Goal: Task Accomplishment & Management: Manage account settings

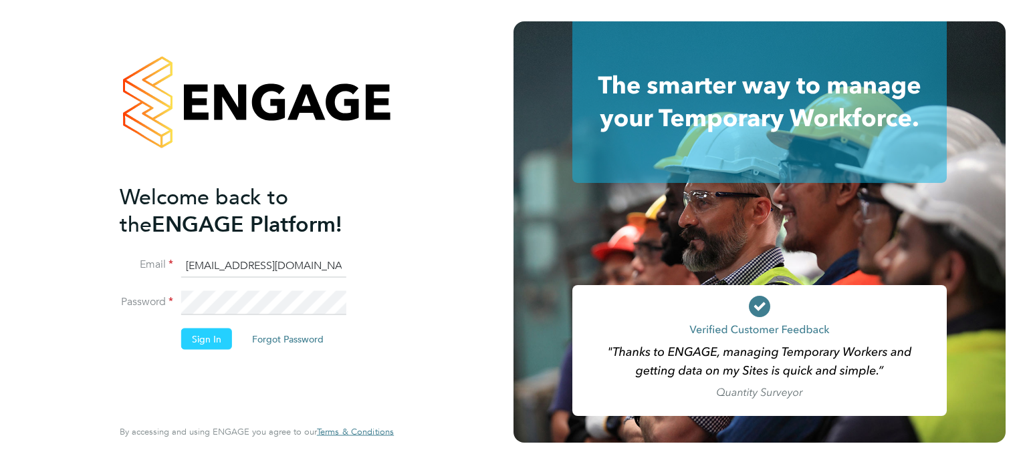
click at [206, 329] on button "Sign In" at bounding box center [206, 338] width 51 height 21
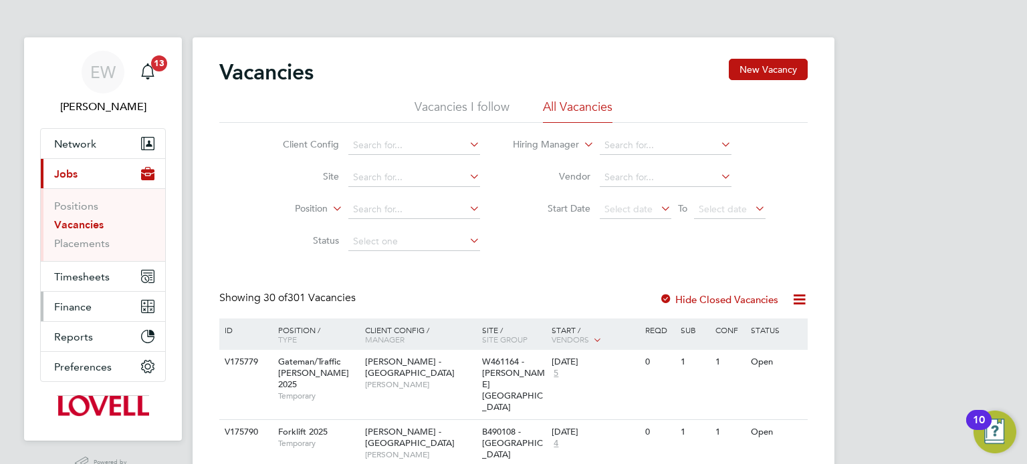
click at [48, 300] on button "Finance" at bounding box center [103, 306] width 124 height 29
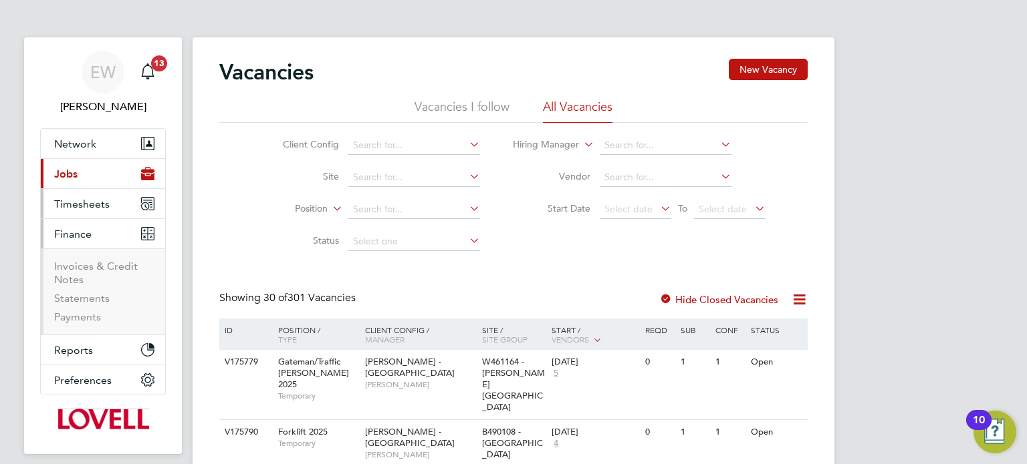
click at [84, 207] on span "Timesheets" at bounding box center [81, 204] width 55 height 13
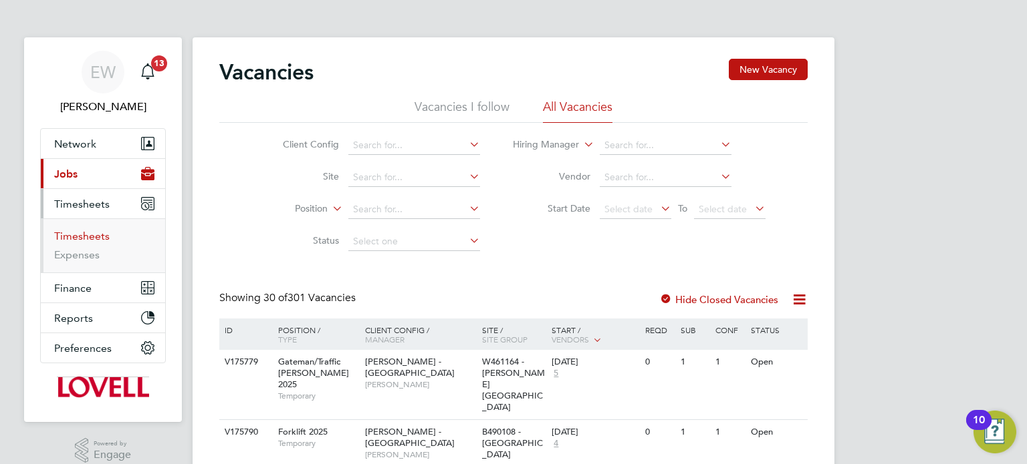
click at [81, 235] on link "Timesheets" at bounding box center [81, 236] width 55 height 13
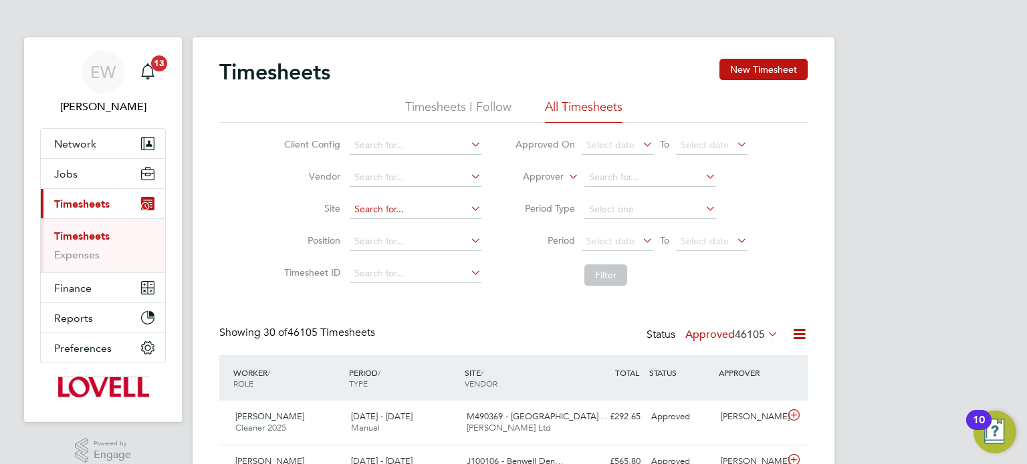
click at [399, 209] on input at bounding box center [416, 210] width 132 height 19
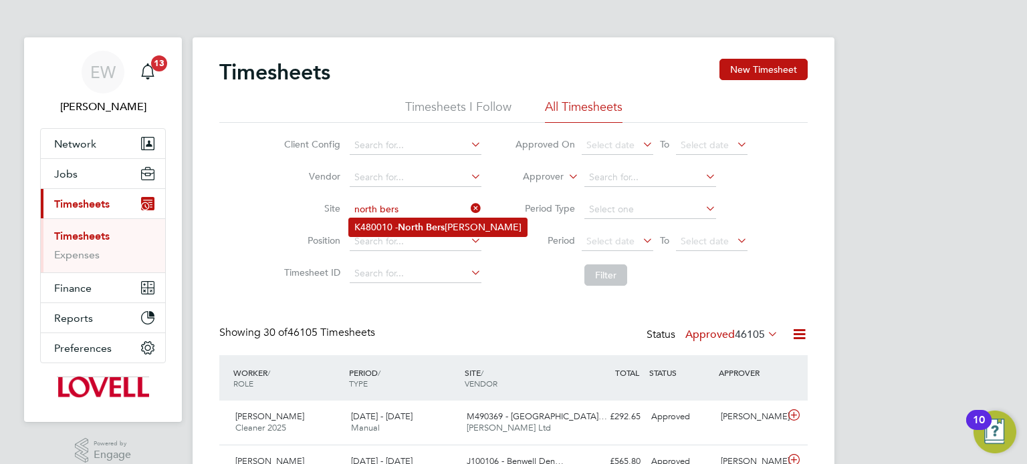
click at [416, 229] on b "North" at bounding box center [410, 227] width 25 height 11
type input "K480010 - [GEOGRAPHIC_DATA]"
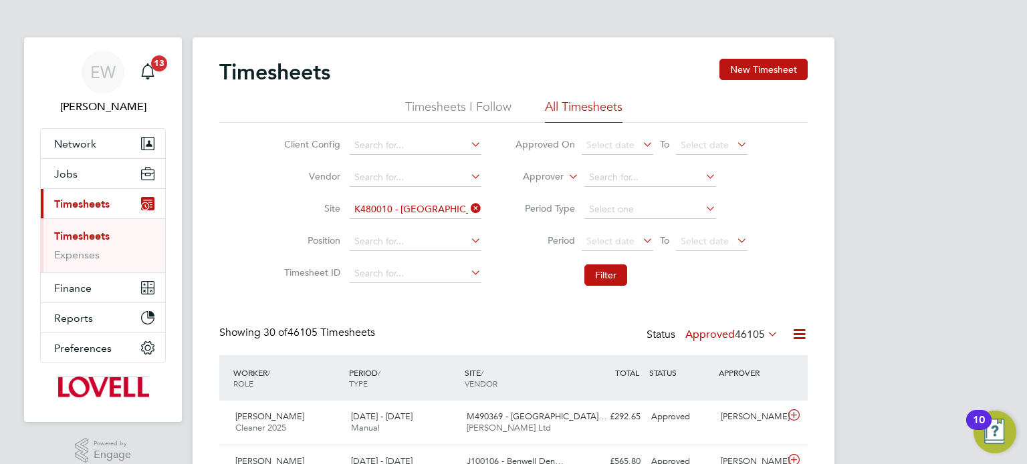
click at [634, 252] on li "Period Select date To Select date" at bounding box center [631, 242] width 266 height 32
click at [620, 243] on span "Select date" at bounding box center [610, 241] width 48 height 12
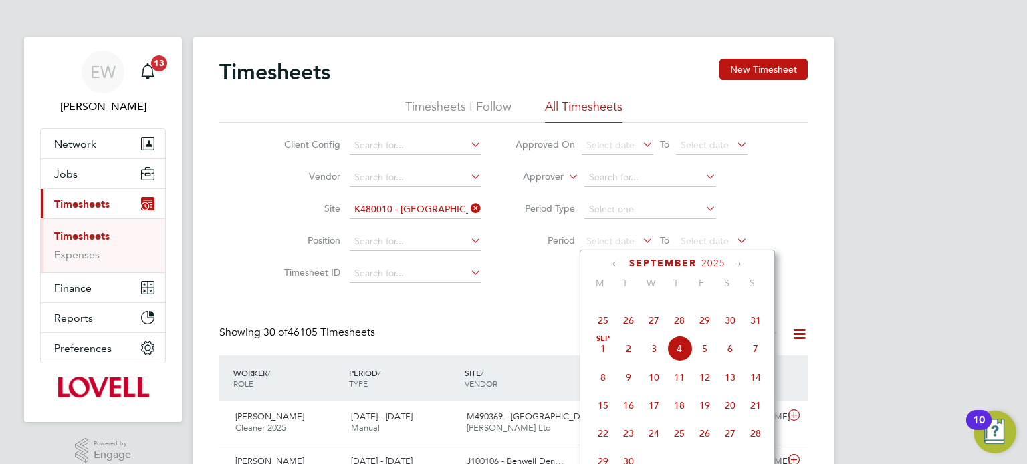
click at [733, 305] on span "23" at bounding box center [729, 292] width 25 height 25
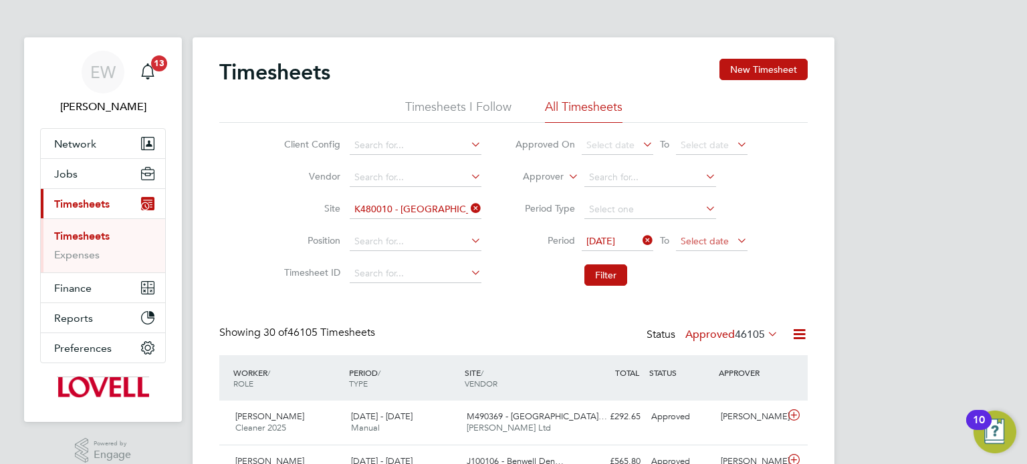
click at [704, 247] on span "Select date" at bounding box center [712, 242] width 72 height 18
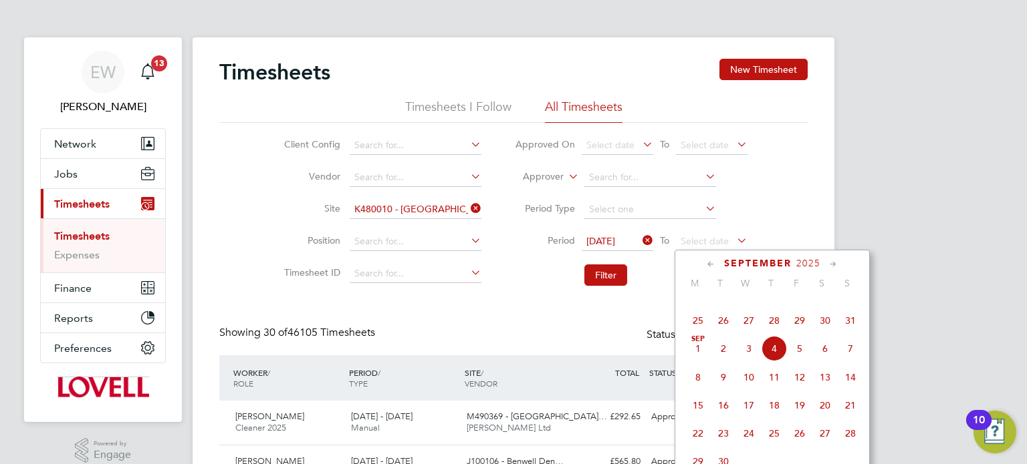
click at [803, 334] on span "29" at bounding box center [799, 320] width 25 height 25
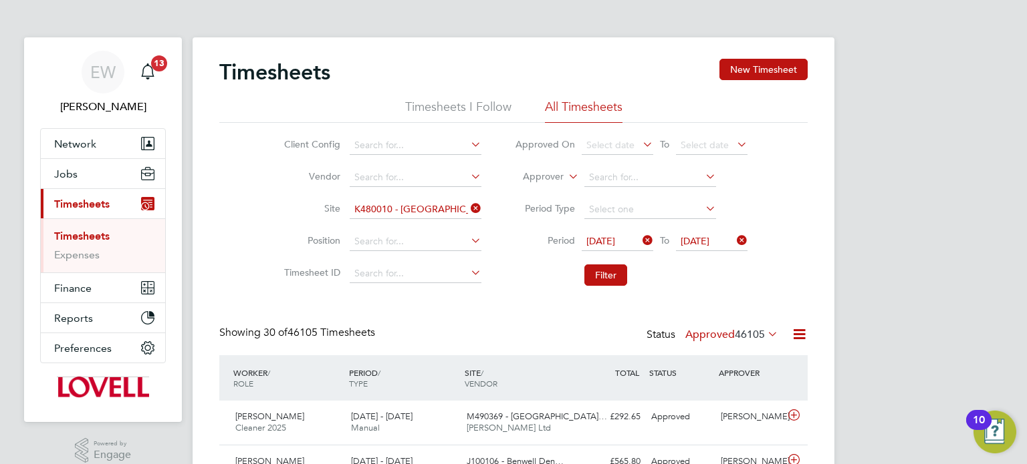
click at [629, 275] on li "Filter" at bounding box center [631, 275] width 266 height 35
click at [616, 275] on button "Filter" at bounding box center [605, 275] width 43 height 21
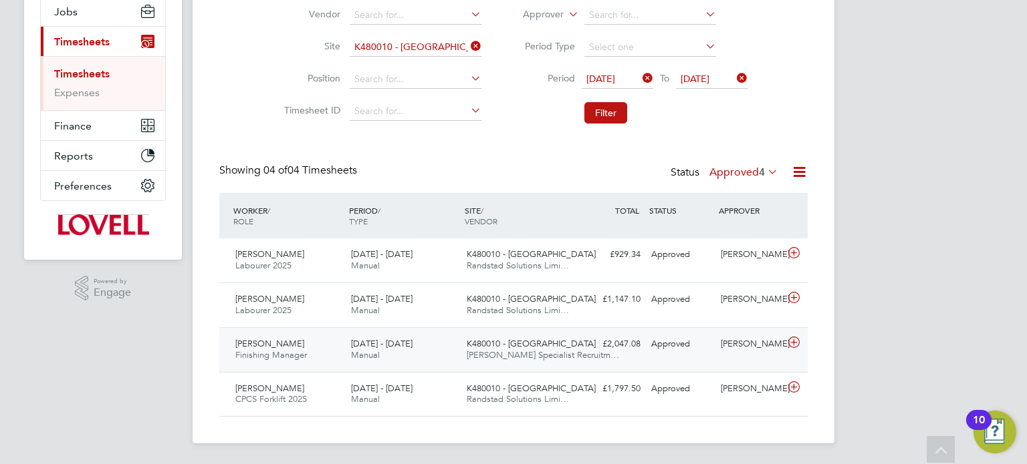
click at [581, 352] on div "£2,047.08 Approved" at bounding box center [611, 345] width 70 height 22
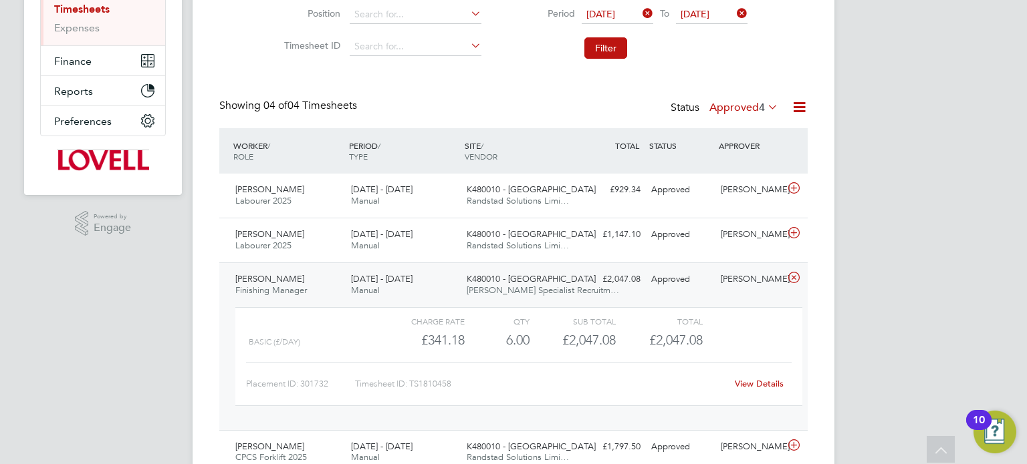
click at [769, 383] on link "View Details" at bounding box center [759, 383] width 49 height 11
click at [487, 281] on span "K480010 - [GEOGRAPHIC_DATA]" at bounding box center [531, 278] width 129 height 11
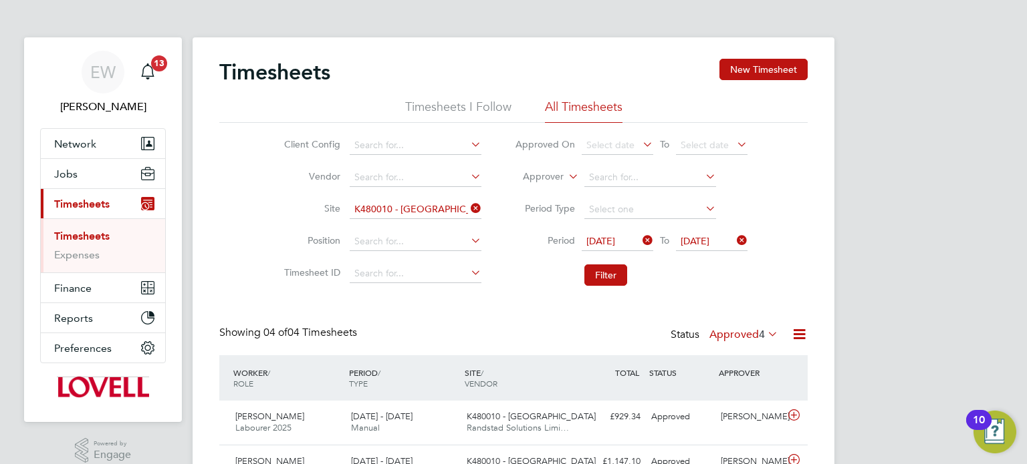
click at [468, 206] on icon at bounding box center [468, 208] width 0 height 19
click at [546, 177] on label "Approver" at bounding box center [533, 176] width 60 height 13
click at [535, 184] on li "Worker" at bounding box center [530, 192] width 65 height 17
click at [623, 175] on input at bounding box center [650, 177] width 132 height 19
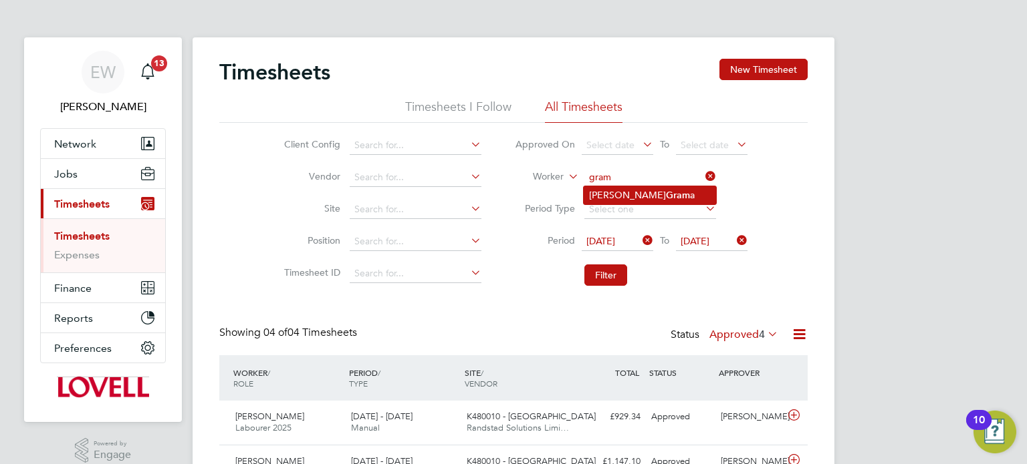
click at [666, 190] on b "Gram" at bounding box center [678, 195] width 24 height 11
type input "[PERSON_NAME]"
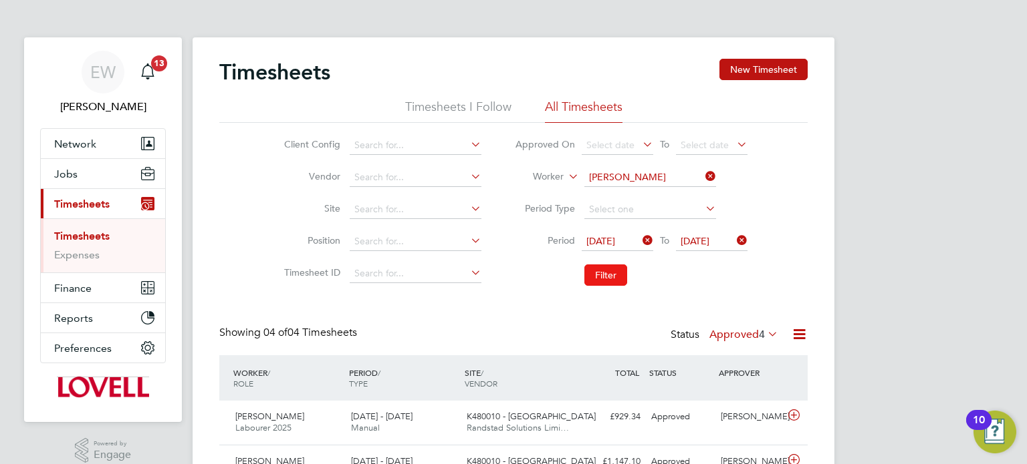
click at [614, 273] on button "Filter" at bounding box center [605, 275] width 43 height 21
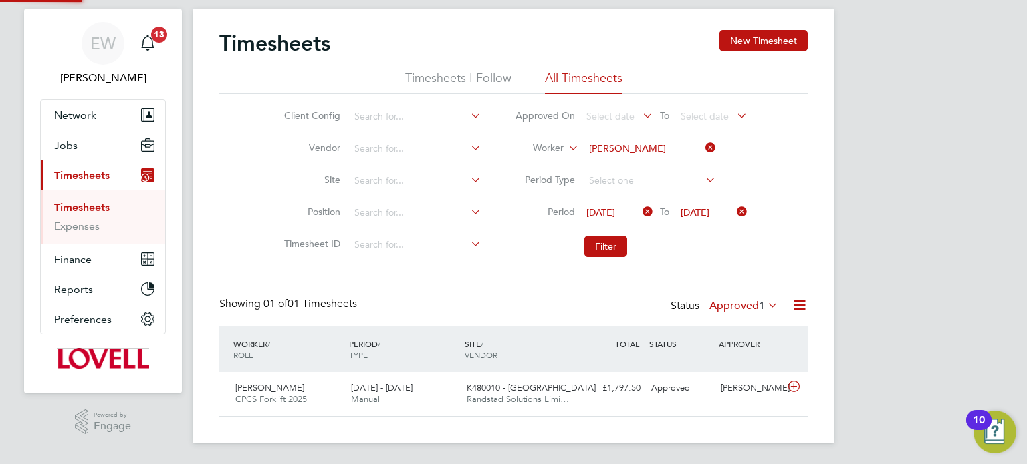
scroll to position [33, 116]
click at [640, 206] on icon at bounding box center [640, 212] width 0 height 19
click at [595, 253] on button "Filter" at bounding box center [605, 246] width 43 height 21
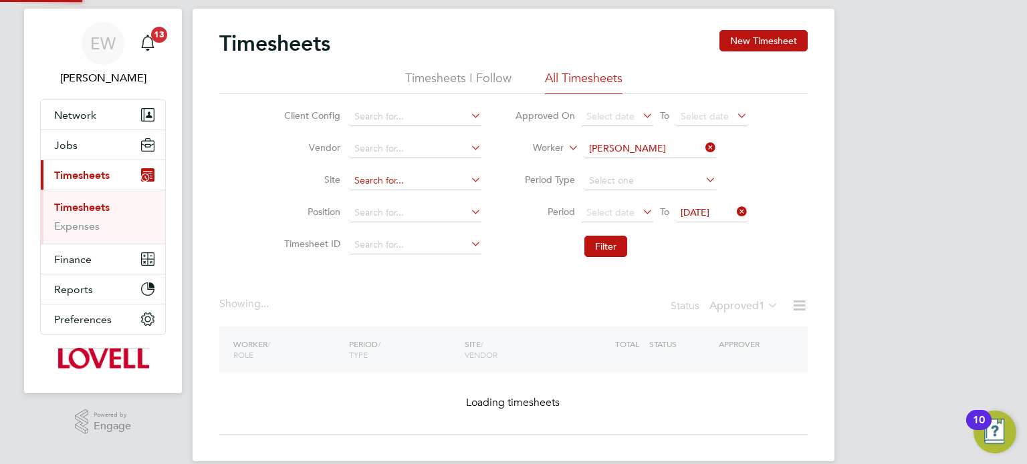
click at [368, 183] on input at bounding box center [416, 181] width 132 height 19
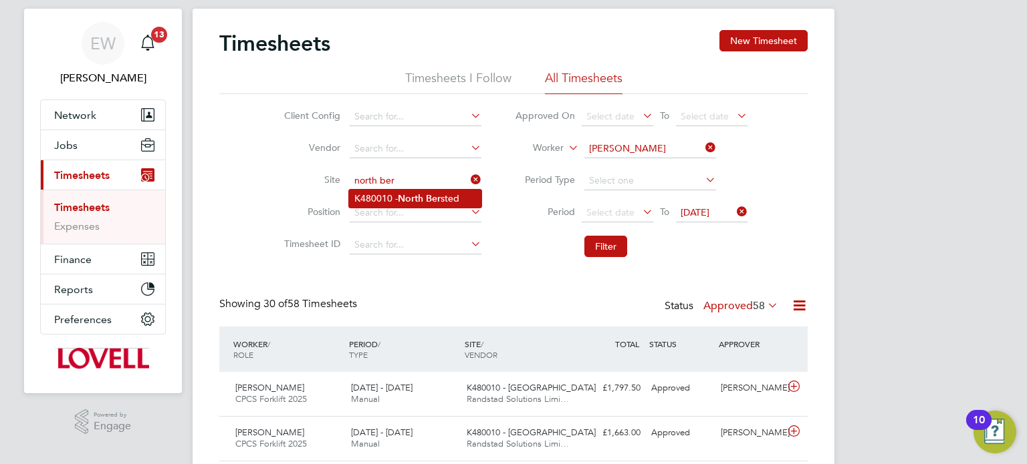
click at [406, 197] on b "North" at bounding box center [410, 198] width 25 height 11
type input "K480010 - North Bersted"
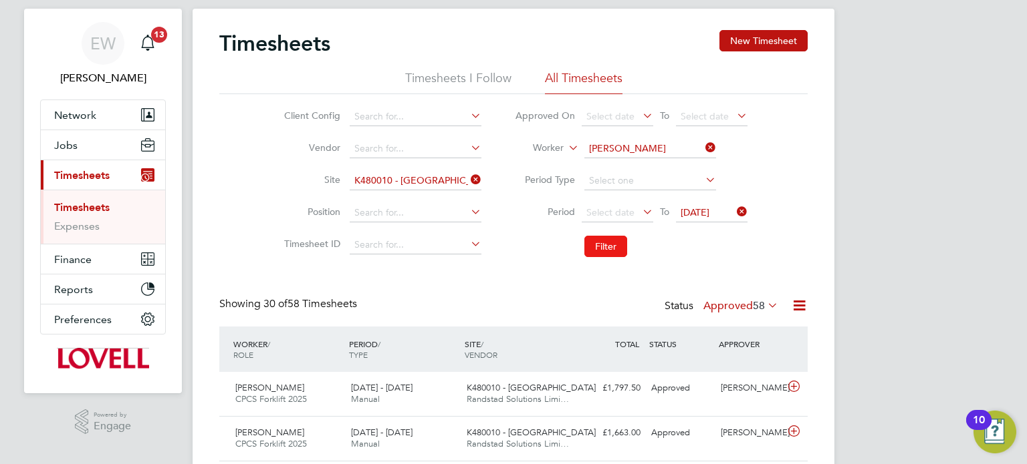
click at [594, 243] on button "Filter" at bounding box center [605, 246] width 43 height 21
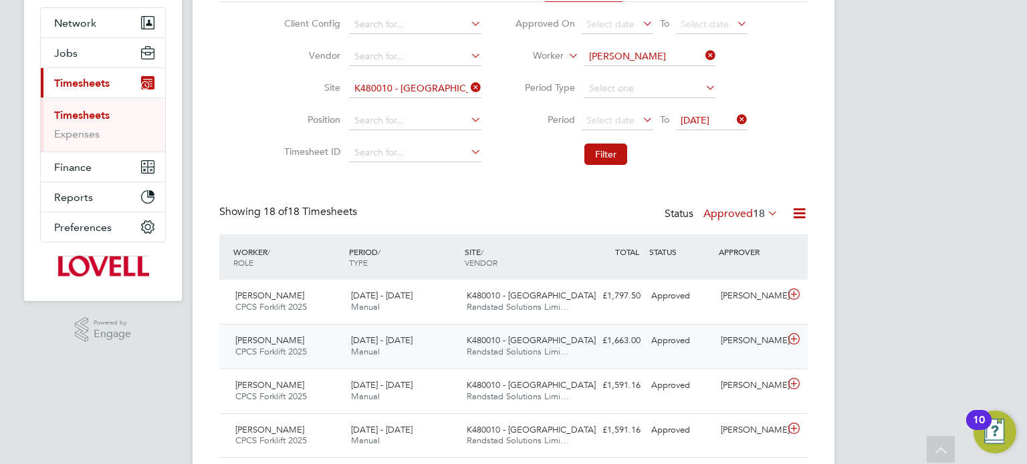
click at [659, 349] on div "Approved" at bounding box center [681, 341] width 70 height 22
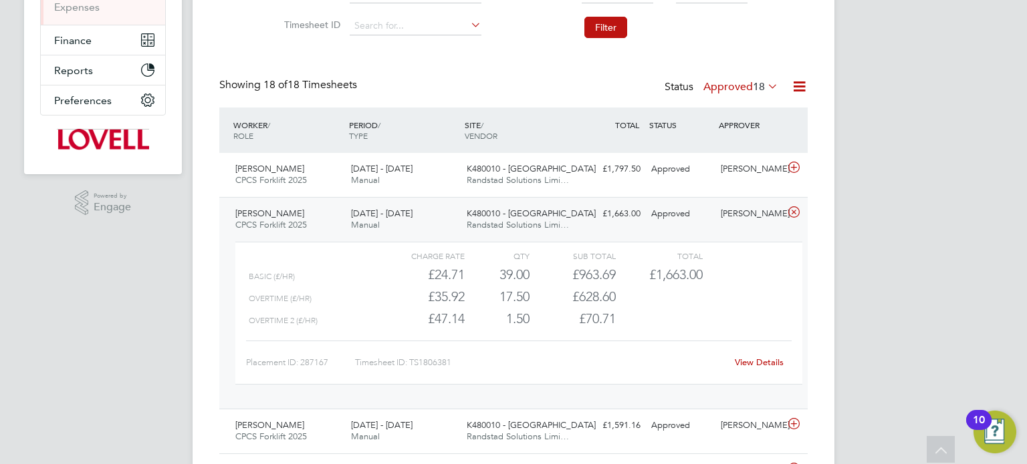
click at [694, 200] on div "Daniel Grama CPCS Forklift 2025 16 - 22 Aug 2025 16 - 22 Aug 2025 Manual K48001…" at bounding box center [513, 303] width 588 height 212
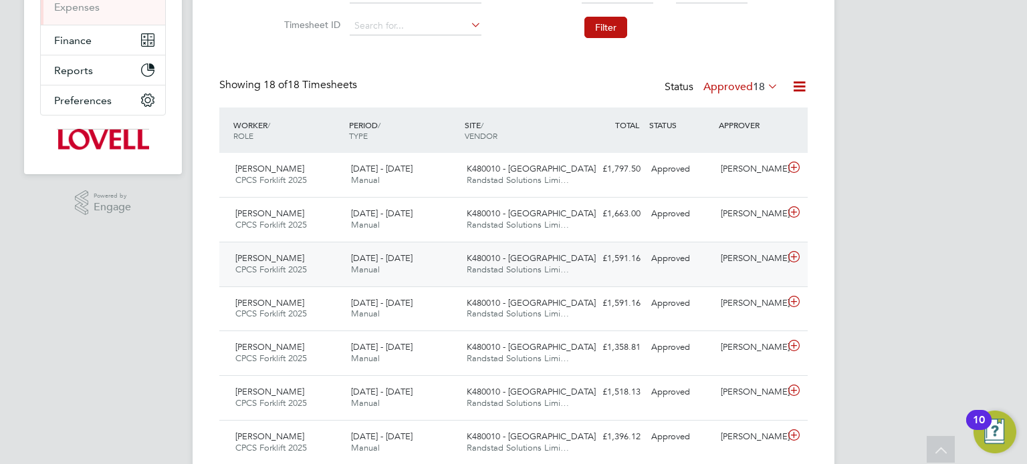
click at [694, 275] on div "Daniel Grama CPCS Forklift 2025 9 - 15 Aug 2025 9 - 15 Aug 2025 Manual K480010 …" at bounding box center [513, 264] width 588 height 45
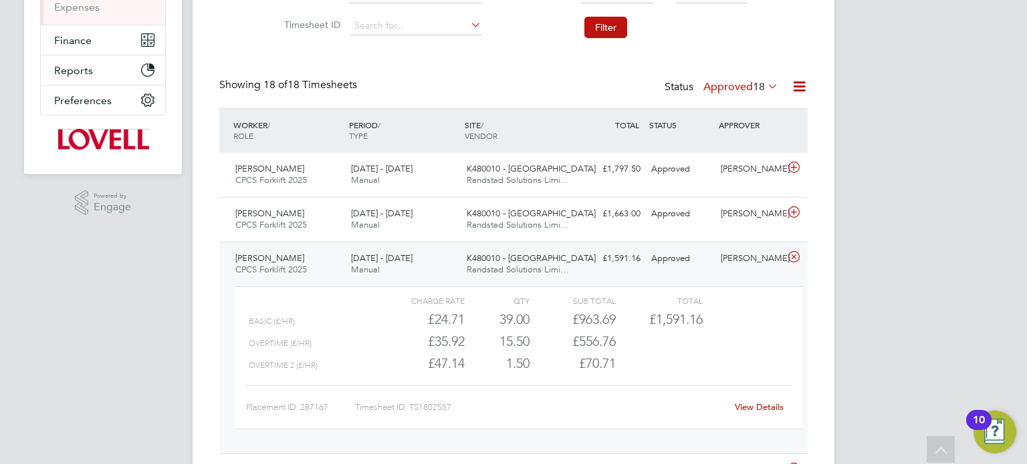
click at [716, 265] on div "Dan Byng" at bounding box center [750, 259] width 70 height 22
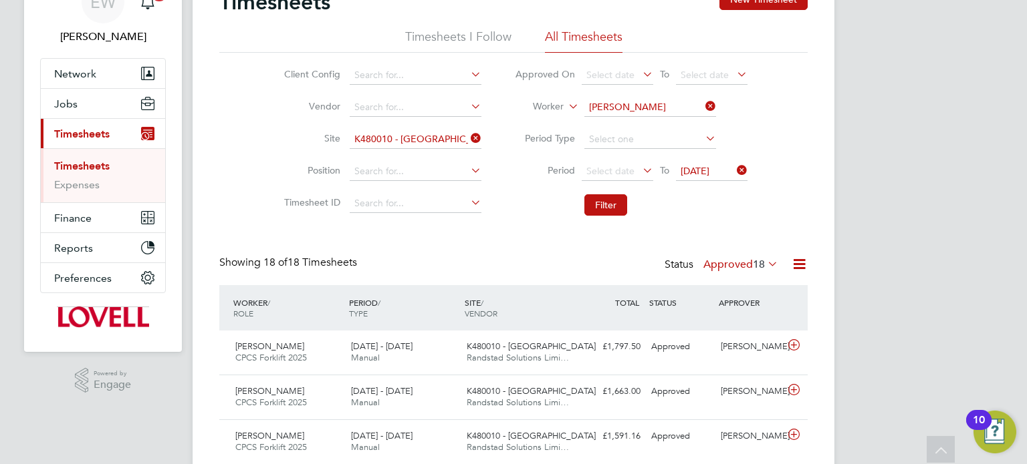
click at [718, 259] on label "Approved 18" at bounding box center [740, 264] width 75 height 13
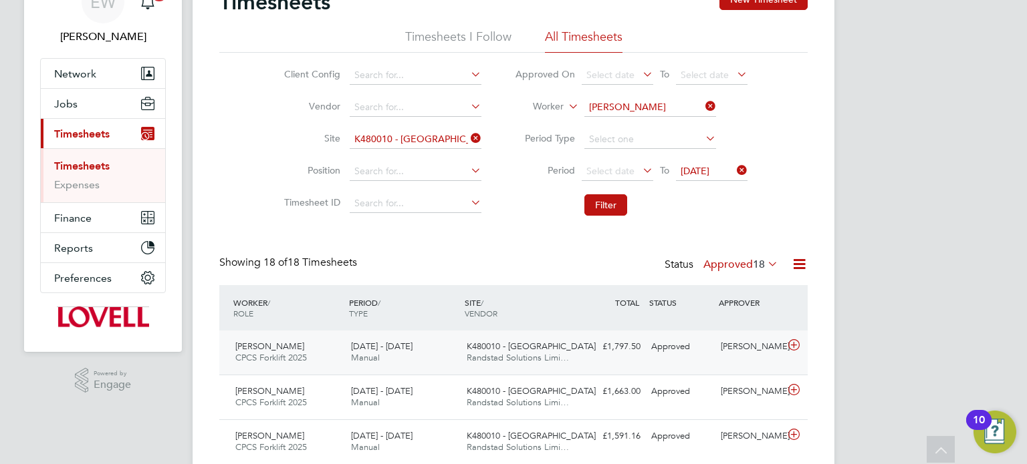
click at [645, 353] on div "£1,797.50 Approved" at bounding box center [611, 347] width 70 height 22
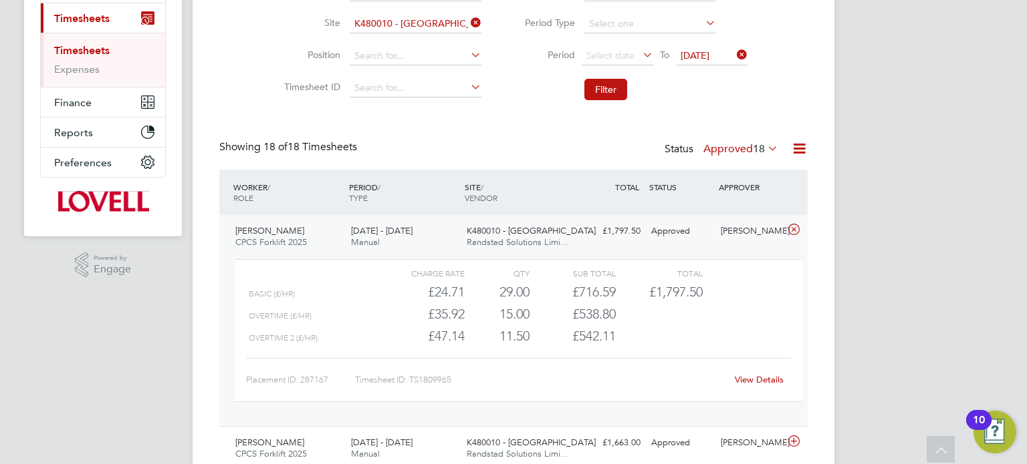
click at [747, 385] on div "View Details" at bounding box center [758, 380] width 65 height 21
click at [749, 383] on link "View Details" at bounding box center [759, 379] width 49 height 11
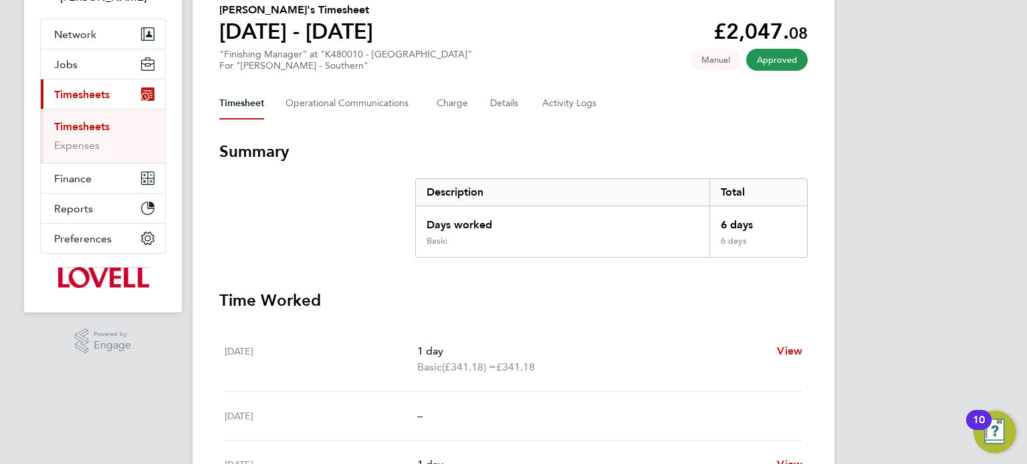
scroll to position [43, 0]
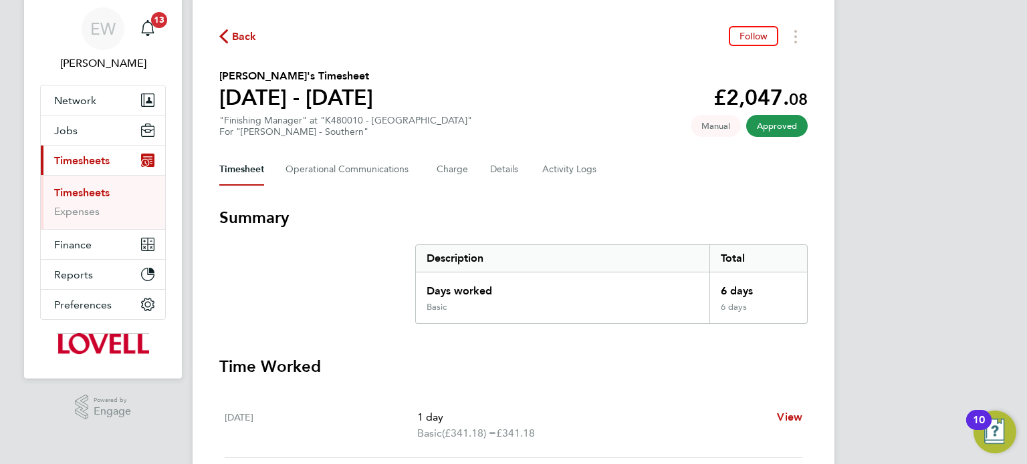
click at [524, 237] on section "Summary Description Total Days worked 6 days Basic 6 days" at bounding box center [513, 265] width 588 height 117
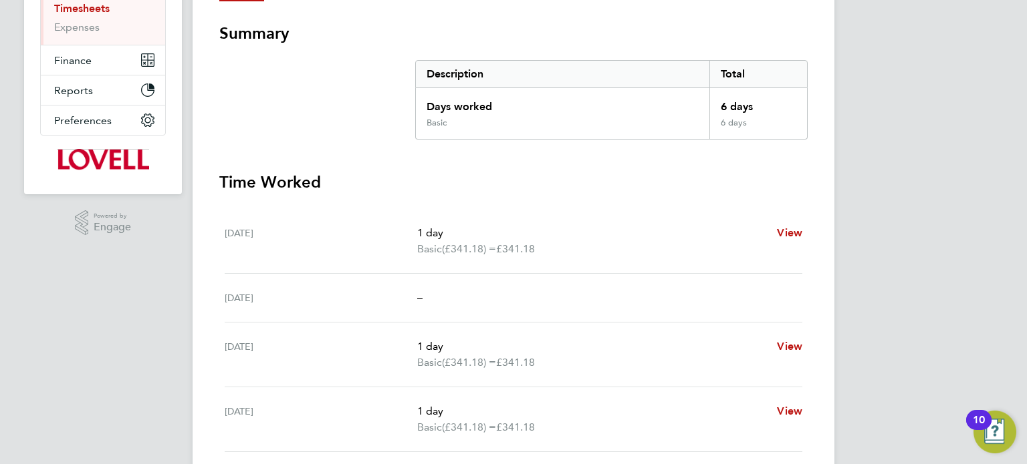
scroll to position [0, 0]
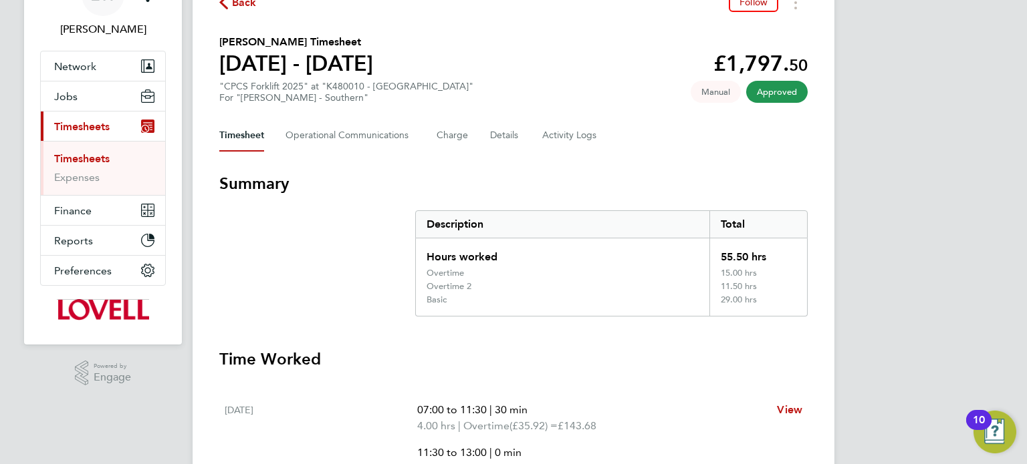
scroll to position [637, 0]
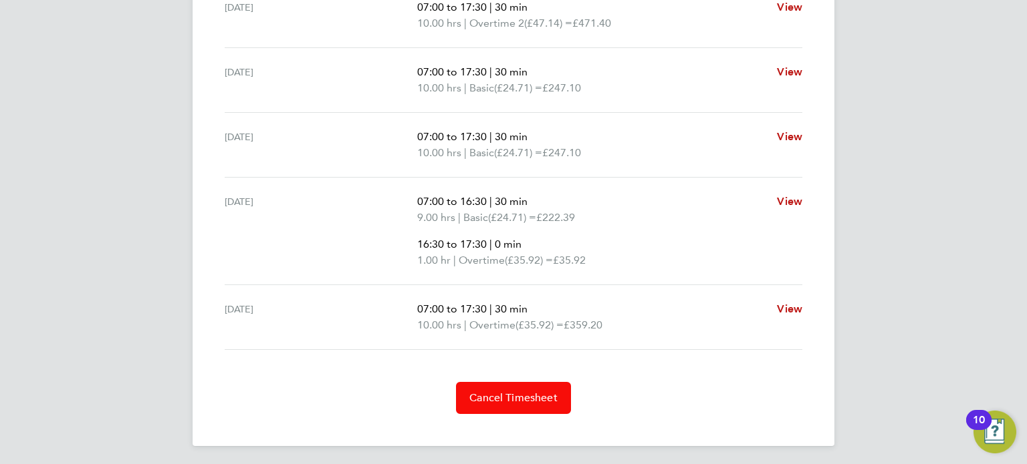
click at [487, 388] on button "Cancel Timesheet" at bounding box center [513, 398] width 115 height 32
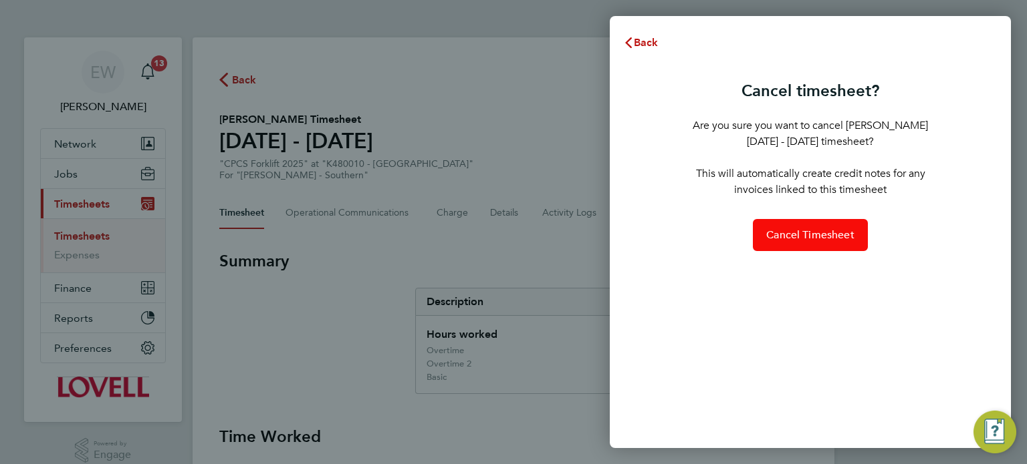
click at [783, 241] on span "Cancel Timesheet" at bounding box center [810, 235] width 88 height 13
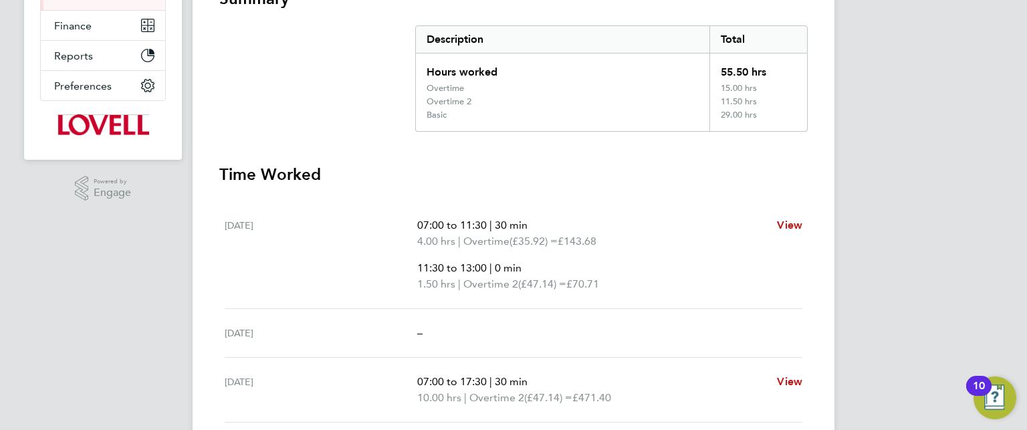
scroll to position [235, 0]
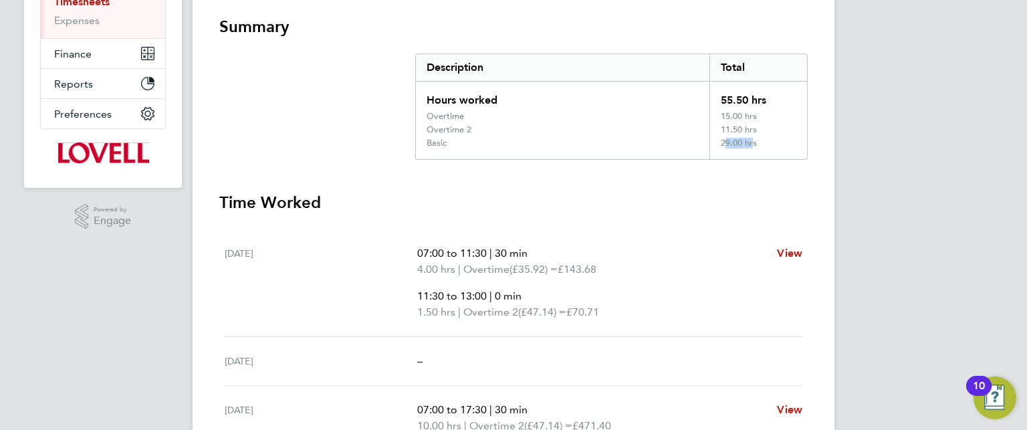
drag, startPoint x: 720, startPoint y: 140, endPoint x: 749, endPoint y: 148, distance: 29.0
click at [749, 148] on div "29.00 hrs" at bounding box center [758, 148] width 98 height 21
click at [679, 249] on p "07:00 to 11:30 | 30 min" at bounding box center [591, 253] width 349 height 16
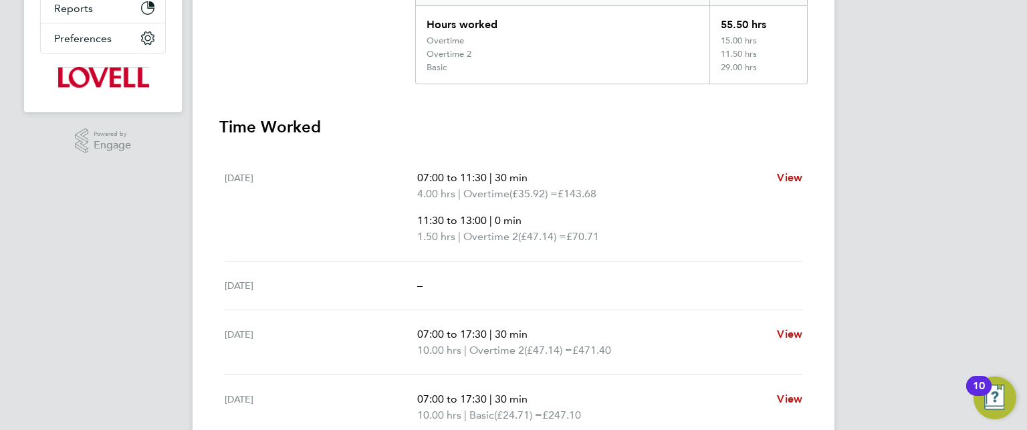
scroll to position [312, 0]
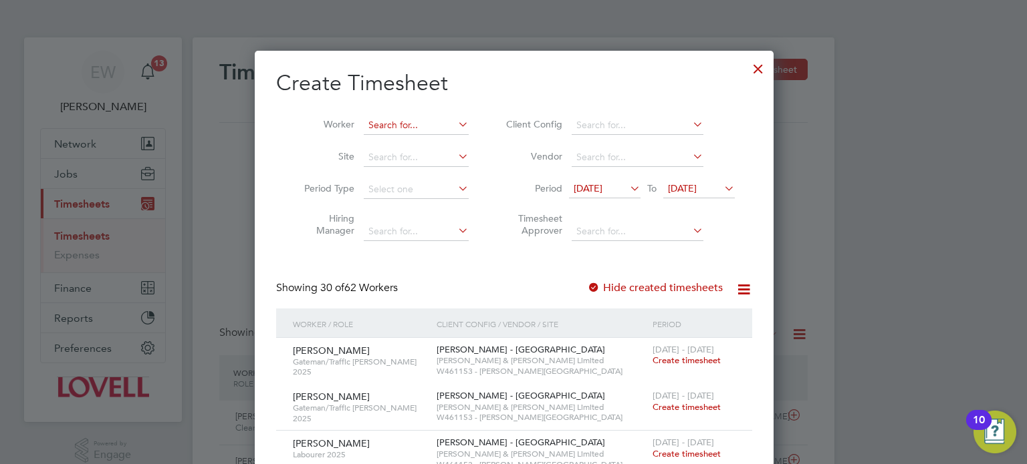
click at [392, 125] on input at bounding box center [416, 125] width 105 height 19
click at [444, 142] on b "Grama" at bounding box center [458, 143] width 29 height 11
type input "[PERSON_NAME]"
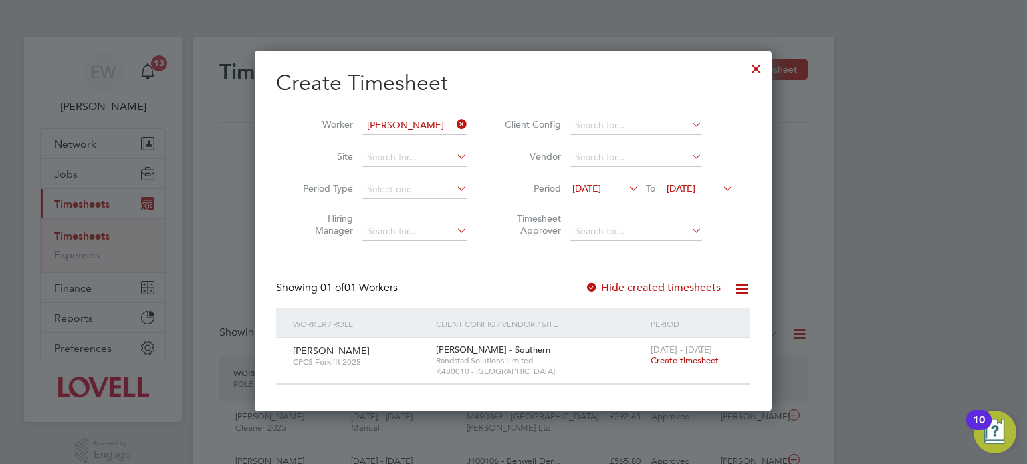
click at [681, 357] on span "Create timesheet" at bounding box center [684, 360] width 68 height 11
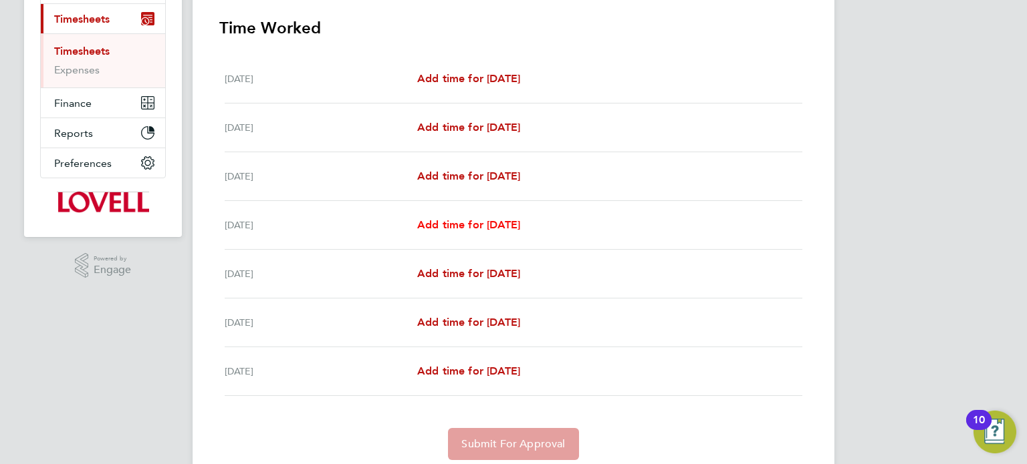
click at [486, 224] on span "Add time for [DATE]" at bounding box center [468, 225] width 103 height 13
select select "60"
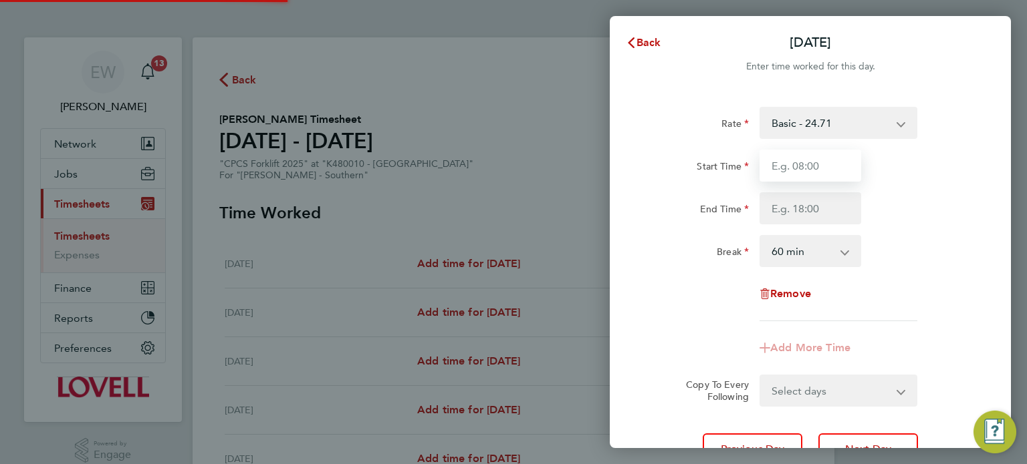
click at [800, 158] on input "Start Time" at bounding box center [810, 166] width 102 height 32
type input "07:30"
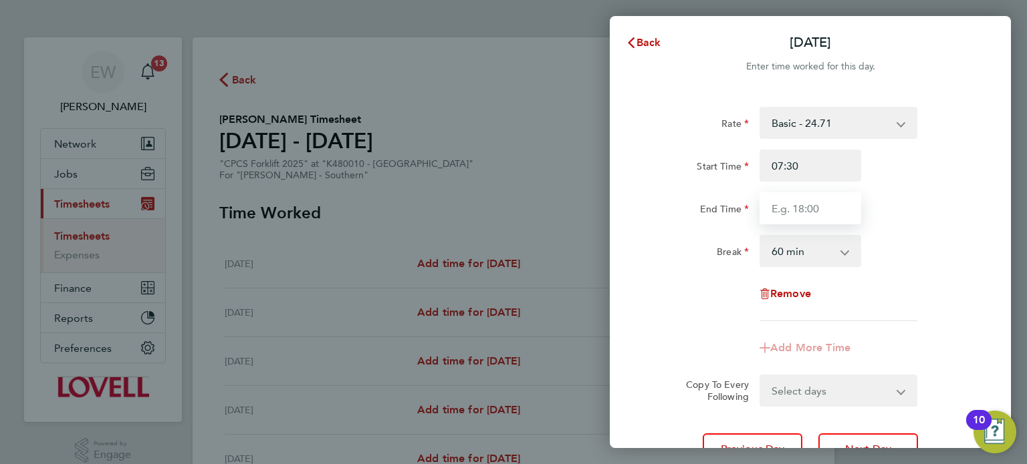
click at [792, 209] on input "End Time" at bounding box center [810, 208] width 102 height 32
type input "17:00"
click at [894, 243] on div "Break 0 min 15 min 30 min 45 min 60 min 75 min 90 min" at bounding box center [810, 251] width 337 height 32
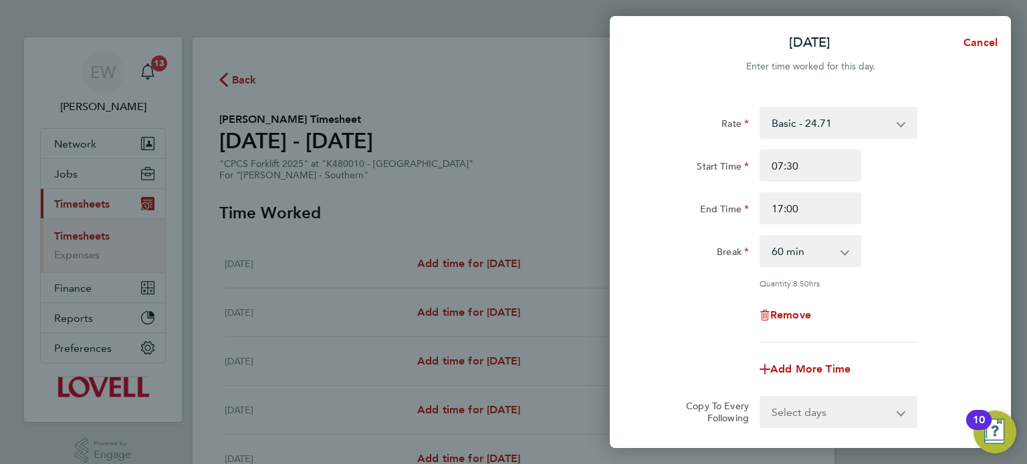
click at [841, 245] on select "0 min 15 min 30 min 45 min 60 min 75 min 90 min" at bounding box center [802, 251] width 83 height 29
select select "30"
click at [761, 237] on select "0 min 15 min 30 min 45 min 60 min 75 min 90 min" at bounding box center [802, 251] width 83 height 29
click at [852, 292] on div "Rate Basic - 24.71 Overtime - 35.92 Overtime 2 - 47.14 Start Time 07:30 End Tim…" at bounding box center [810, 225] width 326 height 236
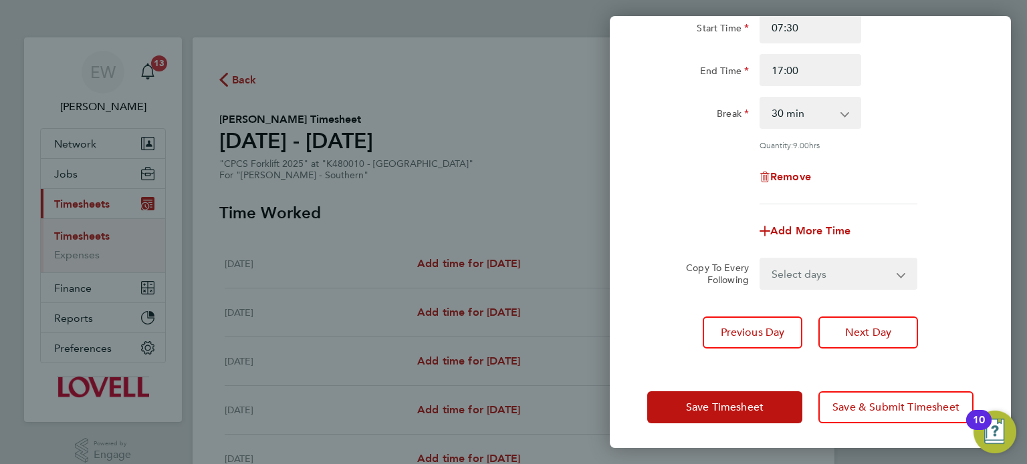
click at [804, 269] on select "Select days Day Wednesday Thursday Friday" at bounding box center [831, 273] width 140 height 29
select select "DAY"
click at [761, 259] on select "Select days Day Wednesday Thursday Friday" at bounding box center [831, 273] width 140 height 29
select select "2025-08-29"
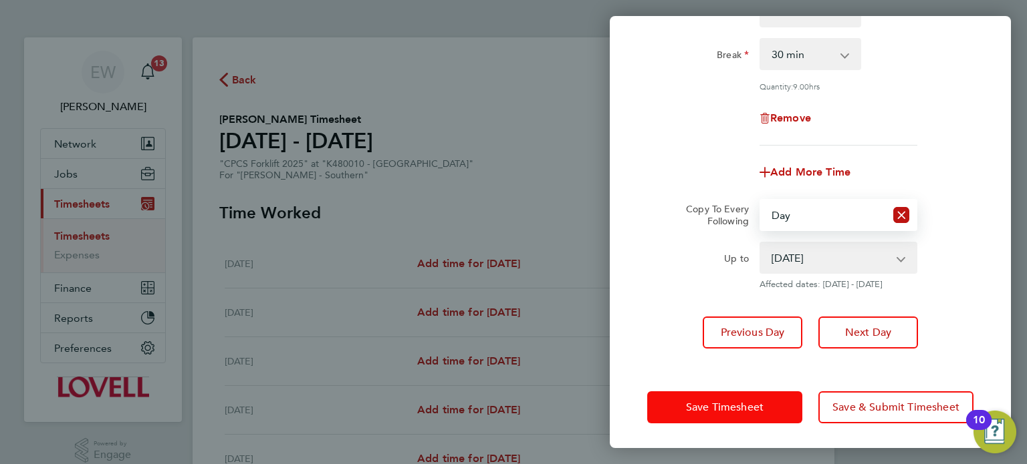
click at [769, 403] on button "Save Timesheet" at bounding box center [724, 408] width 155 height 32
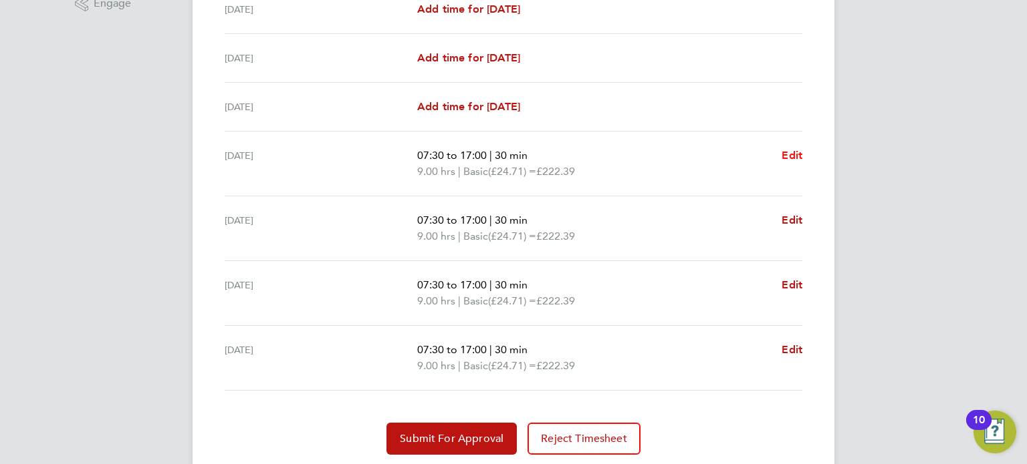
click at [788, 156] on span "Edit" at bounding box center [791, 155] width 21 height 13
select select "30"
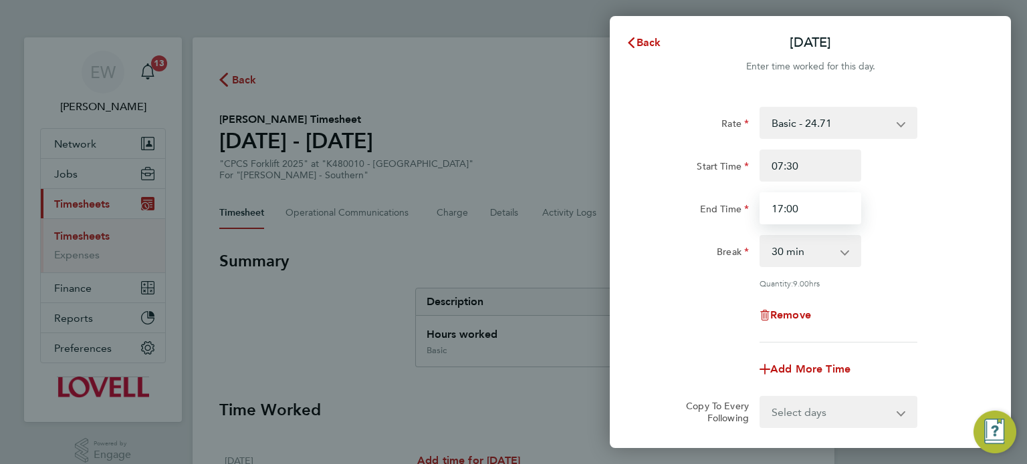
click at [809, 203] on input "17:00" at bounding box center [810, 208] width 102 height 32
type input "17:30"
click at [892, 283] on div "Quantity: 9.00 hrs" at bounding box center [838, 283] width 158 height 11
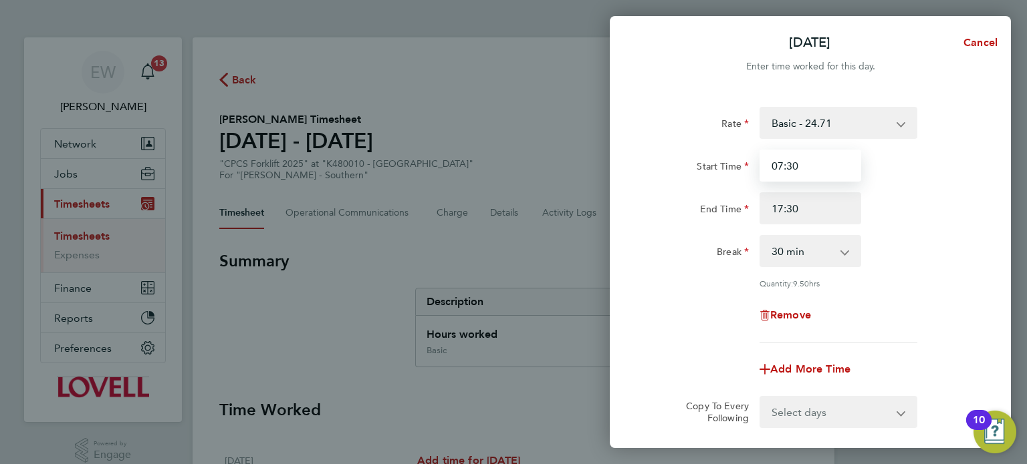
drag, startPoint x: 803, startPoint y: 166, endPoint x: 790, endPoint y: 170, distance: 14.0
click at [790, 170] on input "07:30" at bounding box center [810, 166] width 102 height 32
type input "07:00"
click at [889, 223] on div "End Time 17:30" at bounding box center [810, 208] width 337 height 32
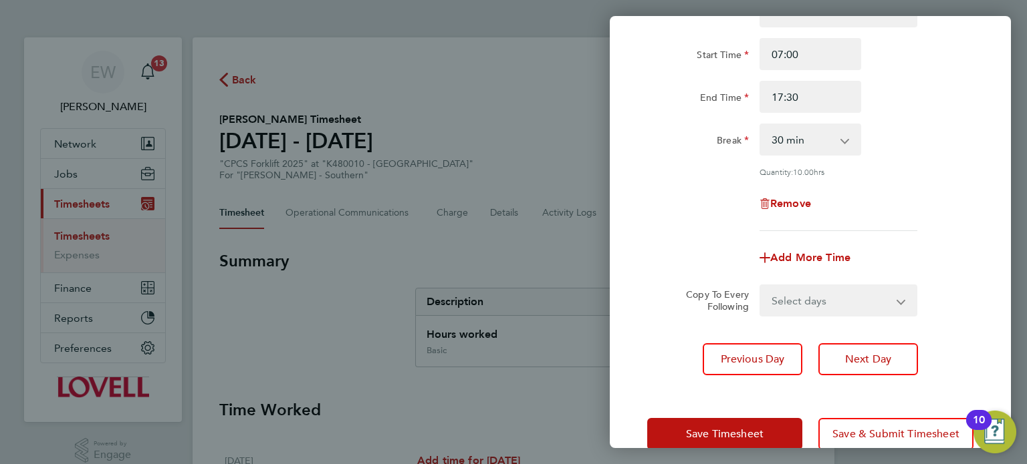
scroll to position [138, 0]
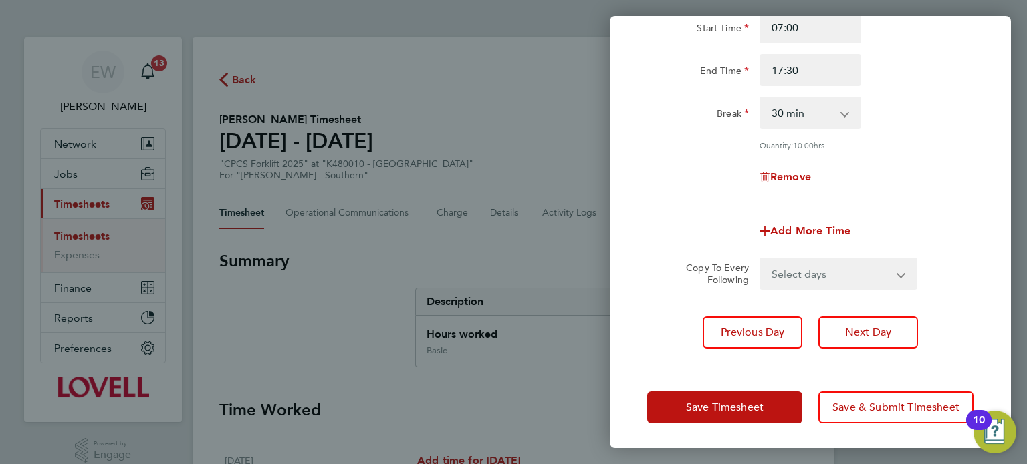
click at [820, 273] on select "Select days Day [DATE] [DATE] [DATE]" at bounding box center [831, 273] width 140 height 29
select select "DAY"
click at [761, 259] on select "Select days Day [DATE] [DATE] [DATE]" at bounding box center [831, 273] width 140 height 29
select select "[DATE]"
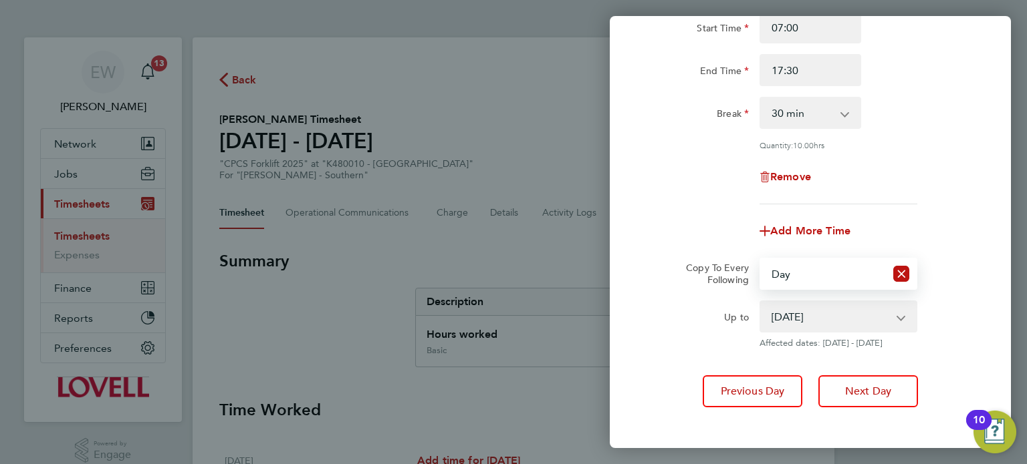
click at [797, 319] on select "27 Aug 2025 28 Aug 2025 29 Aug 2025" at bounding box center [830, 316] width 139 height 29
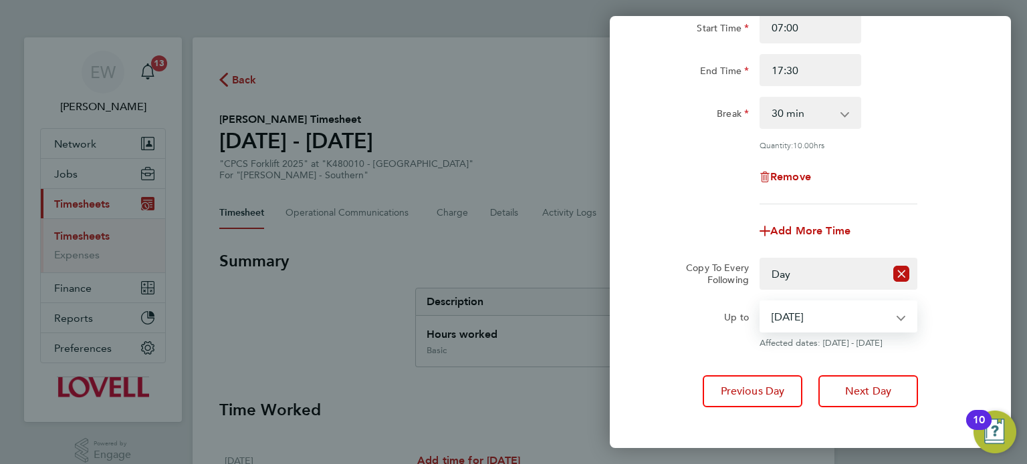
click at [761, 302] on select "27 Aug 2025 28 Aug 2025 29 Aug 2025" at bounding box center [830, 316] width 139 height 29
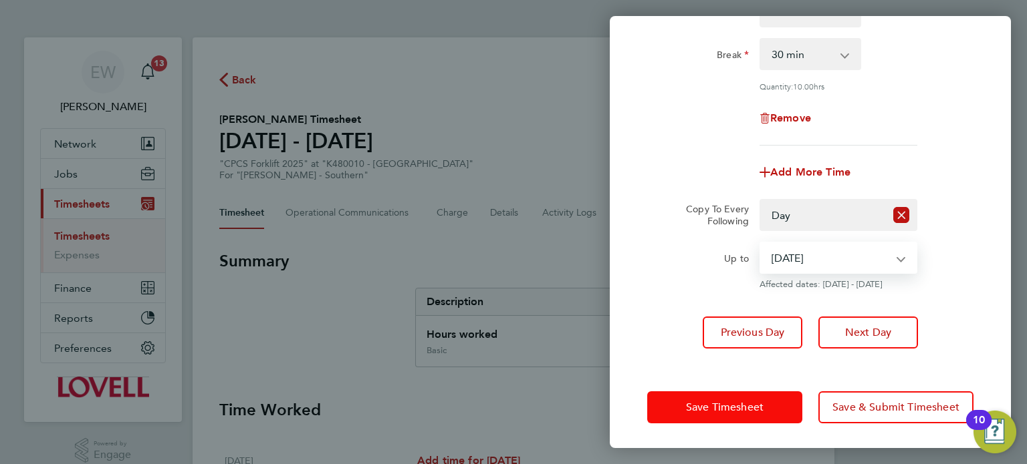
click at [739, 408] on span "Save Timesheet" at bounding box center [725, 407] width 78 height 13
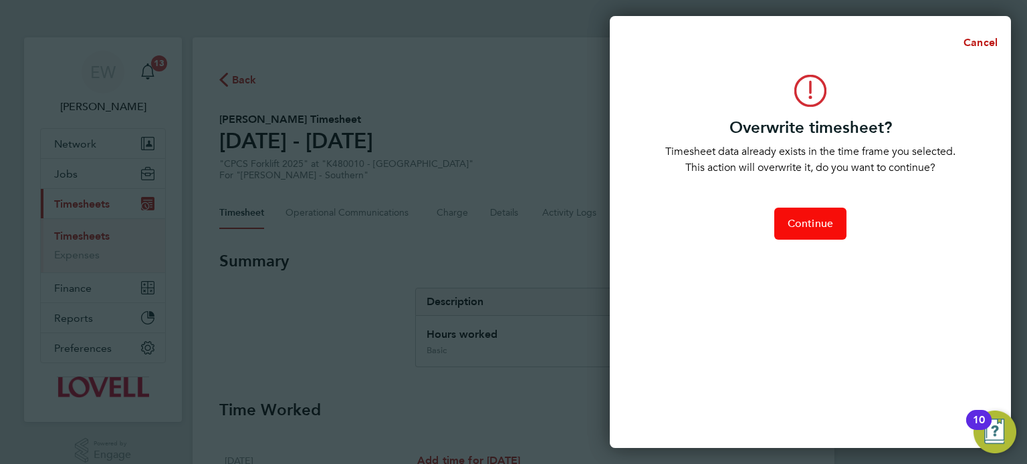
click at [802, 213] on button "Continue" at bounding box center [810, 224] width 72 height 32
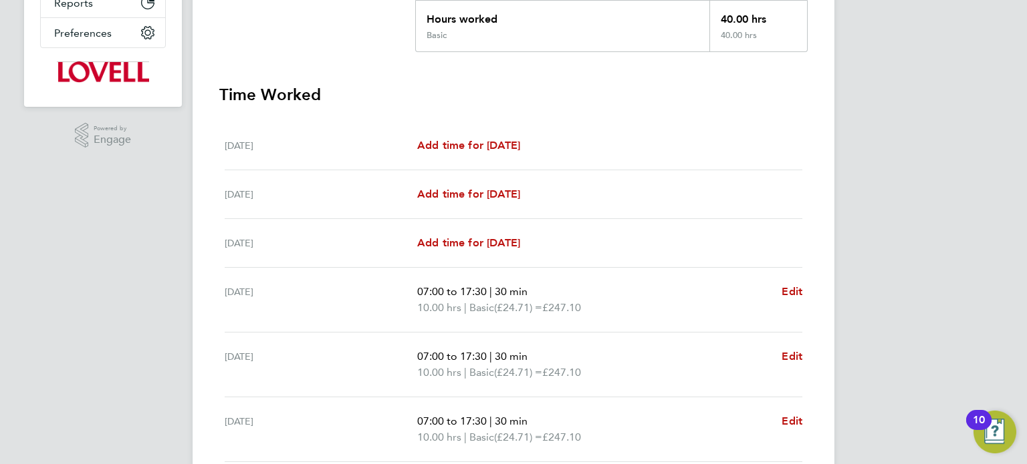
scroll to position [493, 0]
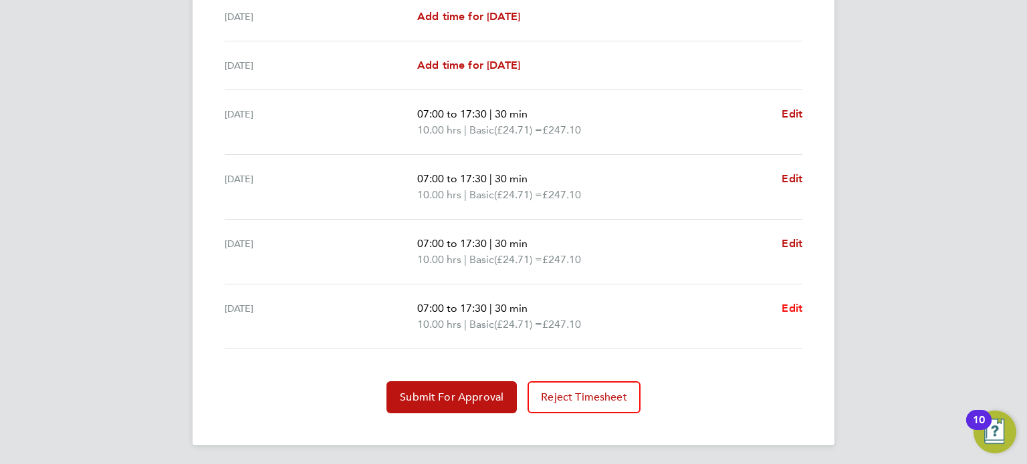
click at [789, 305] on span "Edit" at bounding box center [791, 308] width 21 height 13
select select "30"
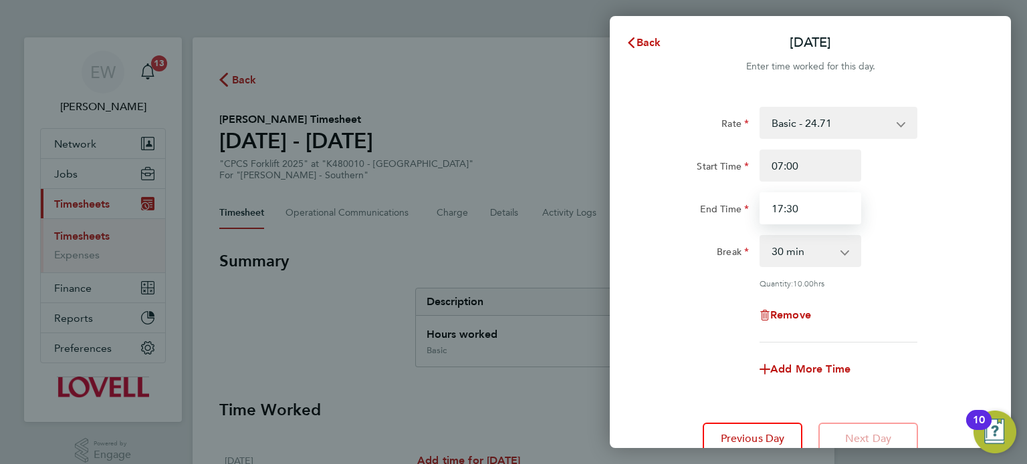
click at [778, 208] on input "17:30" at bounding box center [810, 208] width 102 height 32
type input "16:30"
click at [894, 221] on div "End Time 16:30" at bounding box center [810, 208] width 337 height 32
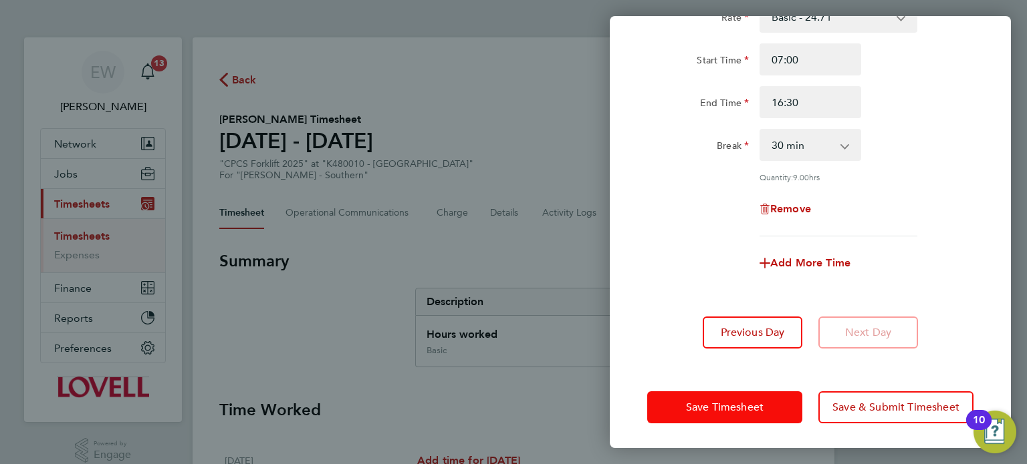
click at [741, 401] on span "Save Timesheet" at bounding box center [725, 407] width 78 height 13
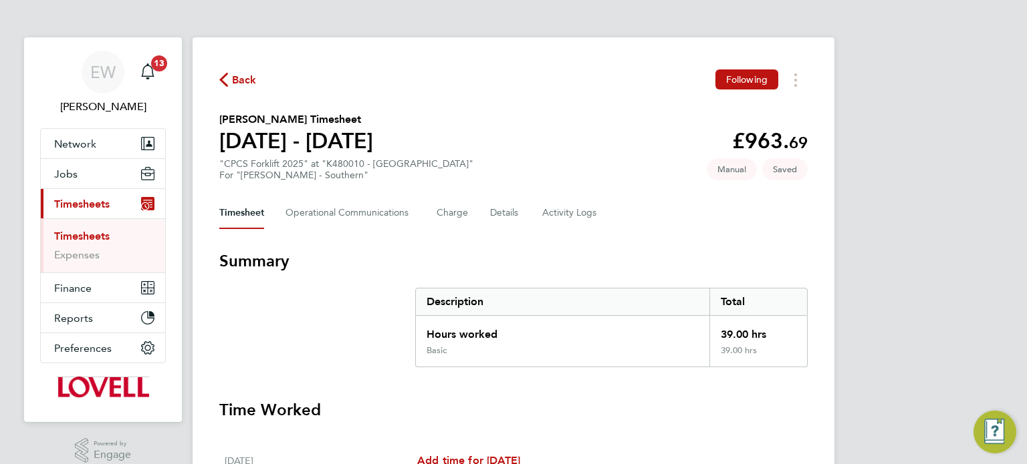
scroll to position [493, 0]
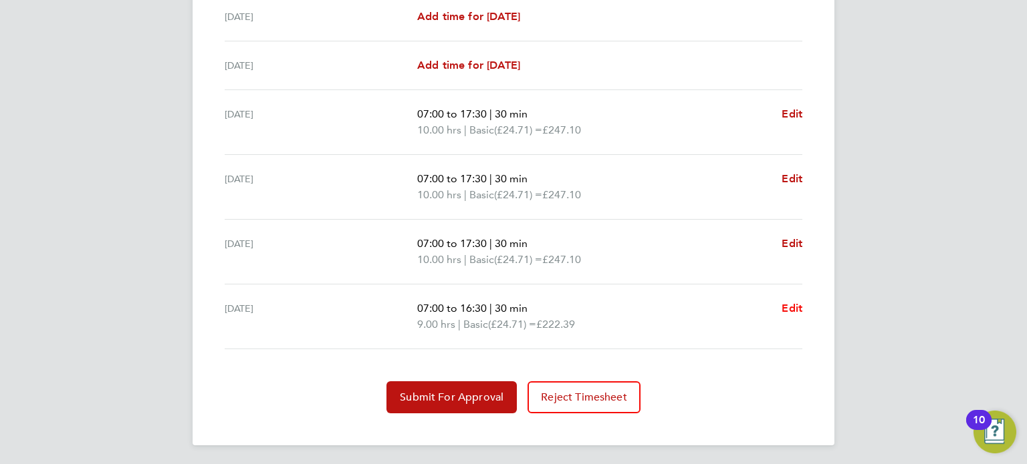
click at [788, 305] on span "Edit" at bounding box center [791, 308] width 21 height 13
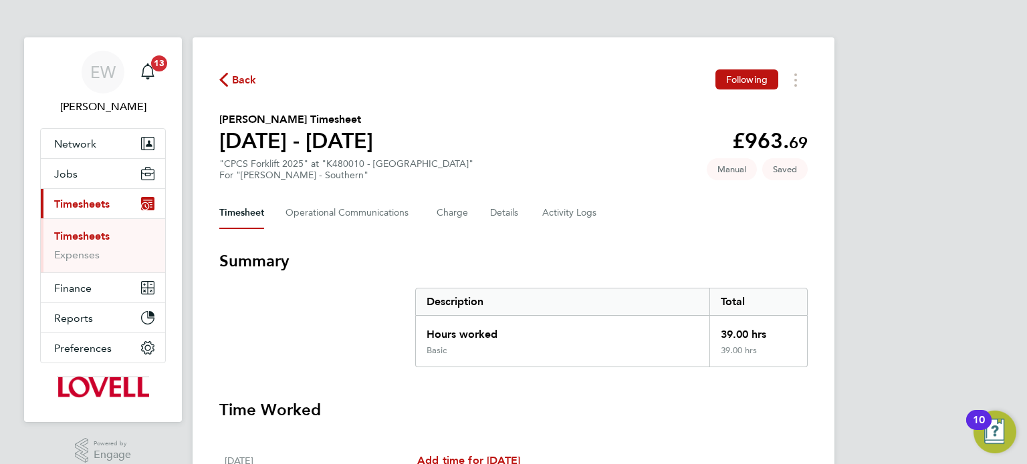
select select "30"
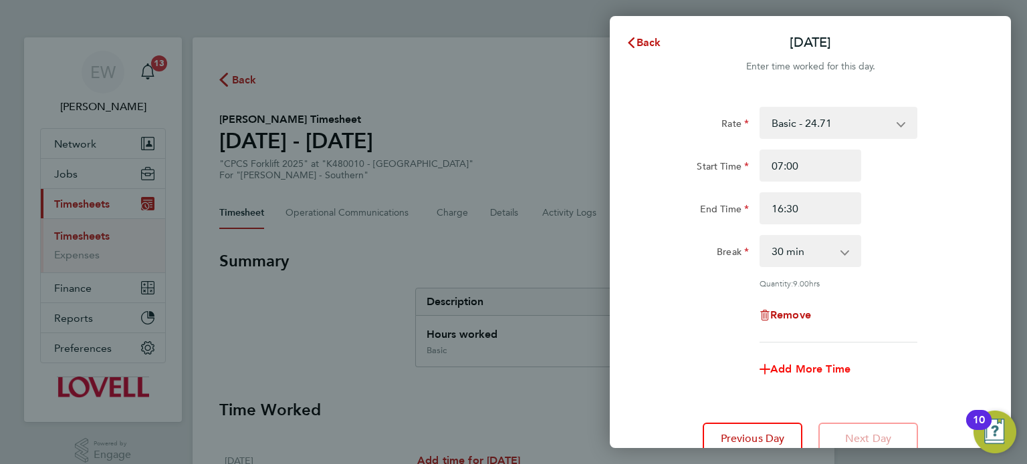
click at [801, 370] on span "Add More Time" at bounding box center [810, 369] width 80 height 13
select select "null"
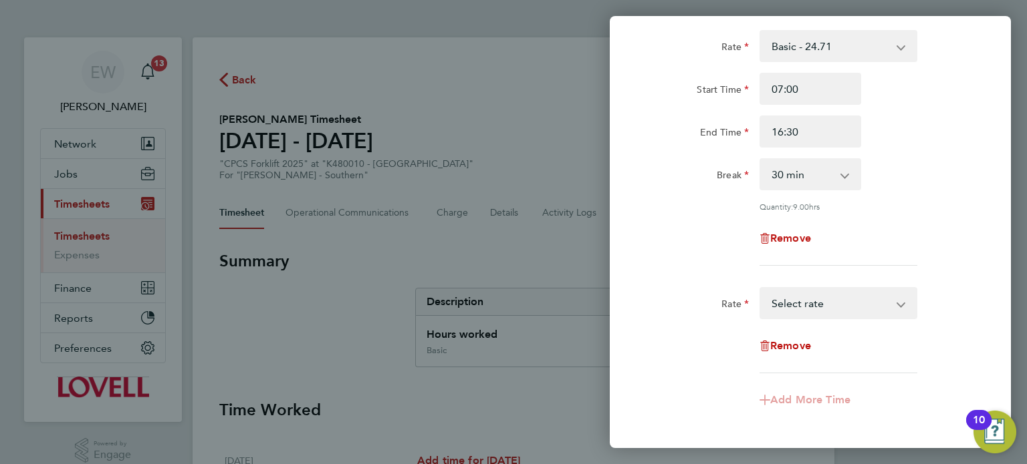
scroll to position [95, 0]
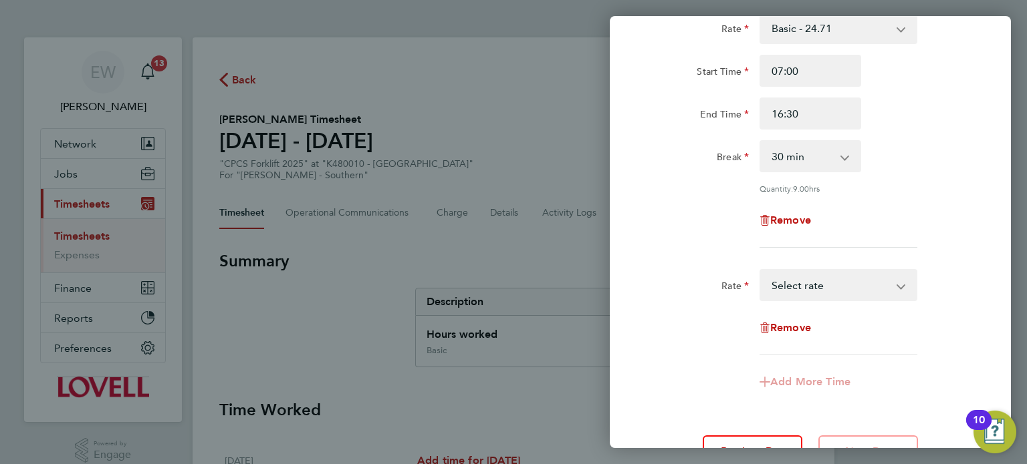
click at [829, 295] on select "Basic - 24.71 Overtime - 35.92 Overtime 2 - 47.14 Select rate" at bounding box center [830, 285] width 139 height 29
click at [826, 290] on select "Basic - 24.71 Overtime - 35.92 Overtime 2 - 47.14 Select rate" at bounding box center [830, 285] width 139 height 29
select select "60"
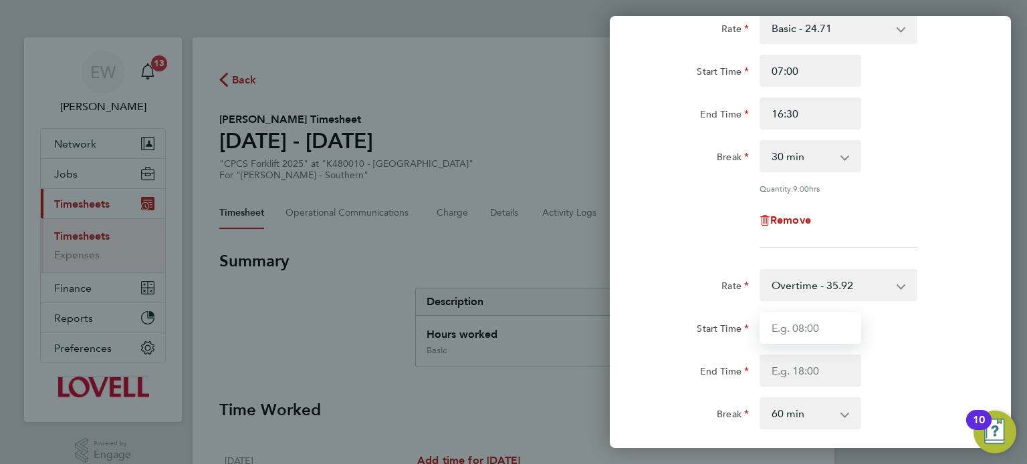
click at [796, 331] on input "Start Time" at bounding box center [810, 328] width 102 height 32
type input "16:30"
click at [803, 374] on input "End Time" at bounding box center [810, 371] width 102 height 32
type input "17:30"
click at [838, 412] on select "0 min 15 min 30 min 45 min 60 min 75 min 90 min" at bounding box center [802, 413] width 83 height 29
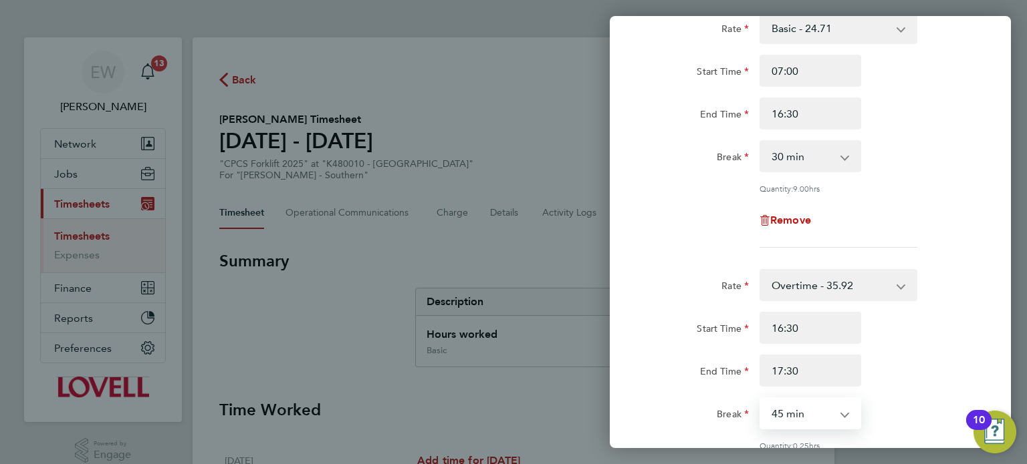
select select "0"
click at [761, 399] on select "0 min 15 min 30 min 45 min" at bounding box center [802, 413] width 83 height 29
click at [733, 313] on div "Start Time" at bounding box center [698, 325] width 102 height 27
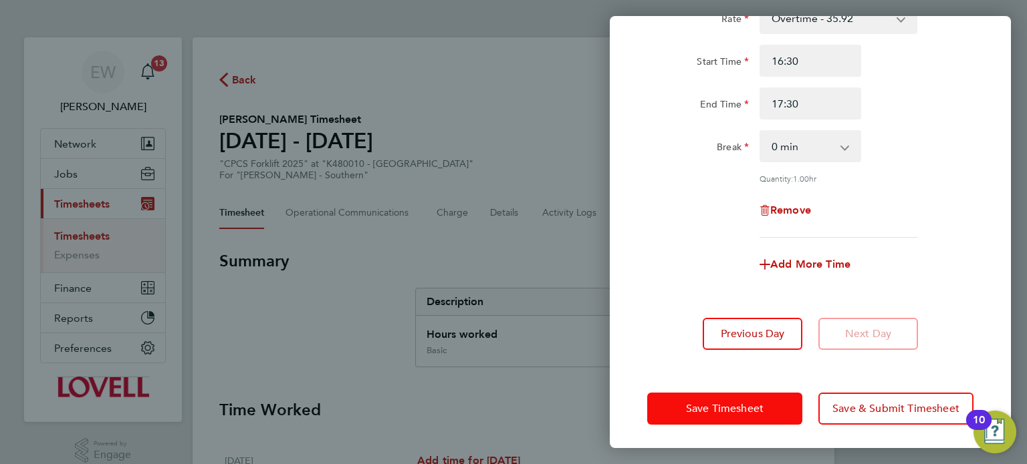
click at [771, 408] on button "Save Timesheet" at bounding box center [724, 409] width 155 height 32
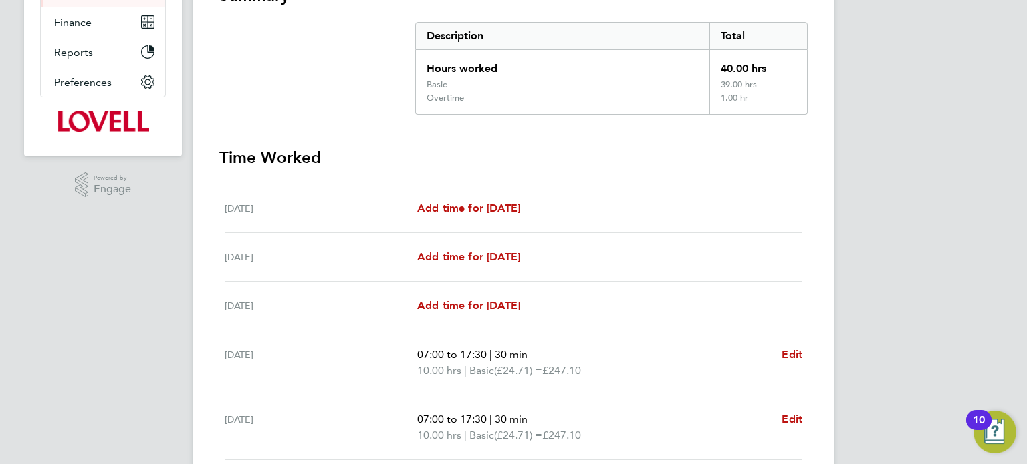
scroll to position [269, 0]
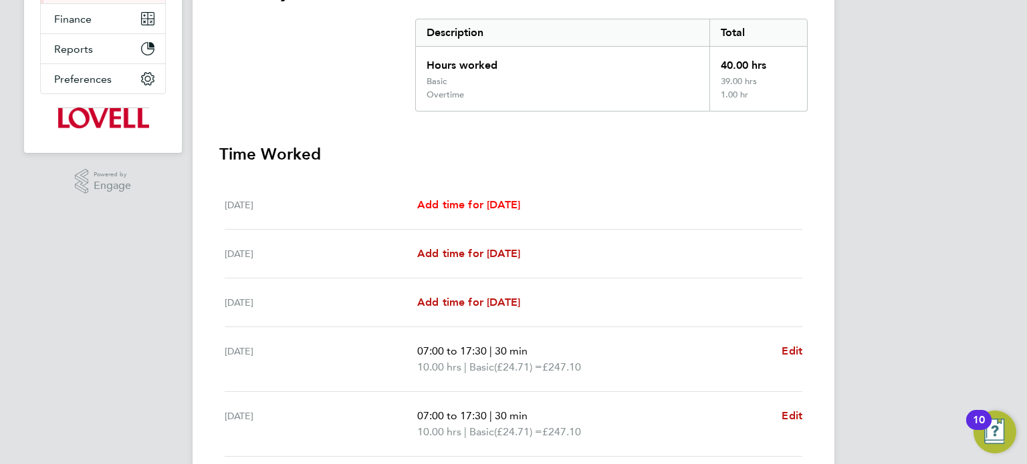
click at [508, 203] on span "Add time for [DATE]" at bounding box center [468, 204] width 103 height 13
select select "60"
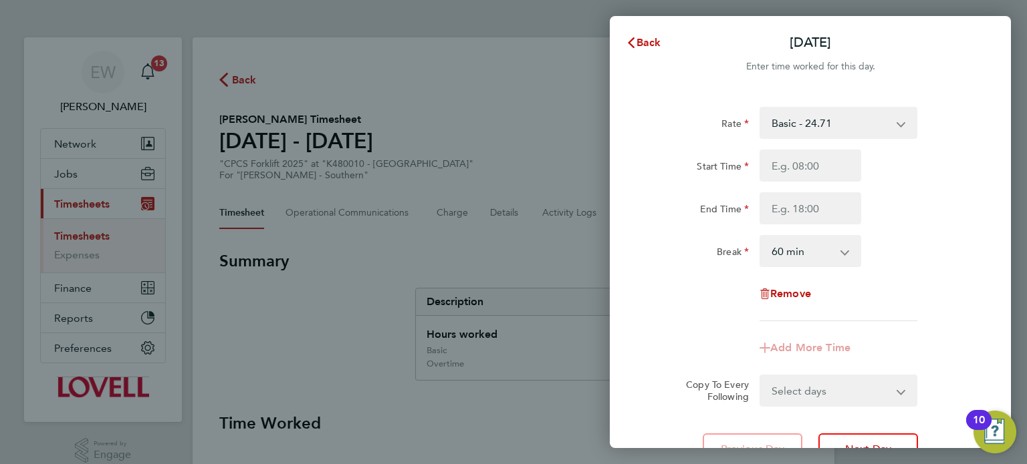
click at [828, 128] on select "Basic - 24.71 Overtime - 35.92 Overtime 2 - 47.14" at bounding box center [830, 122] width 139 height 29
select select "60"
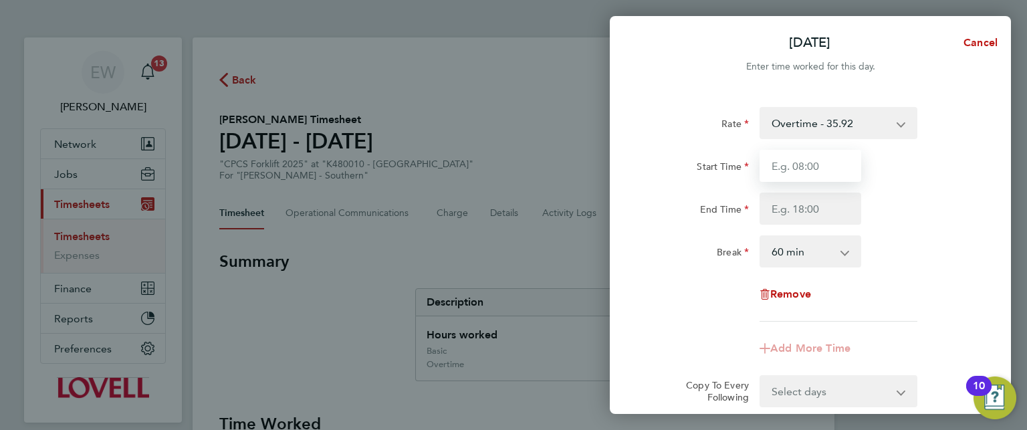
click at [807, 166] on input "Start Time" at bounding box center [810, 166] width 102 height 32
click at [804, 166] on input "Start Time" at bounding box center [810, 166] width 102 height 32
click at [924, 174] on div "Start Time 07" at bounding box center [810, 166] width 337 height 32
type input "07:00"
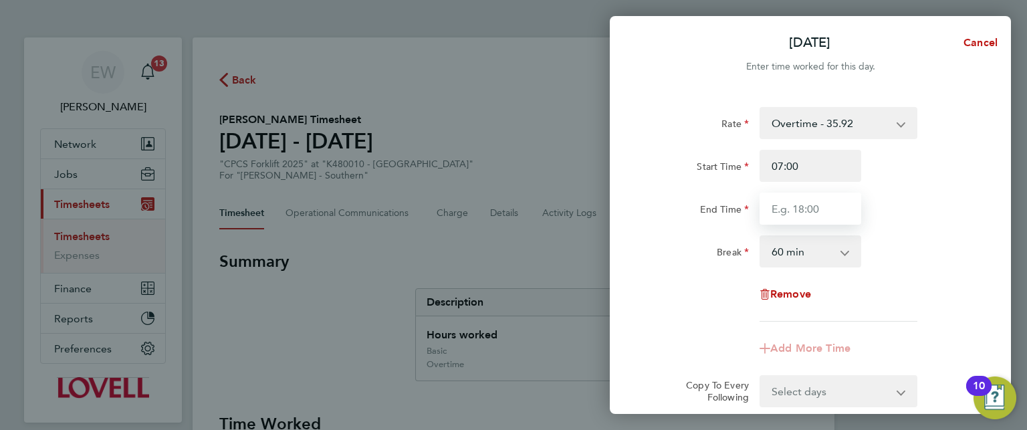
click at [802, 211] on input "End Time" at bounding box center [810, 208] width 102 height 32
click at [788, 212] on input "End Time" at bounding box center [810, 208] width 102 height 32
type input "11:30"
click at [838, 257] on select "0 min 15 min 30 min 45 min 60 min 75 min 90 min" at bounding box center [802, 251] width 83 height 29
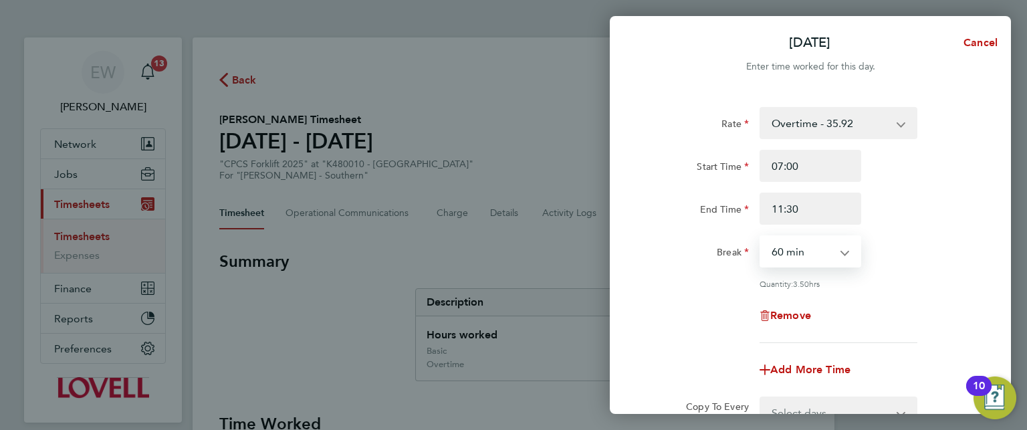
select select "30"
click at [761, 237] on select "0 min 15 min 30 min 45 min 60 min 75 min 90 min" at bounding box center [802, 251] width 83 height 29
click at [851, 303] on div "Remove" at bounding box center [810, 315] width 112 height 32
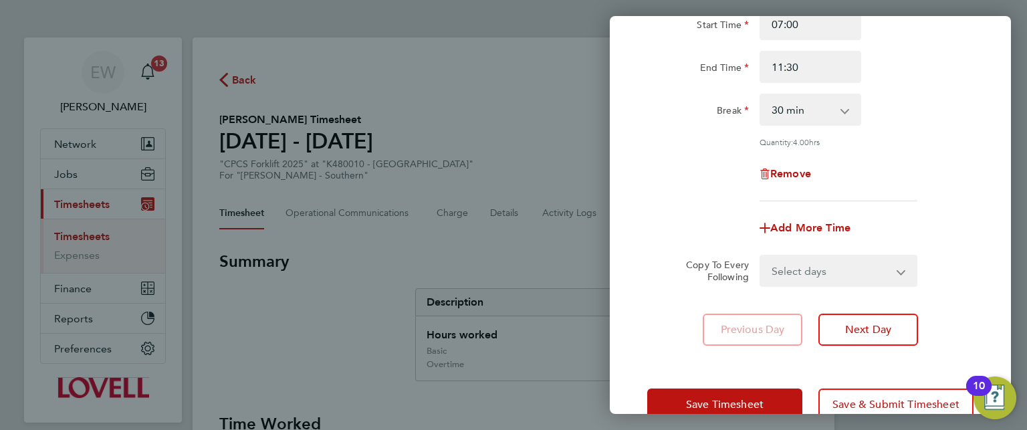
scroll to position [144, 0]
click at [809, 219] on span "Add More Time" at bounding box center [810, 225] width 80 height 13
select select "null"
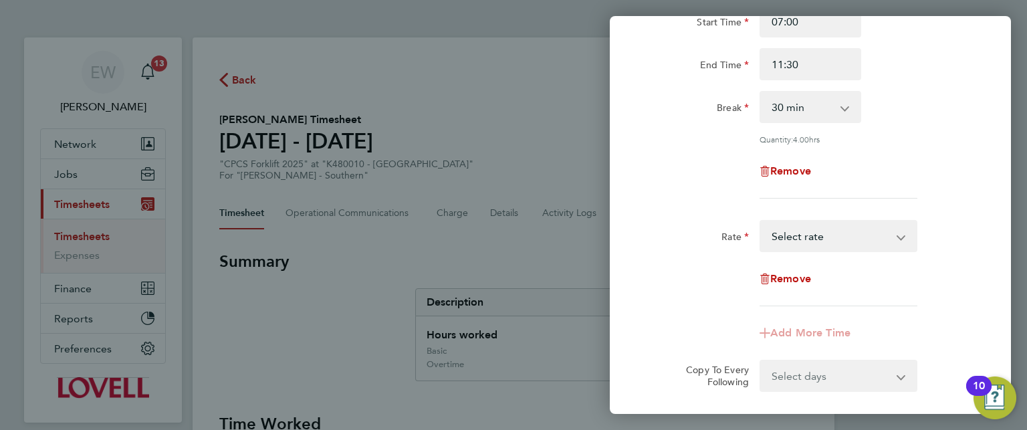
click at [831, 225] on select "Basic - 24.71 Overtime - 35.92 Overtime 2 - 47.14 Select rate" at bounding box center [830, 235] width 139 height 29
select select "60"
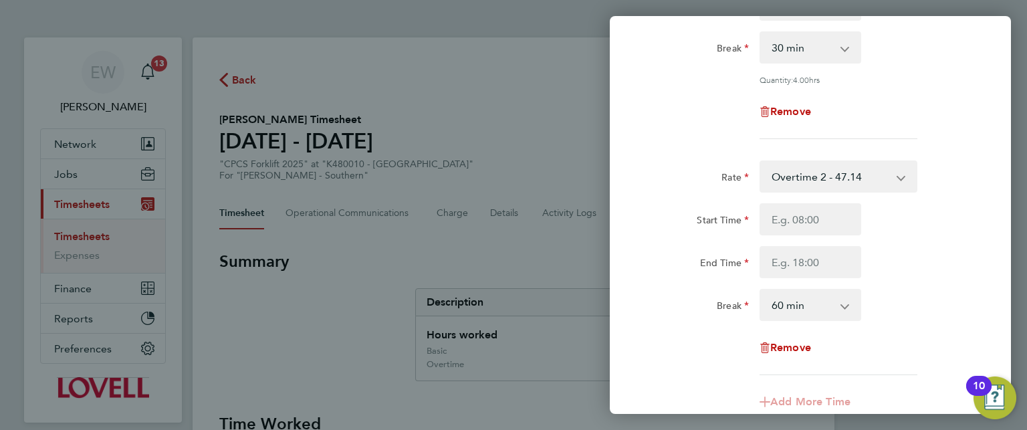
scroll to position [214, 0]
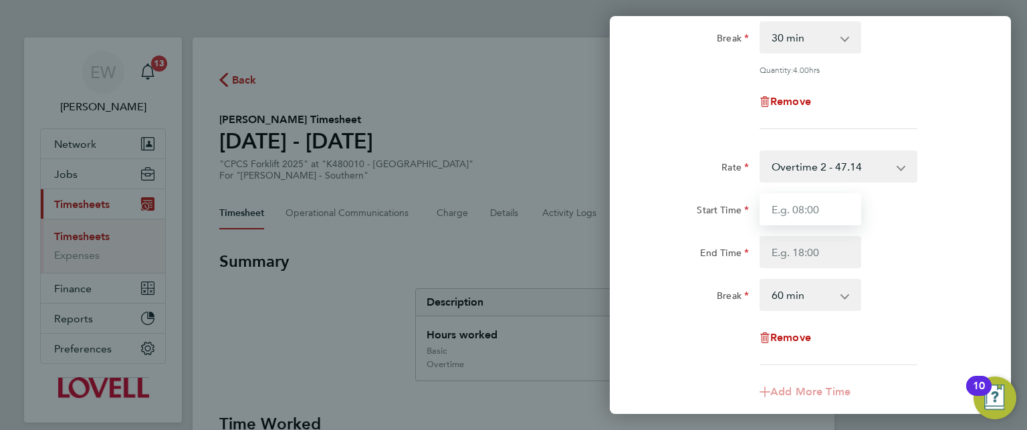
click at [803, 209] on input "Start Time" at bounding box center [810, 209] width 102 height 32
type input "11:30"
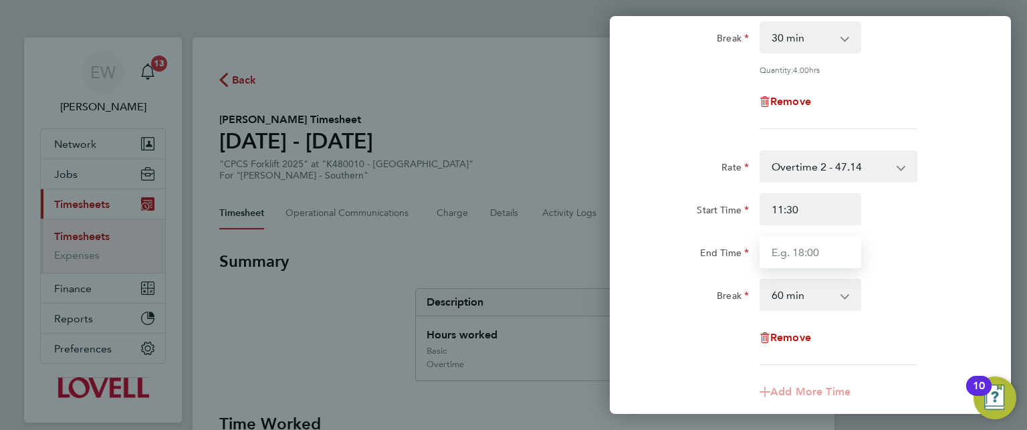
click at [815, 258] on input "End Time" at bounding box center [810, 252] width 102 height 32
type input "13:00"
click at [832, 283] on select "0 min 15 min 30 min 45 min 60 min 75 min 90 min" at bounding box center [802, 294] width 83 height 29
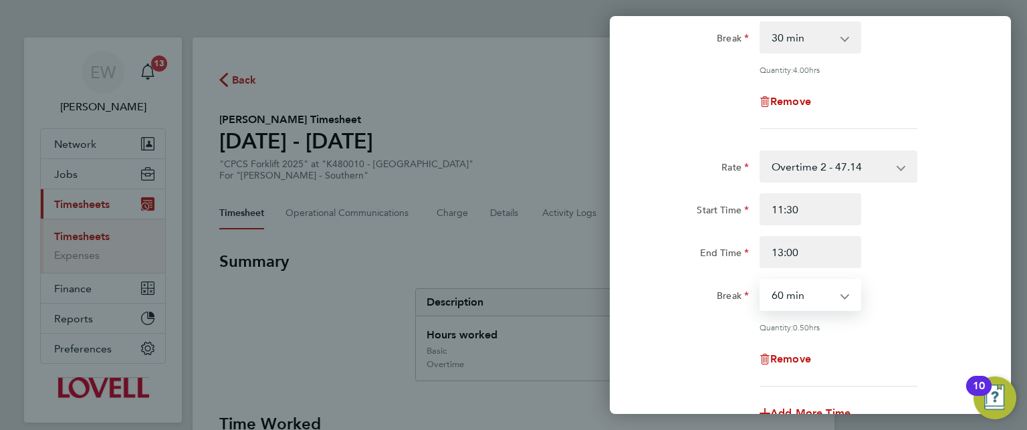
select select "0"
click at [761, 280] on select "0 min 15 min 30 min 45 min 60 min 75 min" at bounding box center [802, 294] width 83 height 29
click at [946, 259] on div "End Time 13:00" at bounding box center [810, 252] width 337 height 32
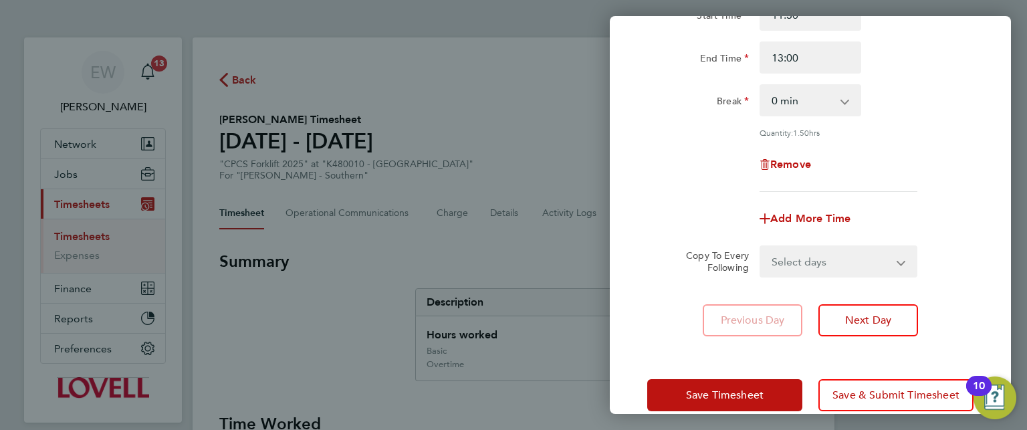
scroll to position [429, 0]
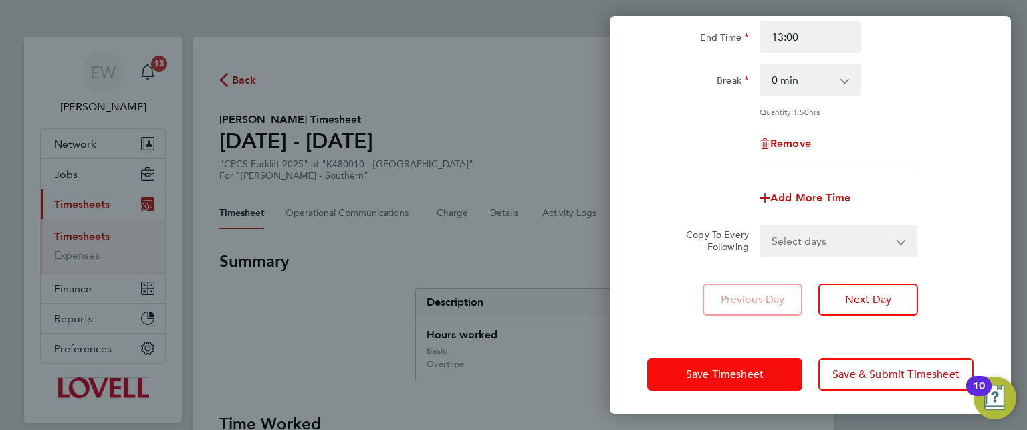
click at [764, 360] on button "Save Timesheet" at bounding box center [724, 374] width 155 height 32
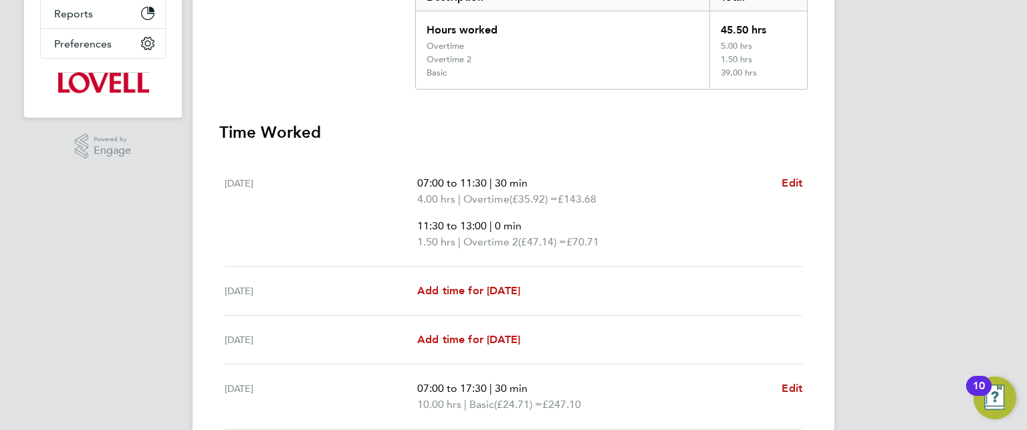
scroll to position [305, 0]
click at [503, 339] on span "Add time for Mon 25 Aug" at bounding box center [468, 338] width 103 height 13
select select "60"
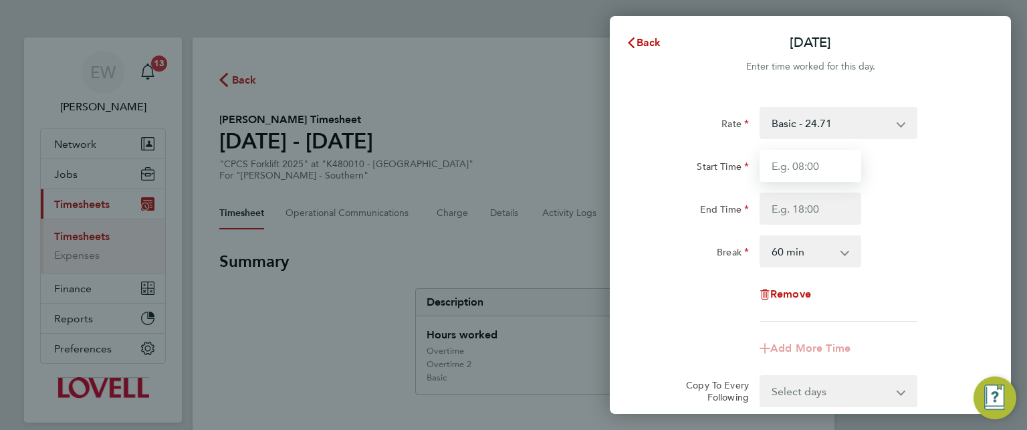
click at [807, 164] on input "Start Time" at bounding box center [810, 166] width 102 height 32
click at [819, 112] on select "Basic - 24.71 Overtime - 35.92 Overtime 2 - 47.14" at bounding box center [830, 122] width 139 height 29
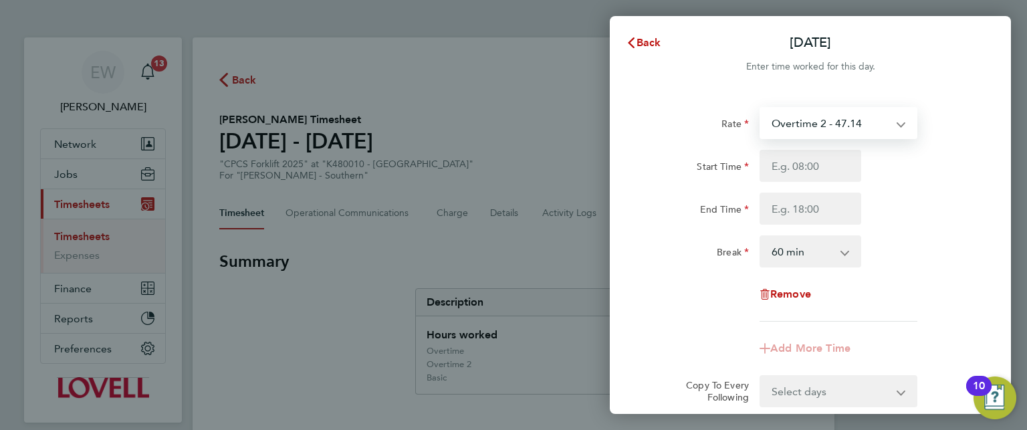
select select "60"
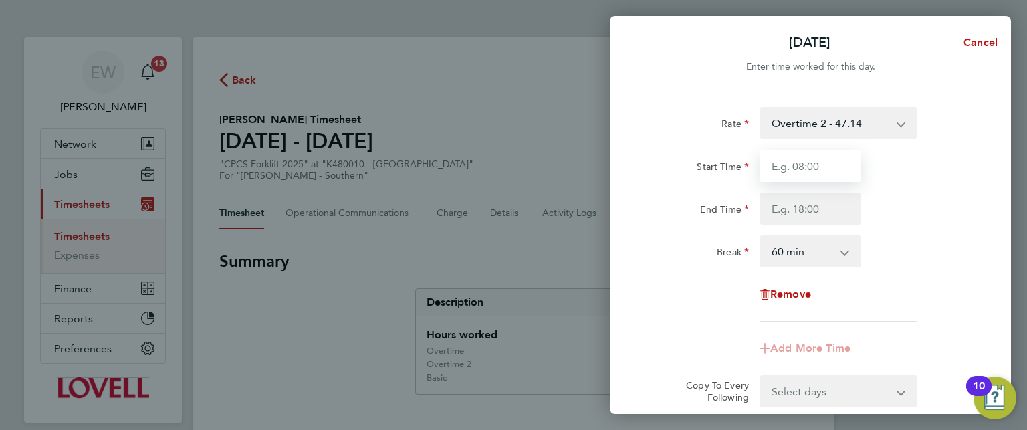
click at [800, 165] on input "Start Time" at bounding box center [810, 166] width 102 height 32
type input "07:30"
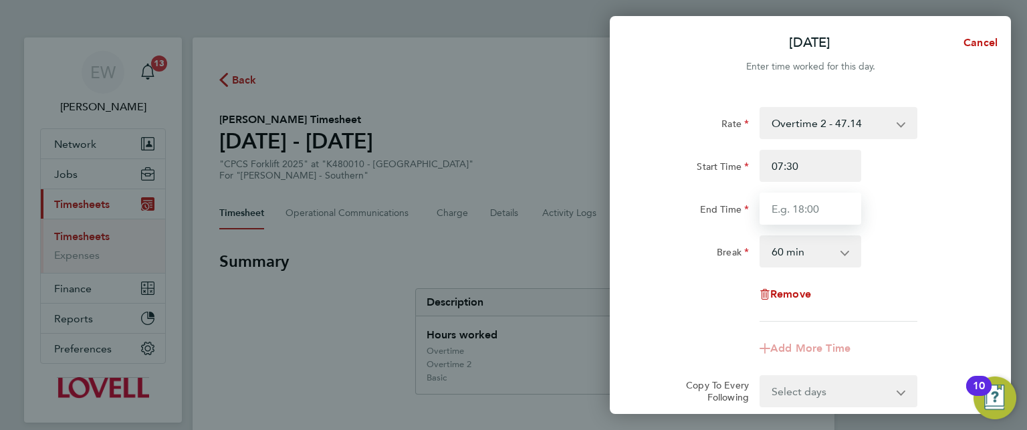
click at [817, 210] on input "End Time" at bounding box center [810, 208] width 102 height 32
type input "18:00"
click at [798, 255] on select "0 min 15 min 30 min 45 min 60 min 75 min 90 min" at bounding box center [802, 251] width 83 height 29
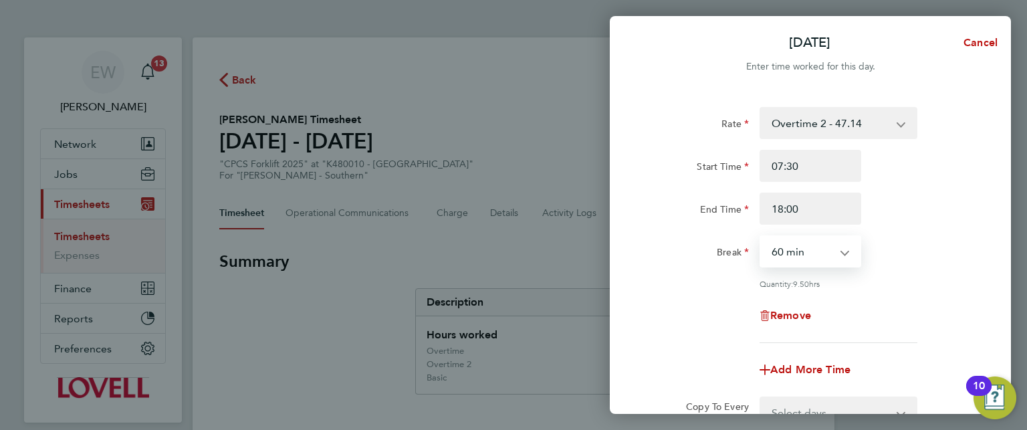
select select "30"
click at [761, 237] on select "0 min 15 min 30 min 45 min 60 min 75 min 90 min" at bounding box center [802, 251] width 83 height 29
click at [876, 288] on div "Rate Overtime 2 - 47.14 Basic - 24.71 Overtime - 35.92 Start Time 07:30 End Tim…" at bounding box center [810, 225] width 326 height 236
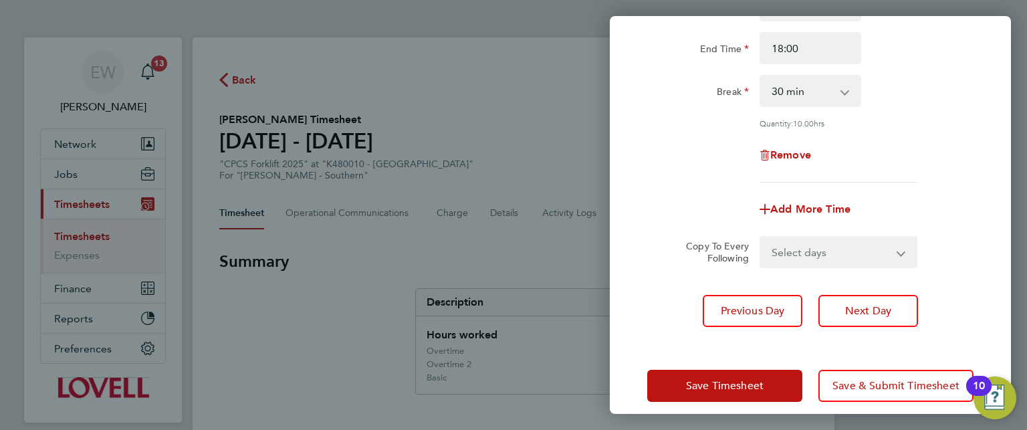
scroll to position [163, 0]
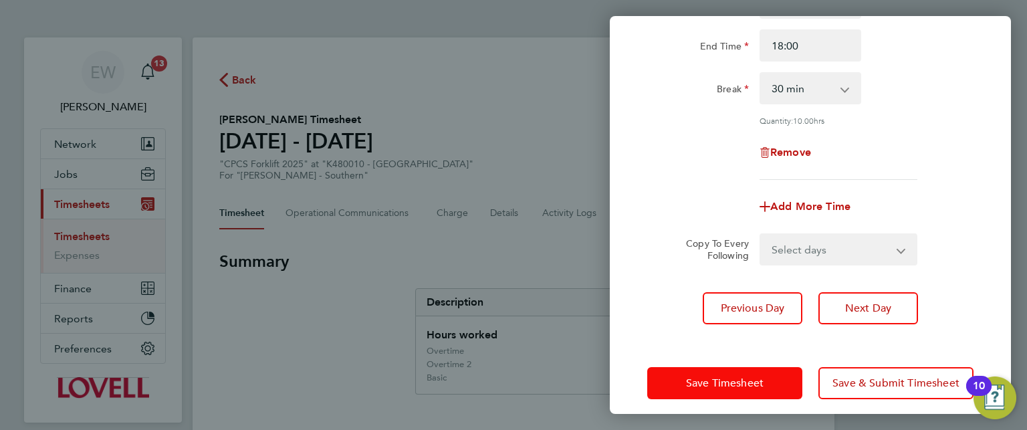
click at [743, 386] on span "Save Timesheet" at bounding box center [725, 382] width 78 height 13
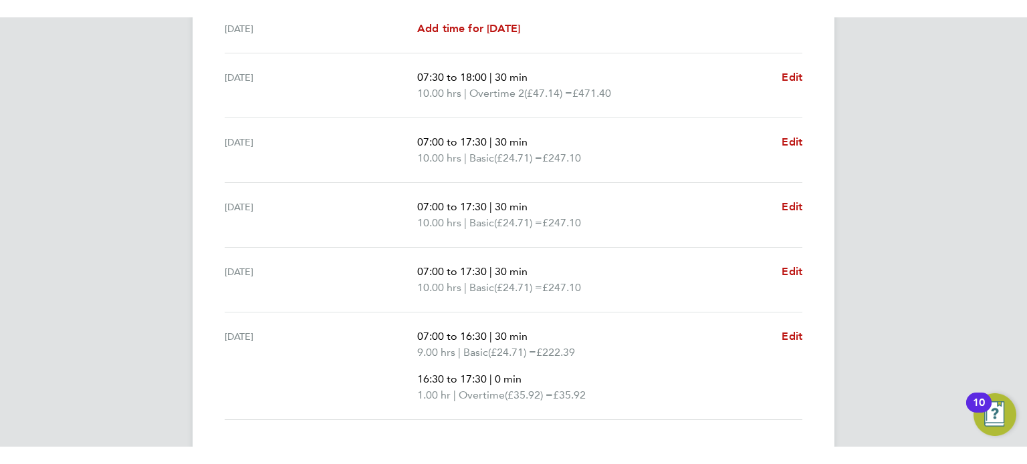
scroll to position [585, 0]
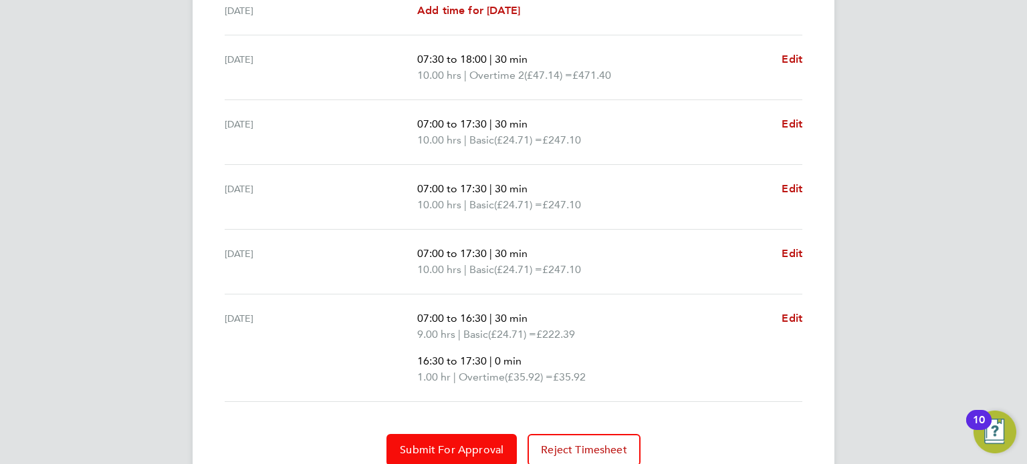
click at [466, 440] on button "Submit For Approval" at bounding box center [451, 450] width 130 height 32
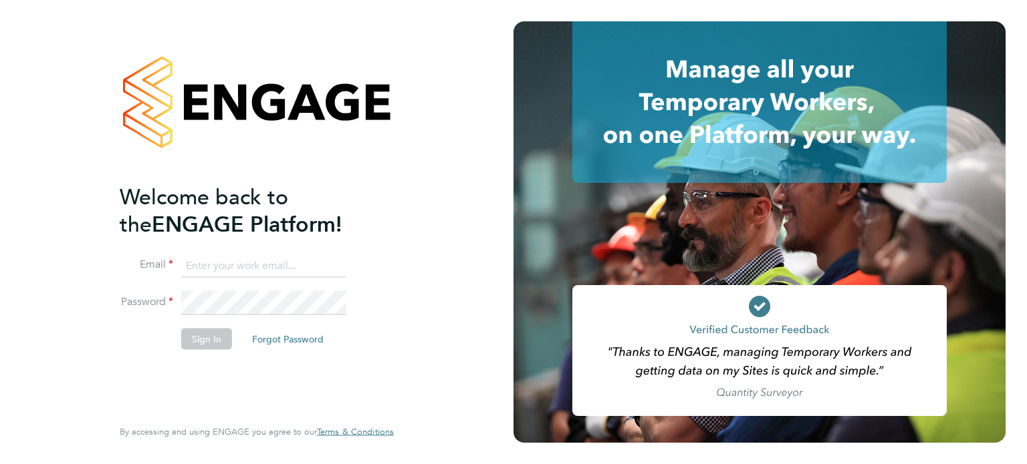
type input "[EMAIL_ADDRESS][DOMAIN_NAME]"
click at [198, 335] on button "Sign In" at bounding box center [206, 338] width 51 height 21
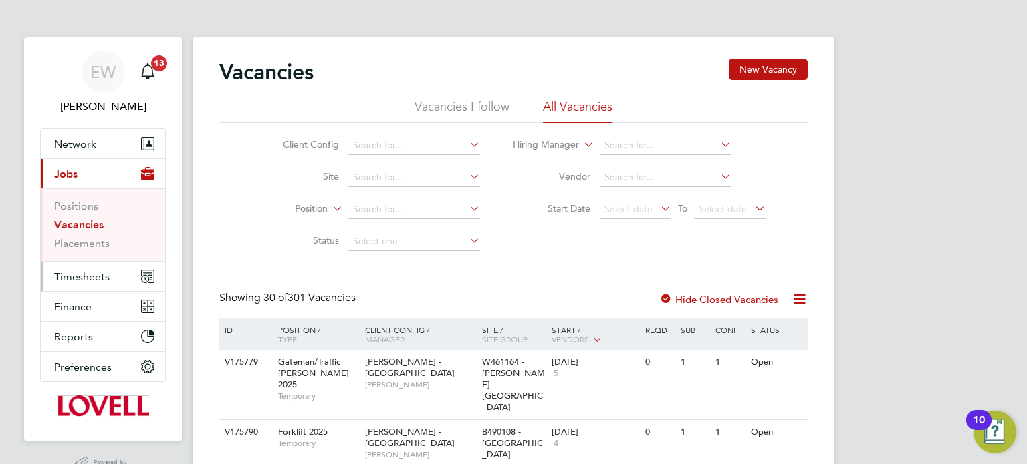
click at [94, 271] on span "Timesheets" at bounding box center [81, 277] width 55 height 13
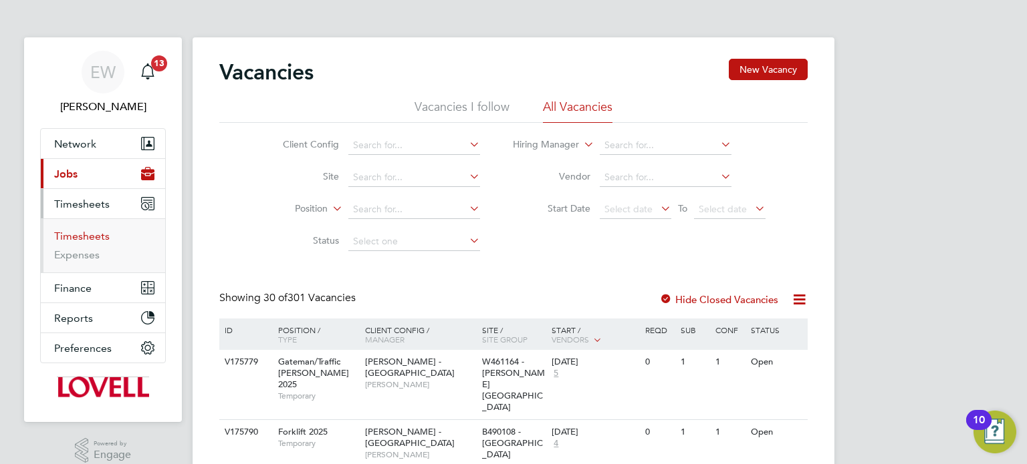
click at [81, 236] on link "Timesheets" at bounding box center [81, 236] width 55 height 13
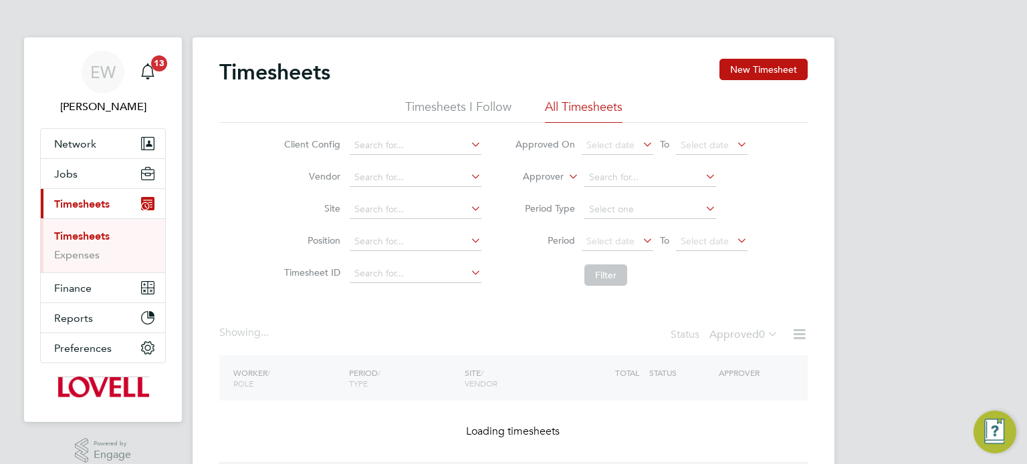
click at [549, 175] on label "Approver" at bounding box center [533, 176] width 60 height 13
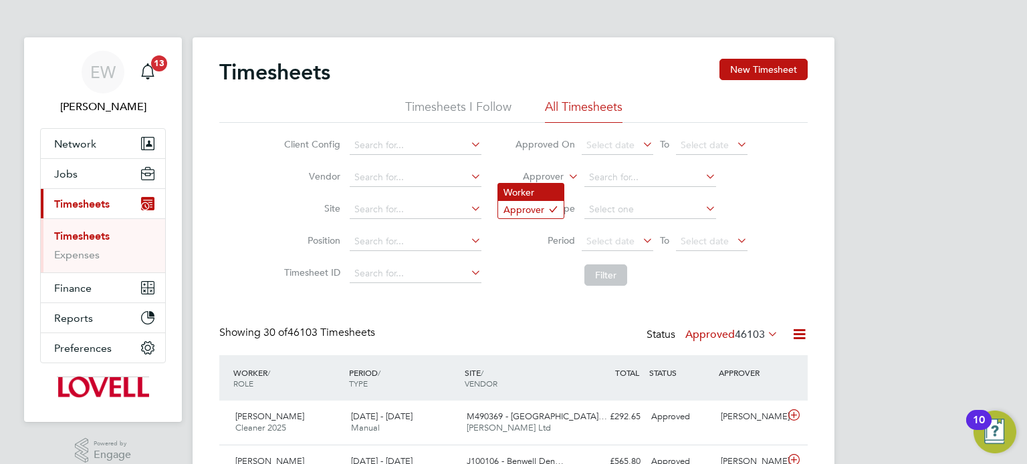
click at [533, 185] on li "Worker" at bounding box center [530, 192] width 65 height 17
click at [618, 180] on input at bounding box center [650, 177] width 132 height 19
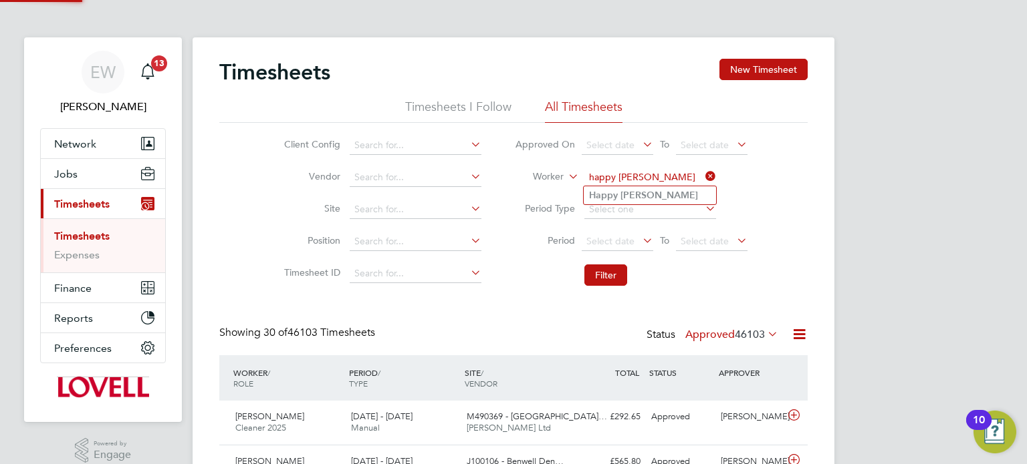
click at [630, 199] on b "Daniel" at bounding box center [659, 195] width 78 height 11
type input "Happy Daniel"
click at [612, 245] on span "Select date" at bounding box center [610, 241] width 48 height 12
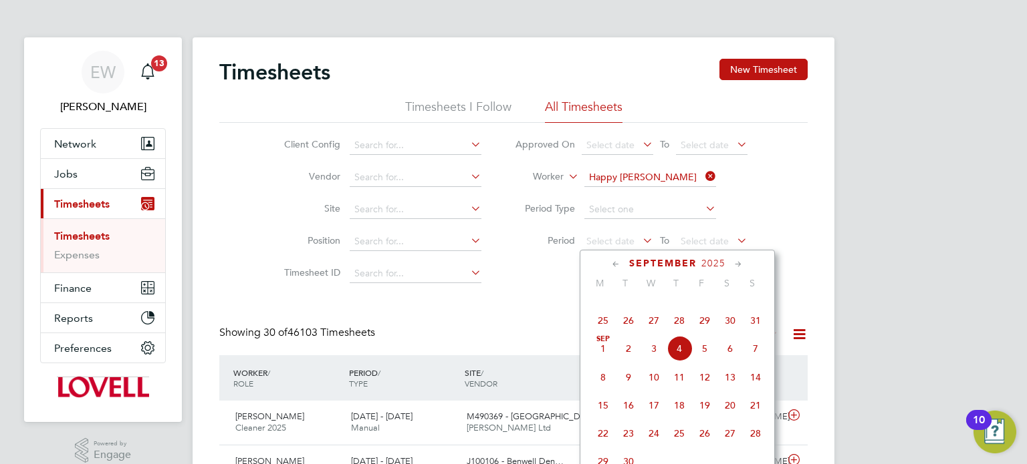
click at [733, 305] on span "23" at bounding box center [729, 292] width 25 height 25
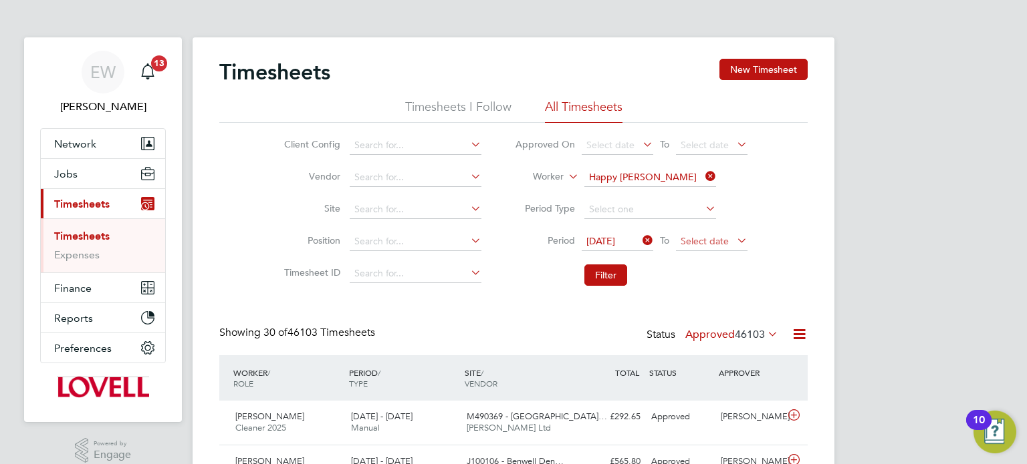
click at [716, 247] on span "Select date" at bounding box center [712, 242] width 72 height 18
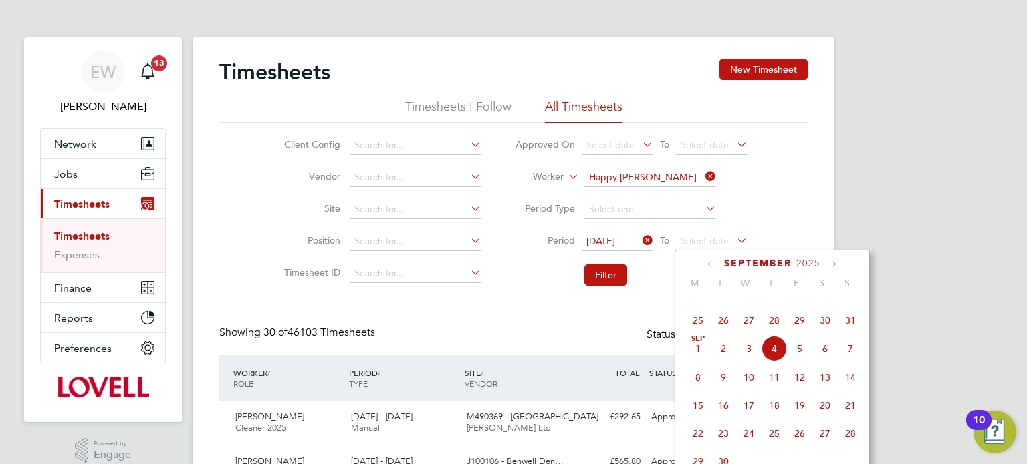
click at [805, 334] on span "29" at bounding box center [799, 320] width 25 height 25
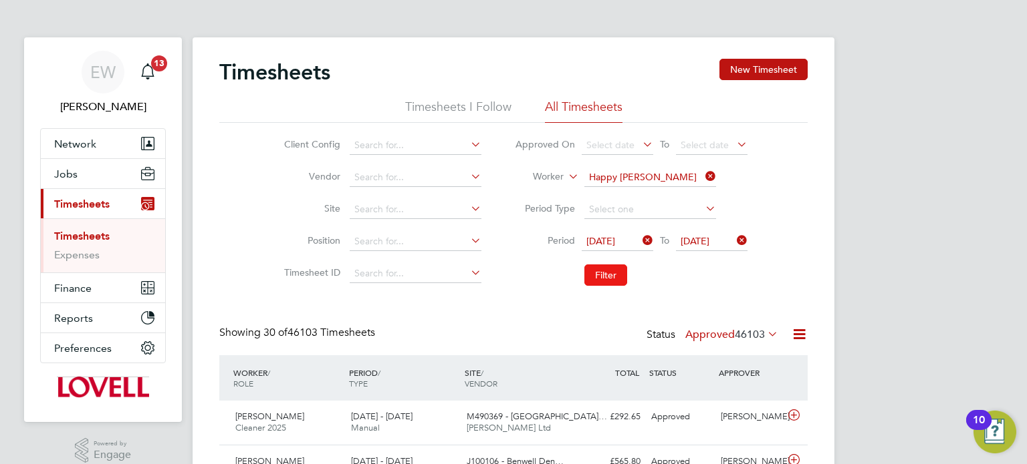
click at [596, 278] on button "Filter" at bounding box center [605, 275] width 43 height 21
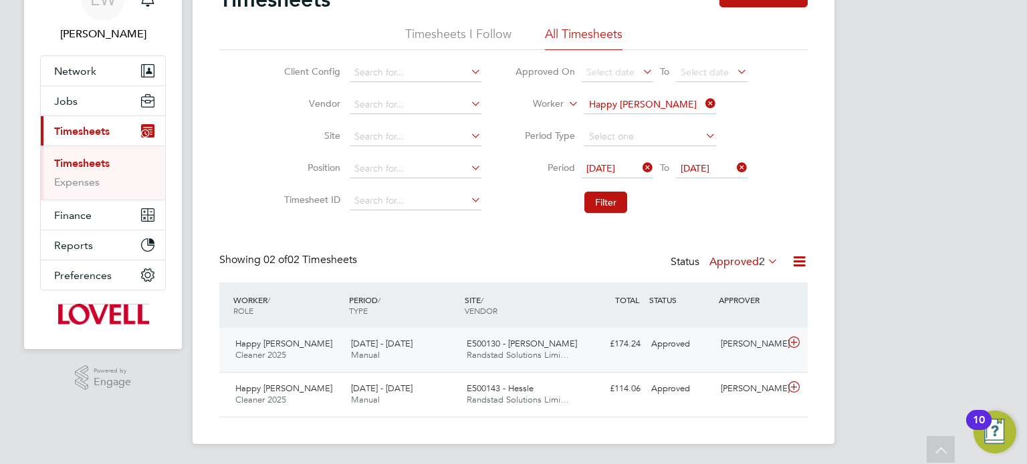
click at [744, 358] on div "Happy Daniel Cleaner 2025 23 - 29 Aug 2025 23 - 29 Aug 2025 Manual E500130 - Ki…" at bounding box center [513, 350] width 588 height 44
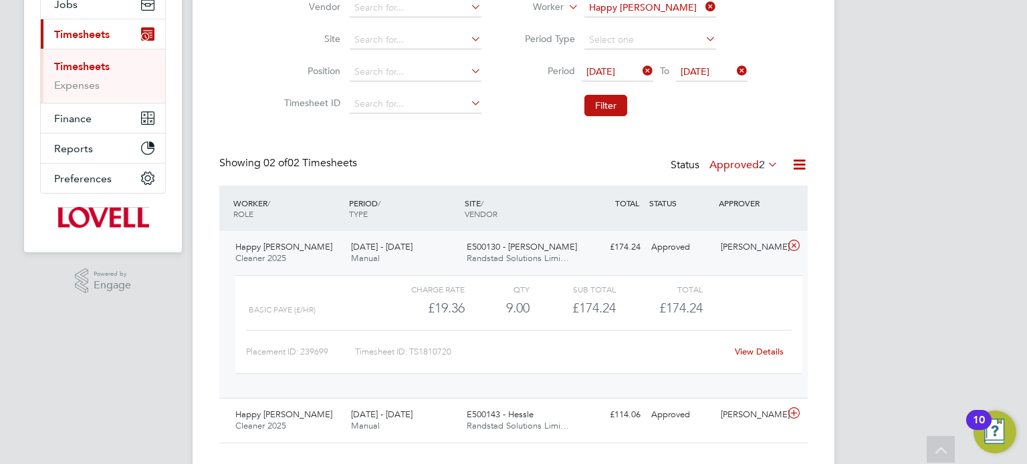
click at [757, 348] on link "View Details" at bounding box center [759, 351] width 49 height 11
click at [731, 254] on div "[PERSON_NAME]" at bounding box center [750, 248] width 70 height 22
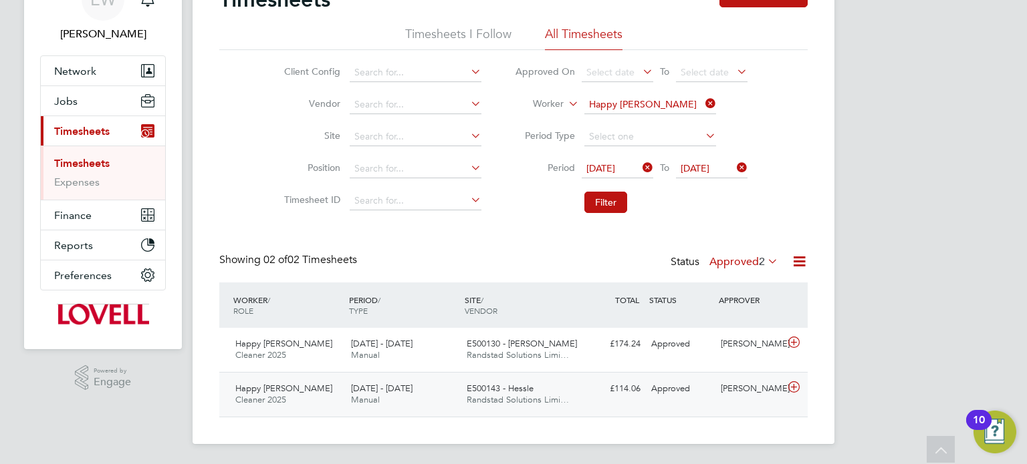
click at [728, 383] on div "Alexander Mellish" at bounding box center [750, 389] width 70 height 22
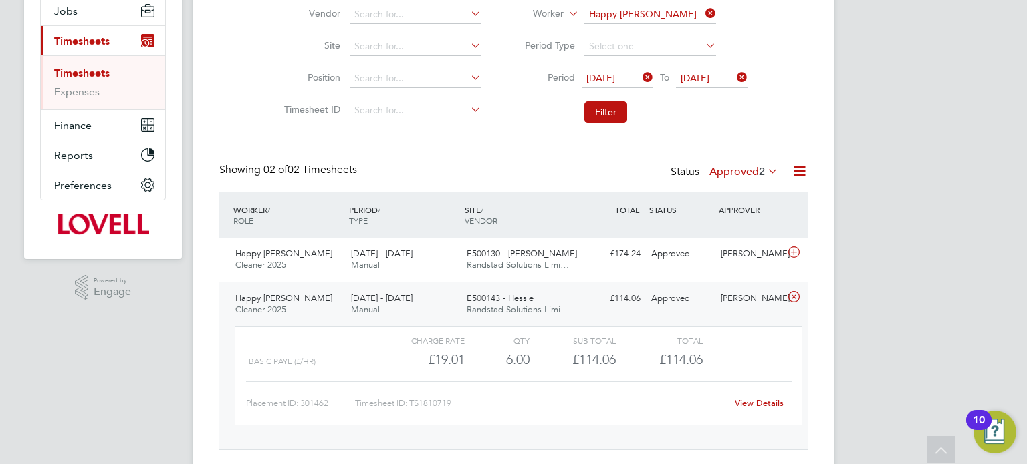
click at [754, 400] on link "View Details" at bounding box center [759, 403] width 49 height 11
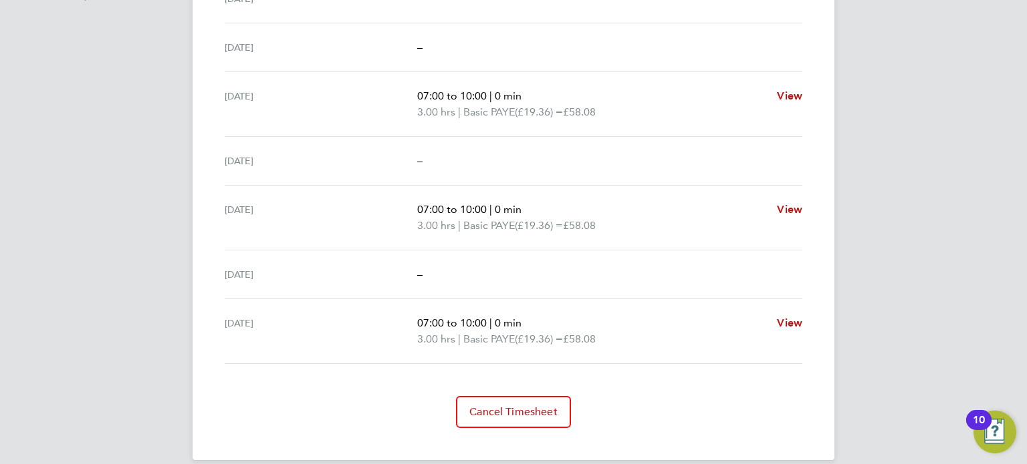
scroll to position [466, 0]
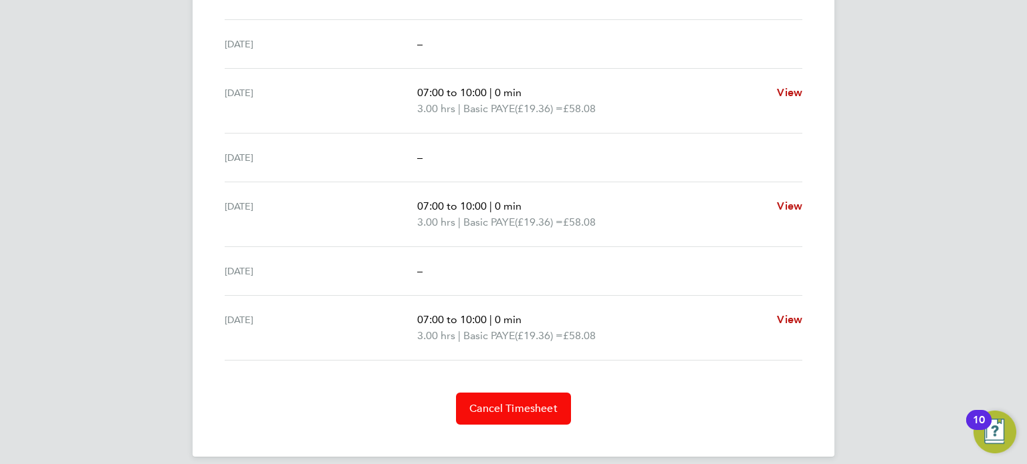
click at [532, 408] on span "Cancel Timesheet" at bounding box center [513, 408] width 88 height 13
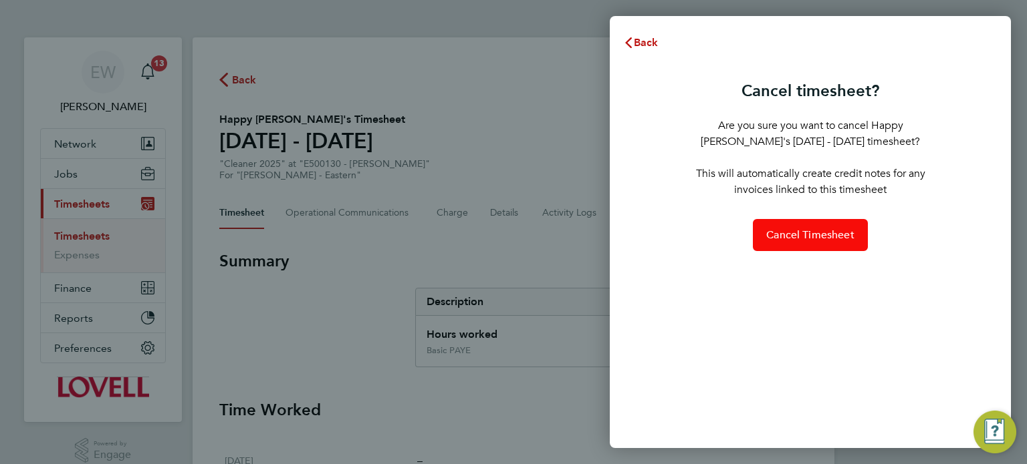
click at [827, 235] on span "Cancel Timesheet" at bounding box center [810, 235] width 88 height 13
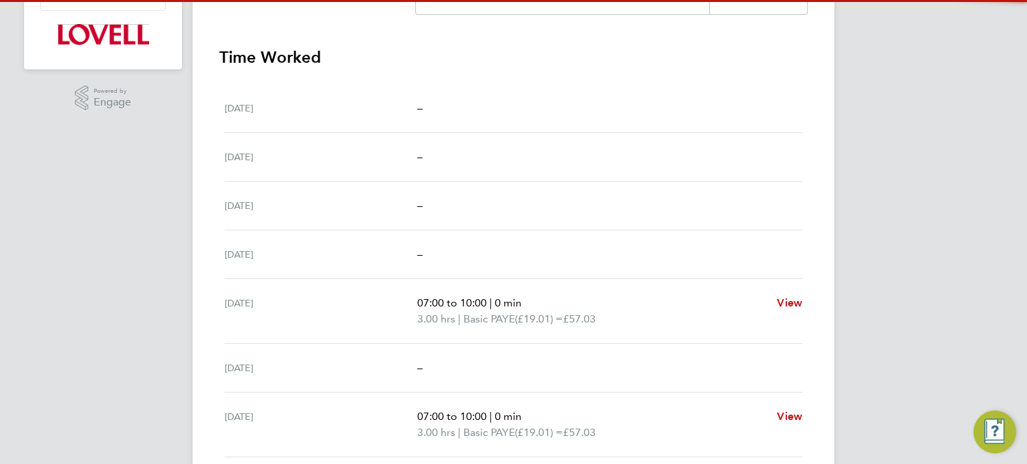
scroll to position [358, 0]
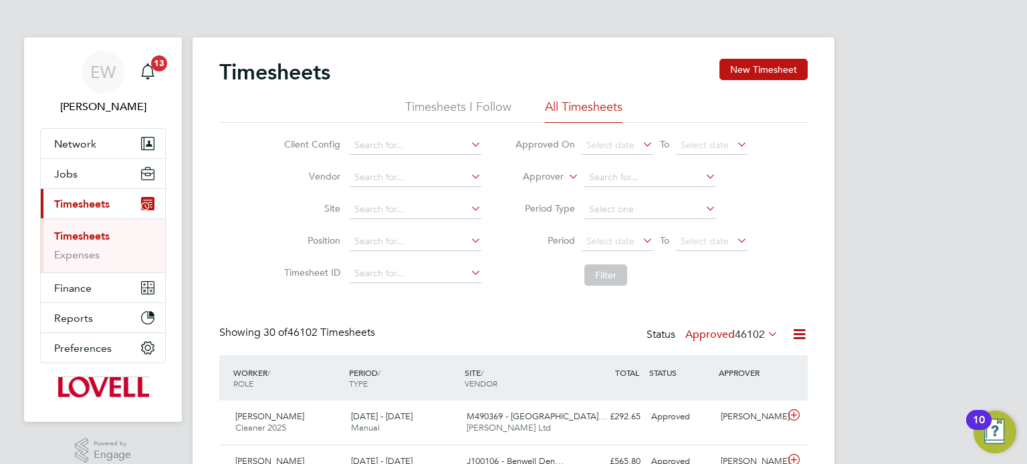
click at [753, 90] on div "Timesheets New Timesheet" at bounding box center [513, 79] width 588 height 40
click at [751, 79] on button "New Timesheet" at bounding box center [763, 69] width 88 height 21
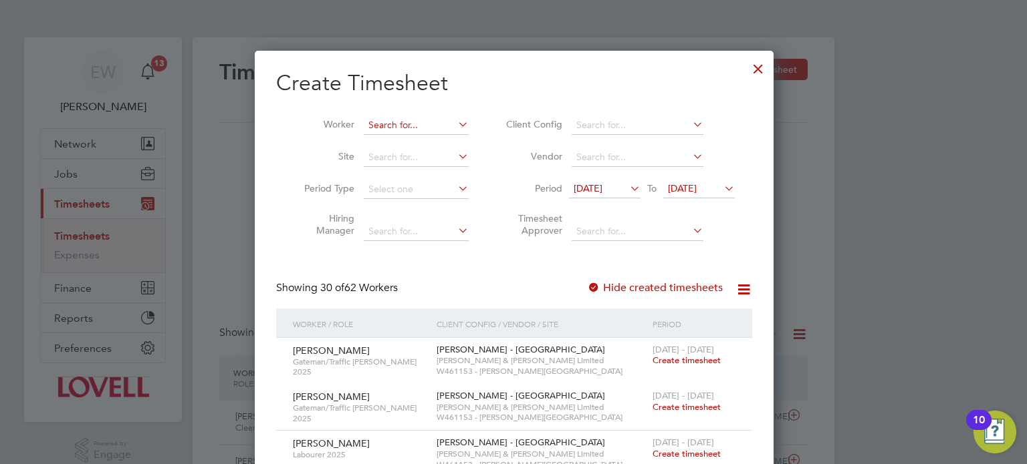
click at [392, 124] on input at bounding box center [416, 125] width 105 height 19
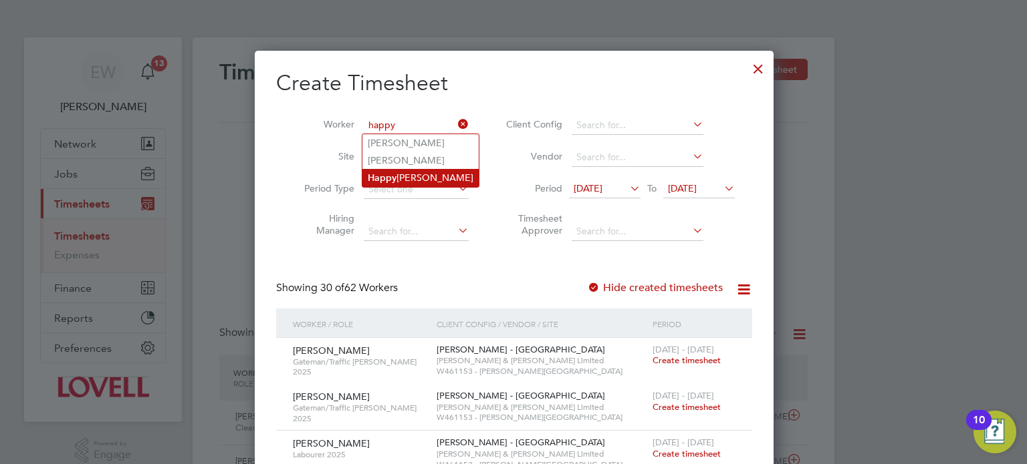
click at [408, 178] on li "Happy Daniel" at bounding box center [420, 178] width 116 height 18
type input "Happy Daniel"
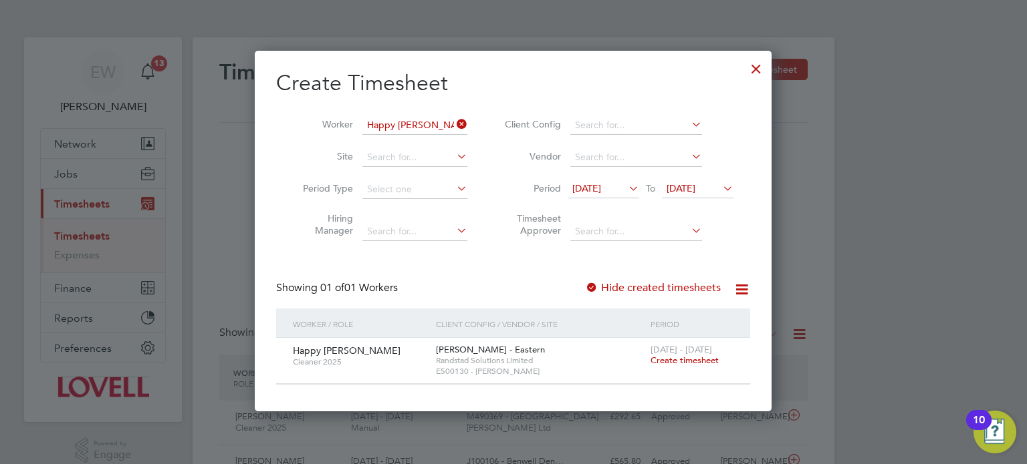
click at [668, 360] on span "Create timesheet" at bounding box center [684, 360] width 68 height 11
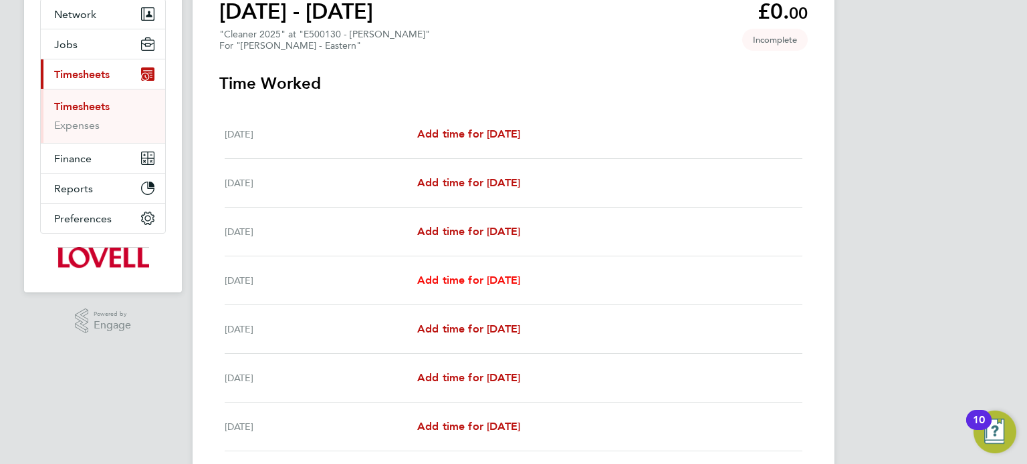
click at [512, 280] on span "Add time for Tue 26 Aug" at bounding box center [468, 280] width 103 height 13
select select "60"
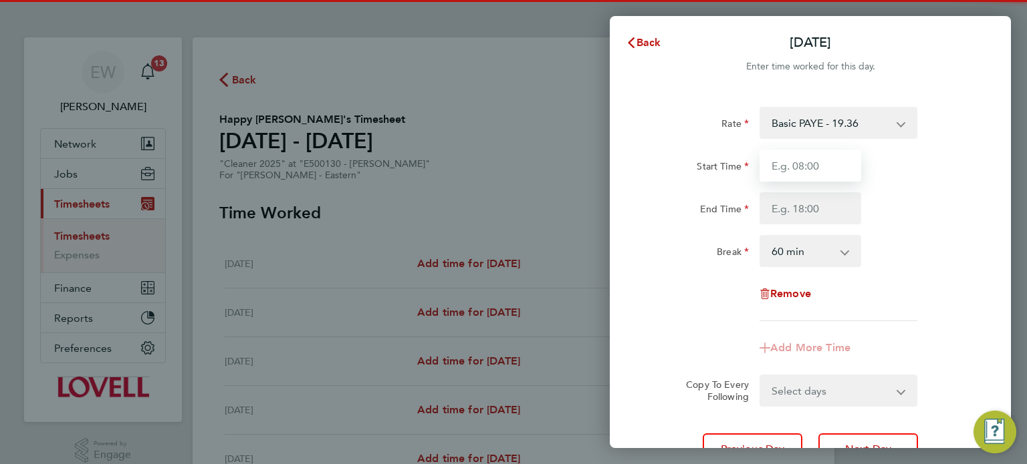
click at [807, 170] on input "Start Time" at bounding box center [810, 166] width 102 height 32
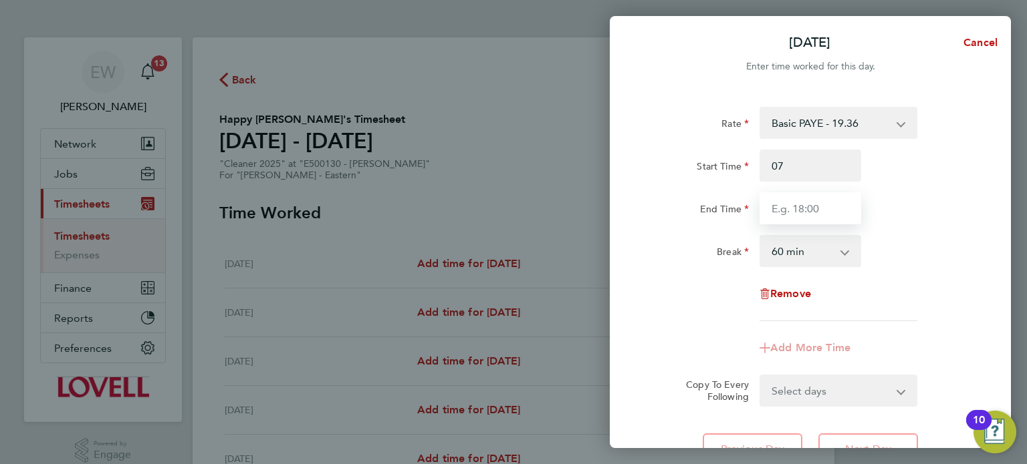
click at [781, 213] on input "End Time" at bounding box center [810, 208] width 102 height 32
type input "07:00"
click at [649, 360] on div "Add More Time" at bounding box center [810, 348] width 337 height 32
type input "10:00"
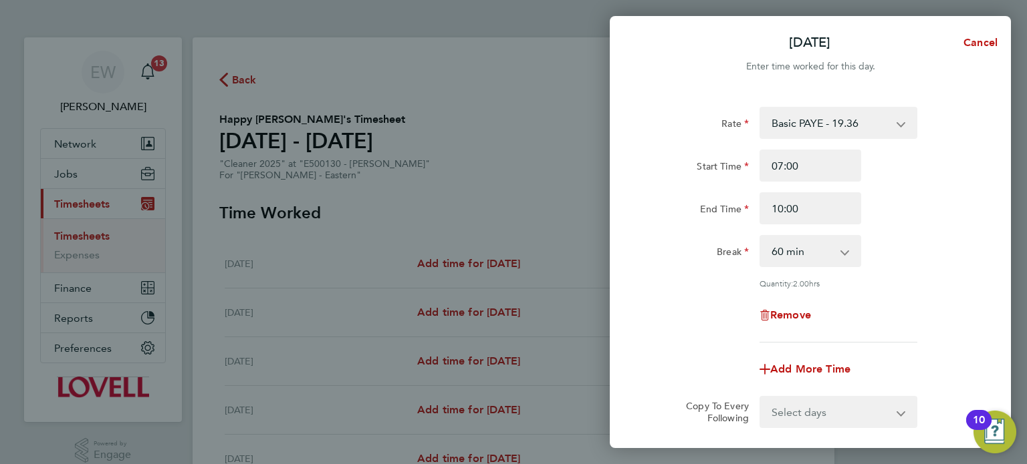
click at [814, 257] on select "0 min 15 min 30 min 45 min 60 min 75 min 90 min" at bounding box center [802, 251] width 83 height 29
select select "0"
click at [761, 237] on select "0 min 15 min 30 min 45 min 60 min 75 min 90 min" at bounding box center [802, 251] width 83 height 29
click at [880, 292] on div "Rate Basic PAYE - 19.36 Overtime PAYE - 27.90 Overtime 2 - 36.44 Start Time 07:…" at bounding box center [810, 225] width 326 height 236
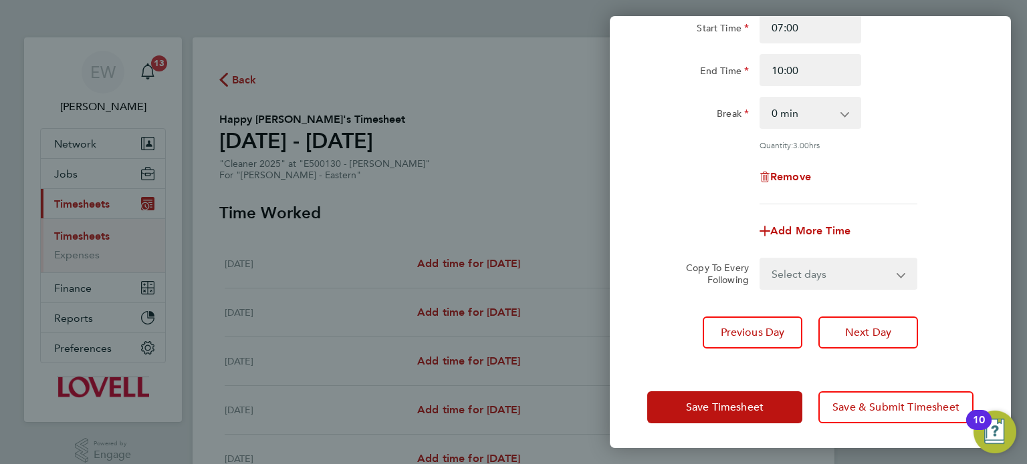
click at [826, 269] on select "Select days Day [DATE] [DATE] [DATE]" at bounding box center [831, 273] width 140 height 29
select select "DAY"
click at [761, 259] on select "Select days Day [DATE] [DATE] [DATE]" at bounding box center [831, 273] width 140 height 29
select select "[DATE]"
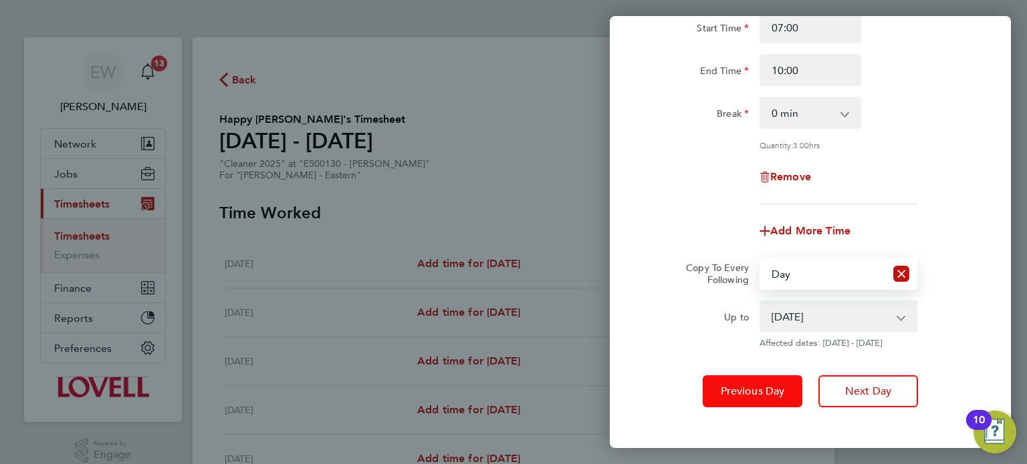
scroll to position [197, 0]
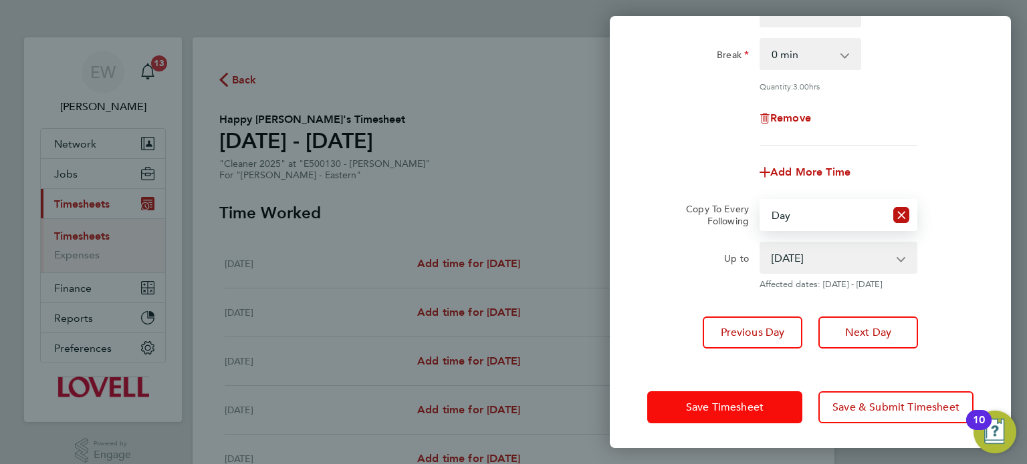
click at [775, 406] on button "Save Timesheet" at bounding box center [724, 408] width 155 height 32
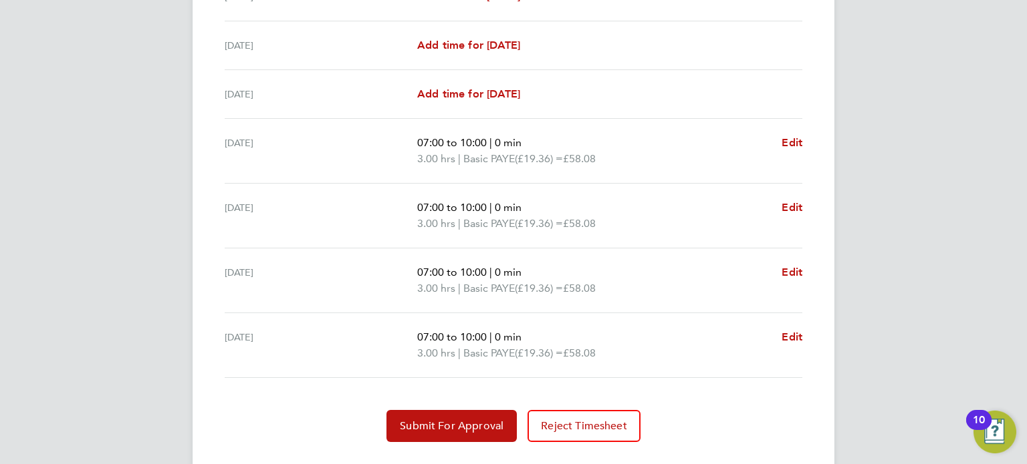
scroll to position [477, 0]
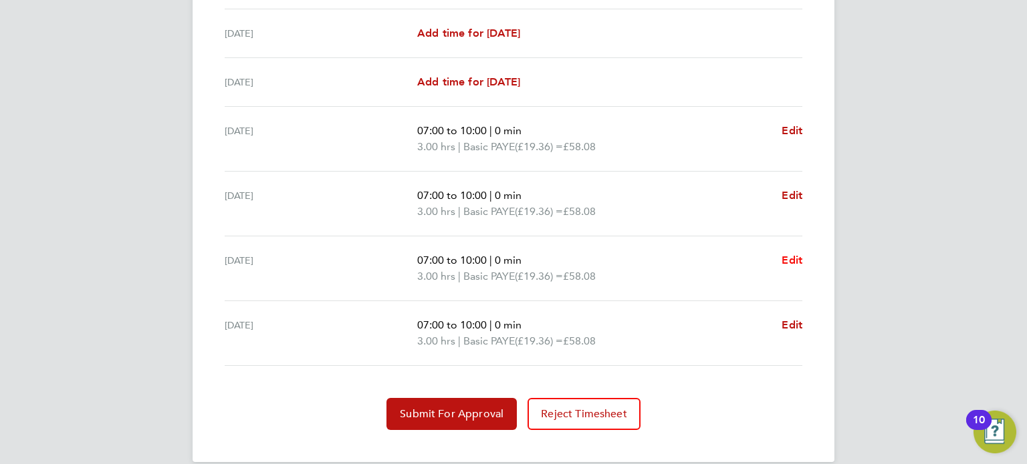
click at [793, 261] on span "Edit" at bounding box center [791, 260] width 21 height 13
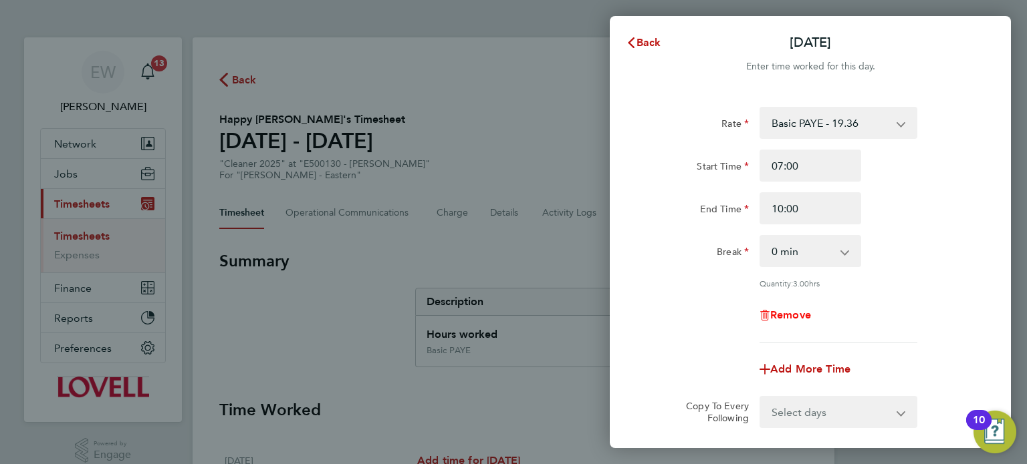
click at [795, 313] on span "Remove" at bounding box center [790, 315] width 41 height 13
select select "null"
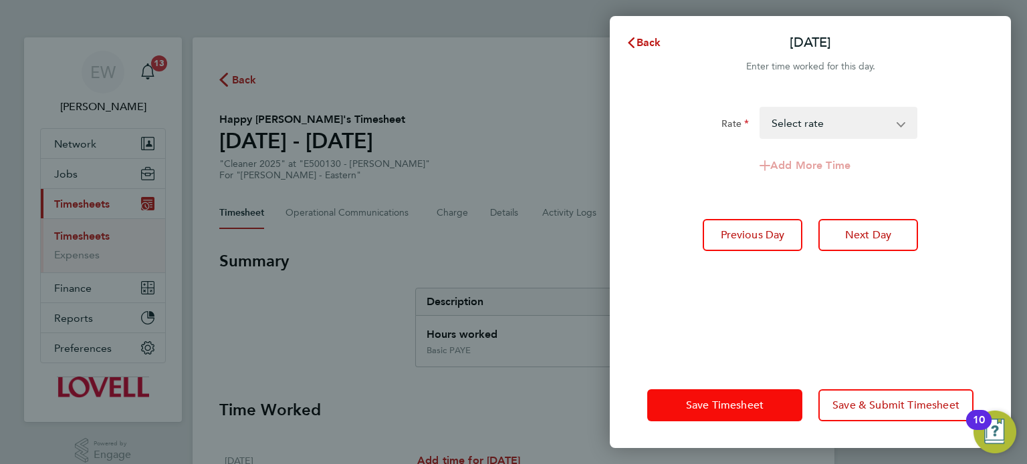
click at [735, 403] on span "Save Timesheet" at bounding box center [725, 405] width 78 height 13
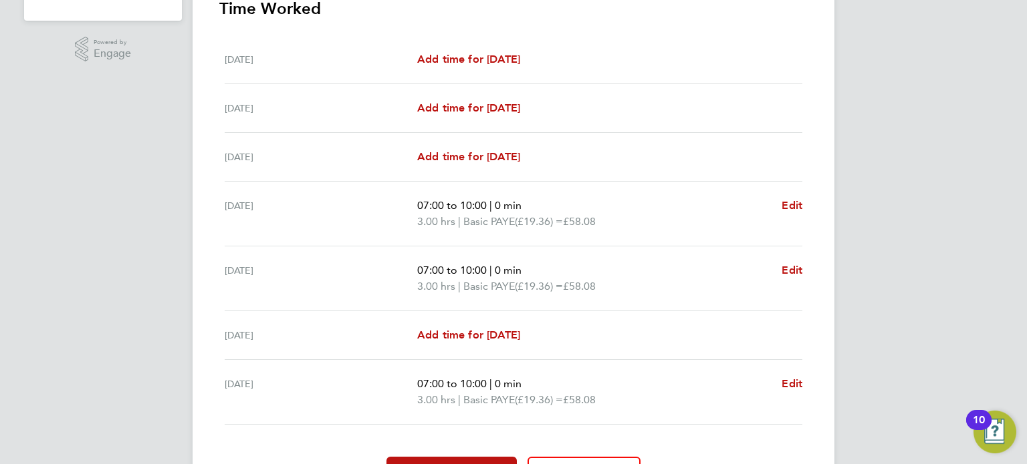
scroll to position [477, 0]
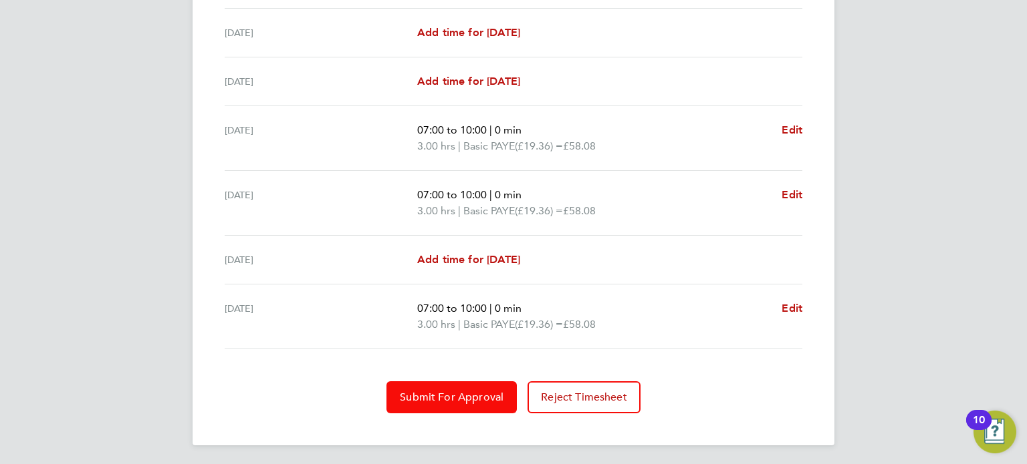
click at [472, 387] on button "Submit For Approval" at bounding box center [451, 398] width 130 height 32
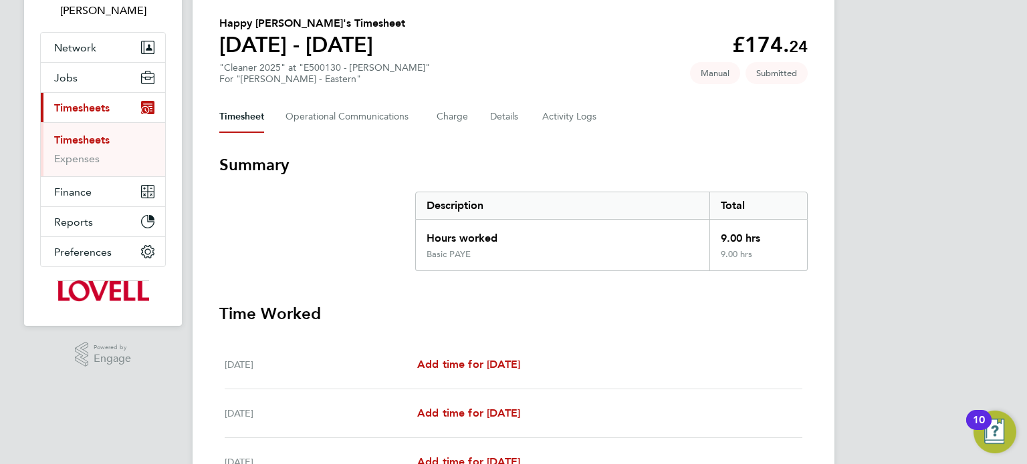
scroll to position [0, 0]
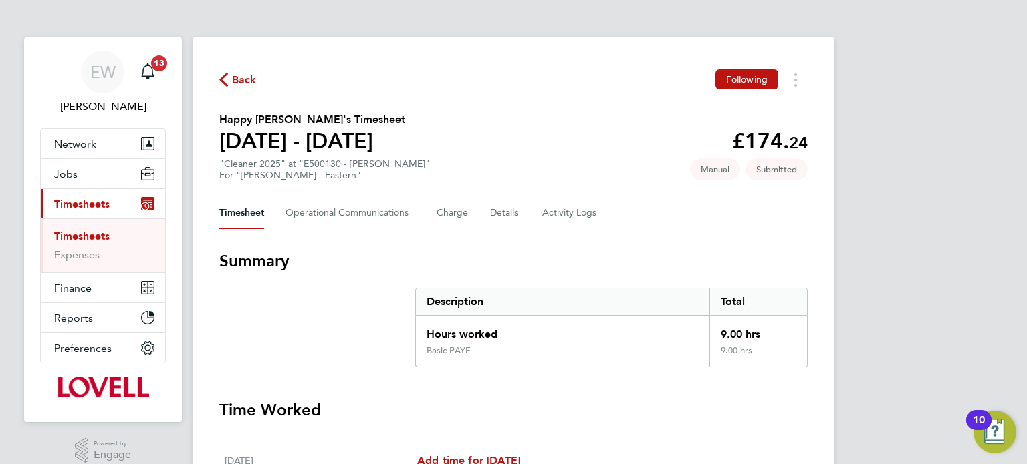
click at [85, 233] on link "Timesheets" at bounding box center [81, 236] width 55 height 13
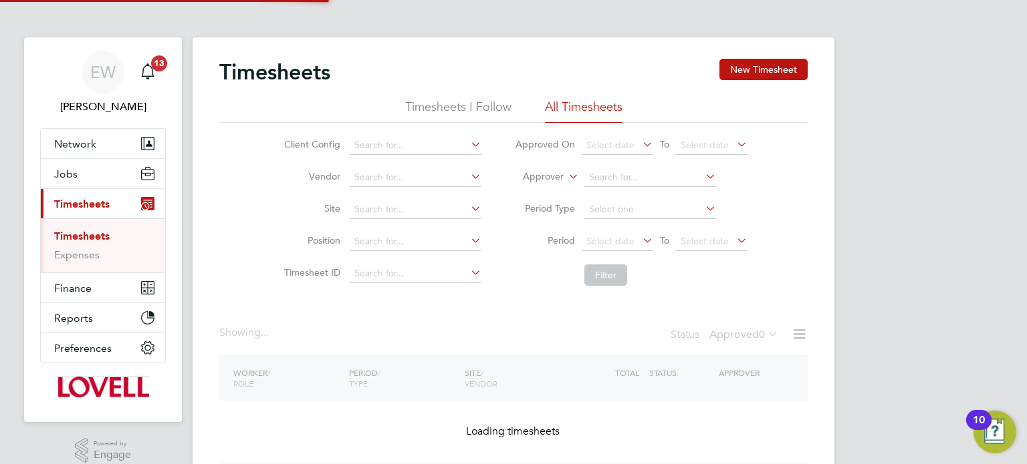
click at [549, 174] on label "Approver" at bounding box center [533, 176] width 60 height 13
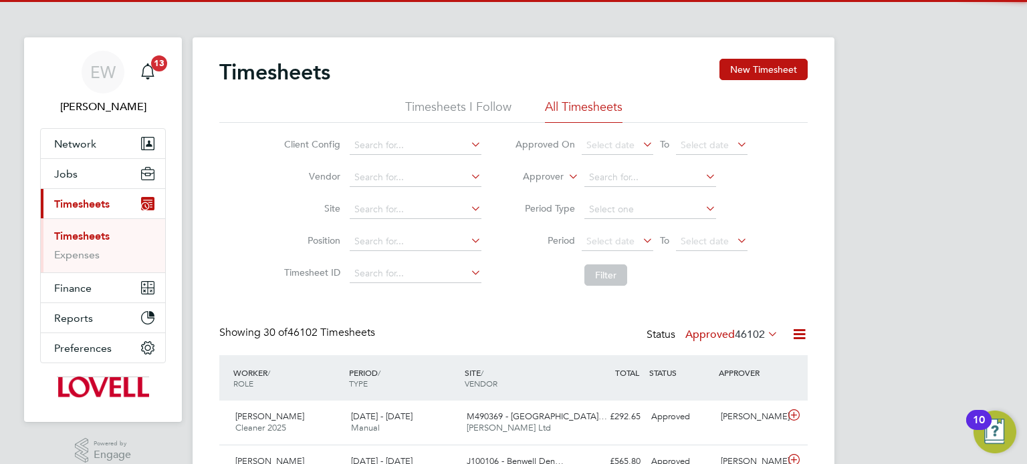
click at [548, 175] on label "Approver" at bounding box center [533, 176] width 60 height 13
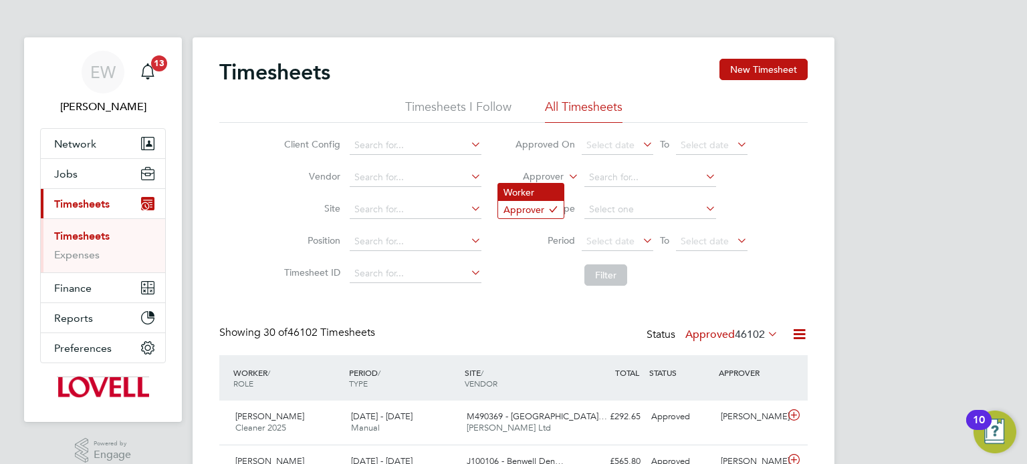
click at [529, 184] on li "Worker" at bounding box center [530, 192] width 65 height 17
click at [618, 178] on input at bounding box center [650, 177] width 132 height 19
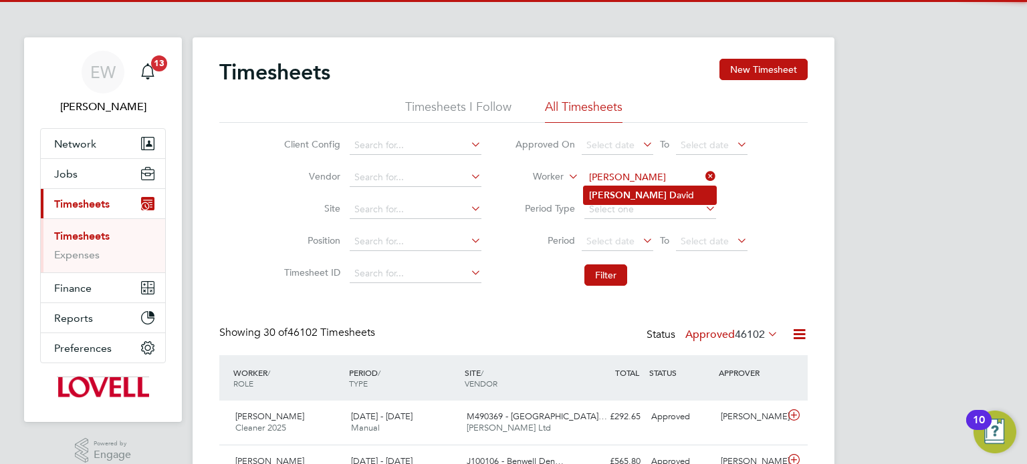
click at [655, 199] on li "Timothy D avid" at bounding box center [649, 195] width 132 height 18
type input "[PERSON_NAME]"
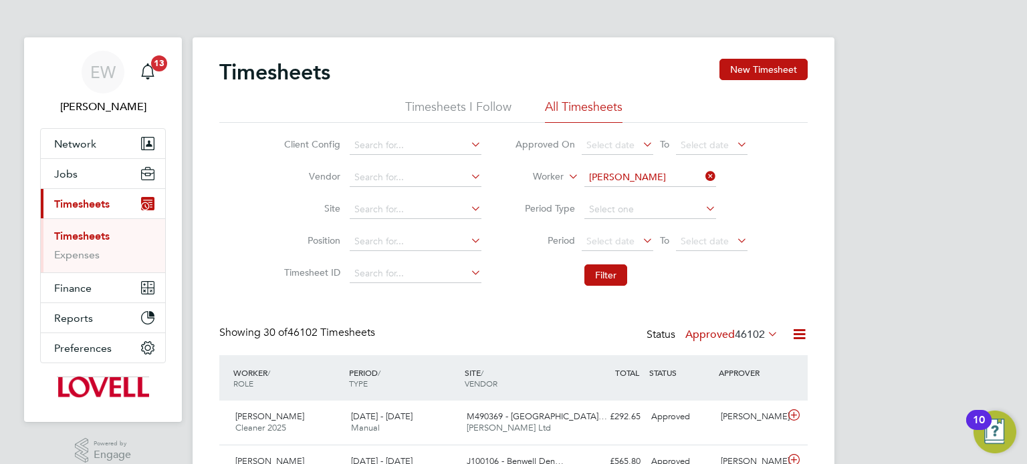
click at [615, 267] on button "Filter" at bounding box center [605, 275] width 43 height 21
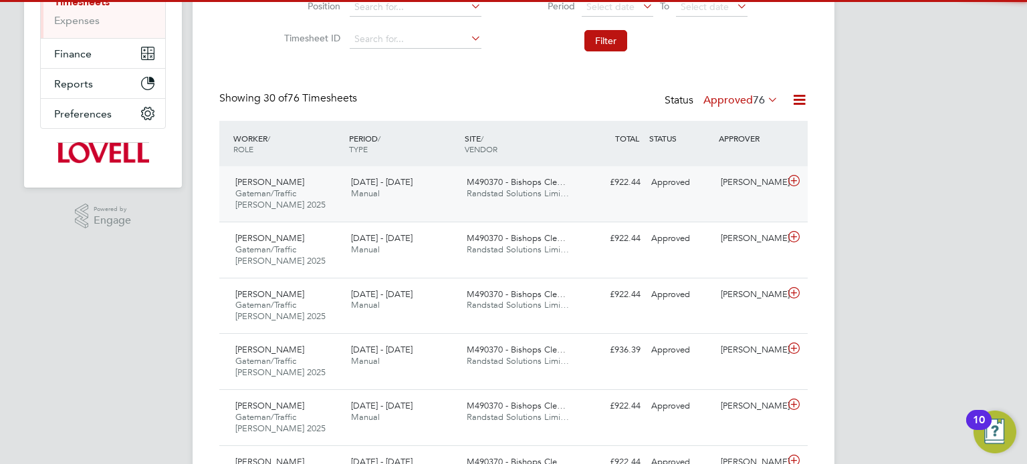
click at [741, 194] on div "[PERSON_NAME]" at bounding box center [750, 183] width 70 height 22
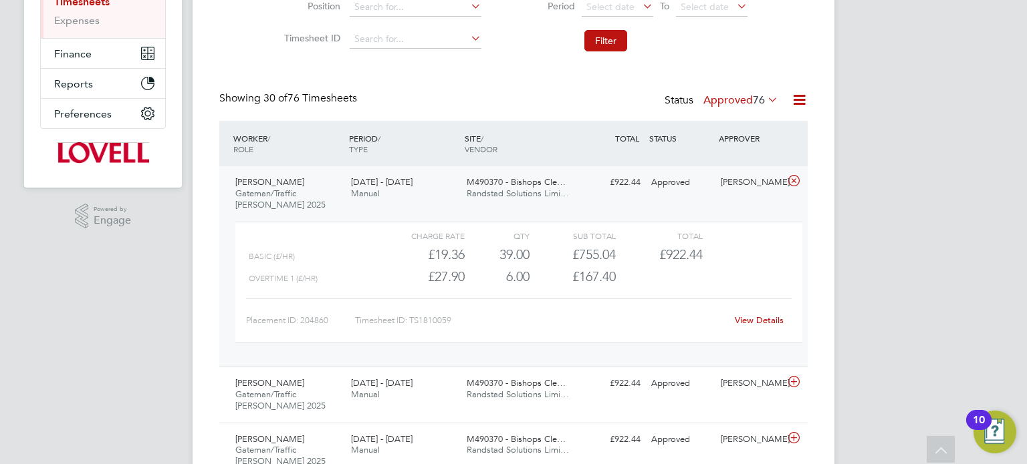
click at [757, 319] on link "View Details" at bounding box center [759, 320] width 49 height 11
click at [757, 317] on link "View Details" at bounding box center [759, 320] width 49 height 11
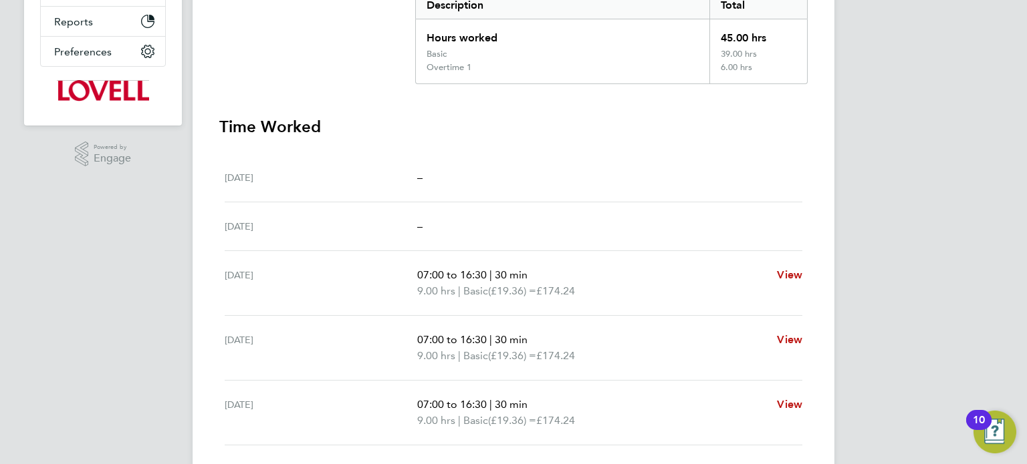
scroll to position [565, 0]
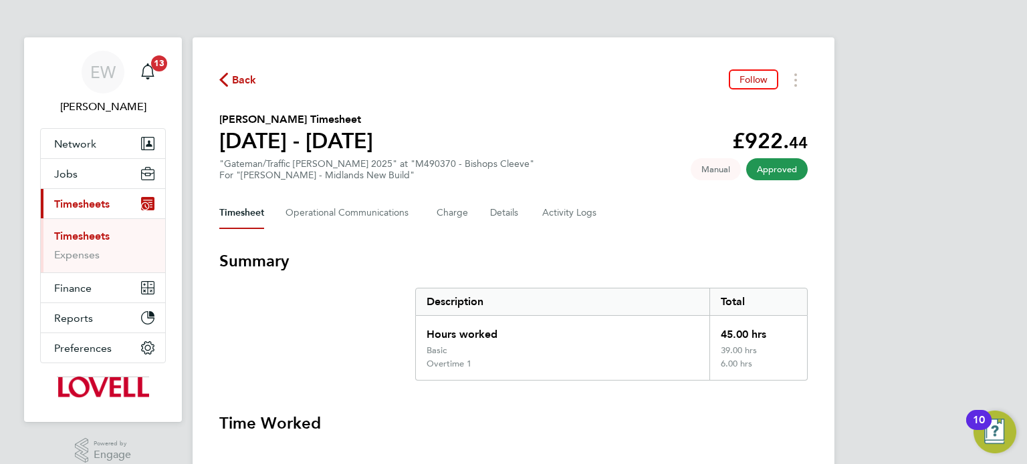
scroll to position [565, 0]
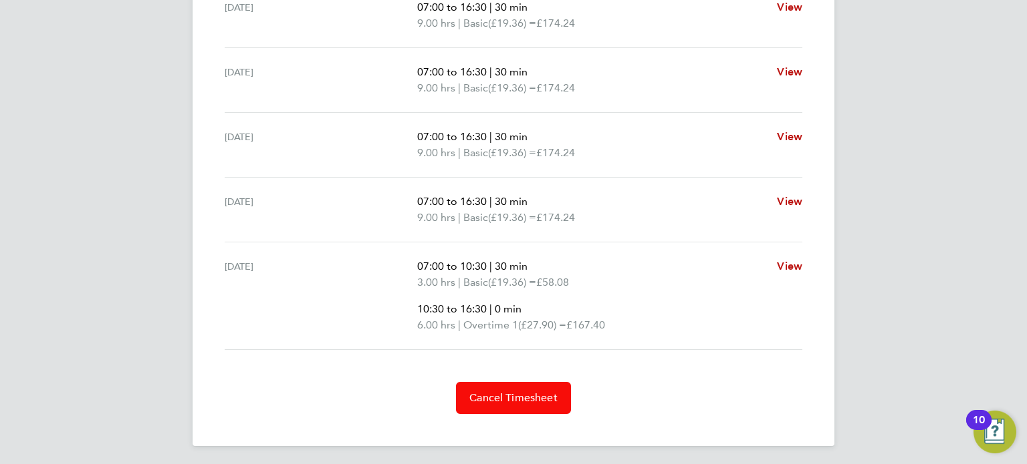
click at [486, 393] on span "Cancel Timesheet" at bounding box center [513, 398] width 88 height 13
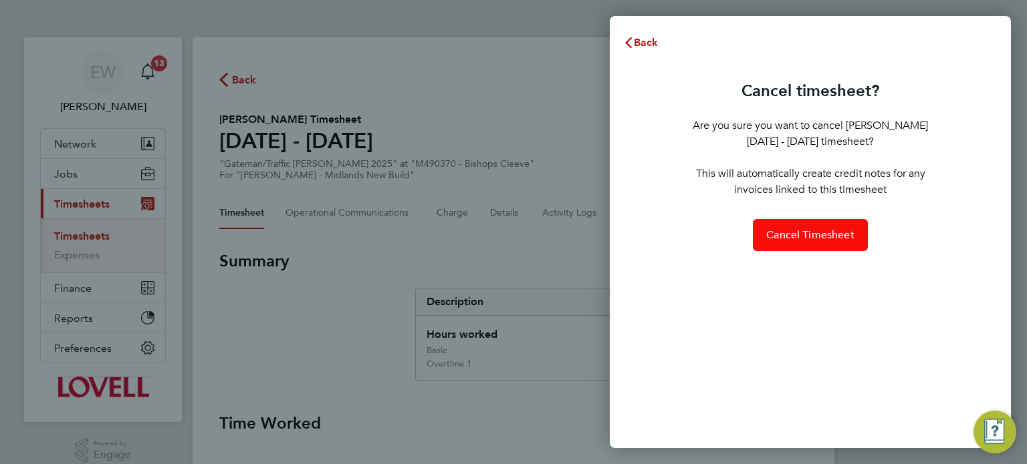
click at [825, 235] on span "Cancel Timesheet" at bounding box center [810, 235] width 88 height 13
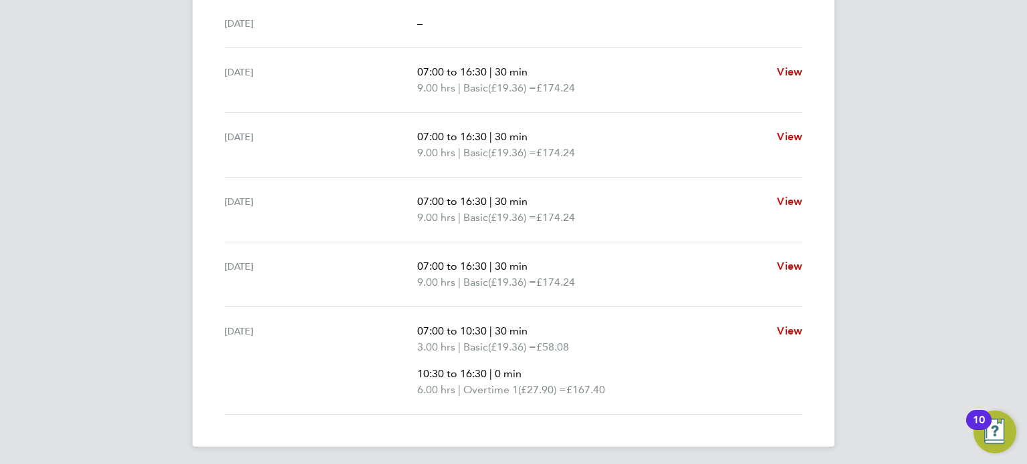
scroll to position [501, 0]
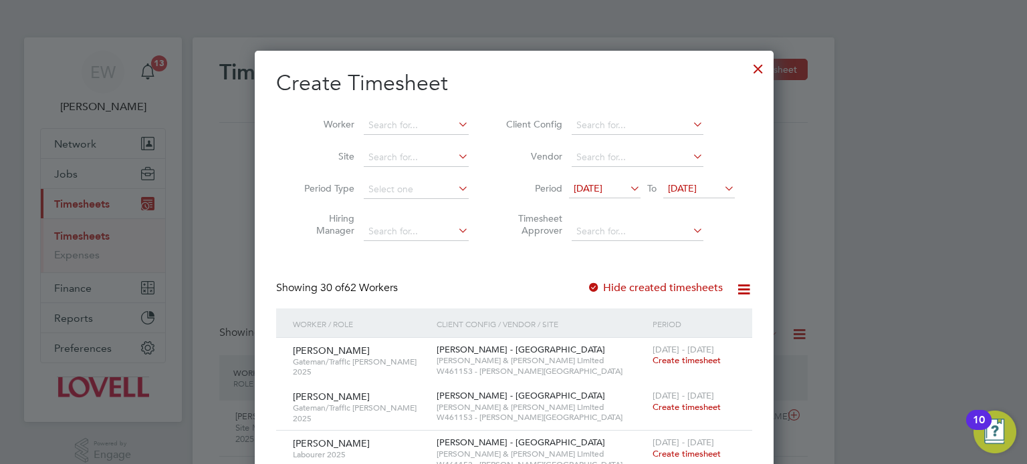
click at [406, 113] on li "Worker" at bounding box center [381, 126] width 208 height 32
click at [403, 124] on input at bounding box center [416, 125] width 105 height 19
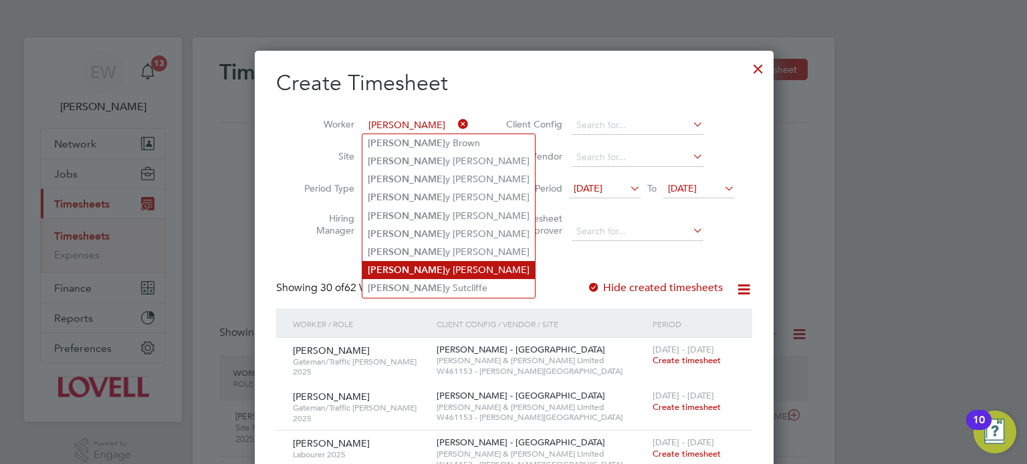
click at [408, 265] on li "[PERSON_NAME]" at bounding box center [448, 270] width 172 height 18
type input "[PERSON_NAME]"
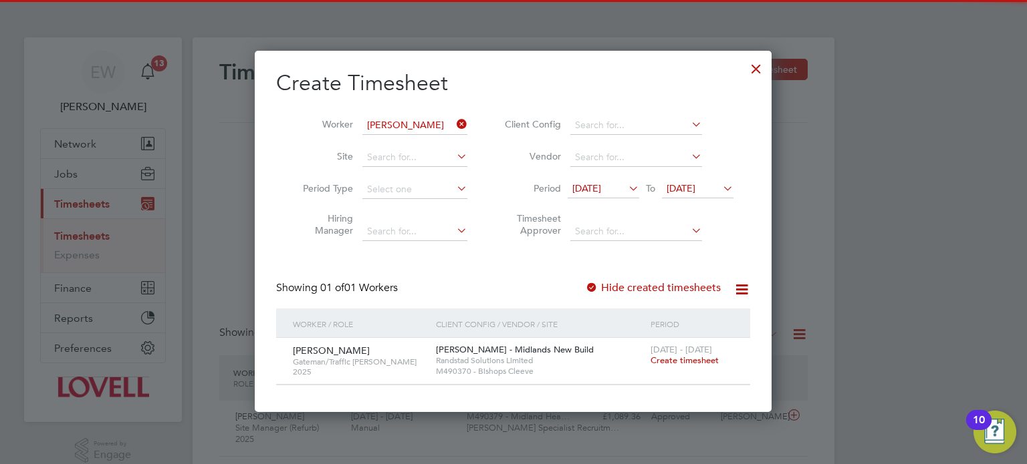
click at [676, 360] on span "Create timesheet" at bounding box center [684, 360] width 68 height 11
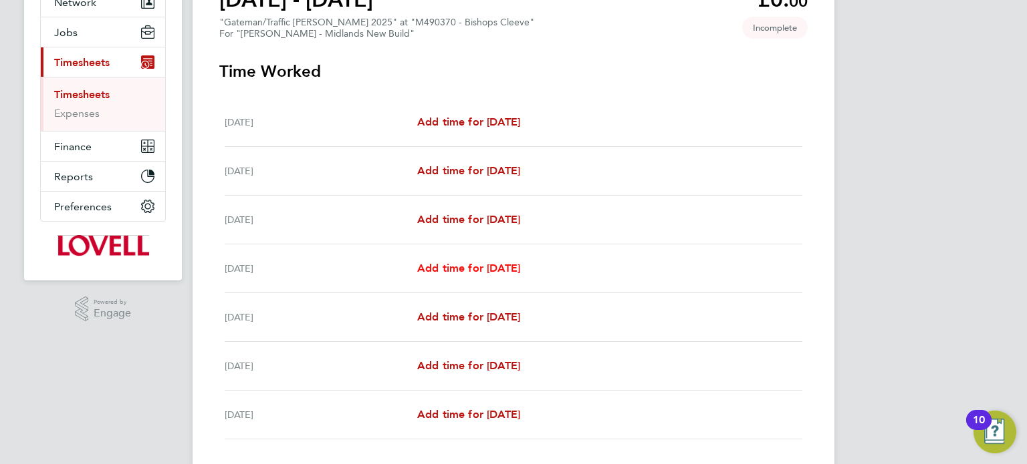
click at [515, 264] on span "Add time for [DATE]" at bounding box center [468, 268] width 103 height 13
select select "30"
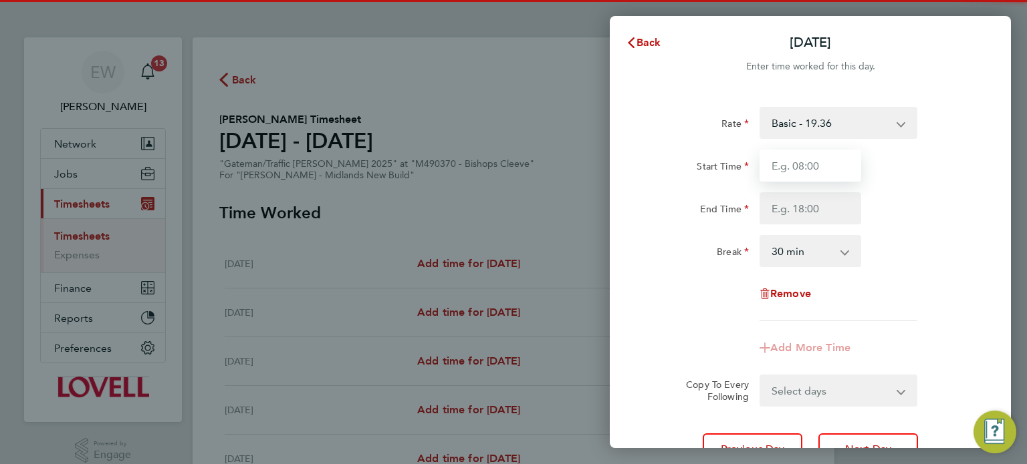
click at [805, 163] on input "Start Time" at bounding box center [810, 166] width 102 height 32
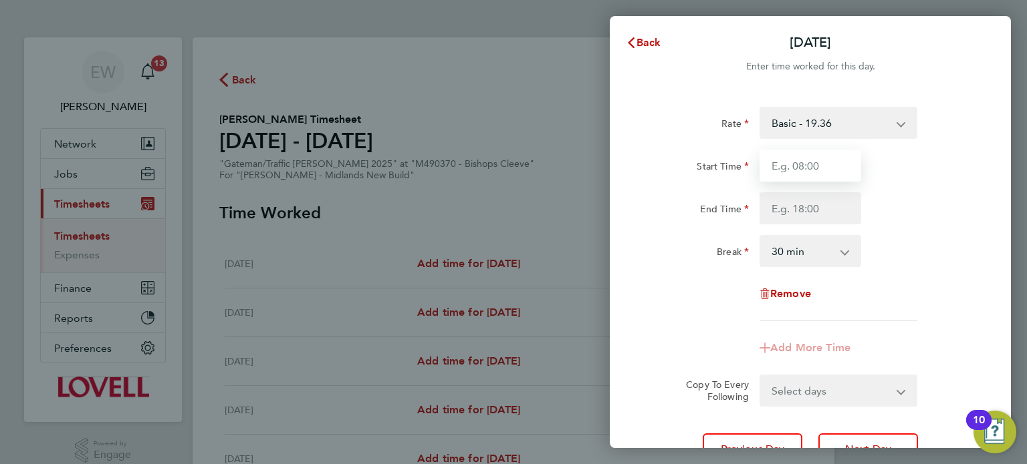
type input "07:30"
click at [805, 211] on input "End Time" at bounding box center [810, 208] width 102 height 32
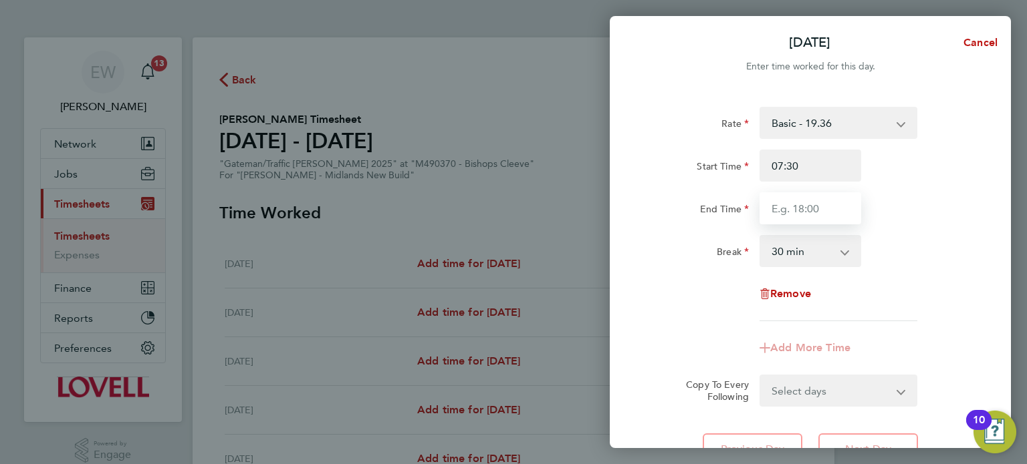
type input "17:00"
click at [865, 250] on div "0 min 15 min 30 min 45 min 60 min 75 min 90 min" at bounding box center [810, 251] width 112 height 32
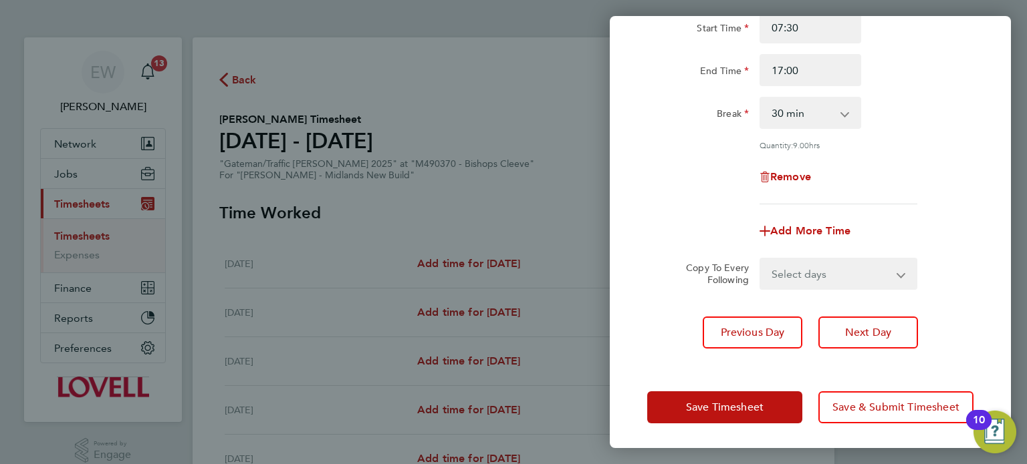
click at [791, 271] on select "Select days Day Wednesday Thursday Friday" at bounding box center [831, 273] width 140 height 29
select select "DAY"
click at [761, 259] on select "Select days Day Wednesday Thursday Friday" at bounding box center [831, 273] width 140 height 29
select select "2025-08-29"
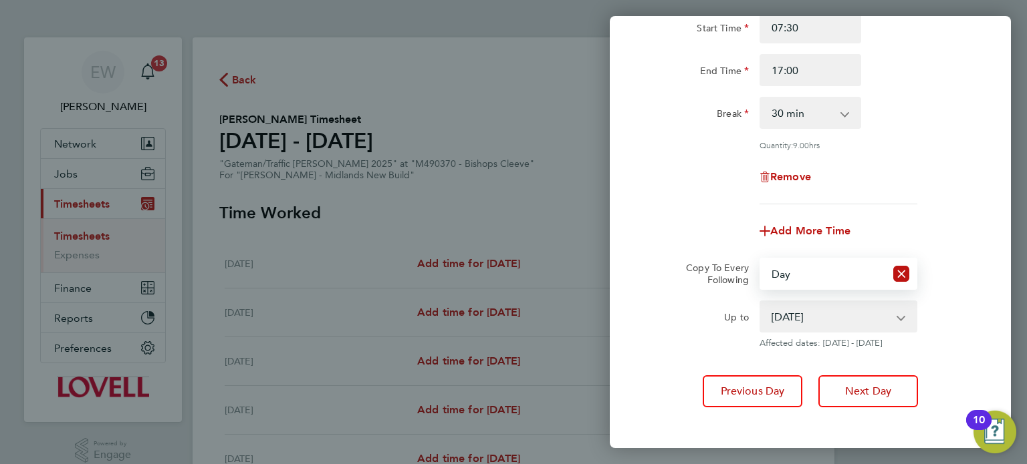
click at [676, 350] on div "Rate Basic - 19.36 Overtime 1 - 27.90 Overtime 2 - 36.44 Start Time 07:30 End T…" at bounding box center [810, 188] width 401 height 471
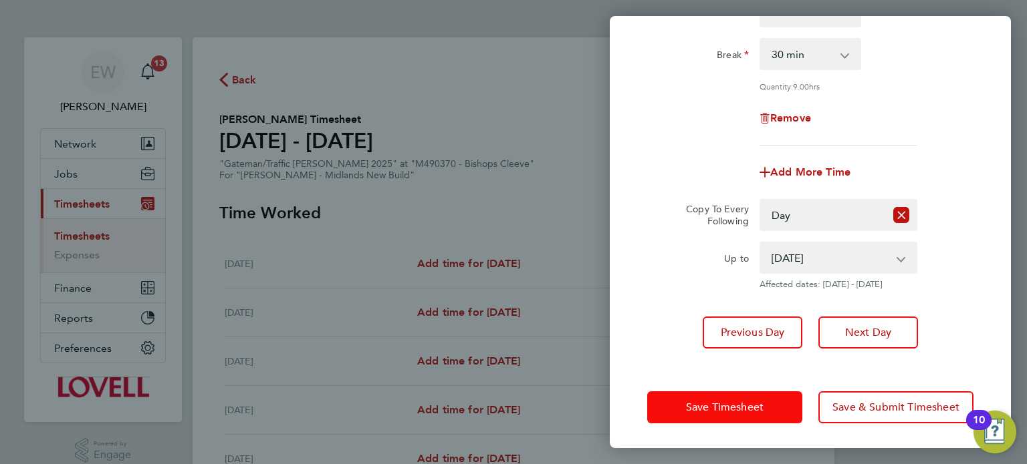
click at [719, 406] on span "Save Timesheet" at bounding box center [725, 407] width 78 height 13
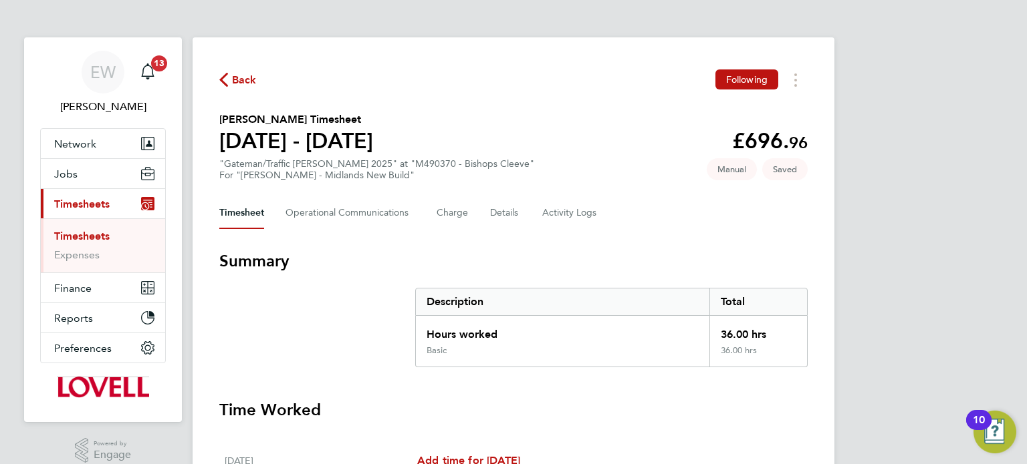
scroll to position [493, 0]
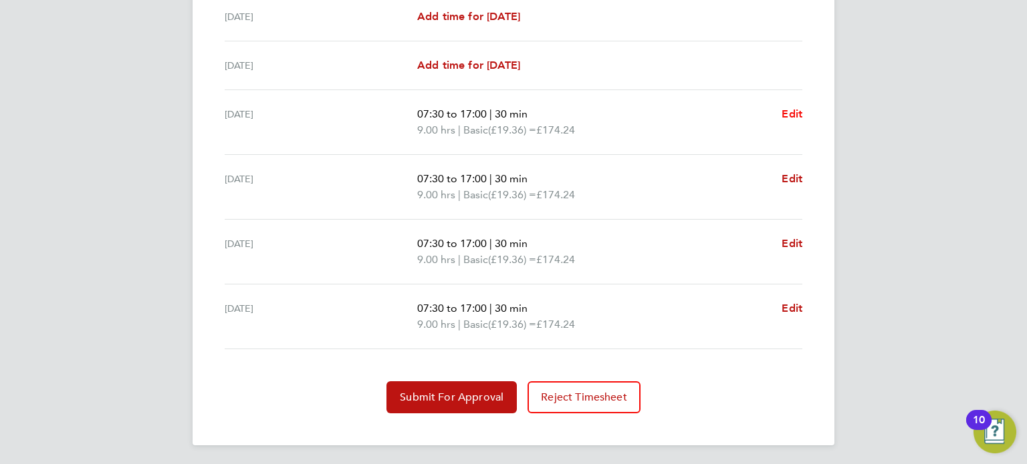
click at [797, 108] on span "Edit" at bounding box center [791, 114] width 21 height 13
select select "30"
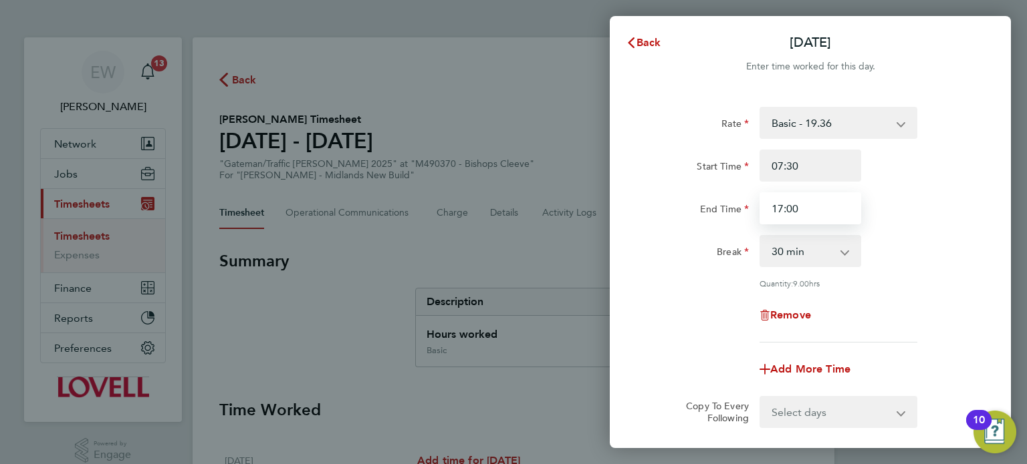
click at [807, 207] on input "17:00" at bounding box center [810, 208] width 102 height 32
type input "17:30"
click at [674, 308] on div "Remove" at bounding box center [810, 315] width 337 height 32
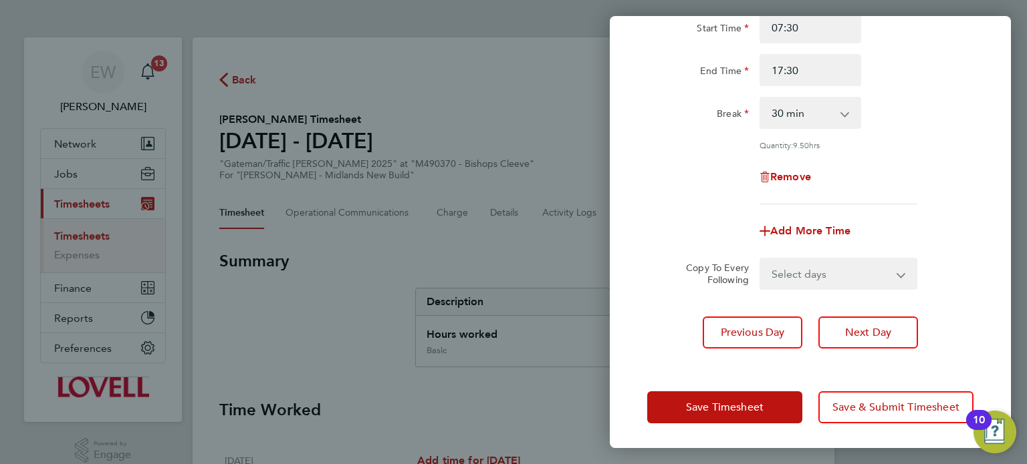
click at [828, 269] on select "Select days Day Wednesday Thursday Friday" at bounding box center [831, 273] width 140 height 29
select select "DAY"
click at [761, 259] on select "Select days Day Wednesday Thursday Friday" at bounding box center [831, 273] width 140 height 29
select select "2025-08-29"
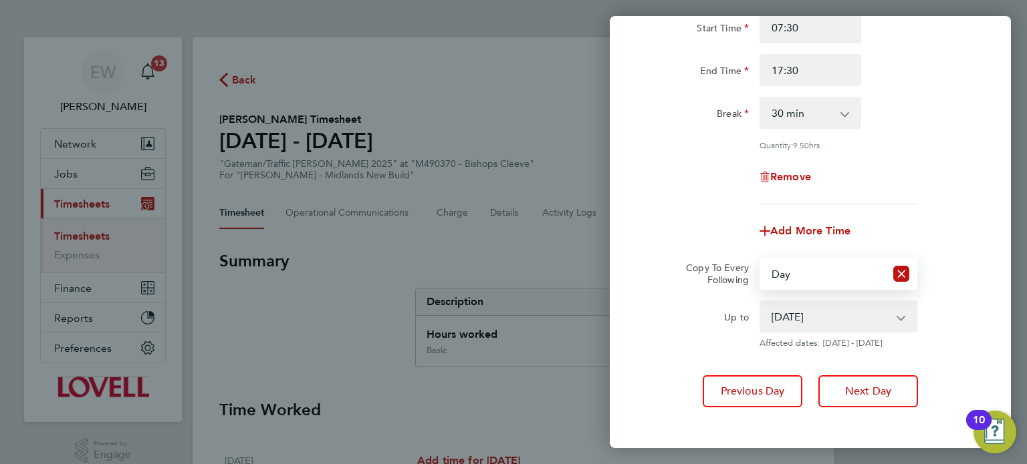
scroll to position [197, 0]
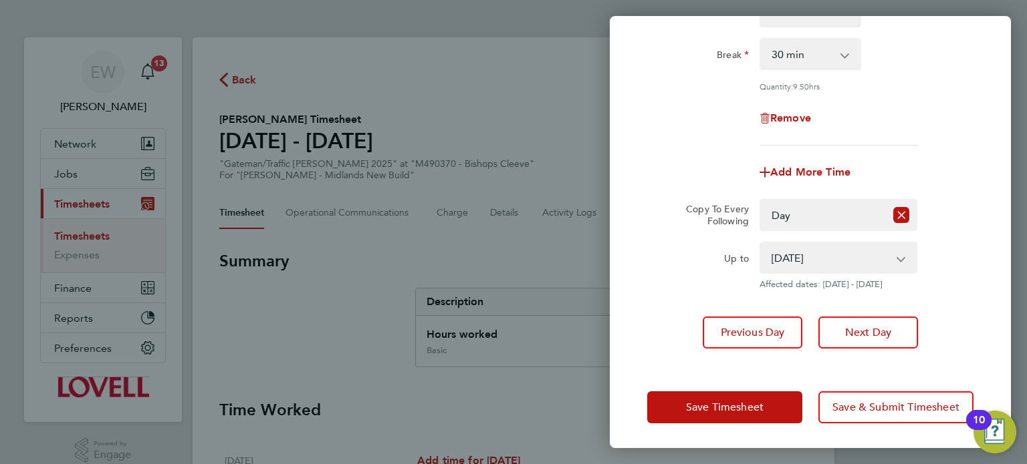
click at [751, 428] on div "Save Timesheet Save & Submit Timesheet" at bounding box center [810, 408] width 401 height 86
click at [756, 410] on span "Save Timesheet" at bounding box center [725, 407] width 78 height 13
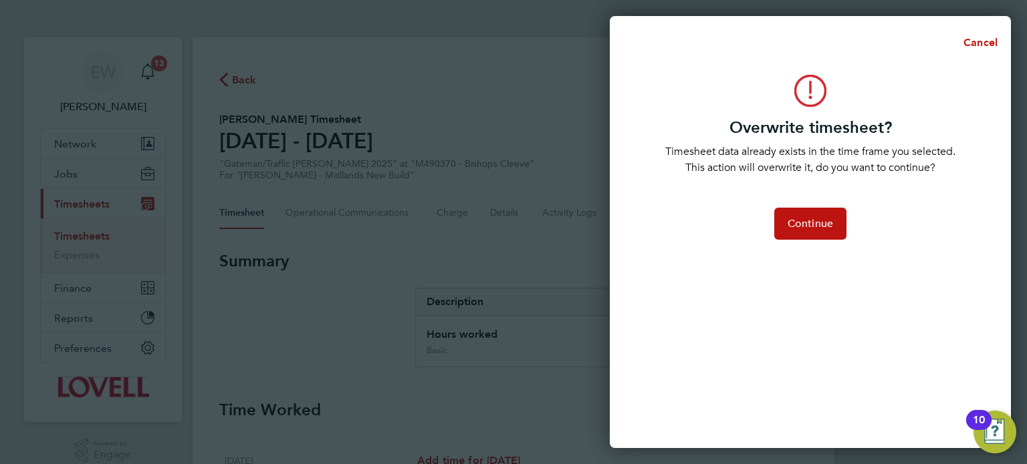
click at [797, 246] on div "Overwrite timesheet? Timesheet data already exists in the time frame you select…" at bounding box center [810, 254] width 401 height 390
click at [803, 232] on button "Continue" at bounding box center [810, 224] width 72 height 32
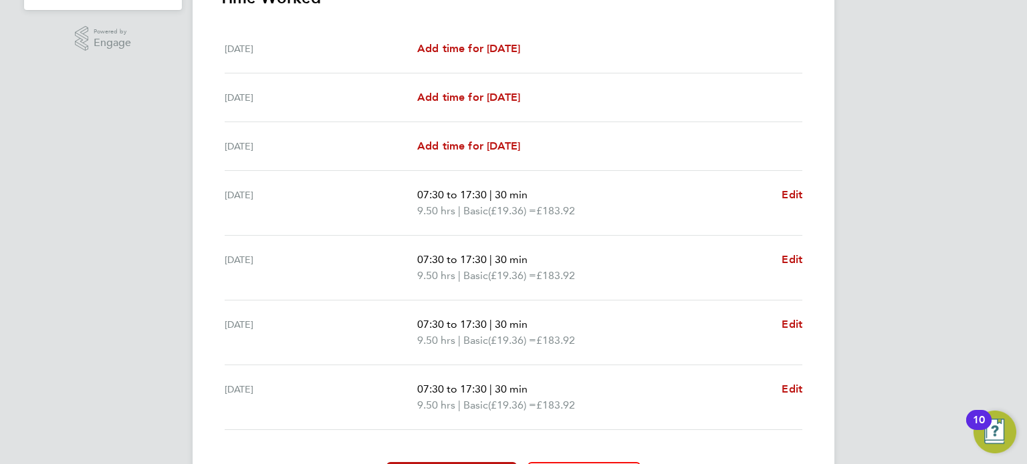
scroll to position [411, 0]
click at [794, 196] on span "Edit" at bounding box center [791, 196] width 21 height 13
select select "30"
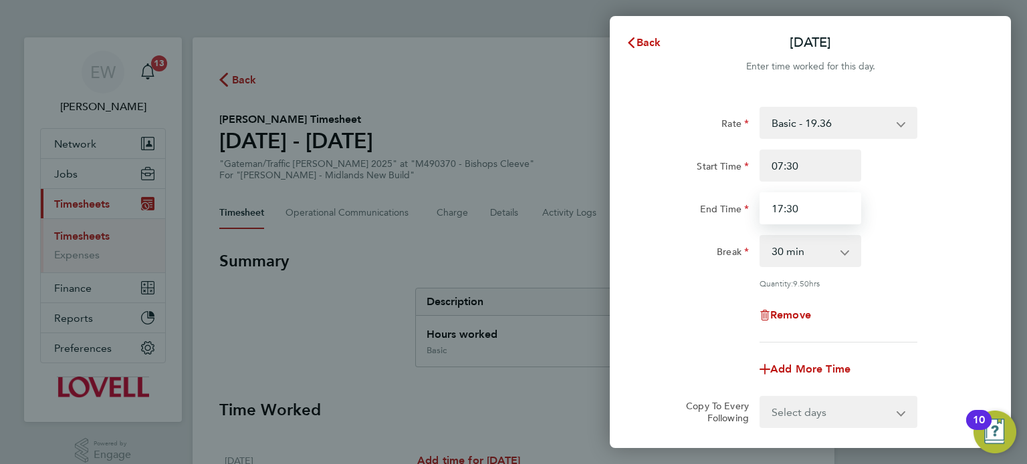
drag, startPoint x: 811, startPoint y: 211, endPoint x: 724, endPoint y: 213, distance: 86.9
click at [724, 213] on div "End Time 17:30" at bounding box center [810, 208] width 337 height 32
click at [882, 190] on div "Start Time 07:30 End Time 18" at bounding box center [810, 187] width 337 height 75
type input "18:00"
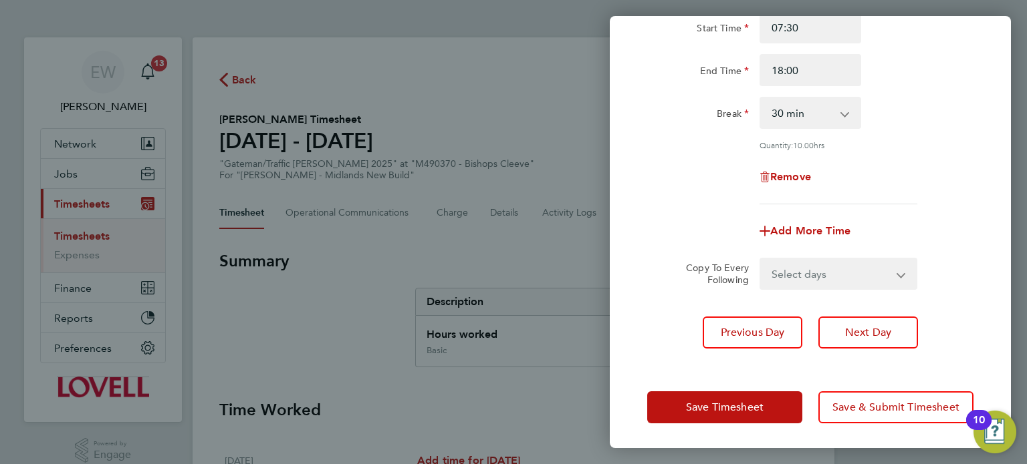
click at [788, 270] on select "Select days Day [DATE] [DATE] [DATE]" at bounding box center [831, 273] width 140 height 29
select select "DAY"
click at [761, 259] on select "Select days Day Wednesday Thursday Friday" at bounding box center [831, 273] width 140 height 29
select select "2025-08-29"
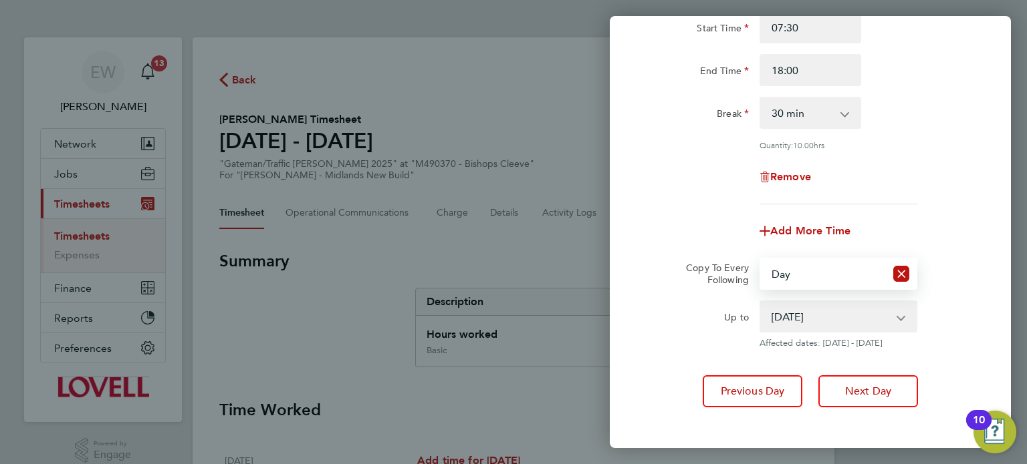
scroll to position [197, 0]
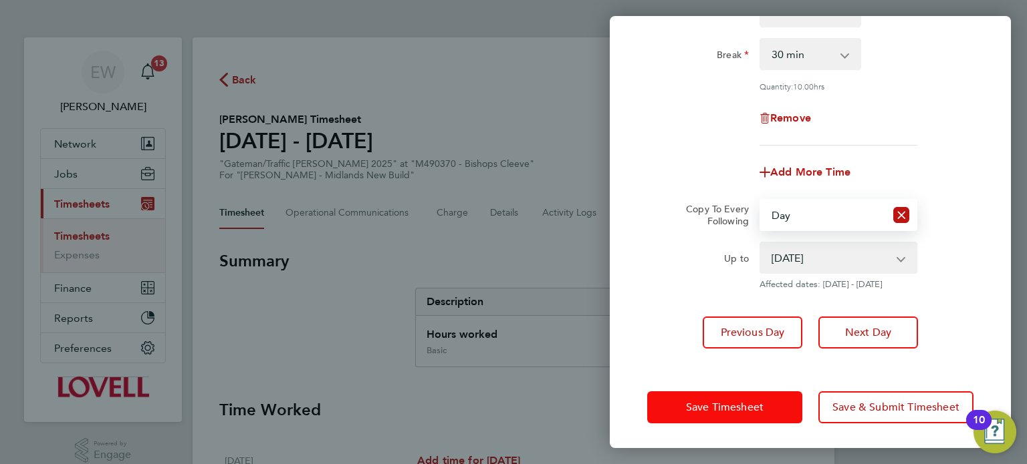
click at [741, 402] on span "Save Timesheet" at bounding box center [725, 407] width 78 height 13
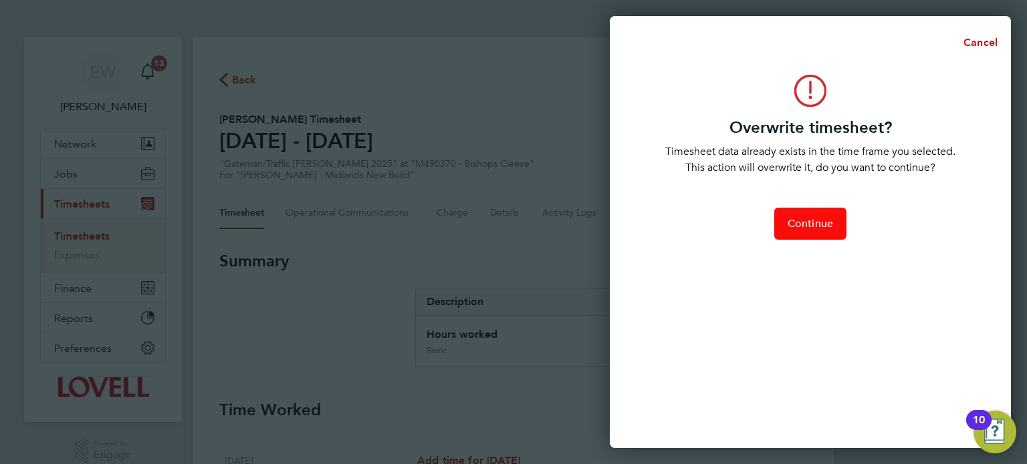
click at [809, 228] on span "Continue" at bounding box center [809, 223] width 45 height 13
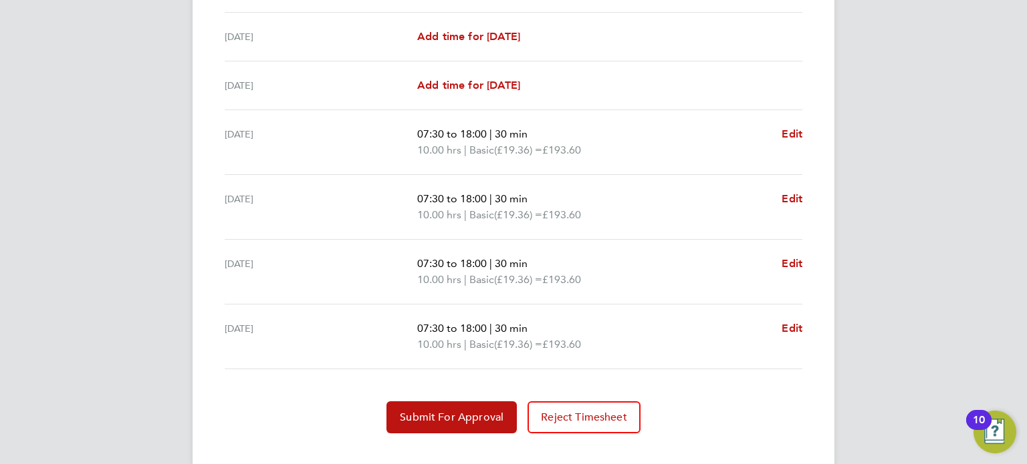
scroll to position [493, 0]
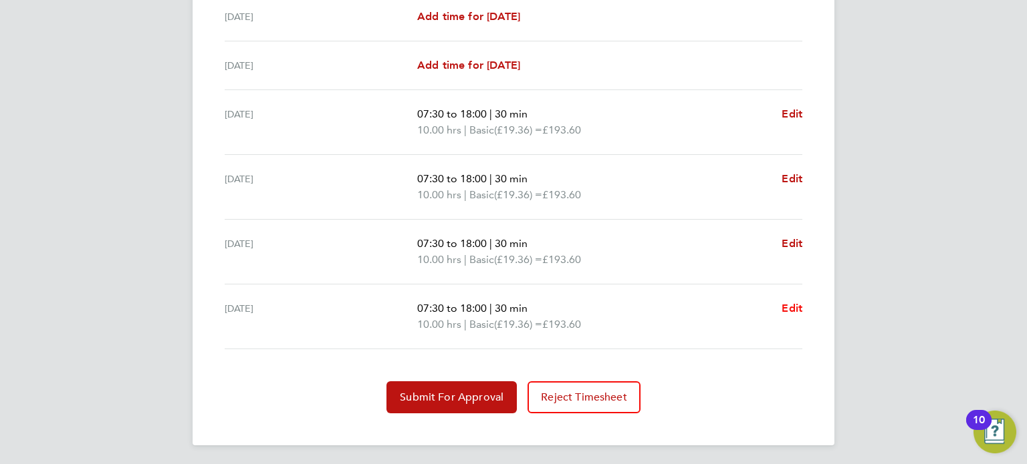
click at [789, 306] on span "Edit" at bounding box center [791, 308] width 21 height 13
select select "30"
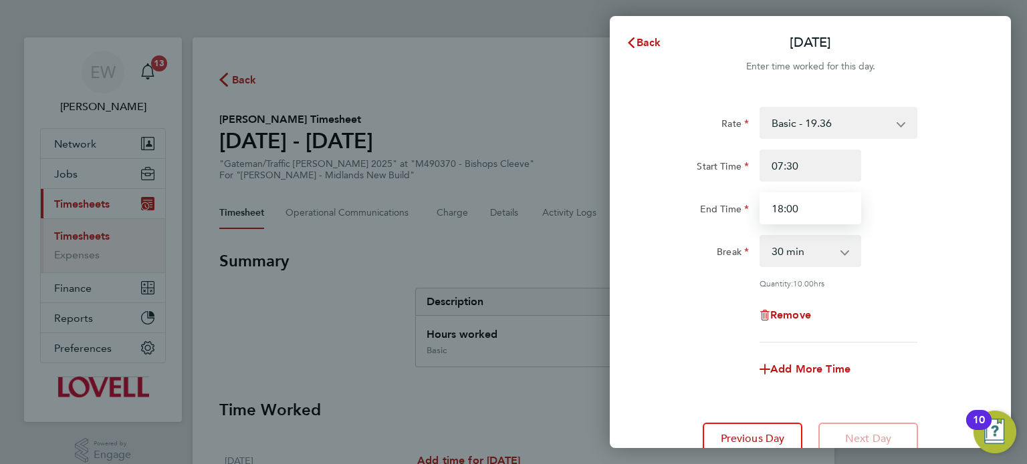
drag, startPoint x: 804, startPoint y: 205, endPoint x: 678, endPoint y: 215, distance: 126.0
click at [678, 215] on div "End Time 18:00" at bounding box center [810, 208] width 337 height 32
click at [939, 203] on div "End Time 17" at bounding box center [810, 208] width 337 height 32
type input "17:00"
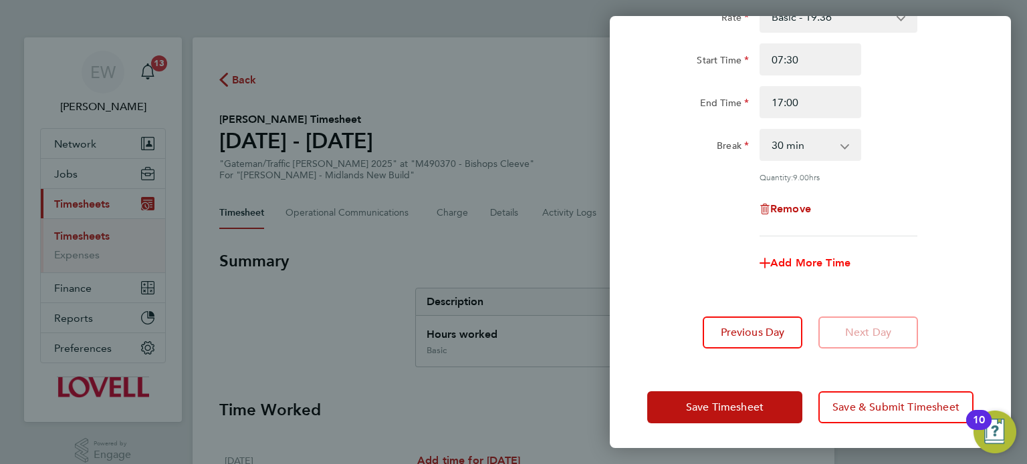
click at [800, 267] on span "Add More Time" at bounding box center [810, 263] width 80 height 13
select select "null"
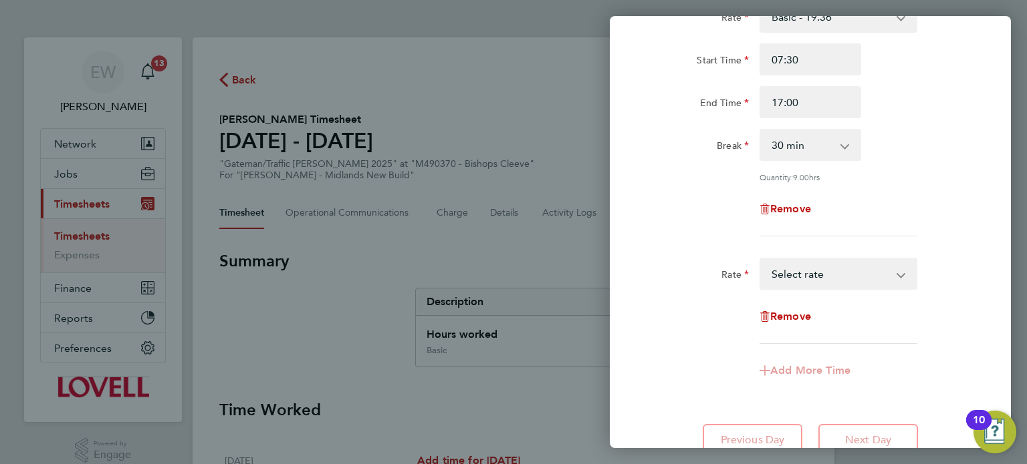
click at [809, 269] on select "Basic - 19.36 Overtime 1 - 27.90 Overtime 2 - 36.44 Select rate" at bounding box center [830, 273] width 139 height 29
select select "30"
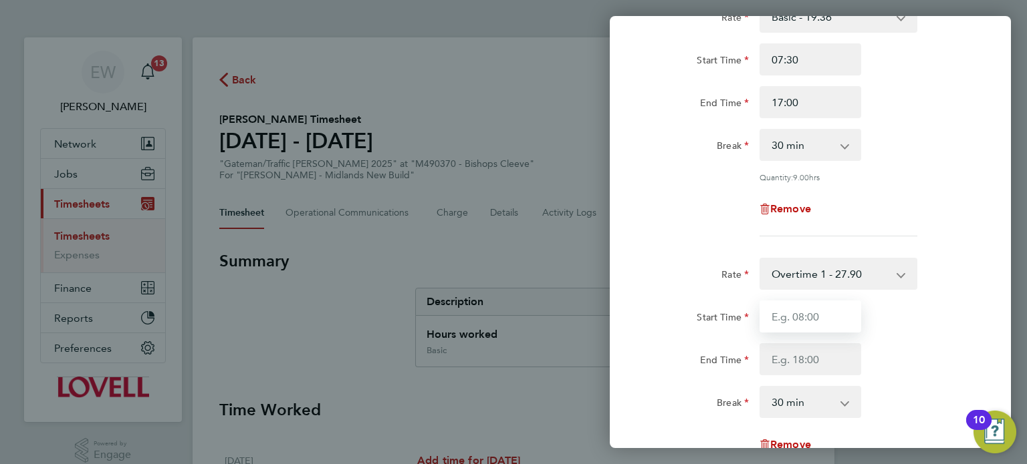
click at [819, 317] on input "Start Time" at bounding box center [810, 317] width 102 height 32
click at [787, 356] on input "End Time" at bounding box center [810, 360] width 102 height 32
type input "17:00"
click at [912, 344] on div "End Time 18" at bounding box center [810, 360] width 337 height 32
type input "18:00"
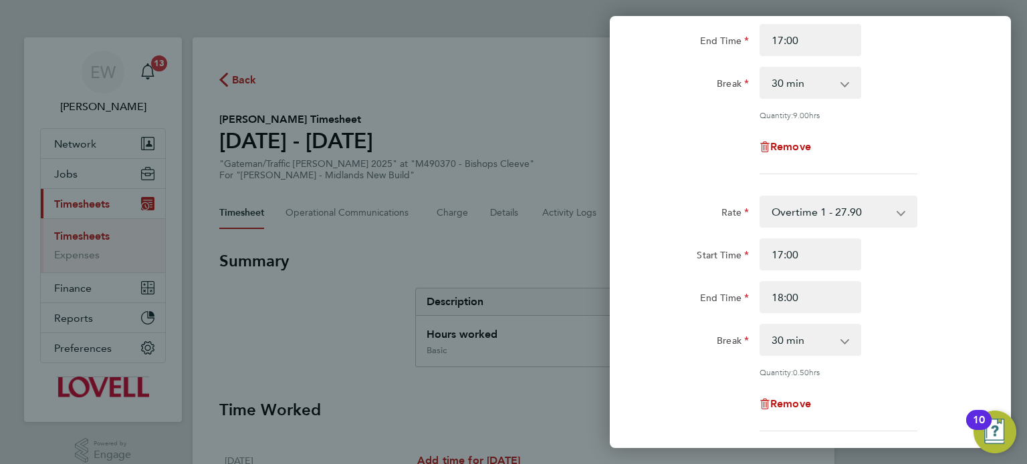
scroll to position [171, 0]
click at [817, 336] on select "0 min 15 min 30 min 45 min" at bounding box center [802, 337] width 83 height 29
select select "0"
click at [761, 323] on select "0 min 15 min 30 min 45 min" at bounding box center [802, 337] width 83 height 29
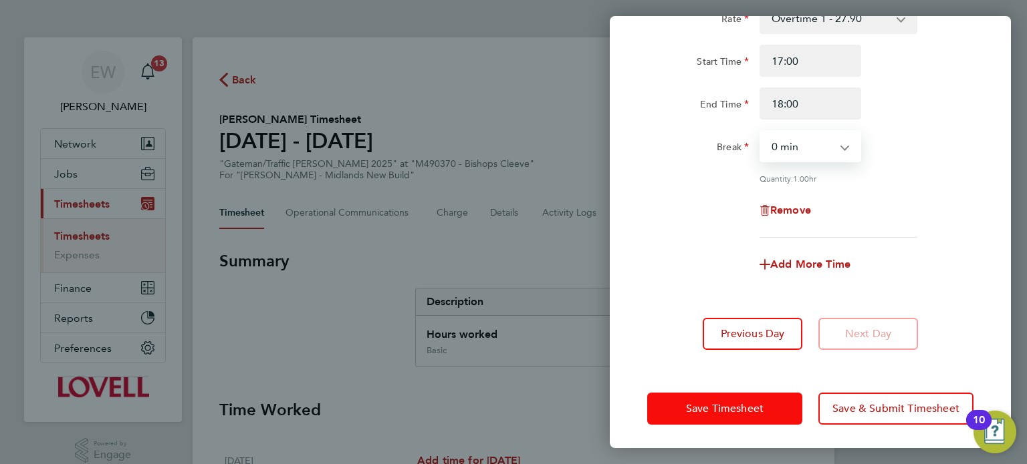
click at [771, 400] on button "Save Timesheet" at bounding box center [724, 409] width 155 height 32
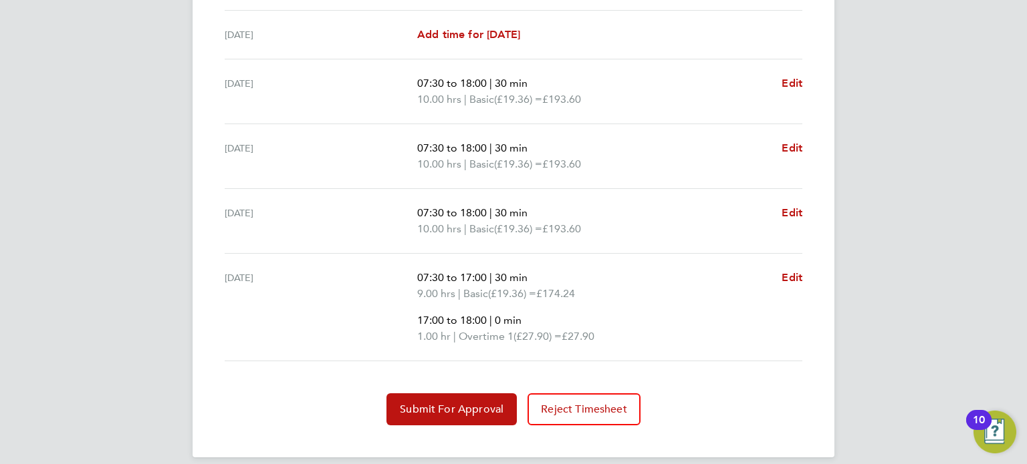
scroll to position [549, 0]
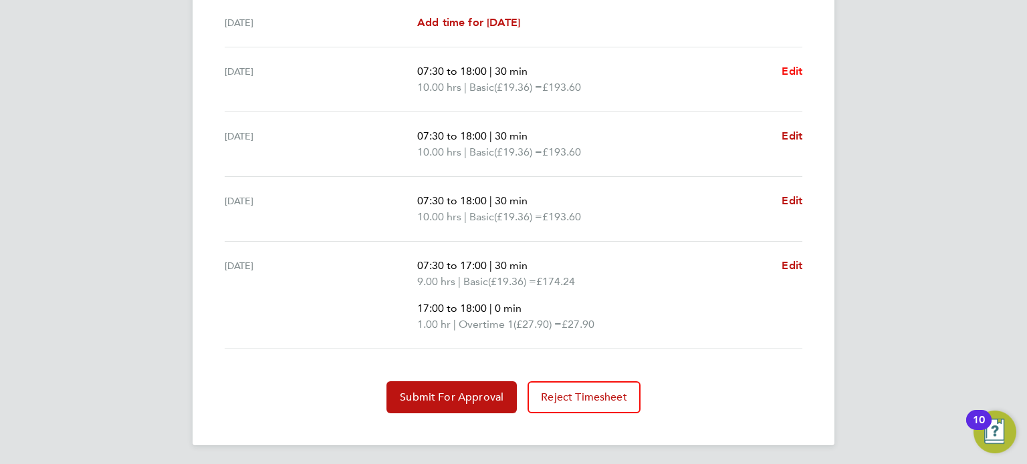
click at [788, 69] on span "Edit" at bounding box center [791, 71] width 21 height 13
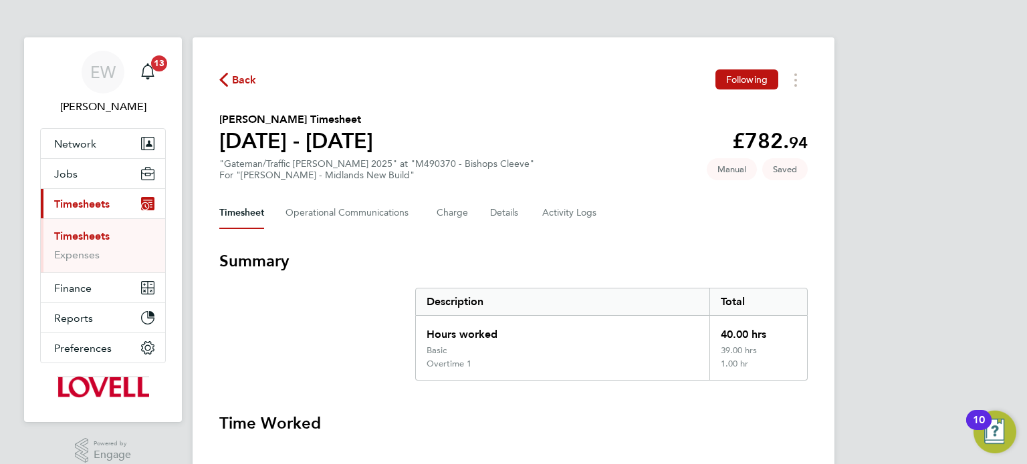
select select "30"
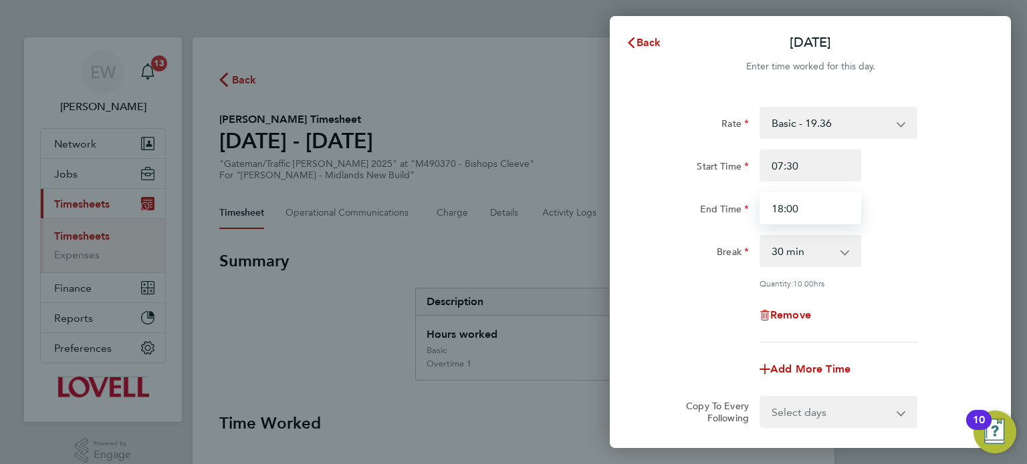
drag, startPoint x: 816, startPoint y: 211, endPoint x: 720, endPoint y: 223, distance: 96.9
click at [720, 223] on div "End Time 18:00" at bounding box center [810, 208] width 337 height 32
click at [910, 194] on div "End Time 17" at bounding box center [810, 208] width 337 height 32
type input "17:00"
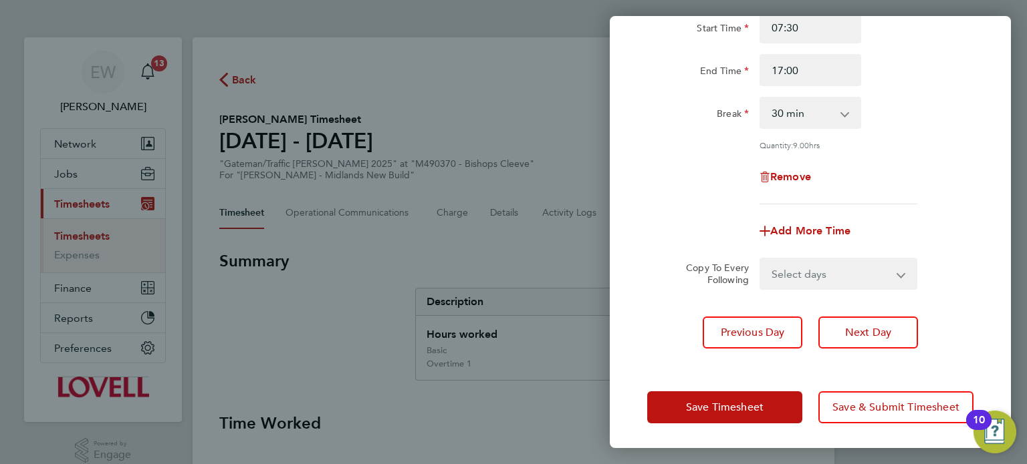
click at [804, 267] on select "Select days Day Wednesday Thursday Friday" at bounding box center [831, 273] width 140 height 29
select select "DAY"
click at [761, 259] on select "Select days Day Wednesday Thursday Friday" at bounding box center [831, 273] width 140 height 29
select select "2025-08-29"
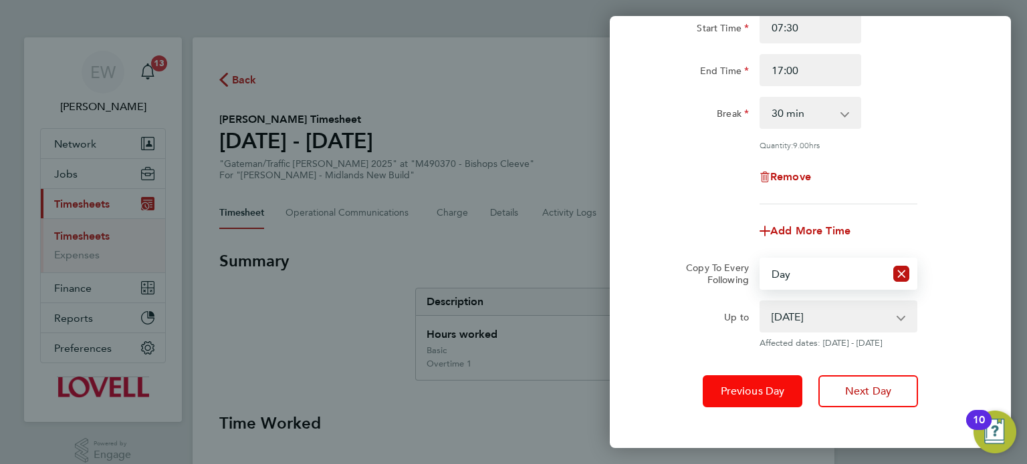
scroll to position [197, 0]
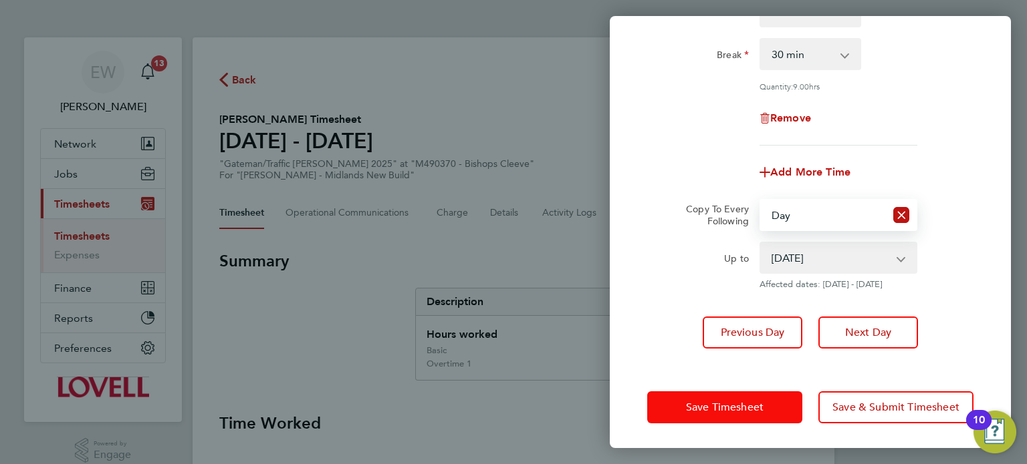
click at [760, 403] on span "Save Timesheet" at bounding box center [725, 407] width 78 height 13
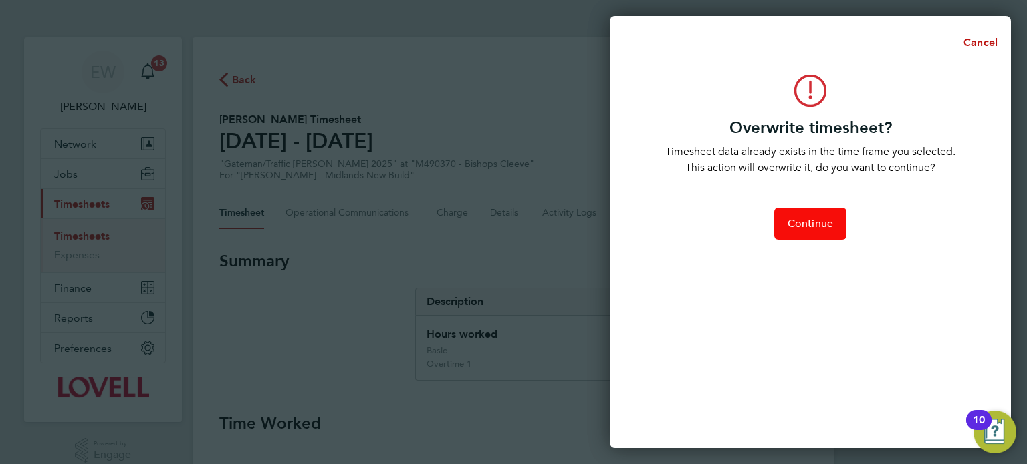
click at [805, 223] on span "Continue" at bounding box center [809, 223] width 45 height 13
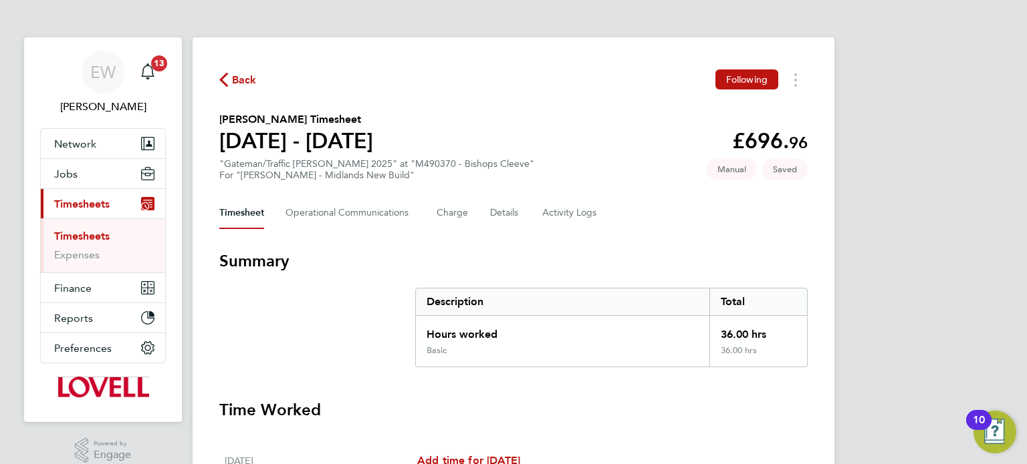
scroll to position [493, 0]
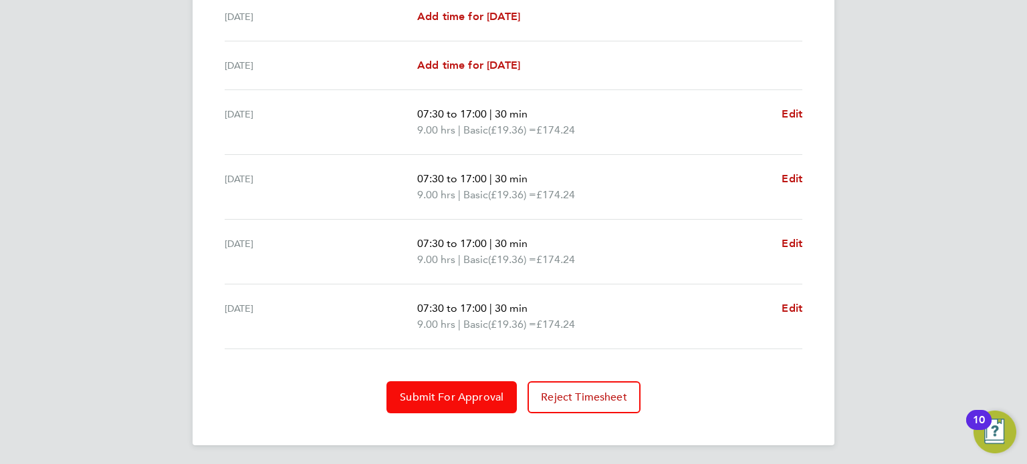
click at [469, 394] on span "Submit For Approval" at bounding box center [452, 397] width 104 height 13
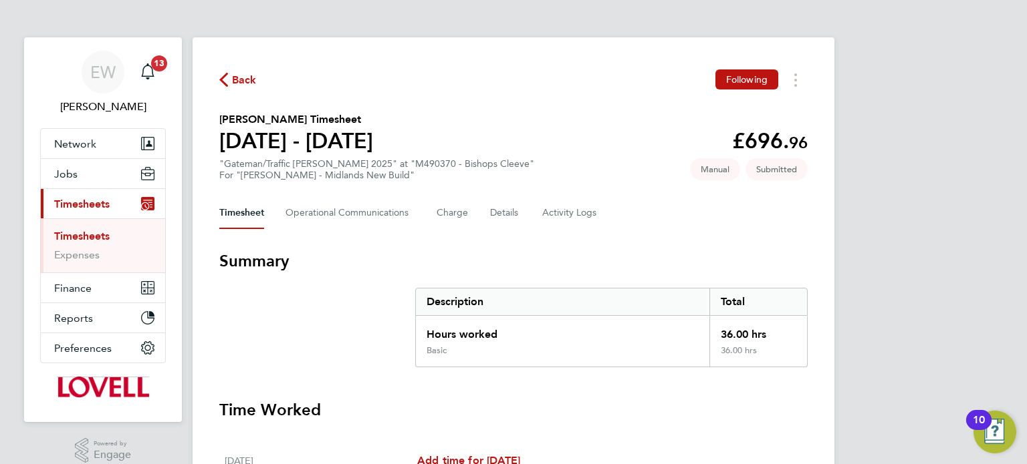
click at [93, 234] on link "Timesheets" at bounding box center [81, 236] width 55 height 13
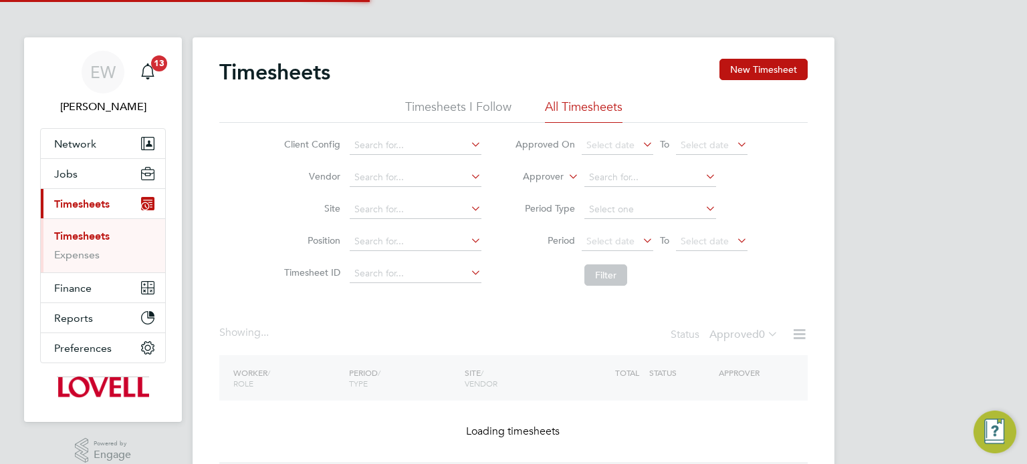
click at [545, 175] on label "Approver" at bounding box center [533, 176] width 60 height 13
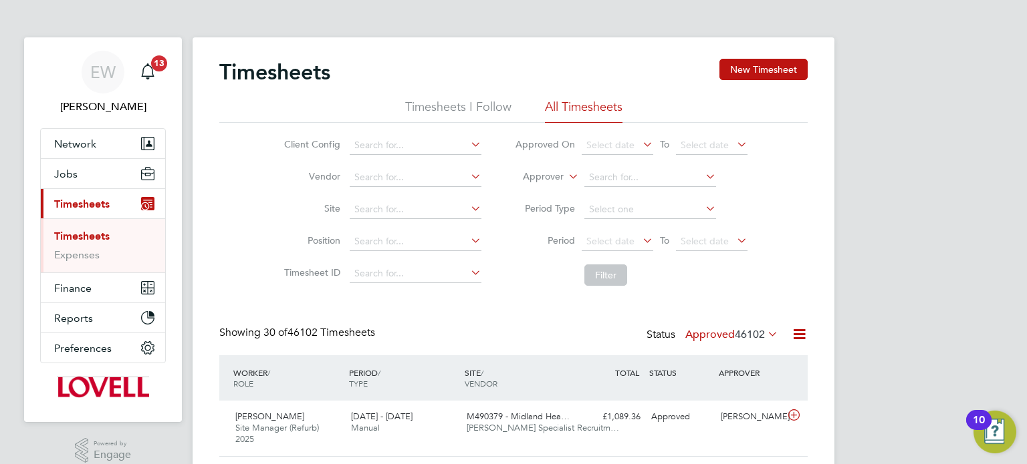
click at [543, 176] on label "Approver" at bounding box center [533, 176] width 60 height 13
click at [535, 188] on li "Worker" at bounding box center [530, 192] width 65 height 17
click at [620, 178] on input at bounding box center [650, 177] width 132 height 19
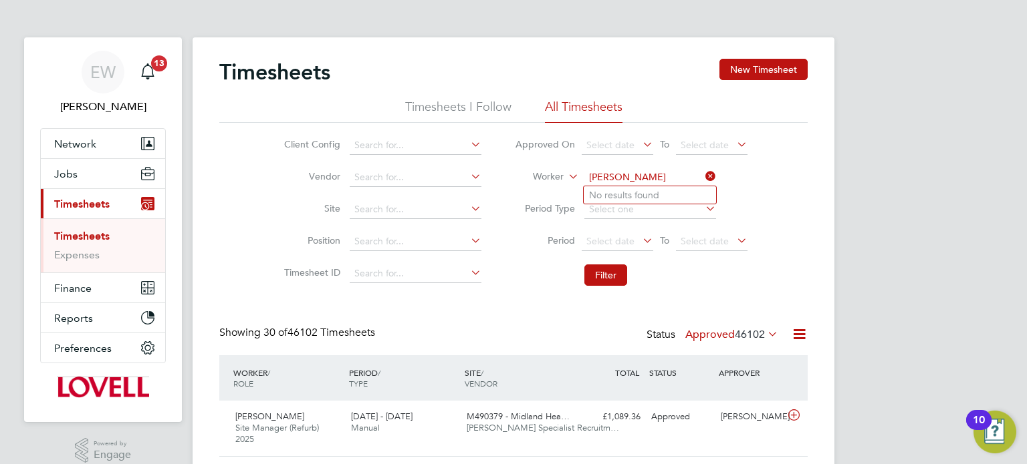
type input "peter frederick"
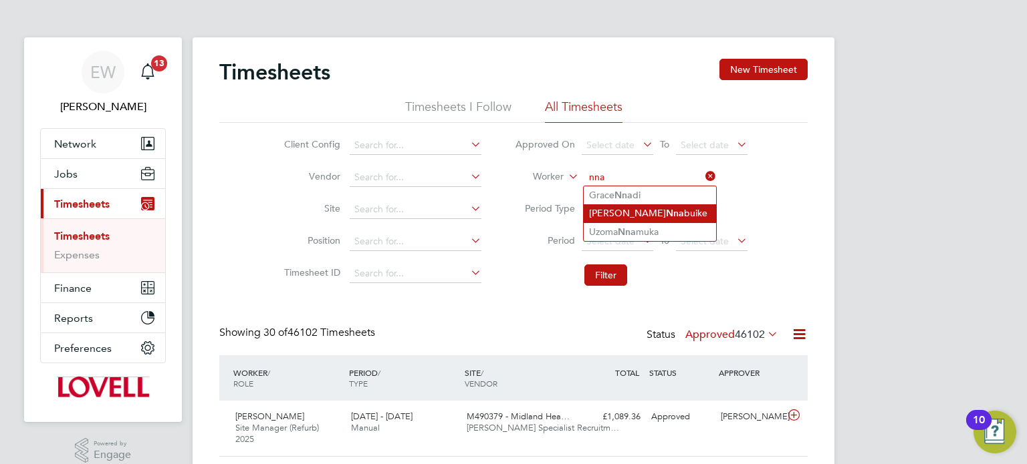
click at [641, 214] on li "Peter Frederick Nna buike" at bounding box center [649, 214] width 132 height 18
type input "Peter Frederick Nnabuike"
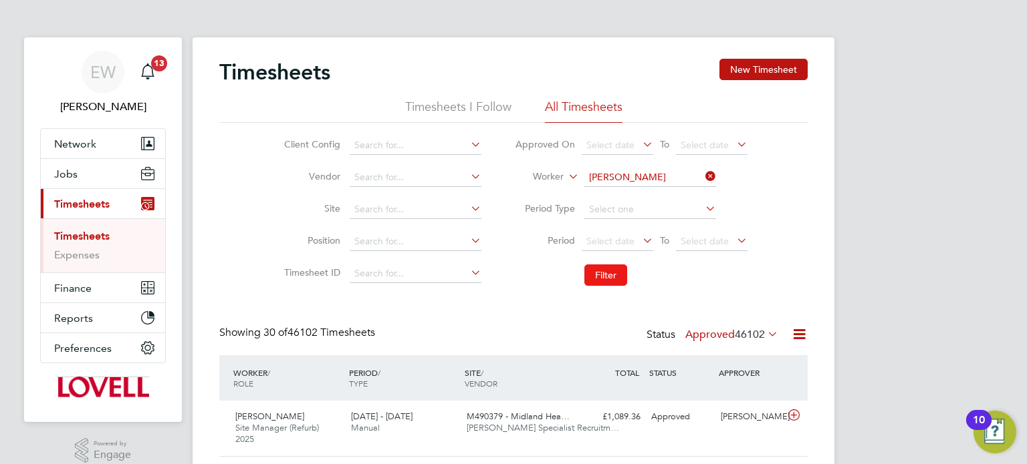
click at [608, 284] on button "Filter" at bounding box center [605, 275] width 43 height 21
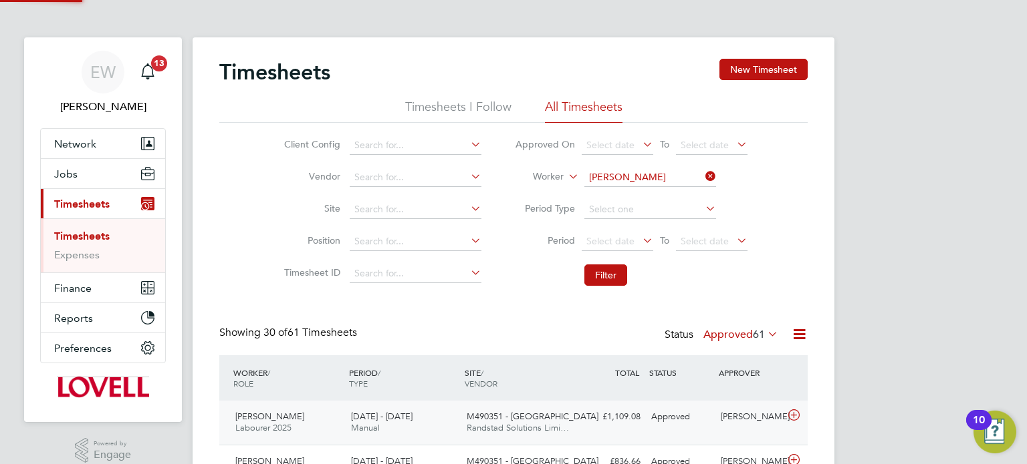
click at [675, 406] on div "Approved" at bounding box center [681, 417] width 70 height 22
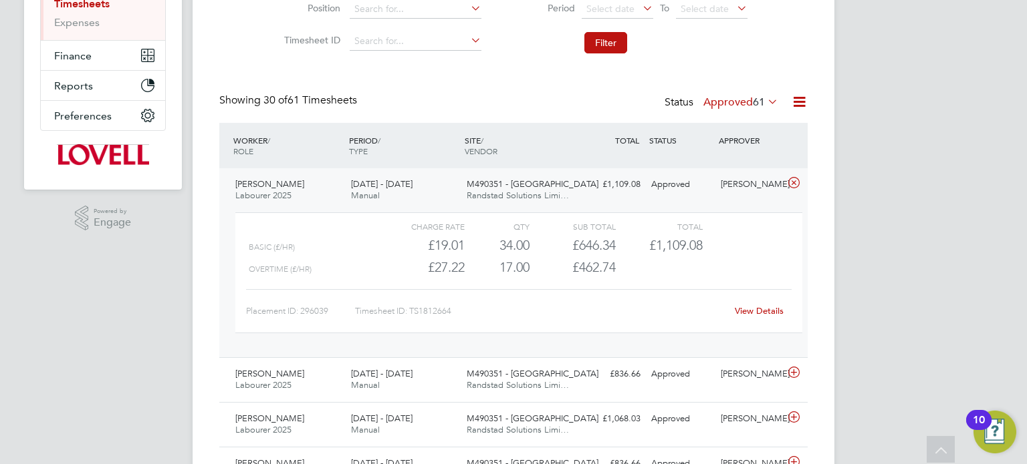
click at [754, 307] on link "View Details" at bounding box center [759, 310] width 49 height 11
click at [709, 182] on div "Approved" at bounding box center [681, 185] width 70 height 22
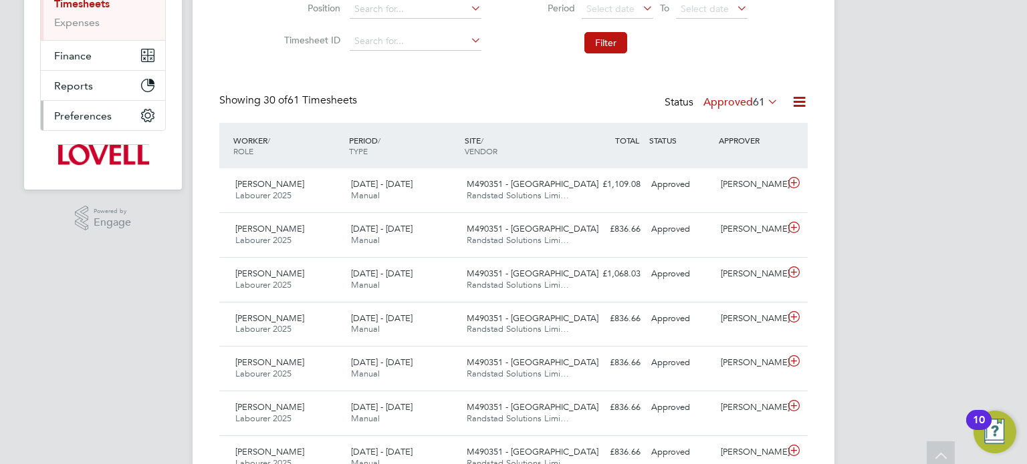
scroll to position [0, 0]
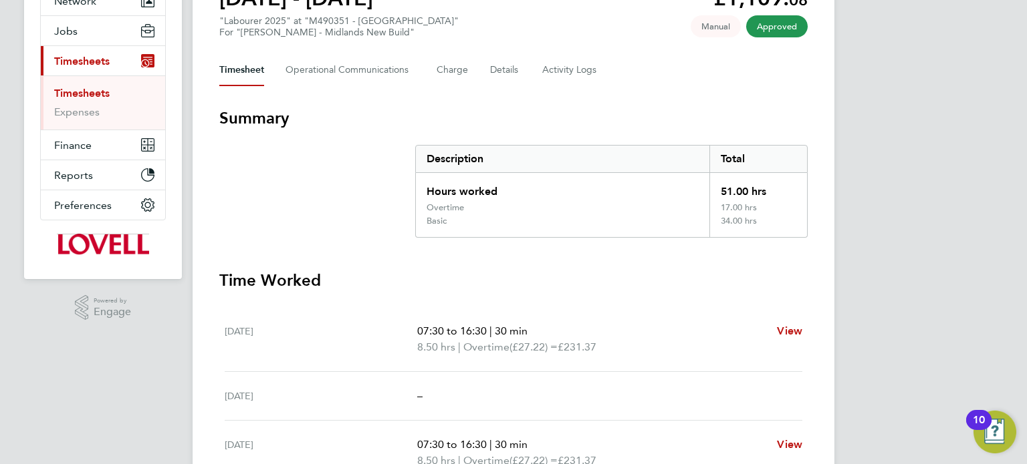
scroll to position [145, 0]
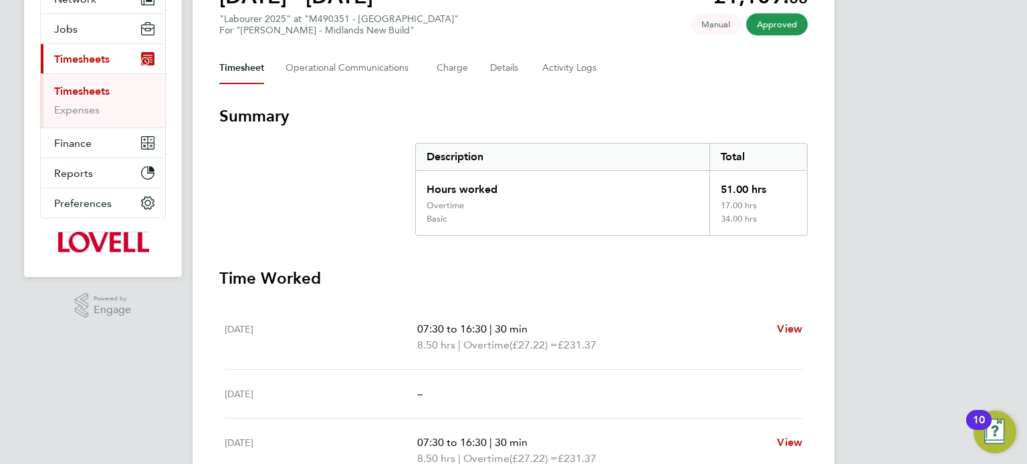
click at [670, 305] on div "[DATE] 07:30 to 16:30 | 30 min 8.50 hrs | Overtime (£27.22) = £231.37 View" at bounding box center [513, 337] width 577 height 65
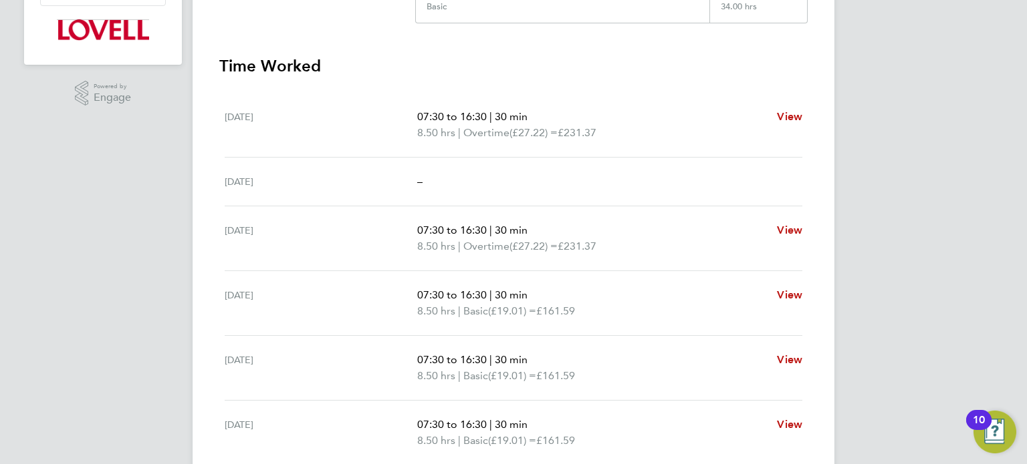
scroll to position [538, 0]
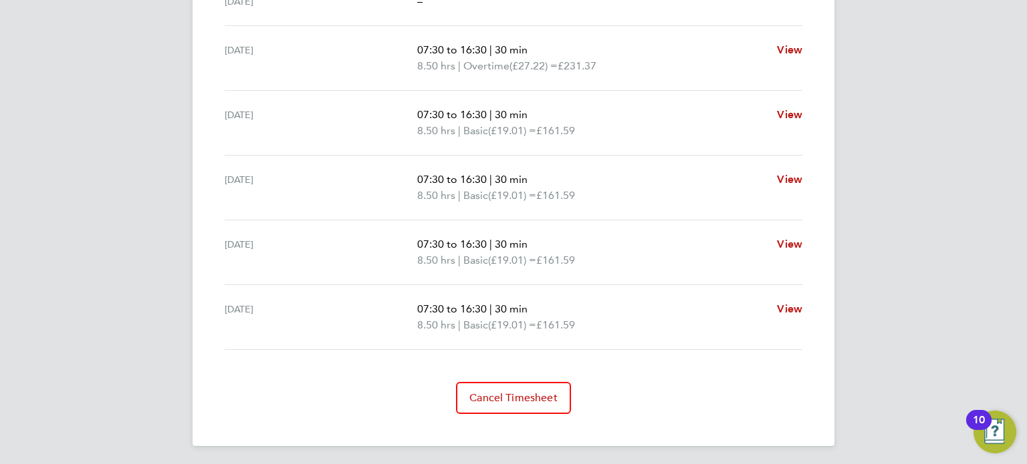
click at [531, 398] on span "Cancel Timesheet" at bounding box center [513, 398] width 88 height 13
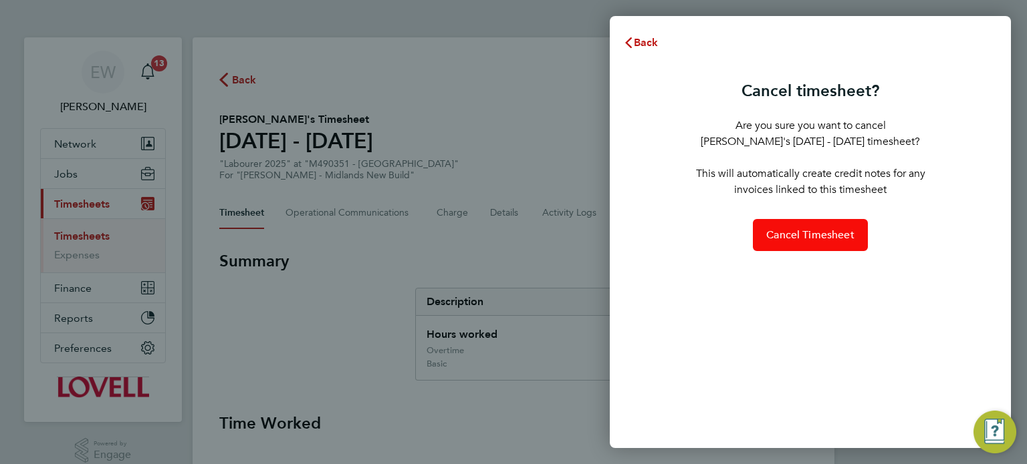
click at [823, 250] on button "Cancel Timesheet" at bounding box center [810, 235] width 115 height 32
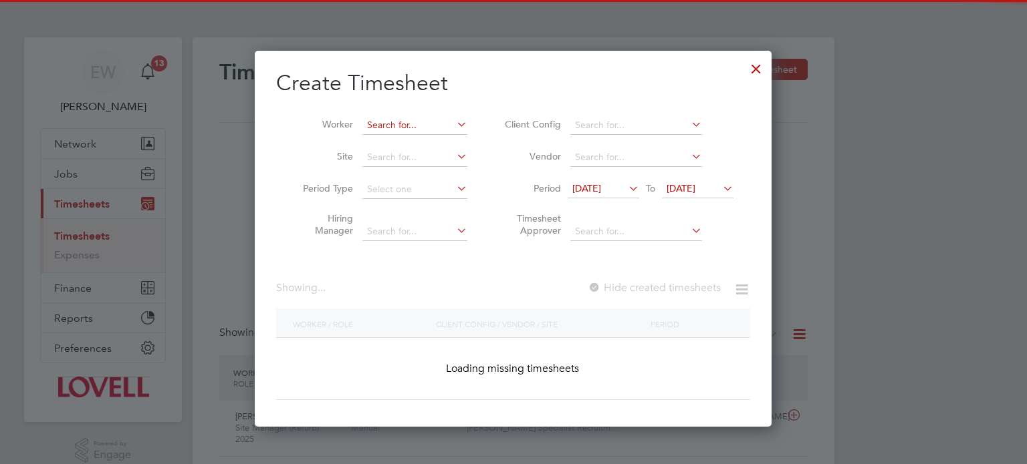
click at [393, 124] on input at bounding box center [414, 125] width 105 height 19
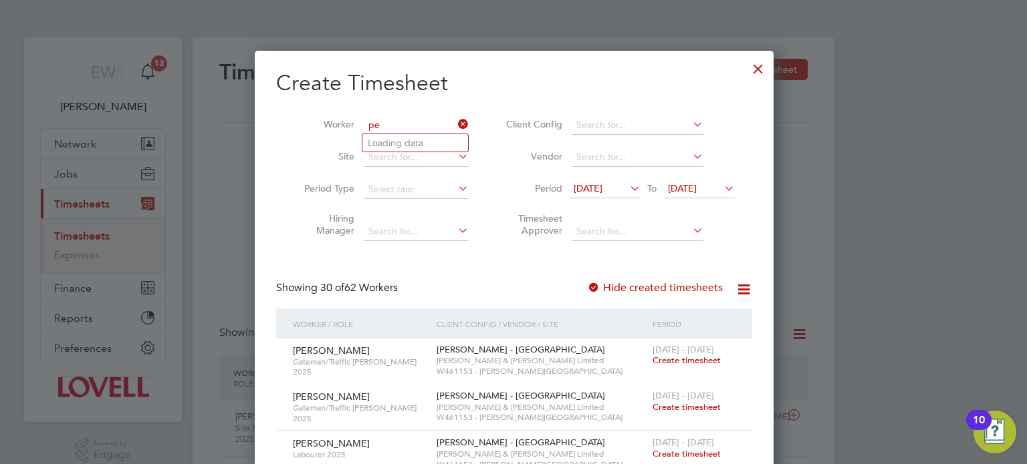
type input "p"
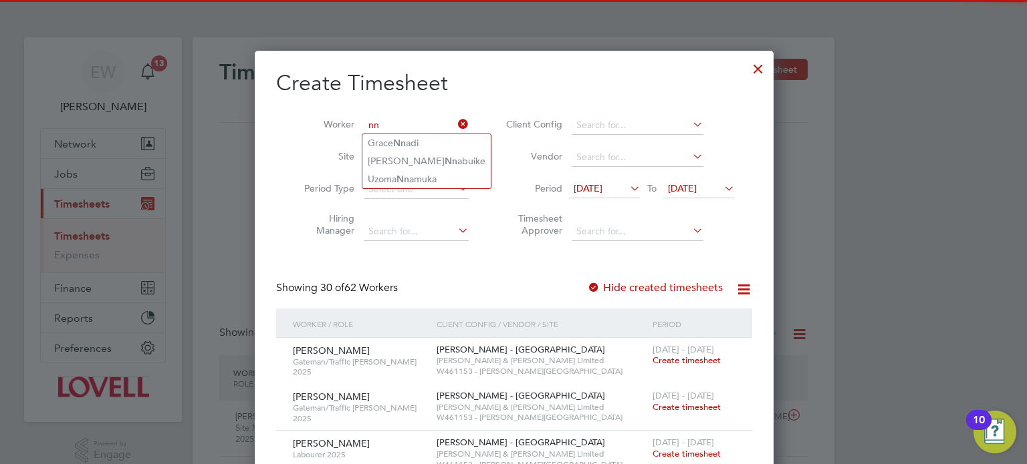
click at [444, 160] on b "Nn" at bounding box center [450, 161] width 13 height 11
type input "Peter Frederick Nnabuike"
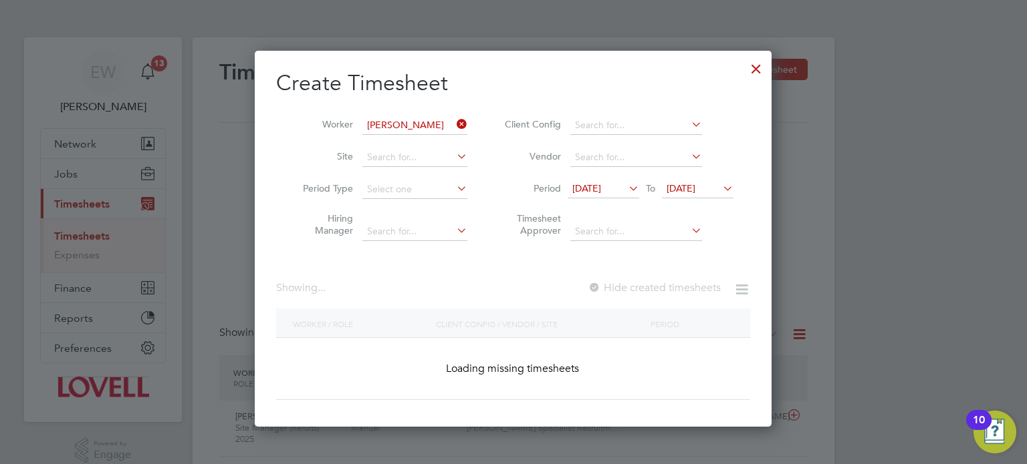
click at [579, 184] on span "21 Aug 2025" at bounding box center [586, 188] width 29 height 12
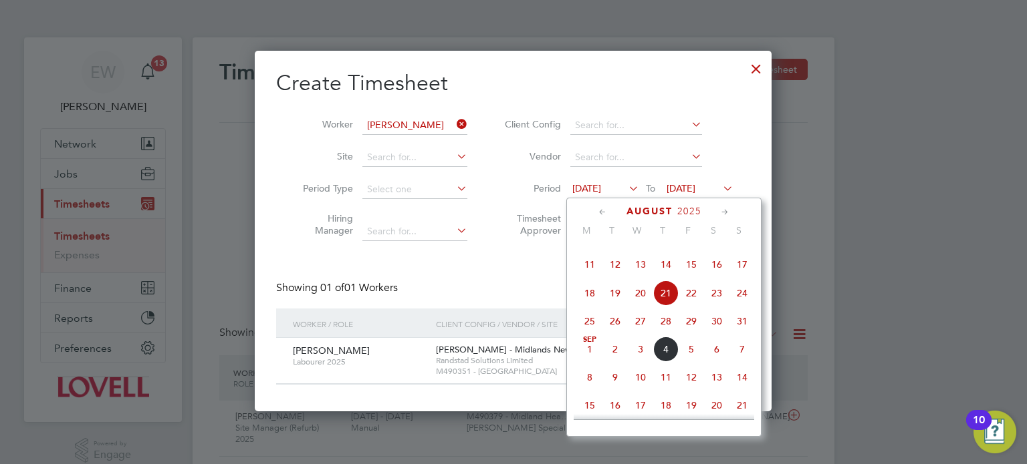
click at [497, 269] on div "Create Timesheet Worker Peter Frederick Nnabuike Site Period Type Hiring Manage…" at bounding box center [513, 227] width 474 height 315
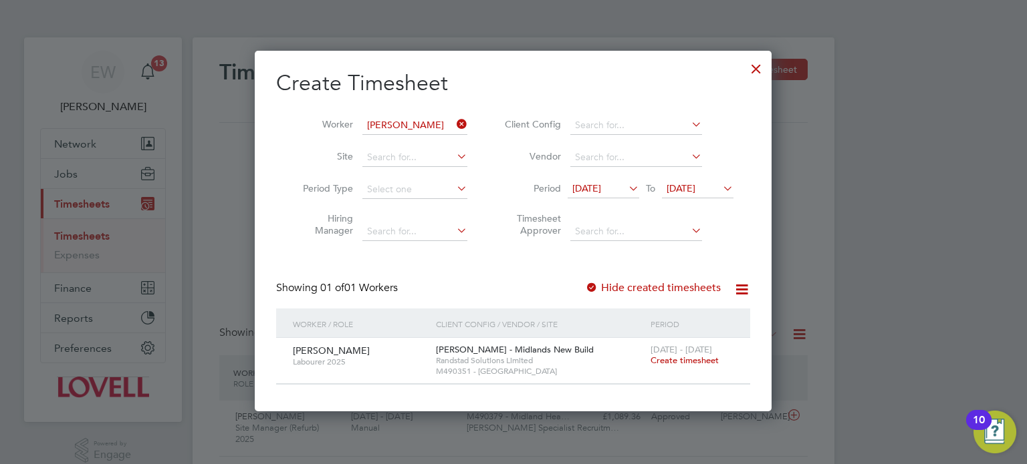
click at [694, 360] on span "Create timesheet" at bounding box center [684, 360] width 68 height 11
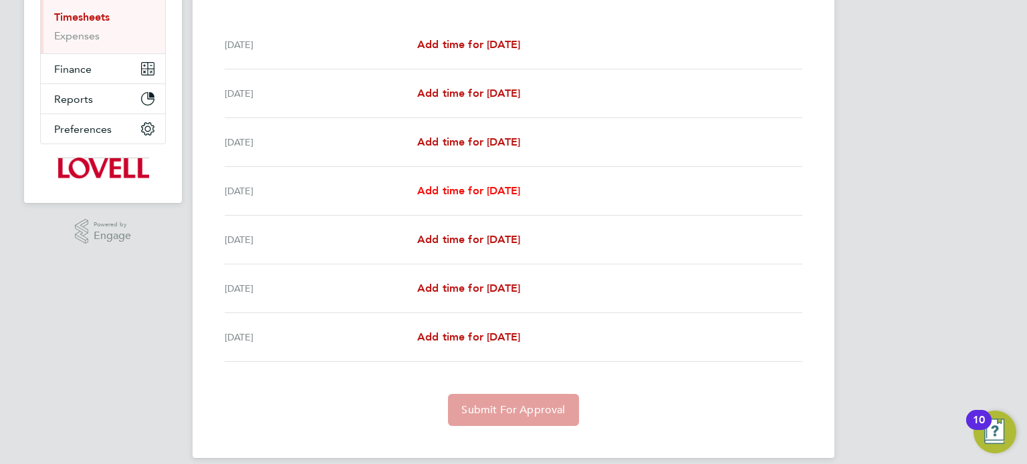
click at [504, 192] on span "Add time for Tue 26 Aug" at bounding box center [468, 190] width 103 height 13
select select "30"
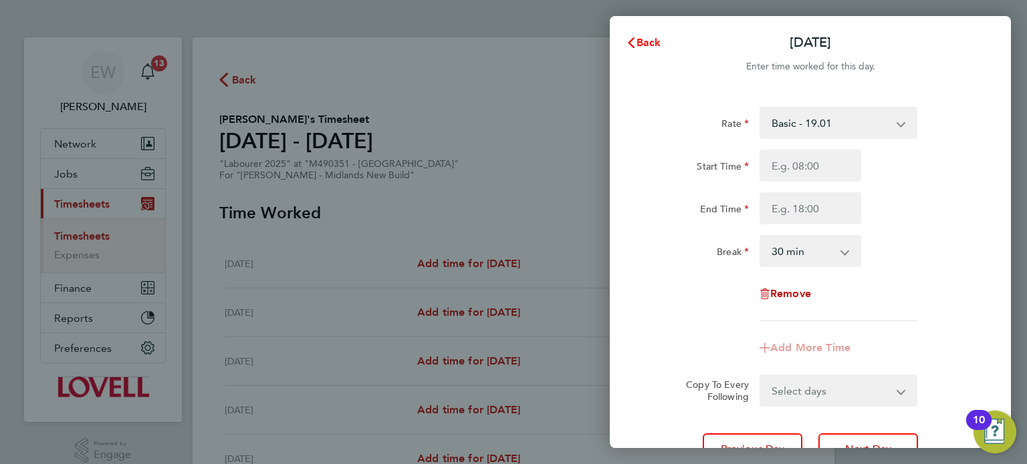
click at [642, 38] on span "Back" at bounding box center [648, 42] width 25 height 13
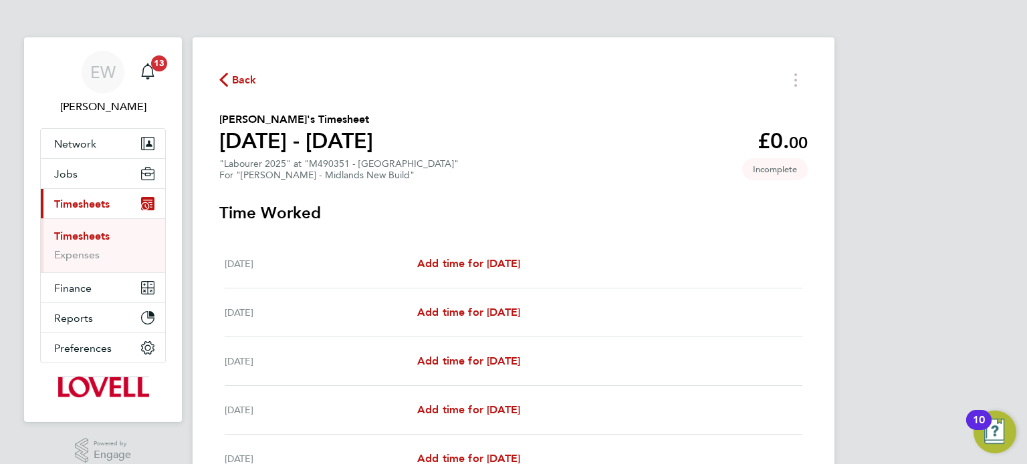
click at [91, 239] on link "Timesheets" at bounding box center [81, 236] width 55 height 13
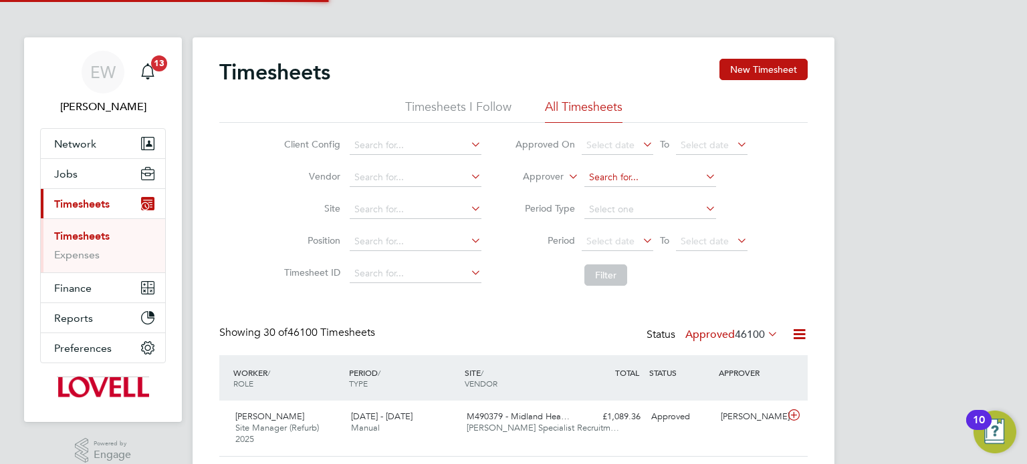
click at [607, 171] on input at bounding box center [650, 177] width 132 height 19
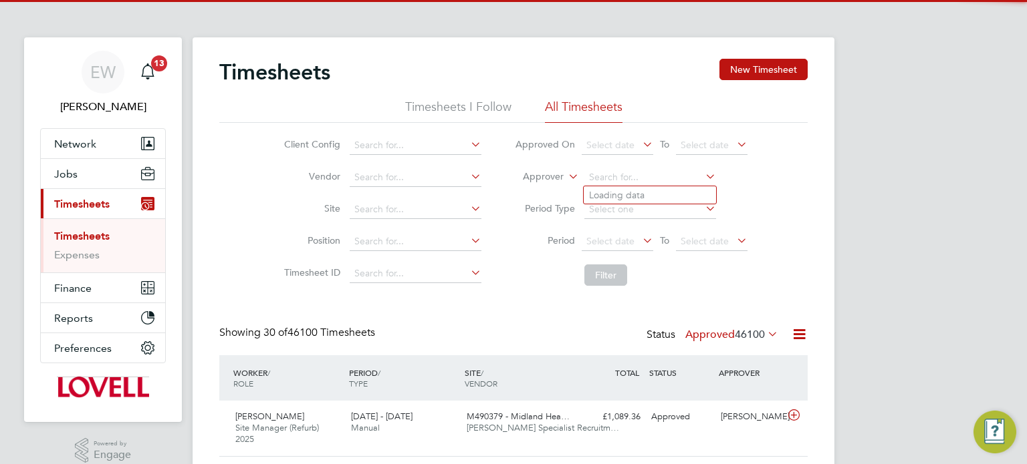
click at [551, 174] on label "Approver" at bounding box center [533, 176] width 60 height 13
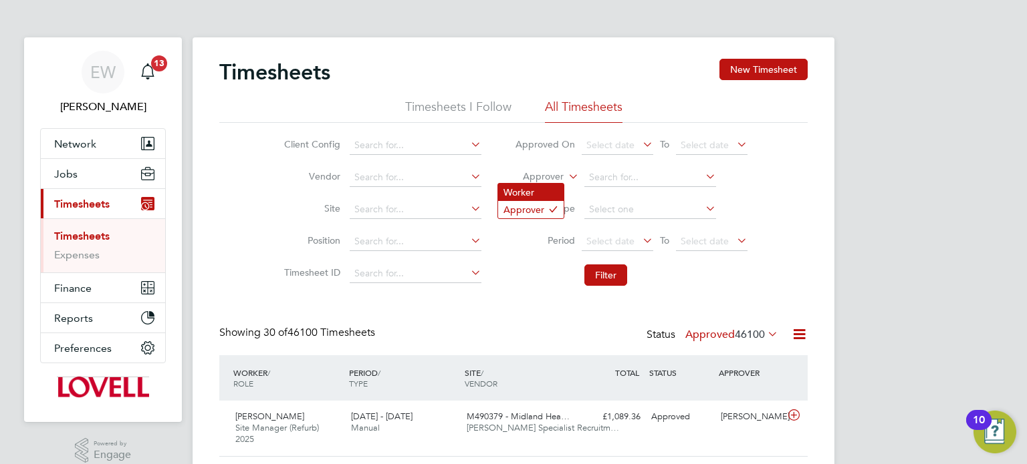
scroll to position [33, 116]
click at [548, 190] on li "Worker" at bounding box center [530, 192] width 65 height 17
click at [660, 182] on input at bounding box center [650, 177] width 132 height 19
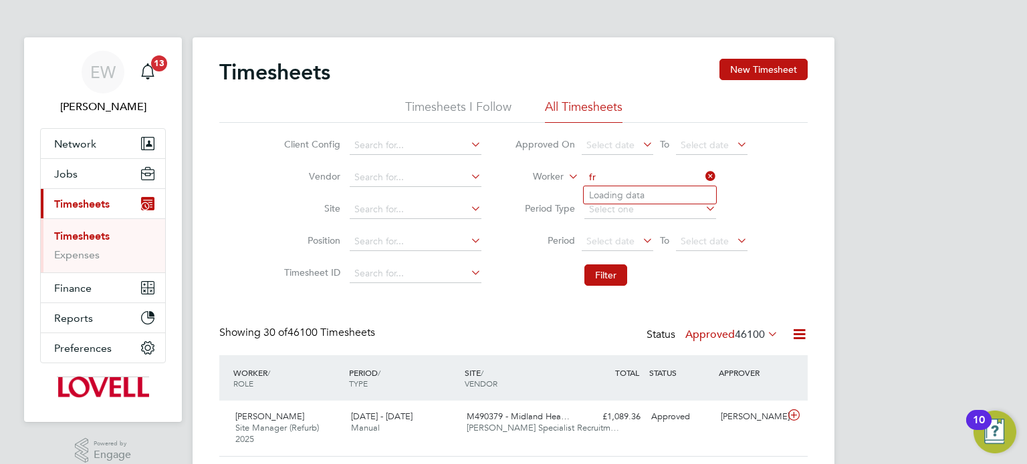
type input "f"
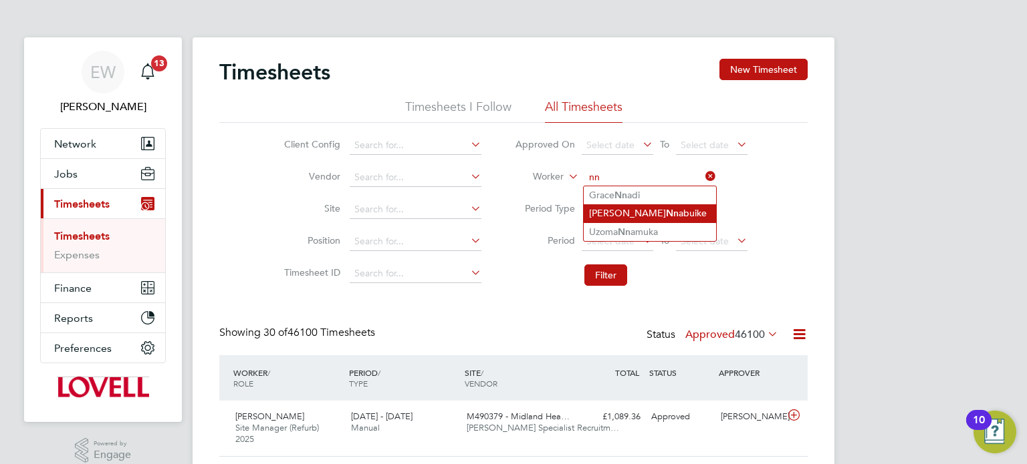
click at [672, 217] on li "Peter Frederick Nn abuike" at bounding box center [649, 214] width 132 height 18
type input "Peter Frederick Nnabuike"
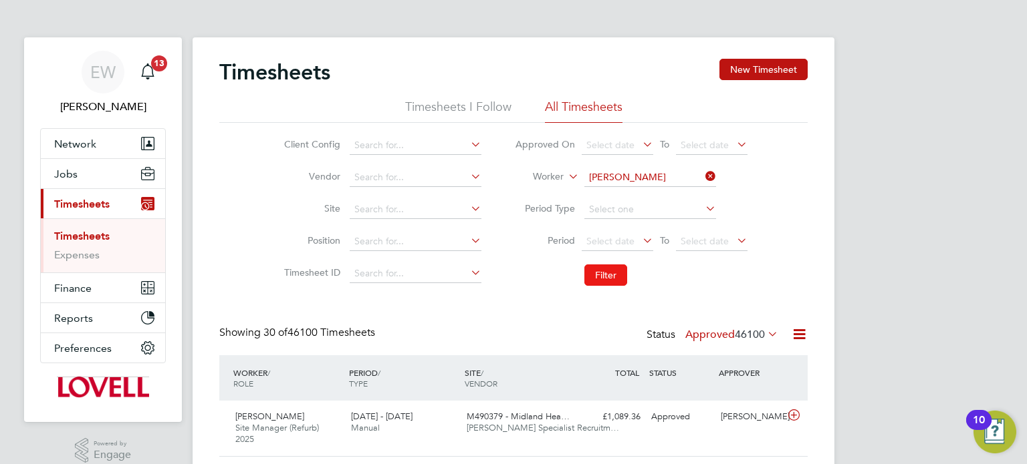
click at [608, 269] on button "Filter" at bounding box center [605, 275] width 43 height 21
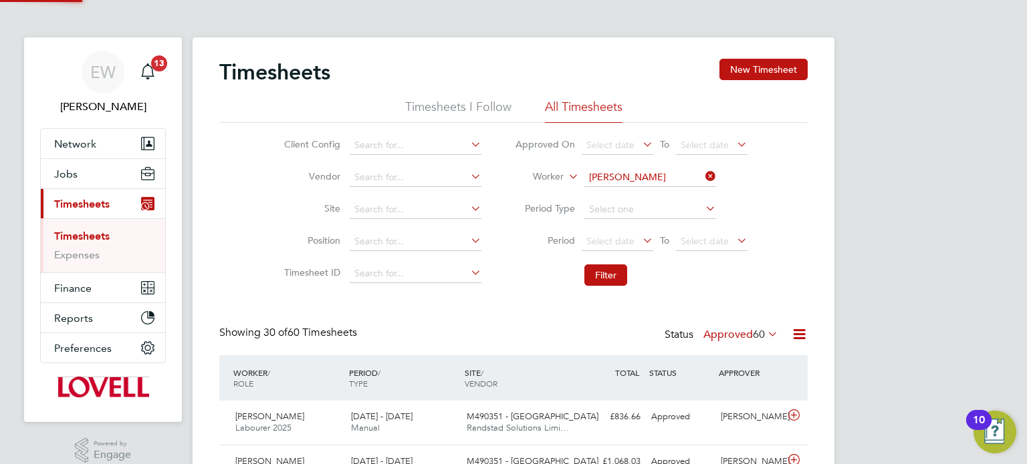
click at [730, 328] on label "Approved 60" at bounding box center [740, 334] width 75 height 13
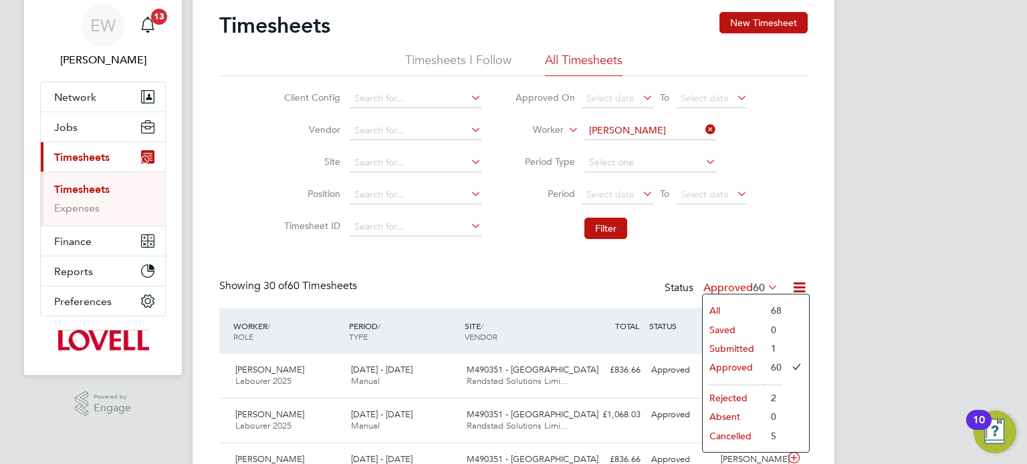
click at [734, 344] on li "Submitted" at bounding box center [732, 349] width 61 height 19
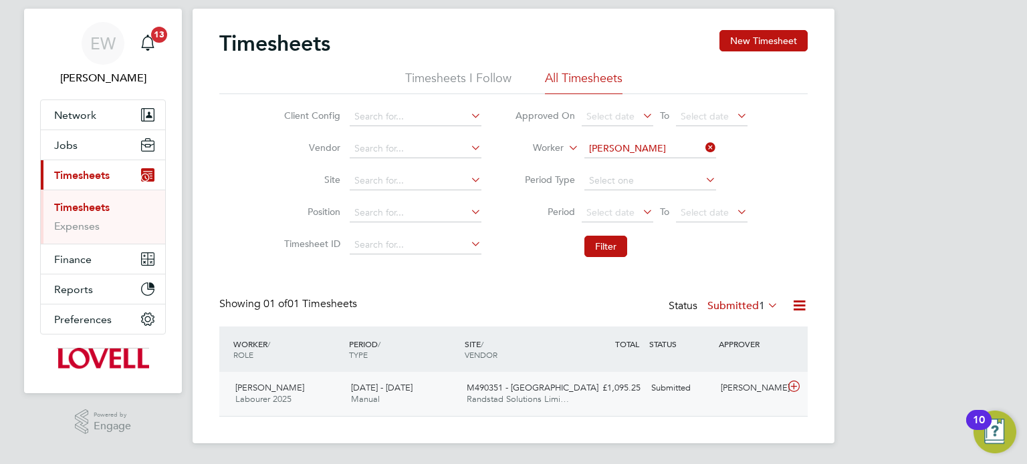
click at [666, 404] on div "Peter Frederick Nnabuike Labourer 2025 23 - 29 Aug 2025 23 - 29 Aug 2025 Manual…" at bounding box center [513, 394] width 588 height 44
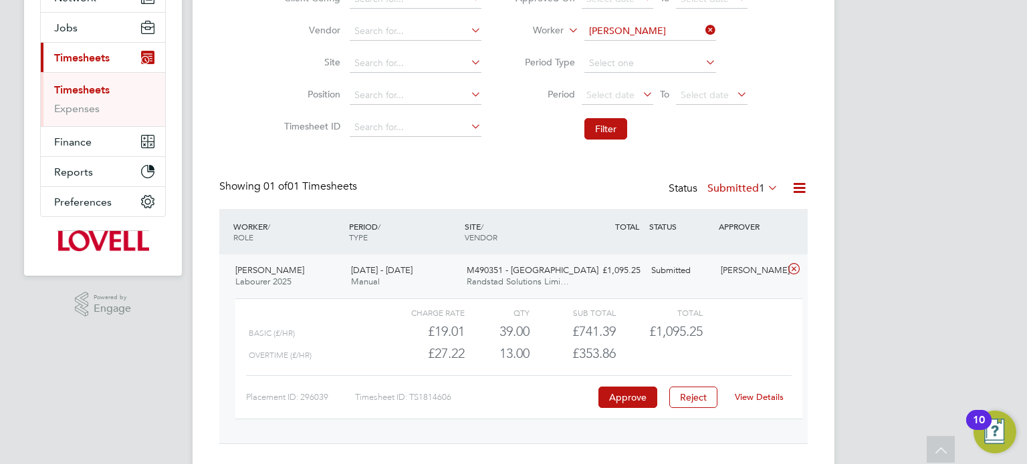
click at [771, 400] on link "View Details" at bounding box center [759, 397] width 49 height 11
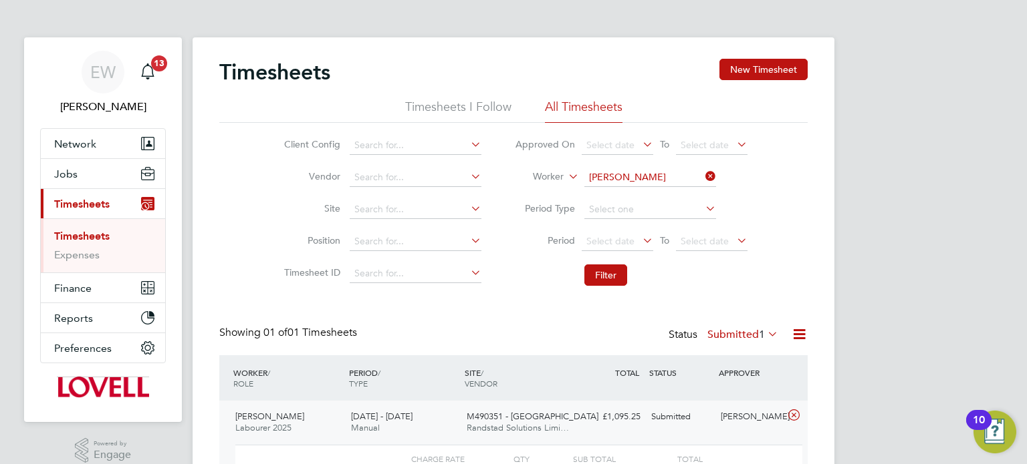
click at [702, 175] on icon at bounding box center [702, 176] width 0 height 19
click at [602, 176] on input at bounding box center [650, 177] width 132 height 19
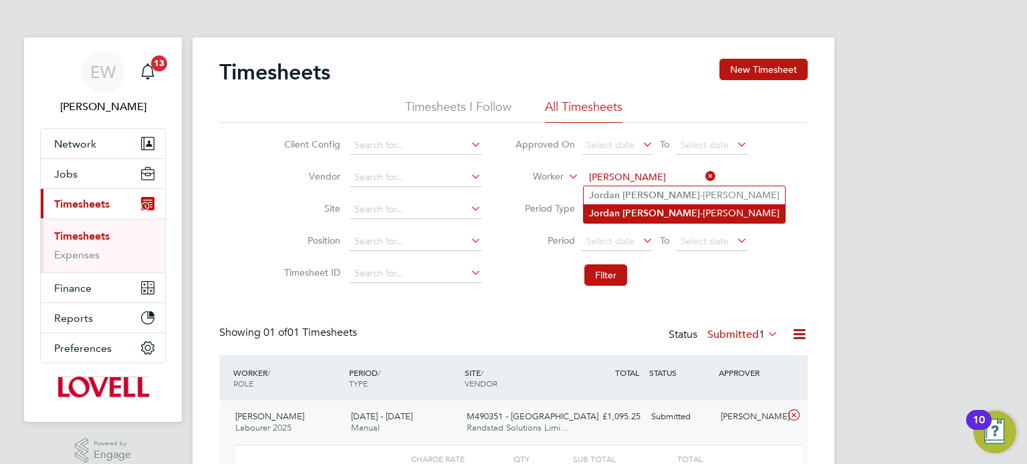
click at [642, 211] on b "Parker" at bounding box center [661, 213] width 78 height 11
type input "Jordan Parker-Hamilton"
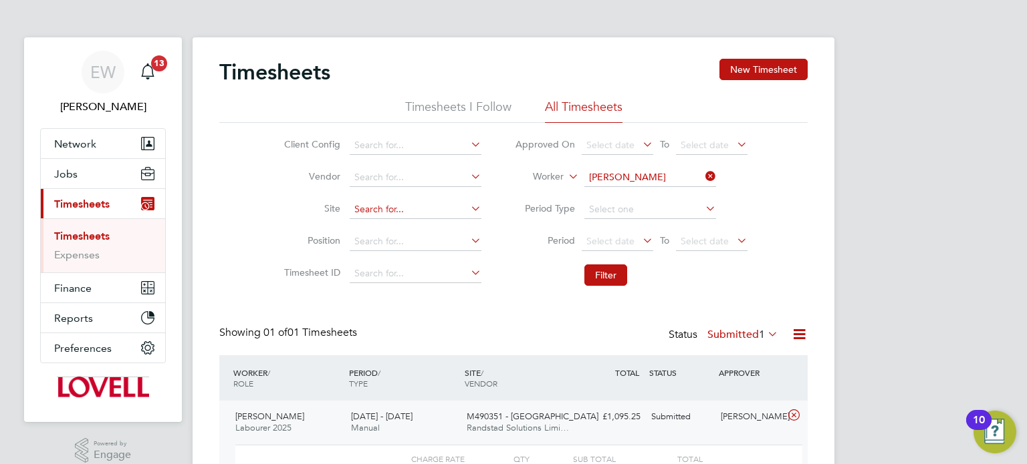
click at [387, 209] on input at bounding box center [416, 210] width 132 height 19
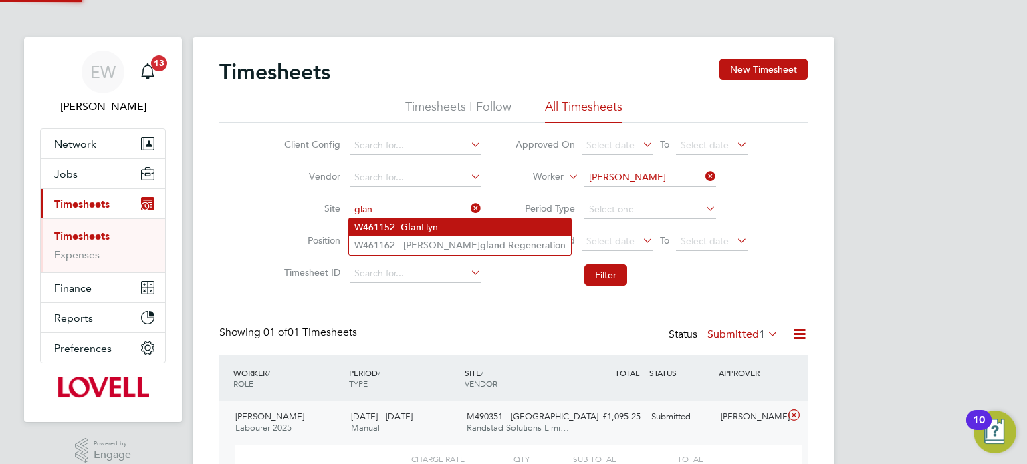
click at [411, 225] on b "Glan" at bounding box center [410, 227] width 21 height 11
type input "W461152 - [PERSON_NAME]"
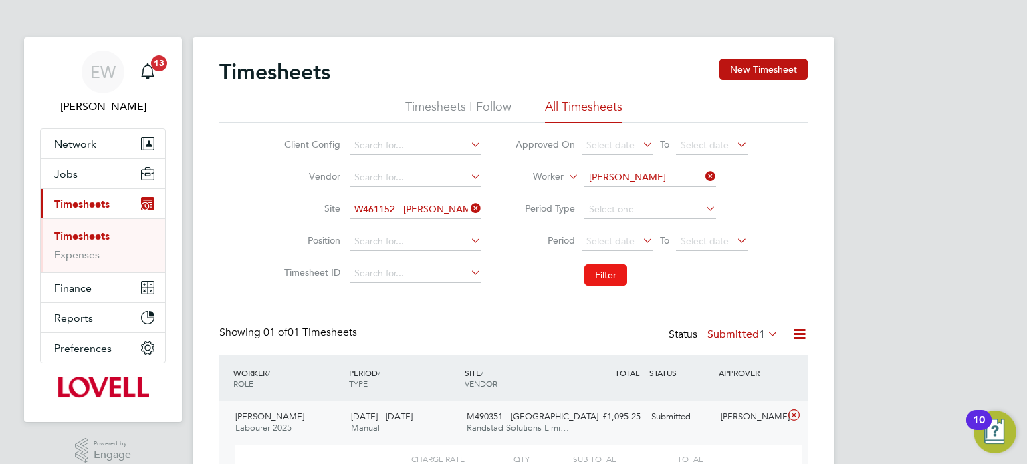
click at [610, 269] on button "Filter" at bounding box center [605, 275] width 43 height 21
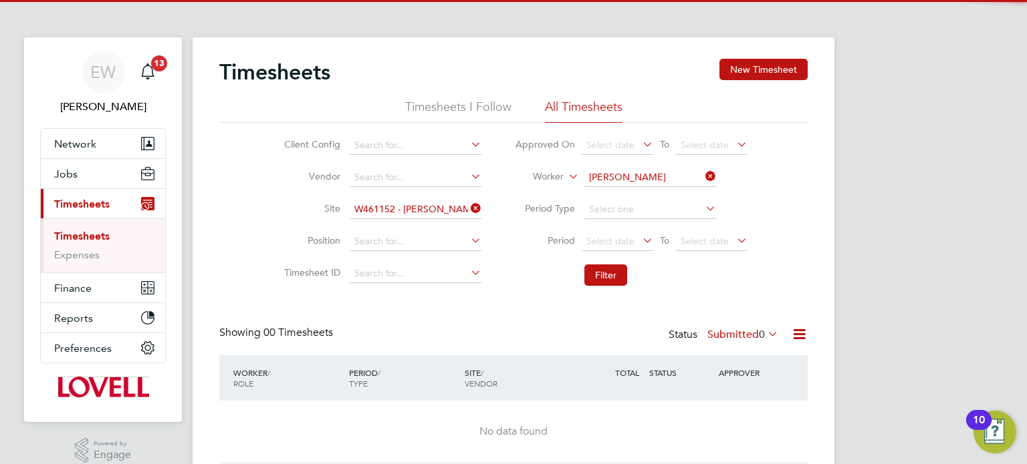
click at [754, 335] on label "Submitted 0" at bounding box center [742, 334] width 71 height 13
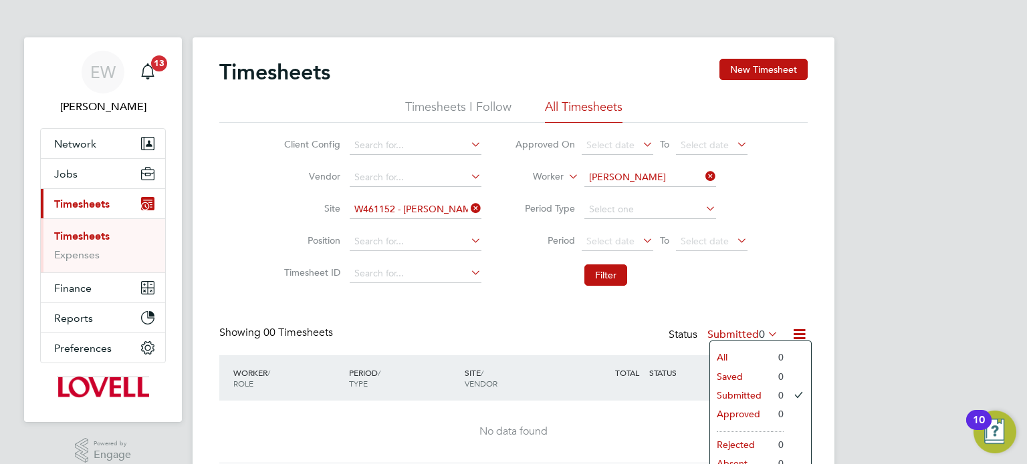
click at [664, 174] on input "Jordan Parker-Hamilton" at bounding box center [650, 177] width 132 height 19
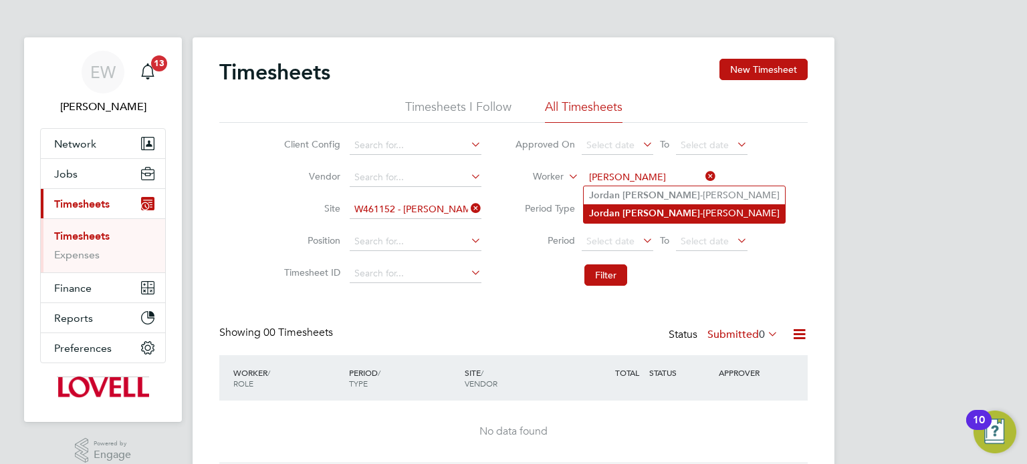
click at [670, 215] on li "Jordan Parker -Hamilton" at bounding box center [683, 214] width 201 height 18
type input "Jordan Parker-Hamilton"
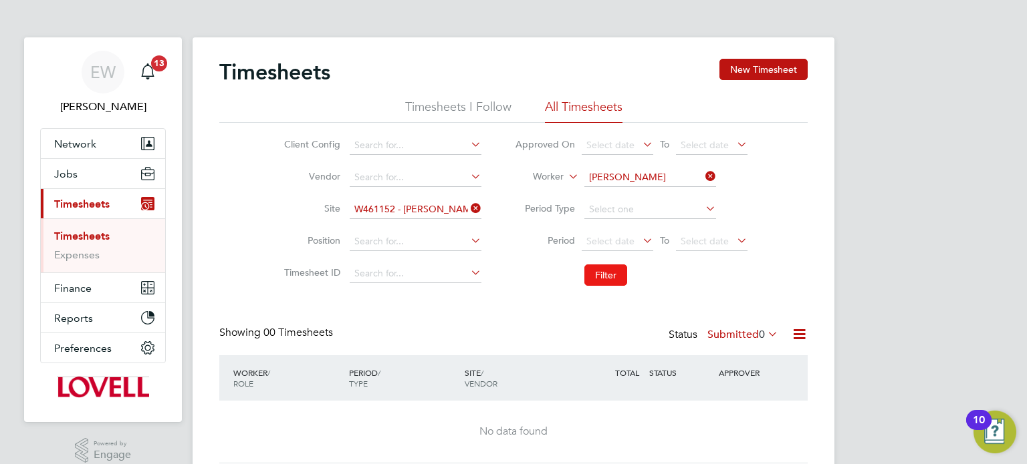
click at [602, 269] on button "Filter" at bounding box center [605, 275] width 43 height 21
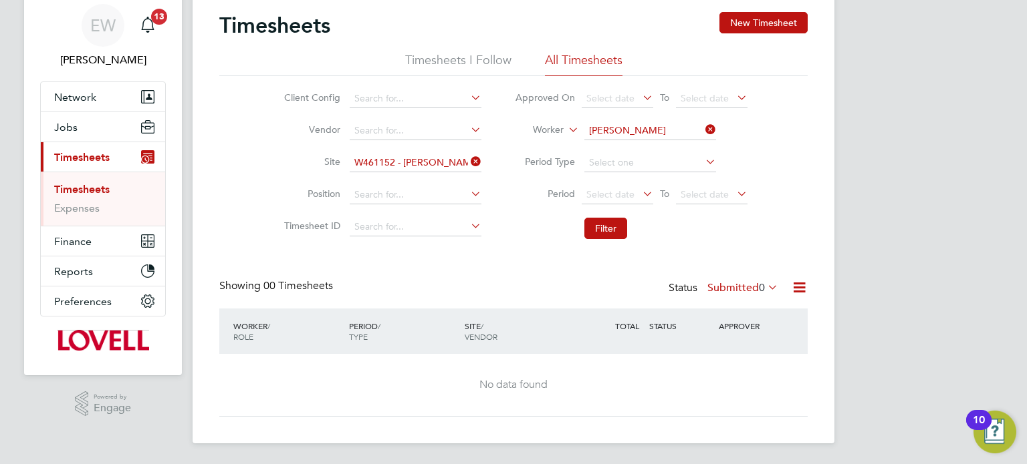
click at [731, 291] on label "Submitted 0" at bounding box center [742, 287] width 71 height 13
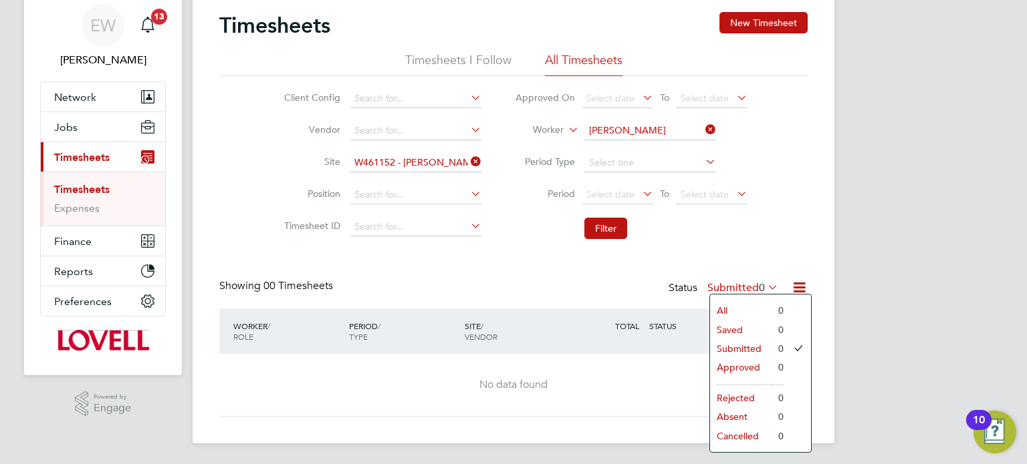
click at [665, 134] on input "Jordan Parker-Hamilton" at bounding box center [650, 131] width 132 height 19
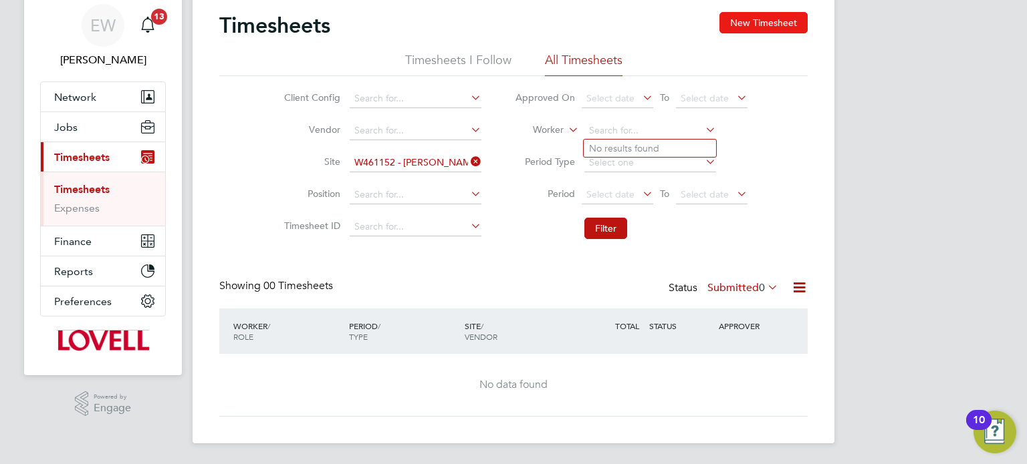
click at [763, 23] on button "New Timesheet" at bounding box center [763, 22] width 88 height 21
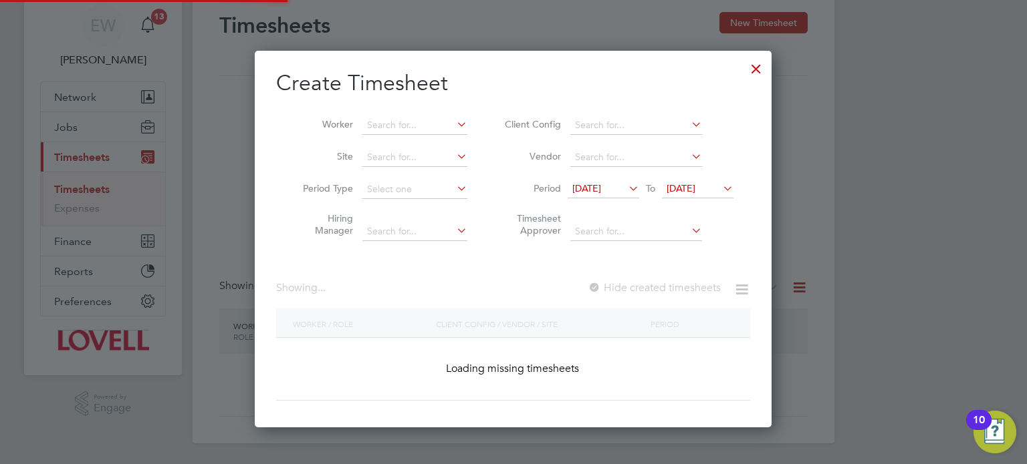
scroll to position [376, 517]
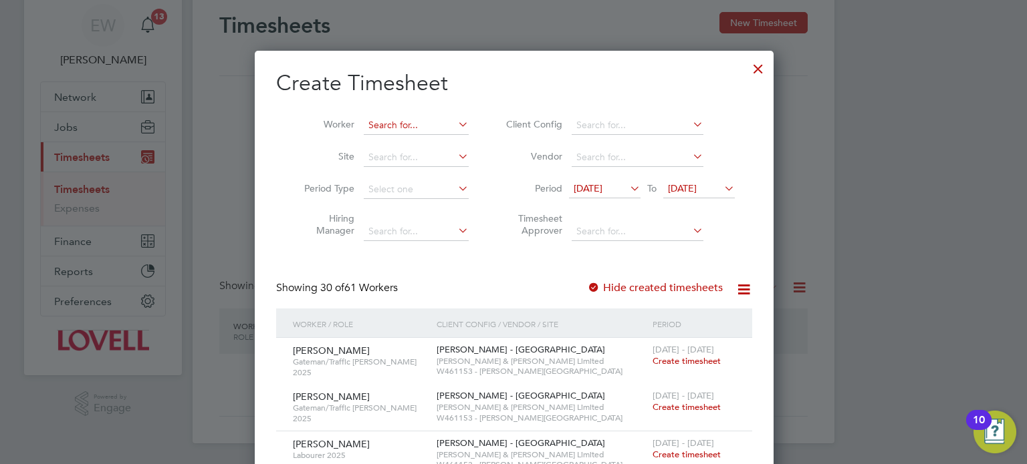
click at [401, 122] on input at bounding box center [416, 125] width 105 height 19
click at [764, 70] on div at bounding box center [758, 65] width 24 height 24
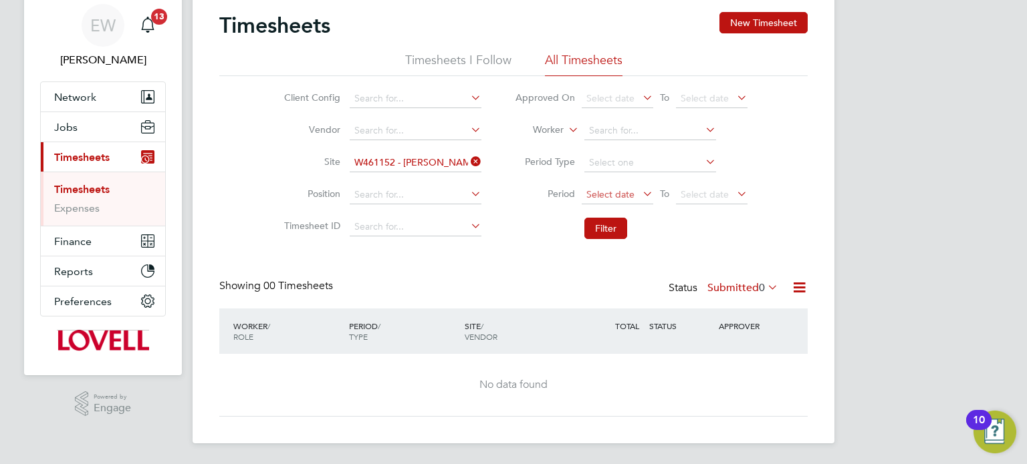
click at [606, 194] on span "Select date" at bounding box center [610, 194] width 48 height 12
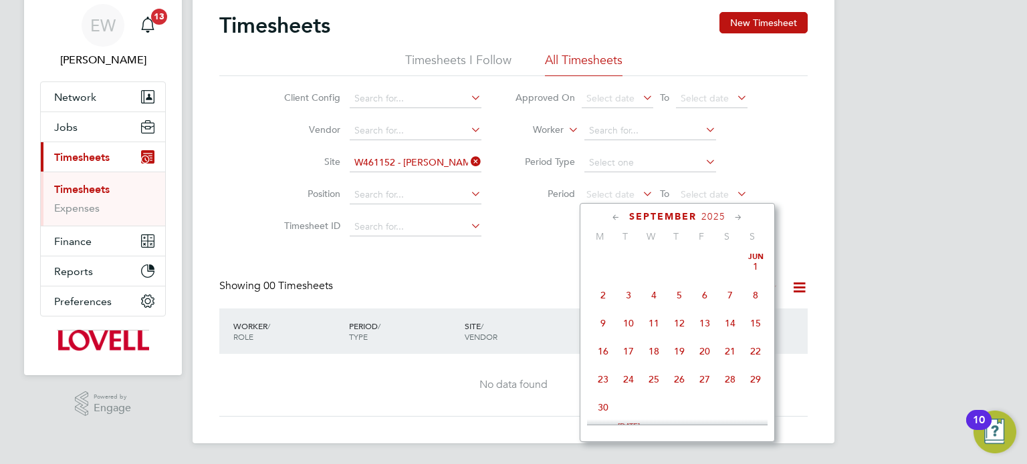
scroll to position [416, 0]
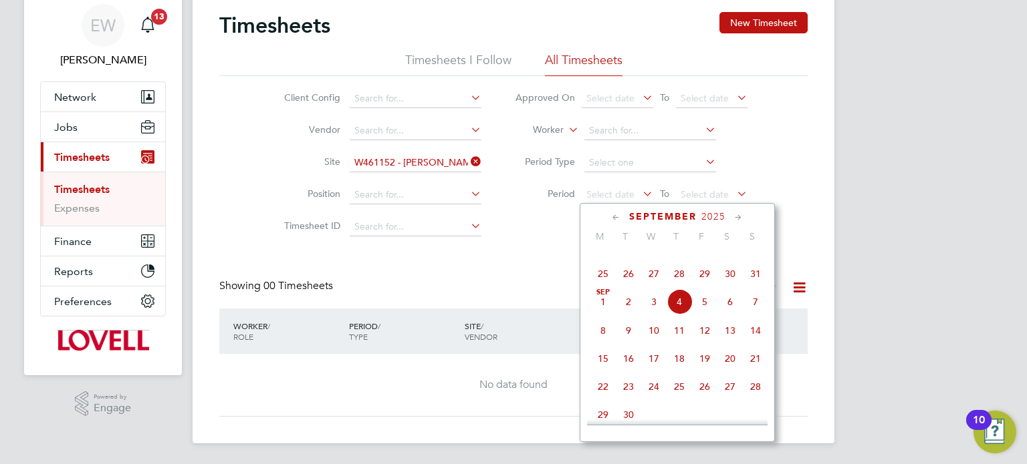
click at [735, 259] on span "23" at bounding box center [729, 245] width 25 height 25
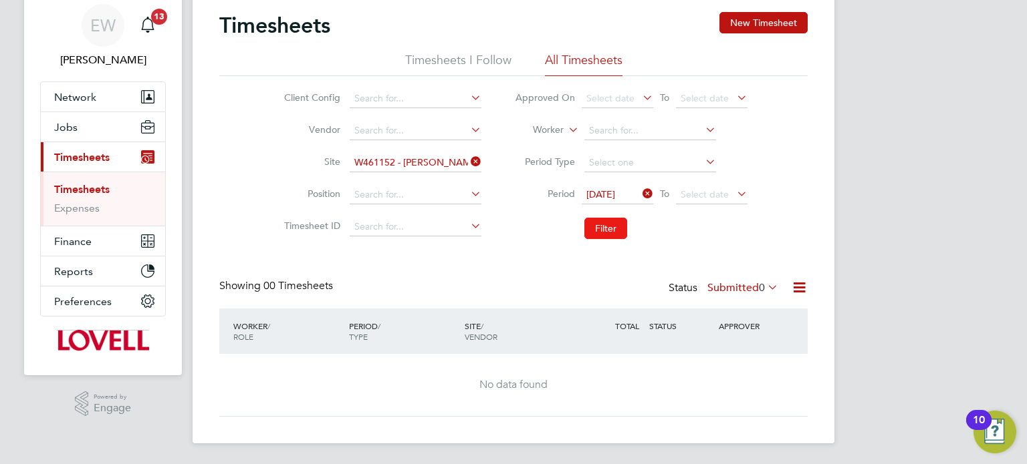
click at [610, 225] on button "Filter" at bounding box center [605, 228] width 43 height 21
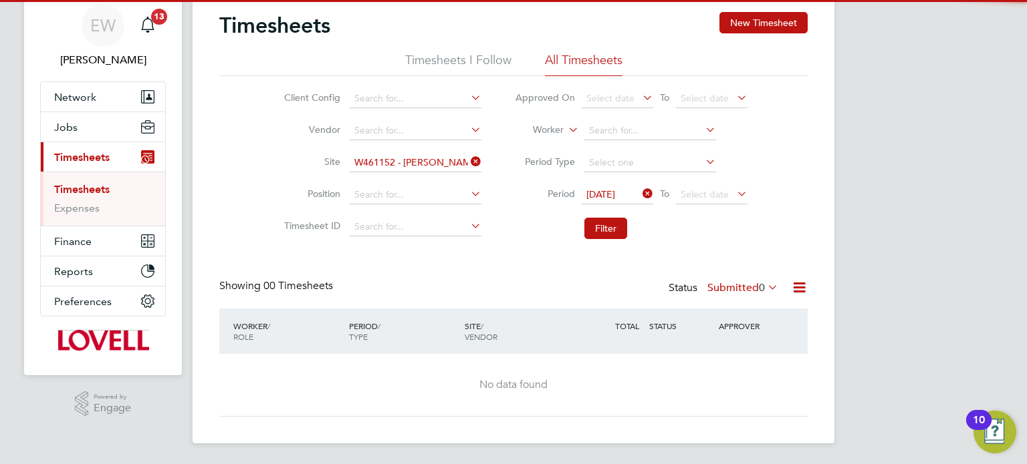
click at [749, 285] on label "Submitted 0" at bounding box center [742, 287] width 71 height 13
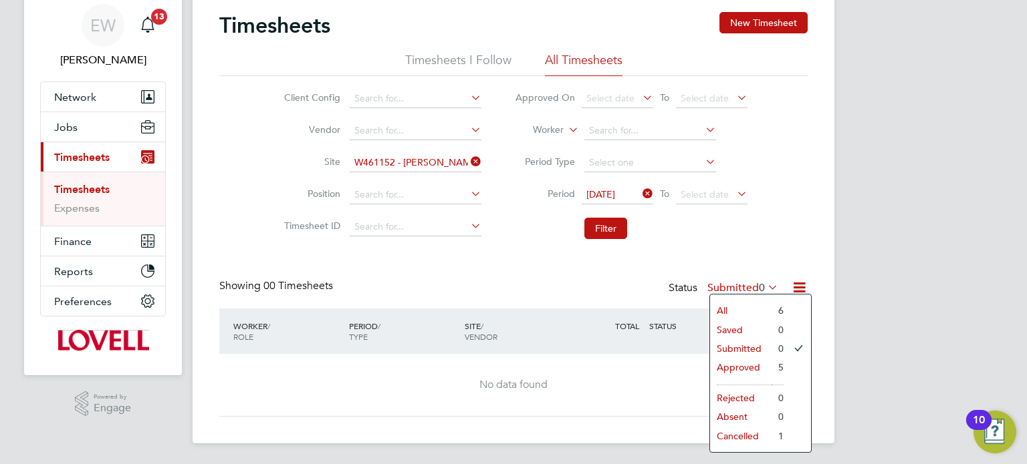
click at [737, 365] on li "Approved" at bounding box center [740, 367] width 61 height 19
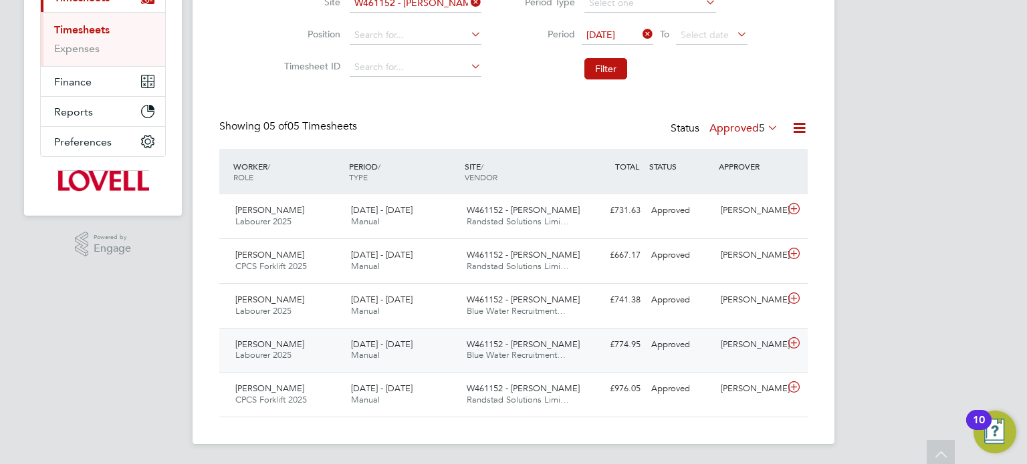
scroll to position [6, 7]
click at [736, 149] on div "WORKER / ROLE WORKER / PERIOD PERIOD / TYPE SITE / VENDOR TOTAL TOTAL / STATUS …" at bounding box center [513, 171] width 588 height 45
click at [739, 141] on div "Showing 05 of 05 Timesheets Status Approved 5" at bounding box center [513, 134] width 588 height 29
click at [740, 136] on div "Status Approved 5" at bounding box center [725, 129] width 110 height 19
click at [739, 130] on label "Approved 5" at bounding box center [743, 128] width 69 height 13
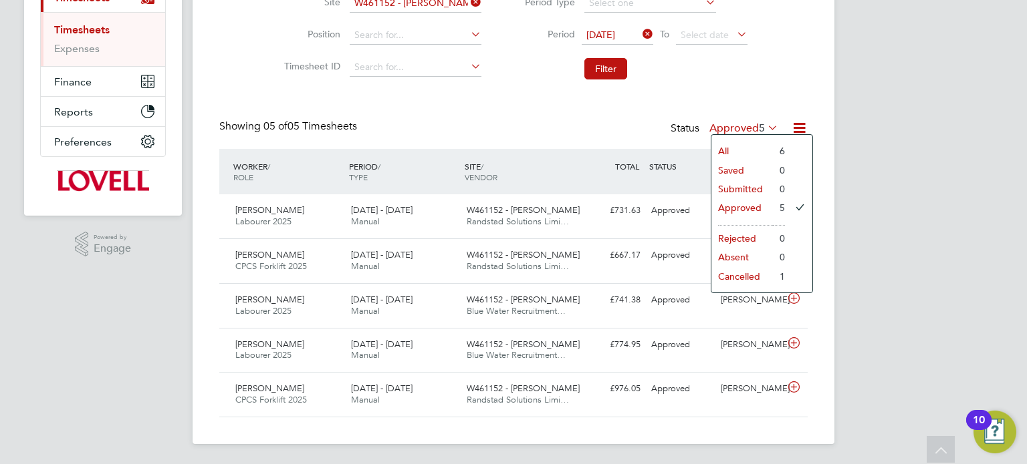
click at [740, 278] on li "Cancelled" at bounding box center [741, 276] width 61 height 19
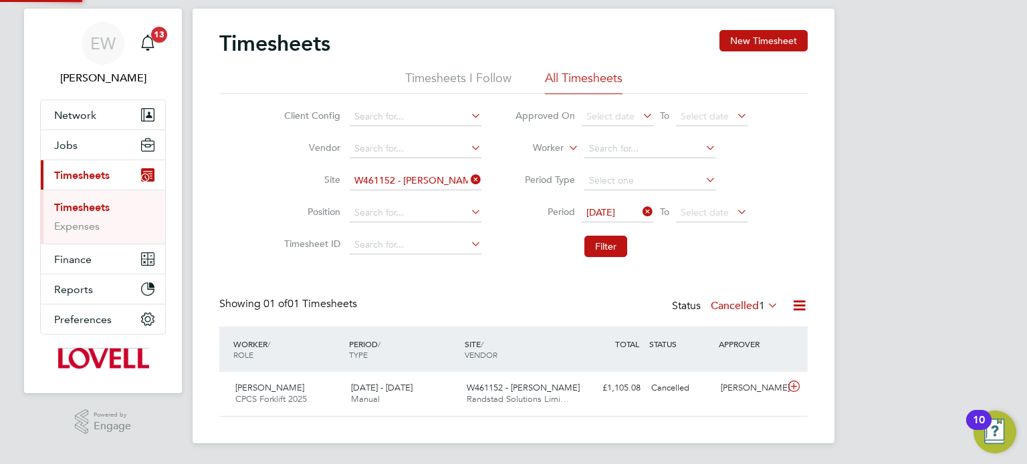
scroll to position [33, 116]
click at [751, 386] on div "Cian Taylor" at bounding box center [750, 389] width 70 height 22
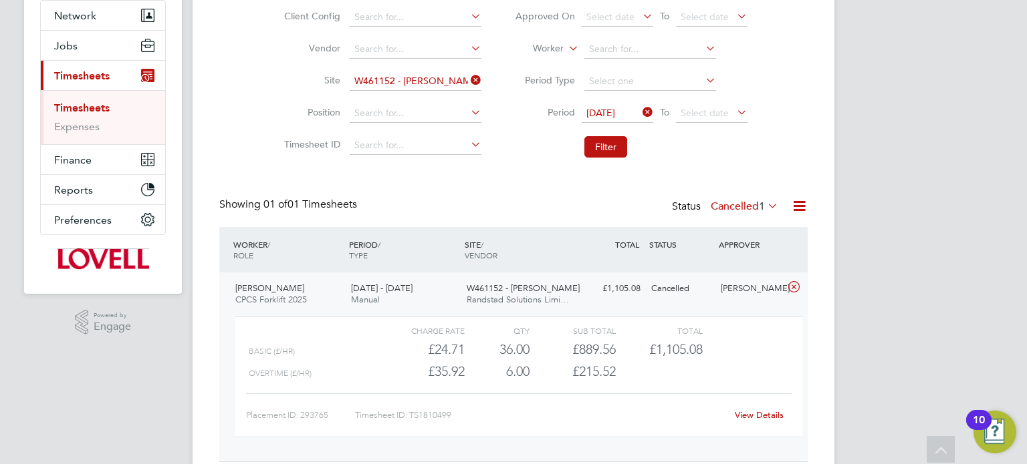
click at [761, 417] on link "View Details" at bounding box center [759, 415] width 49 height 11
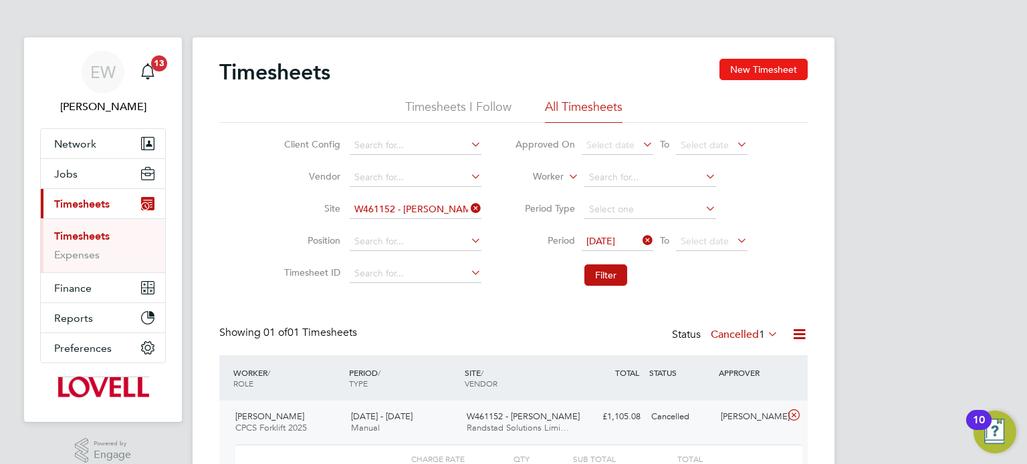
click at [775, 66] on button "New Timesheet" at bounding box center [763, 69] width 88 height 21
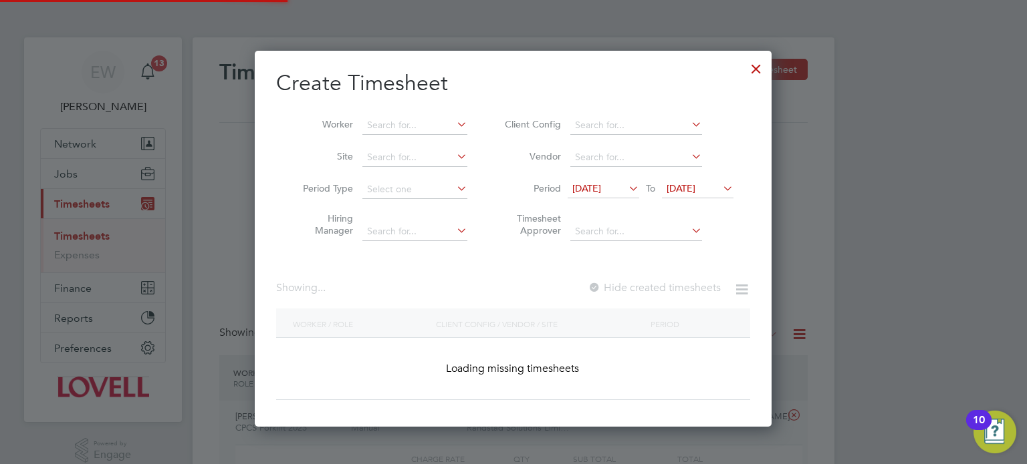
scroll to position [376, 517]
click at [382, 155] on input at bounding box center [414, 157] width 105 height 19
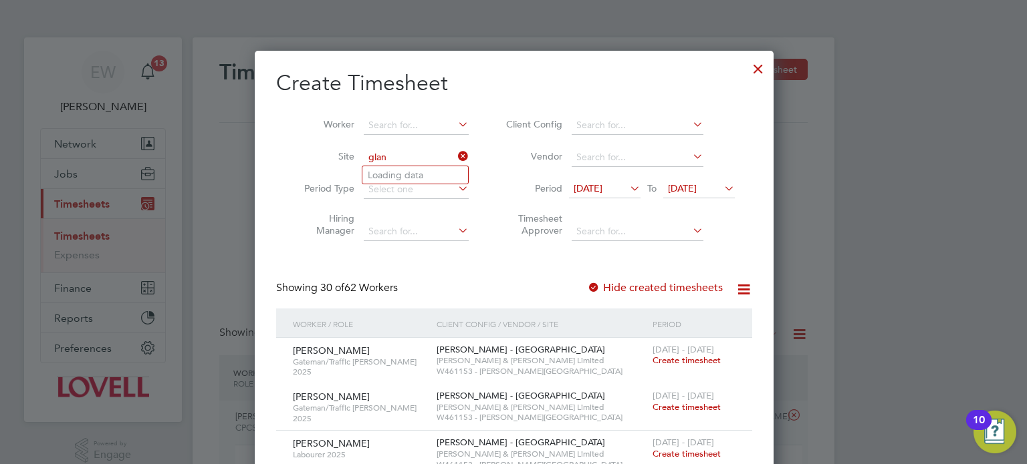
scroll to position [2554, 517]
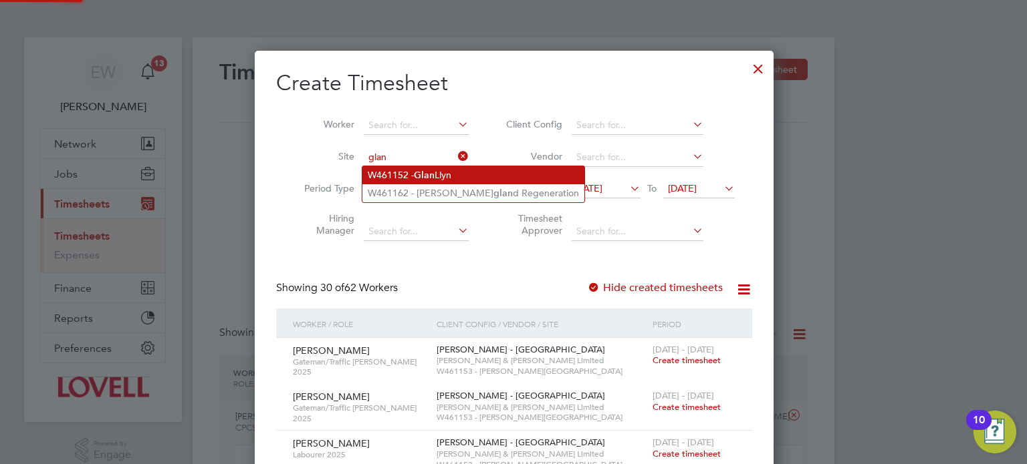
click at [401, 170] on li "W461152 - Glan Llyn" at bounding box center [473, 175] width 222 height 18
type input "W461152 - Glan Llyn"
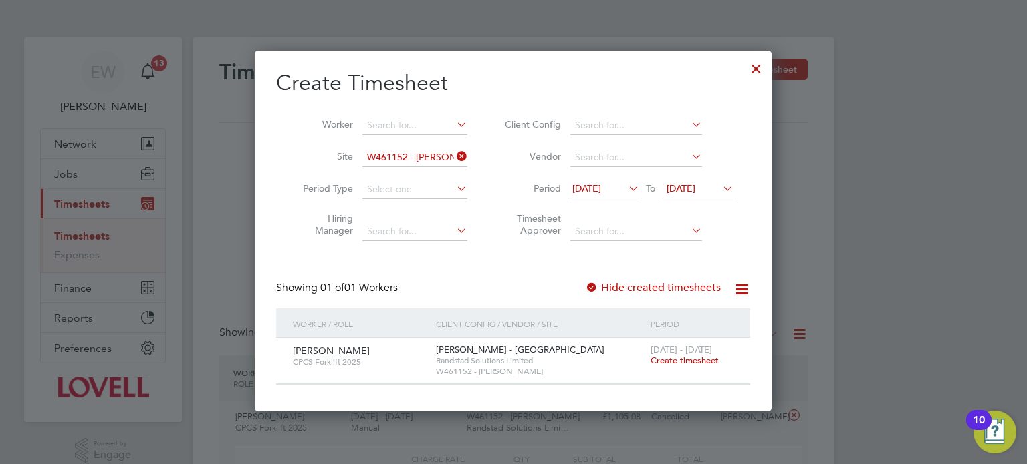
scroll to position [360, 517]
click at [697, 364] on span "Create timesheet" at bounding box center [684, 360] width 68 height 11
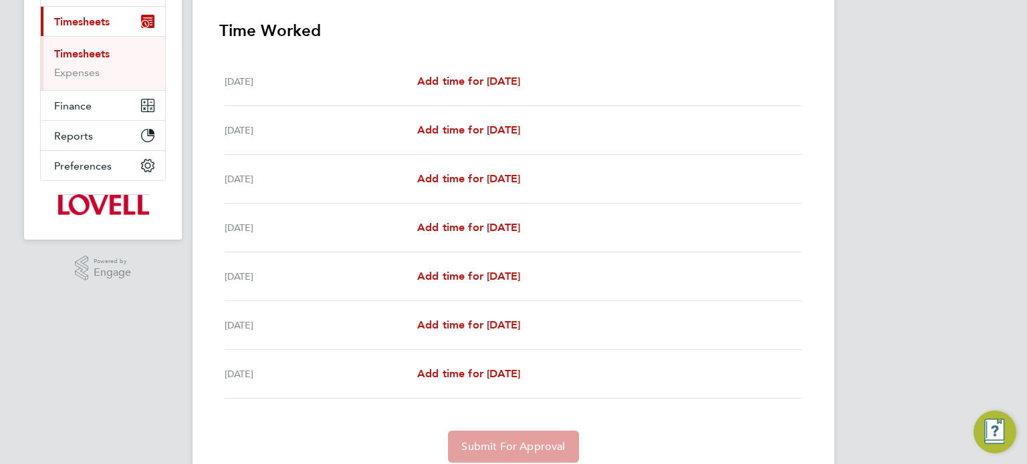
scroll to position [186, 0]
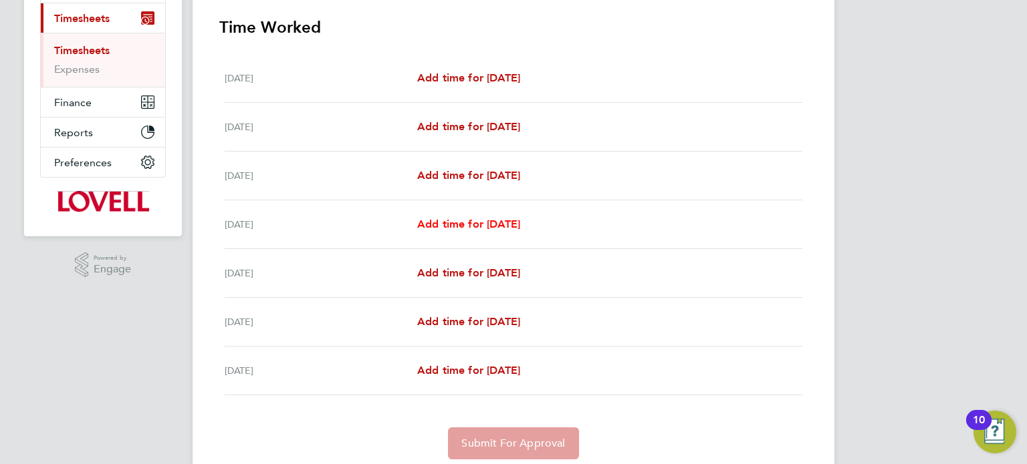
click at [507, 225] on span "Add time for Tue 26 Aug" at bounding box center [468, 224] width 103 height 13
select select "60"
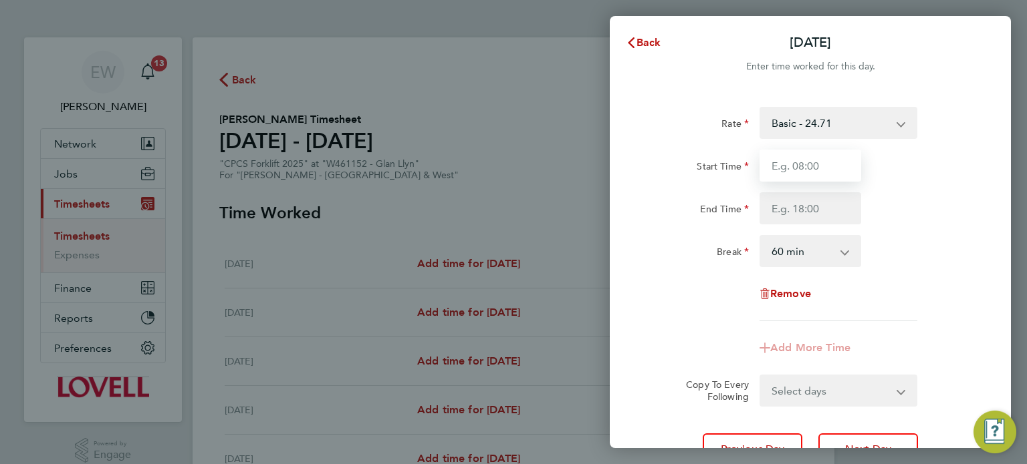
click at [813, 166] on input "Start Time" at bounding box center [810, 166] width 102 height 32
type input "07:30"
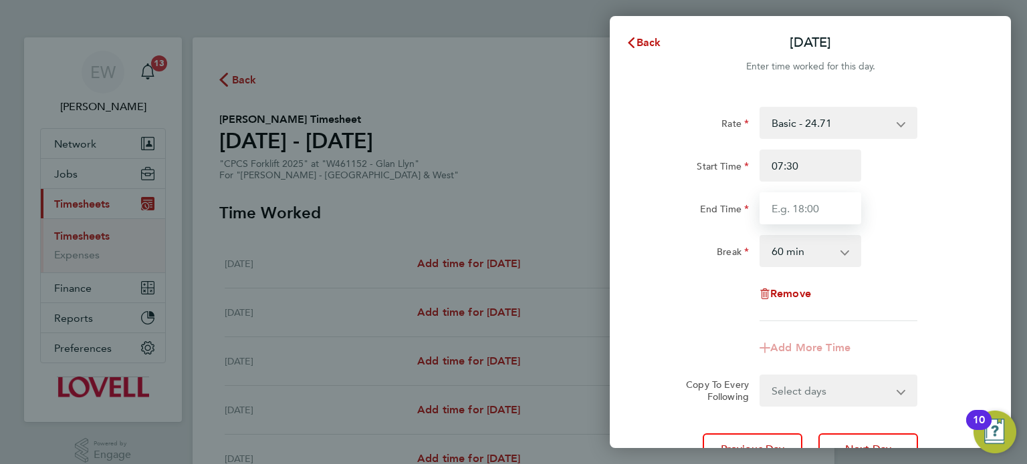
click at [811, 207] on input "End Time" at bounding box center [810, 208] width 102 height 32
type input "16:30"
click at [864, 261] on div "0 min 15 min 30 min 45 min 60 min 75 min 90 min" at bounding box center [810, 251] width 112 height 32
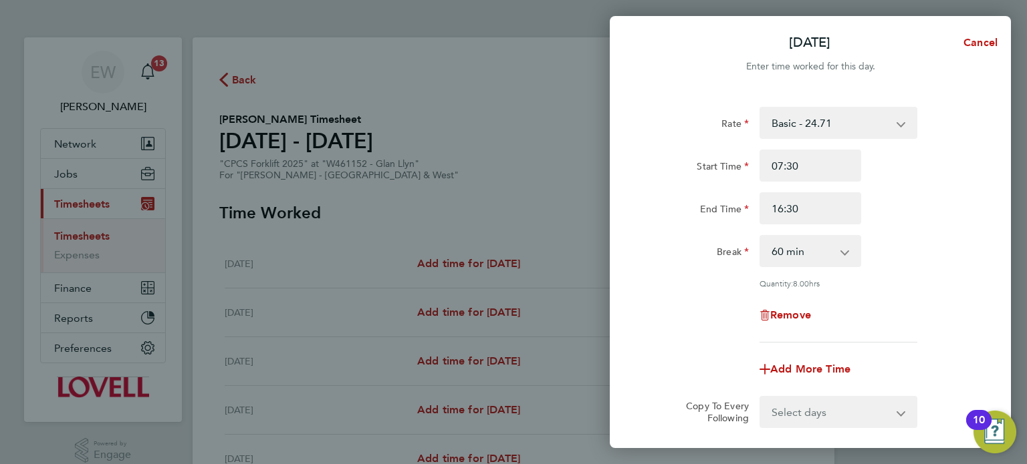
click at [810, 252] on select "0 min 15 min 30 min 45 min 60 min 75 min 90 min" at bounding box center [802, 251] width 83 height 29
select select "30"
click at [761, 237] on select "0 min 15 min 30 min 45 min 60 min 75 min 90 min" at bounding box center [802, 251] width 83 height 29
click at [694, 305] on div "Remove" at bounding box center [810, 315] width 337 height 32
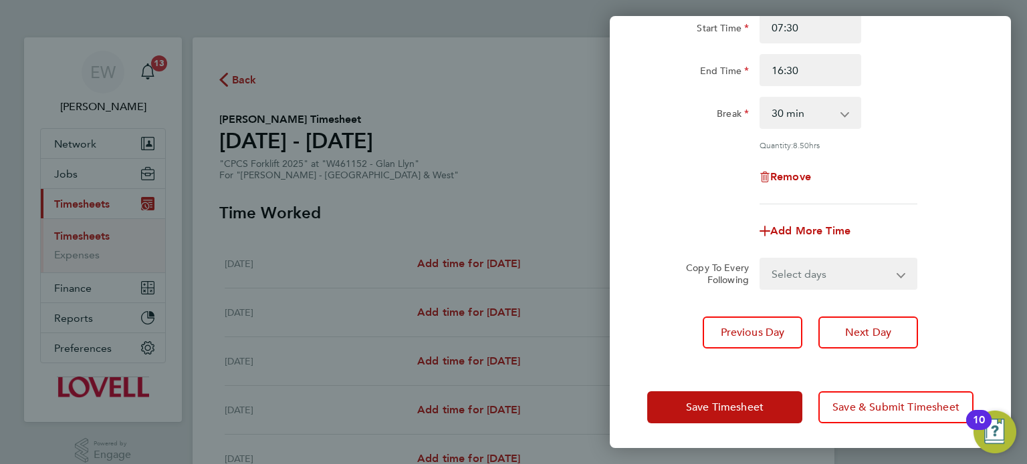
click at [824, 277] on select "Select days Day Wednesday Thursday Friday" at bounding box center [831, 273] width 140 height 29
select select "DAY"
click at [761, 259] on select "Select days Day Wednesday Thursday Friday" at bounding box center [831, 273] width 140 height 29
select select "2025-08-29"
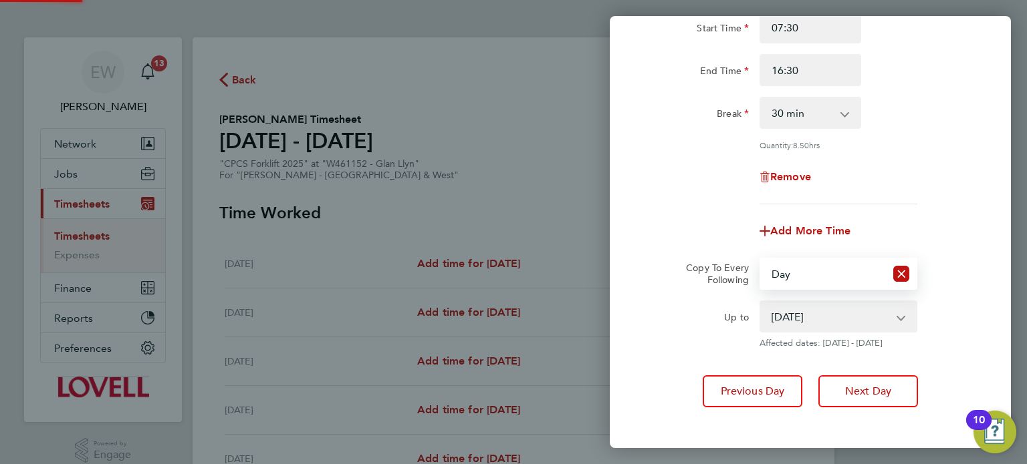
scroll to position [197, 0]
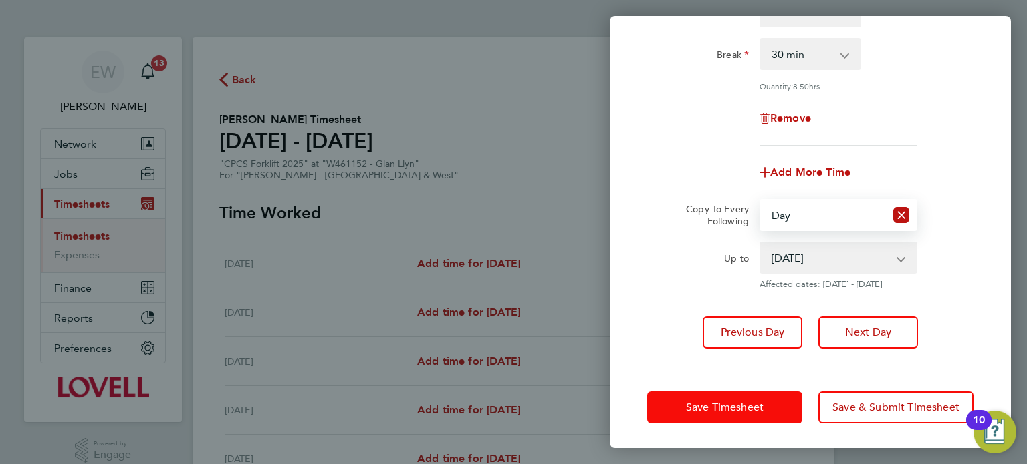
click at [747, 410] on span "Save Timesheet" at bounding box center [725, 407] width 78 height 13
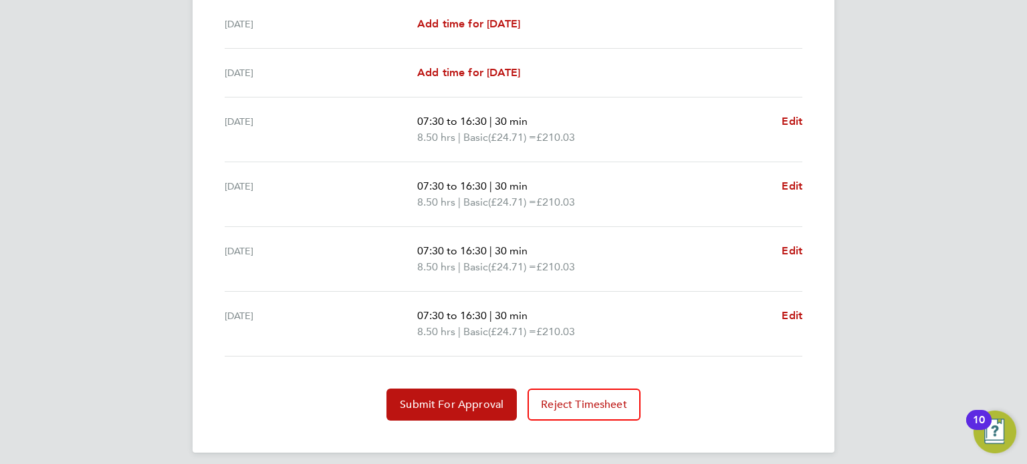
scroll to position [489, 0]
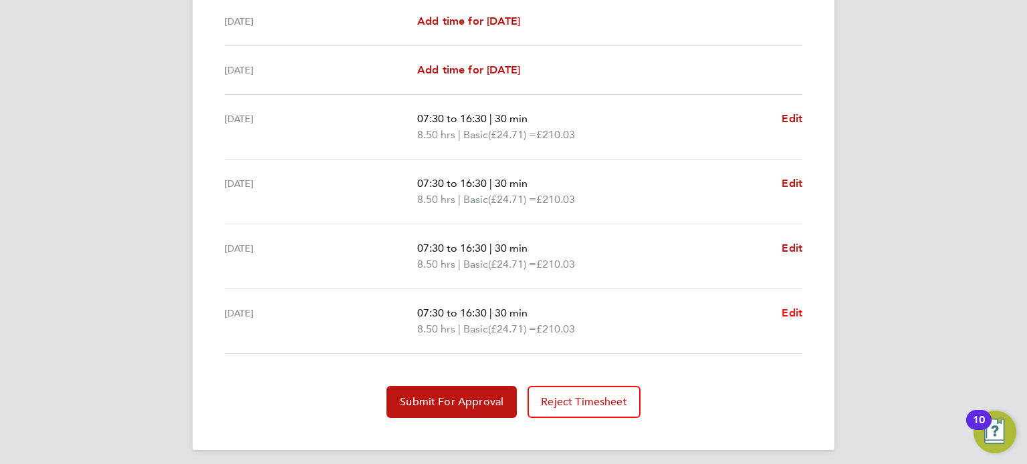
click at [797, 315] on span "Edit" at bounding box center [791, 313] width 21 height 13
select select "30"
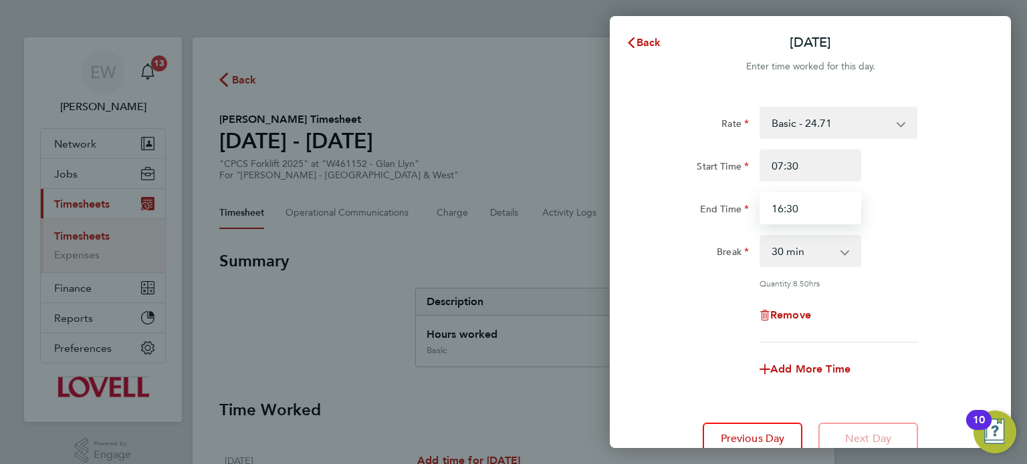
click at [806, 216] on input "16:30" at bounding box center [810, 208] width 102 height 32
click at [702, 277] on div "Rate Basic - 24.71 Overtime - 35.92 Overtime 2 - 47.14 Start Time 07:30 End Tim…" at bounding box center [810, 225] width 326 height 236
type input "16:00"
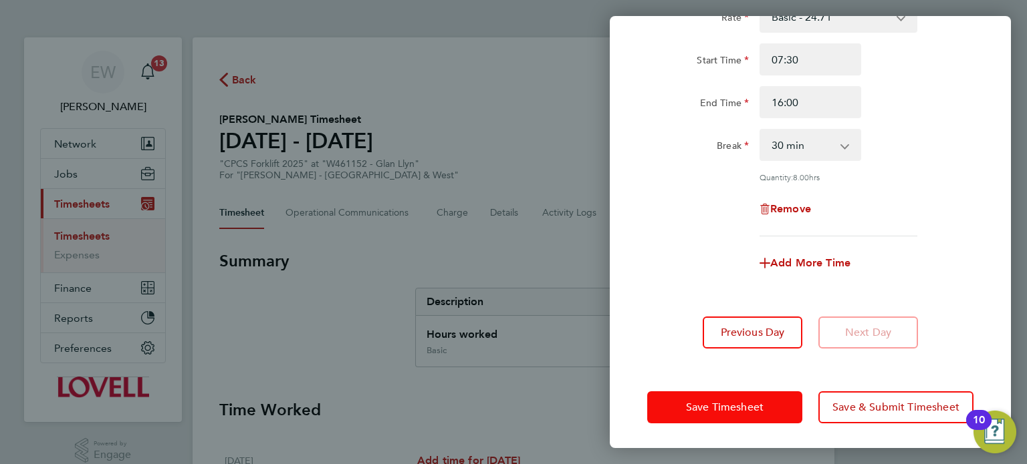
click at [743, 398] on button "Save Timesheet" at bounding box center [724, 408] width 155 height 32
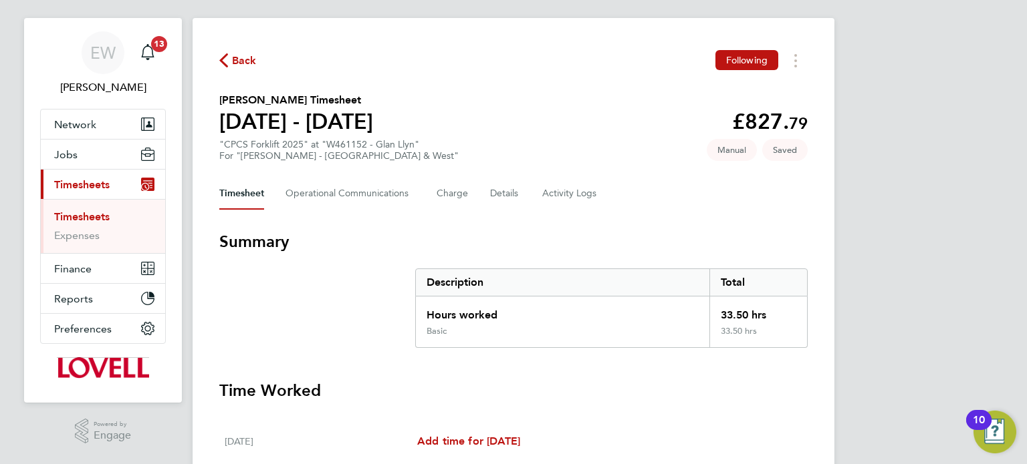
scroll to position [493, 0]
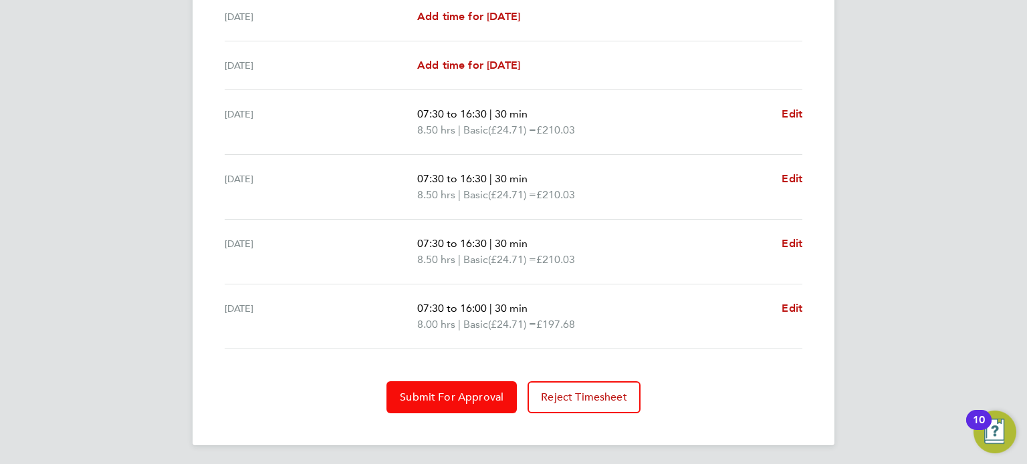
click at [475, 388] on button "Submit For Approval" at bounding box center [451, 398] width 130 height 32
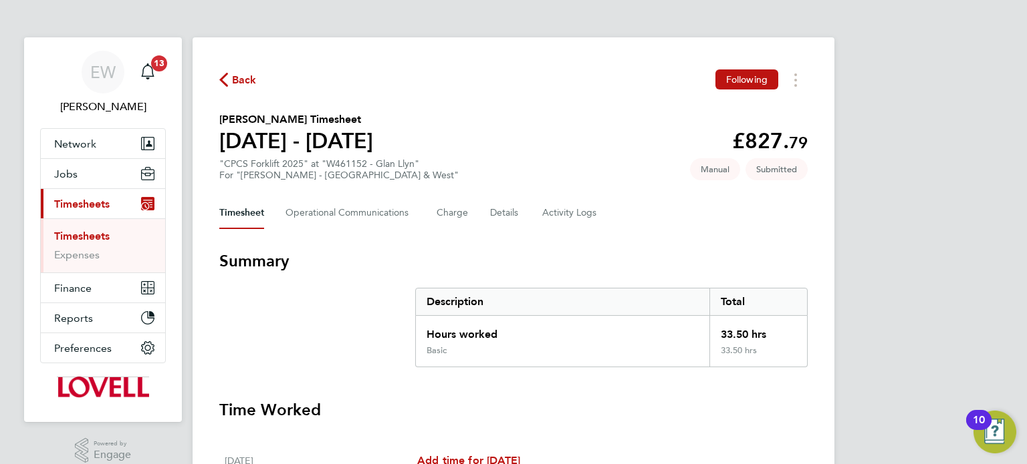
click at [85, 203] on span "Timesheets" at bounding box center [81, 204] width 55 height 13
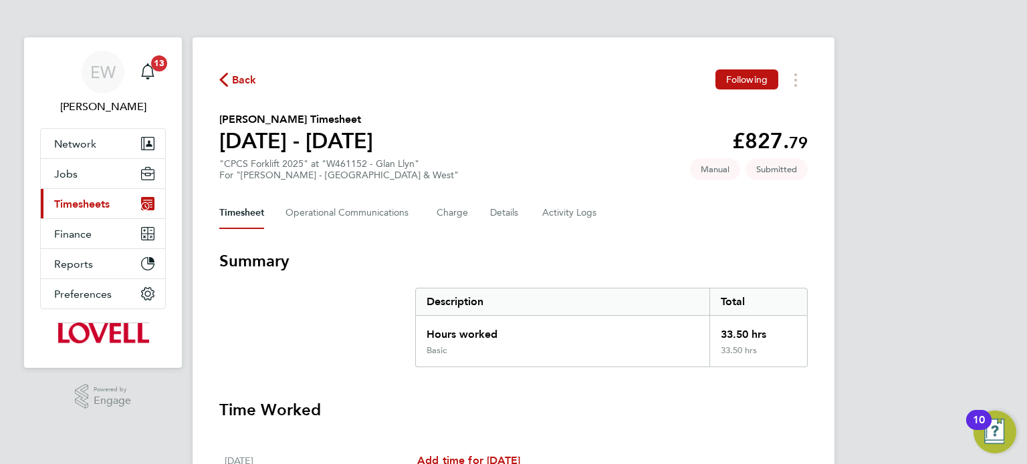
click at [92, 210] on button "Current page: Timesheets" at bounding box center [103, 203] width 124 height 29
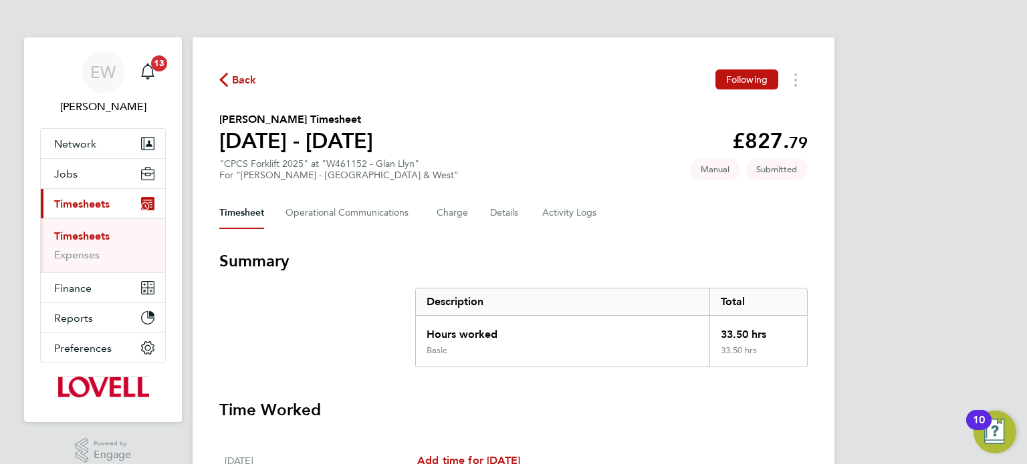
click at [86, 235] on link "Timesheets" at bounding box center [81, 236] width 55 height 13
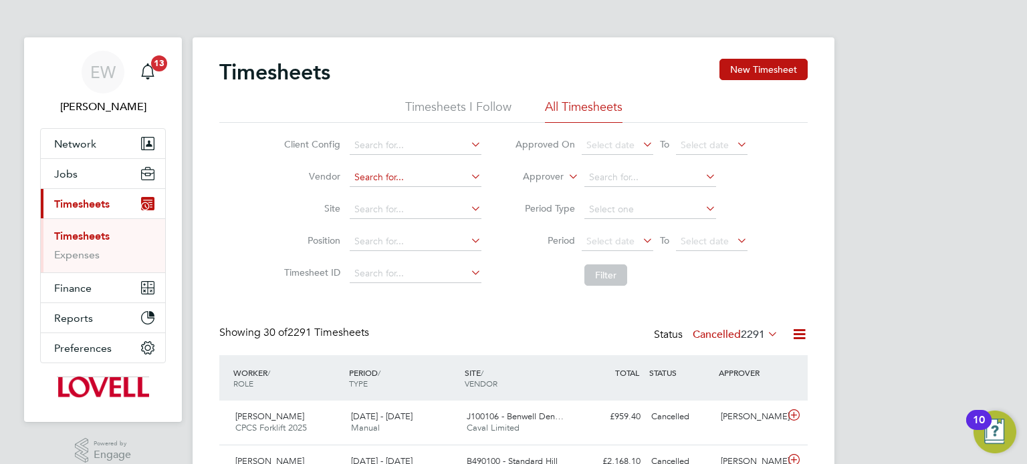
scroll to position [33, 116]
click at [390, 205] on input at bounding box center [416, 210] width 132 height 19
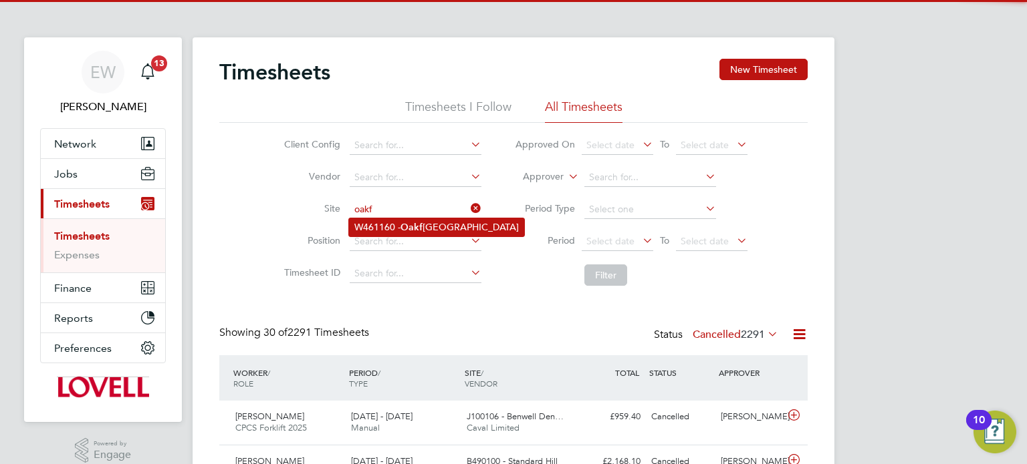
click at [405, 222] on b "Oakf" at bounding box center [411, 227] width 22 height 11
type input "W461160 - Oakfield Campus"
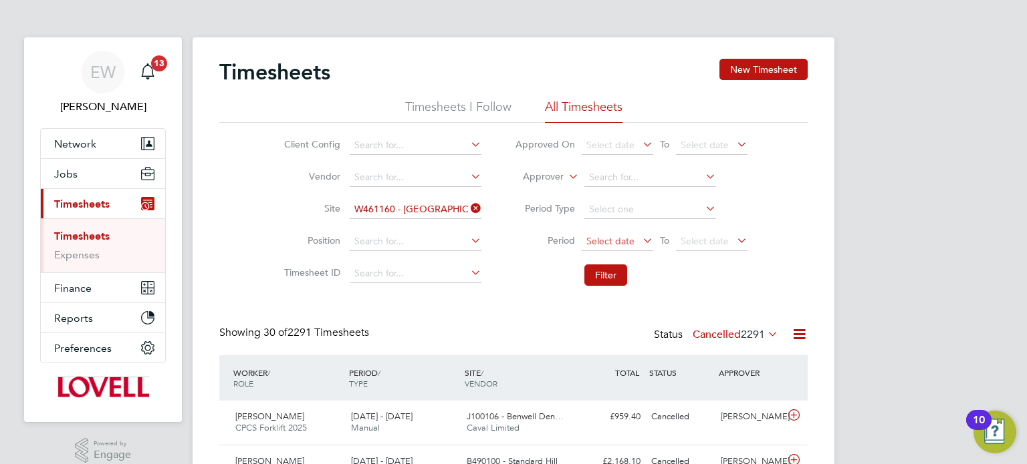
click at [626, 238] on span "Select date" at bounding box center [610, 241] width 48 height 12
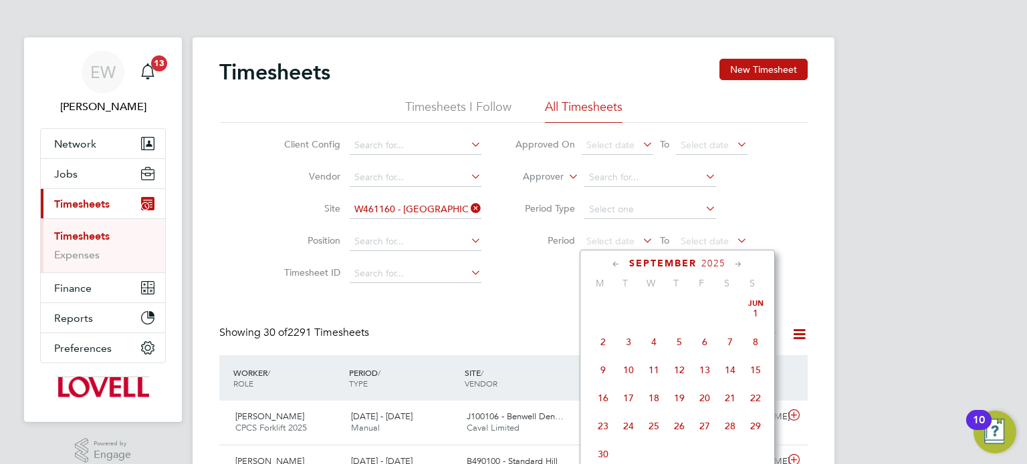
scroll to position [416, 0]
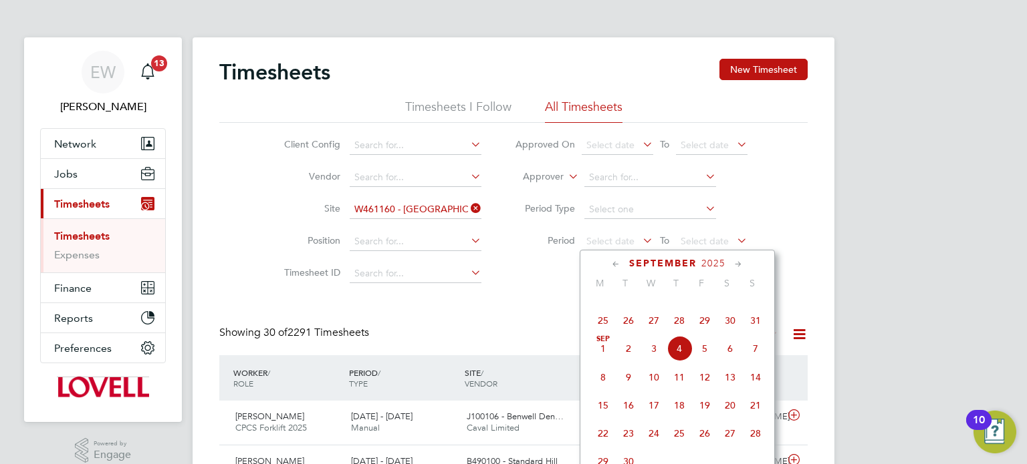
click at [724, 305] on span "23" at bounding box center [729, 292] width 25 height 25
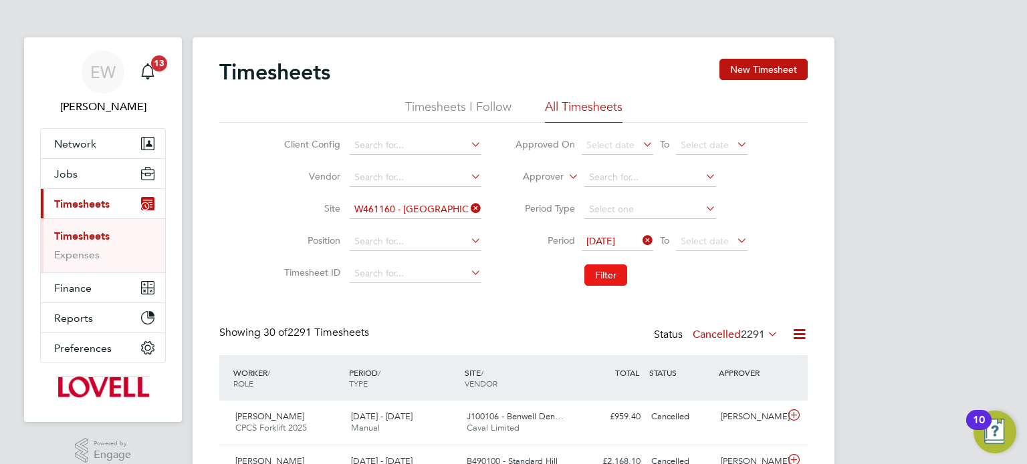
click at [600, 265] on button "Filter" at bounding box center [605, 275] width 43 height 21
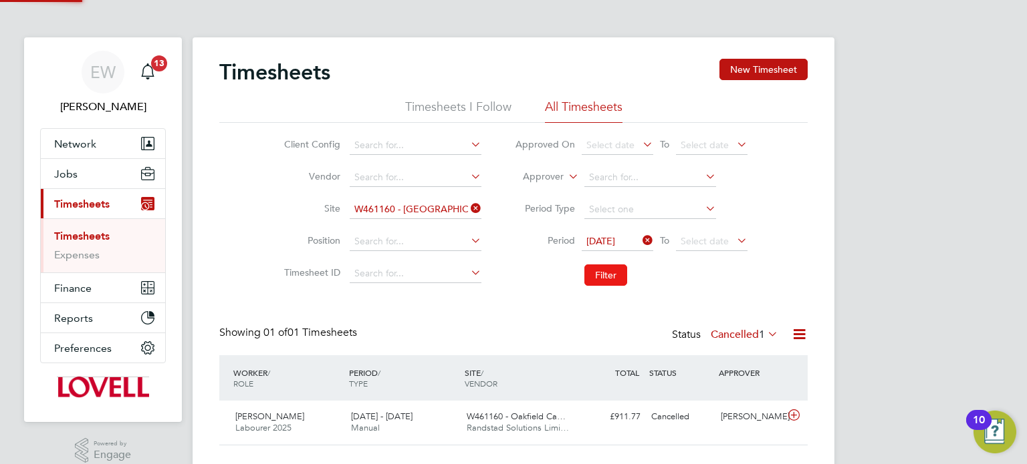
scroll to position [33, 116]
click at [725, 336] on label "Cancelled 1" at bounding box center [744, 334] width 68 height 13
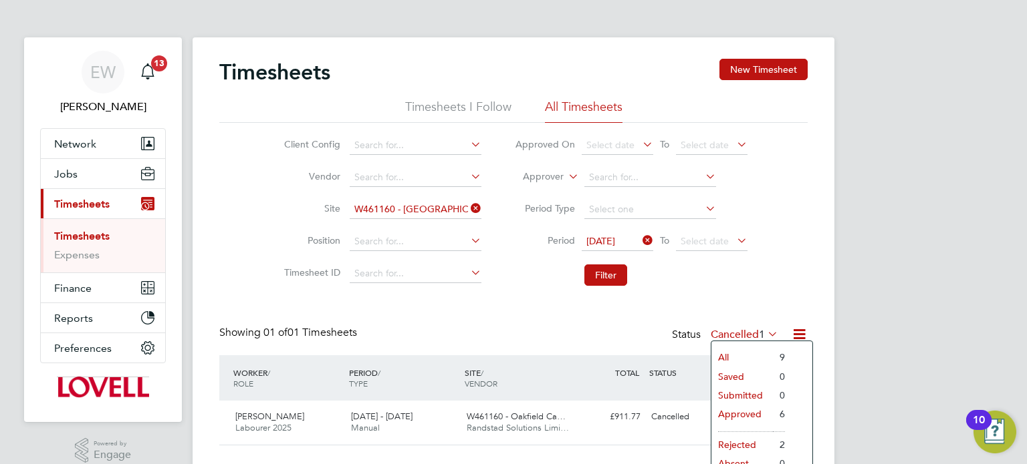
click at [737, 411] on li "Approved" at bounding box center [741, 414] width 61 height 19
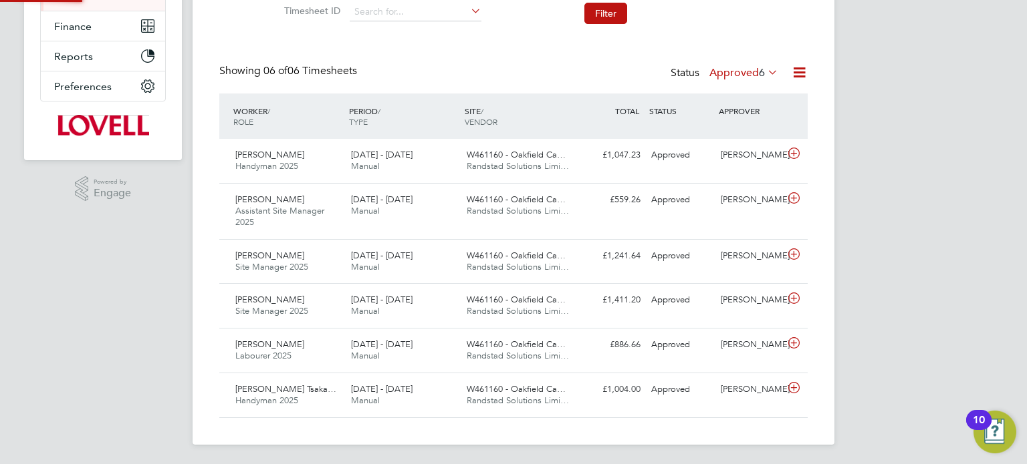
scroll to position [6, 7]
click at [652, 150] on div "Approved" at bounding box center [681, 155] width 70 height 22
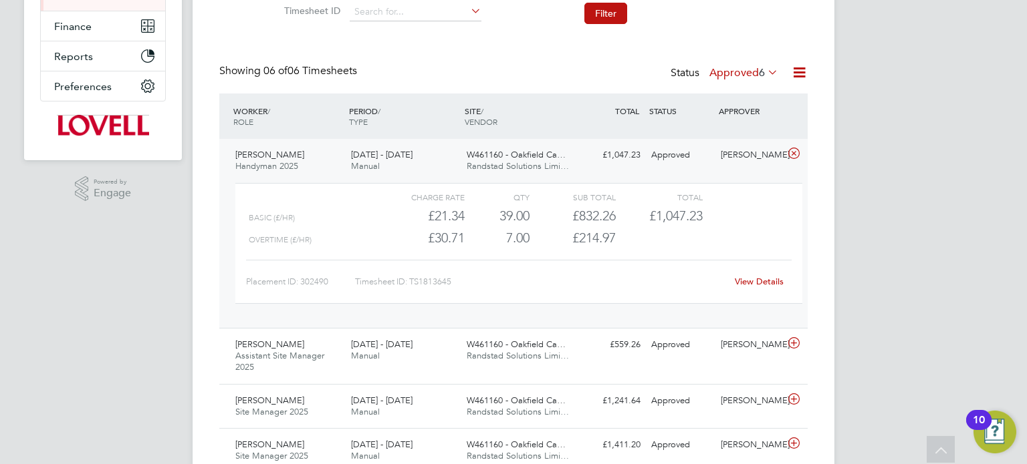
click at [760, 283] on link "View Details" at bounding box center [759, 281] width 49 height 11
click at [653, 156] on div "Approved" at bounding box center [681, 155] width 70 height 22
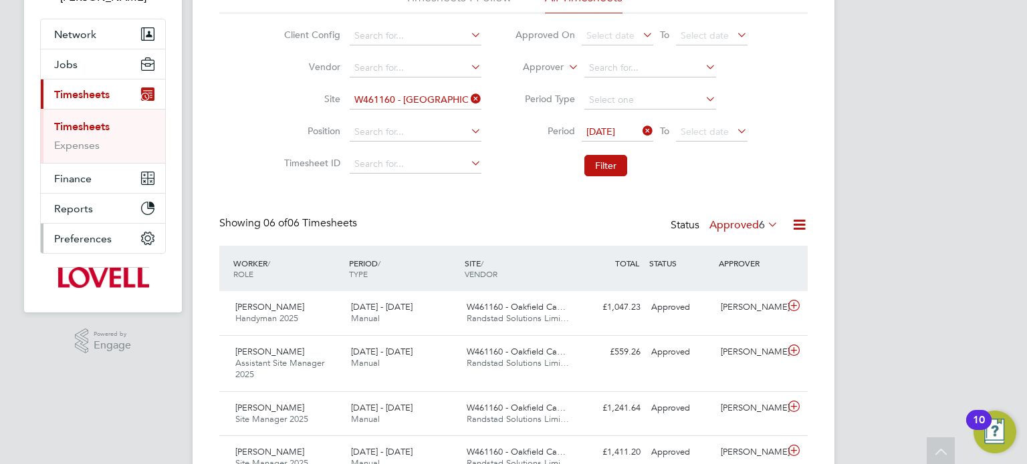
scroll to position [0, 0]
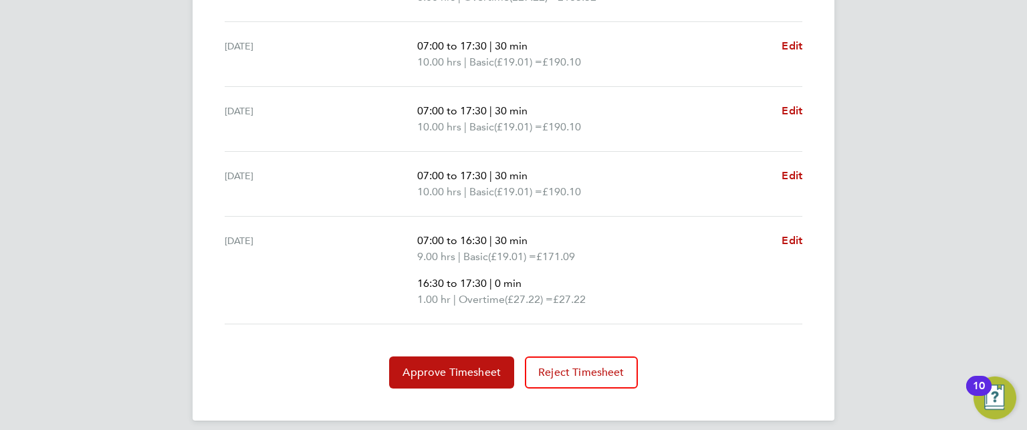
scroll to position [607, 0]
click at [795, 238] on span "Edit" at bounding box center [791, 240] width 21 height 13
select select "30"
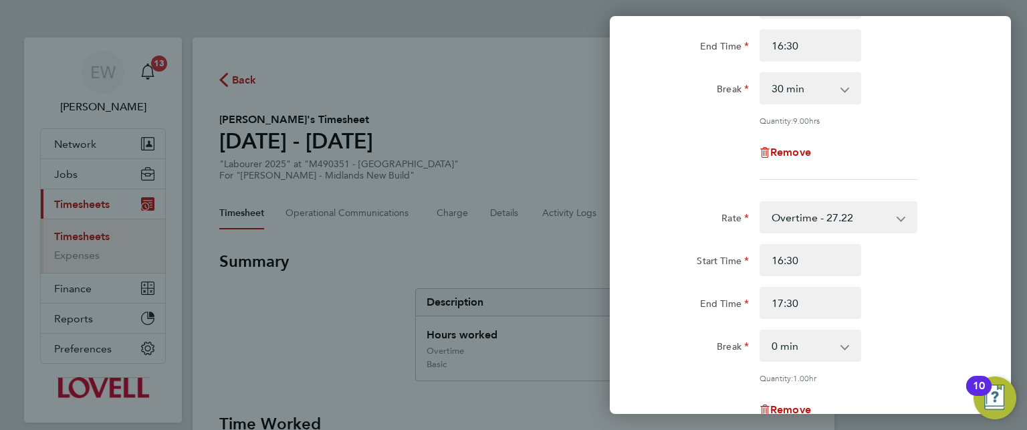
scroll to position [165, 0]
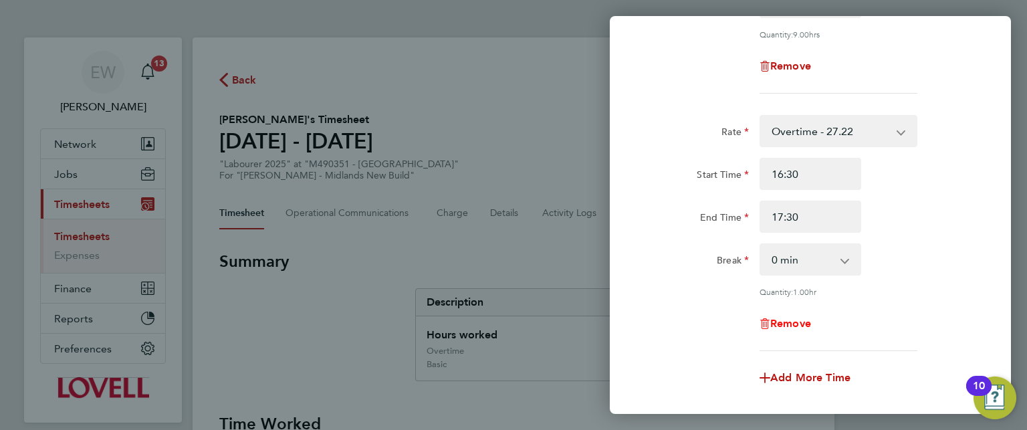
click at [795, 320] on span "Remove" at bounding box center [790, 323] width 41 height 13
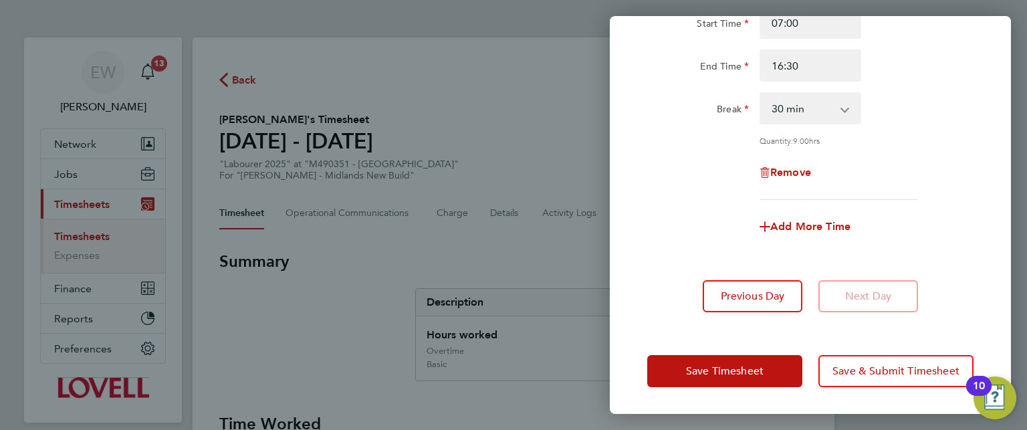
scroll to position [141, 0]
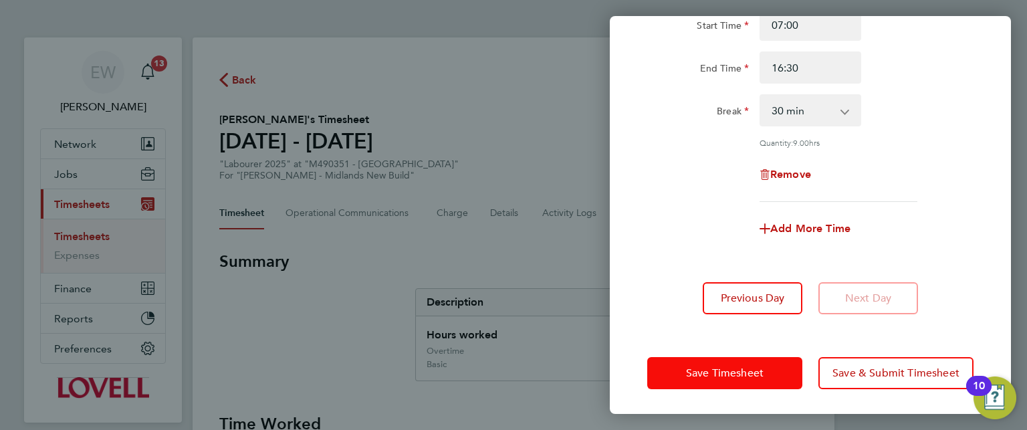
click at [746, 362] on button "Save Timesheet" at bounding box center [724, 373] width 155 height 32
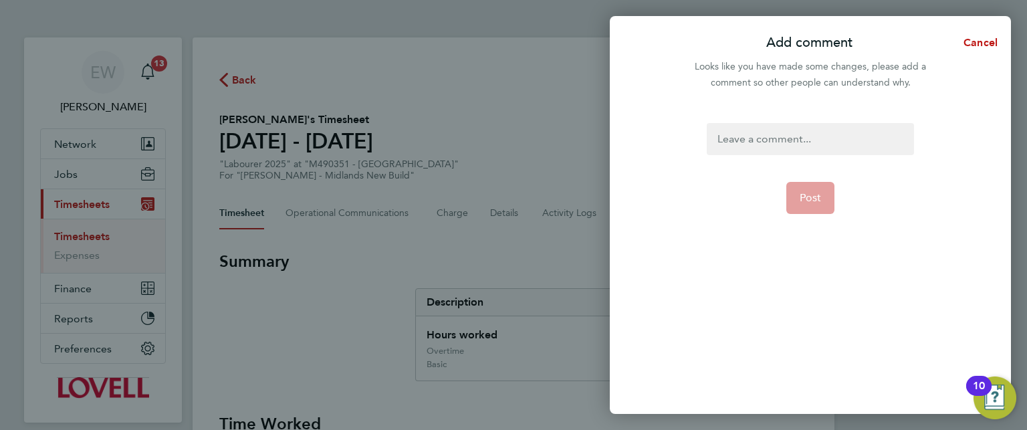
click at [787, 144] on div at bounding box center [809, 139] width 207 height 32
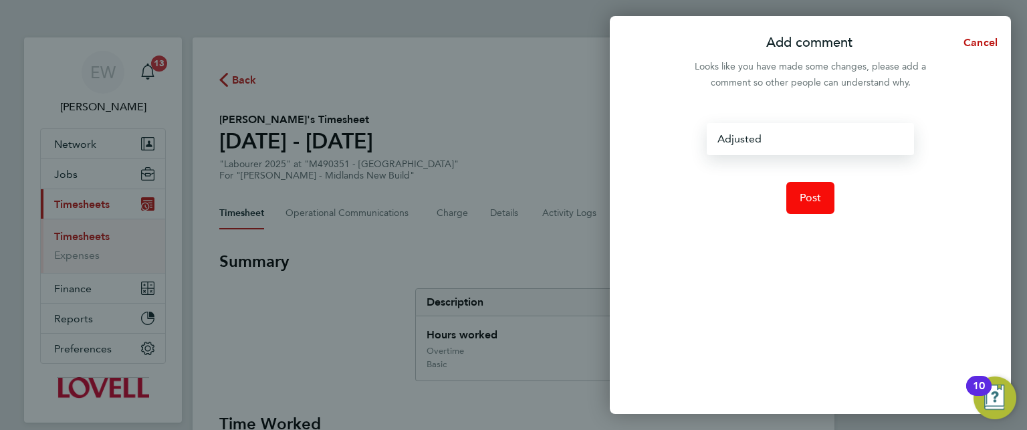
click at [808, 196] on span "Post" at bounding box center [810, 197] width 22 height 13
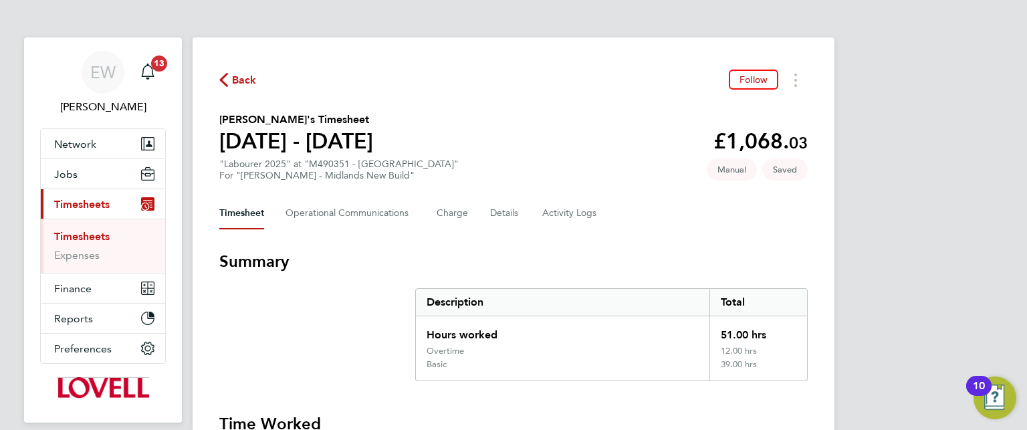
scroll to position [573, 0]
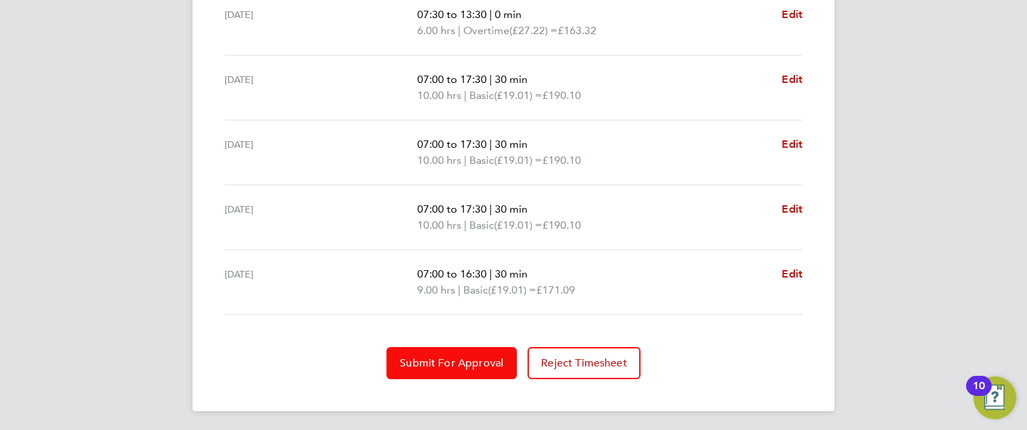
click at [424, 356] on span "Submit For Approval" at bounding box center [452, 362] width 104 height 13
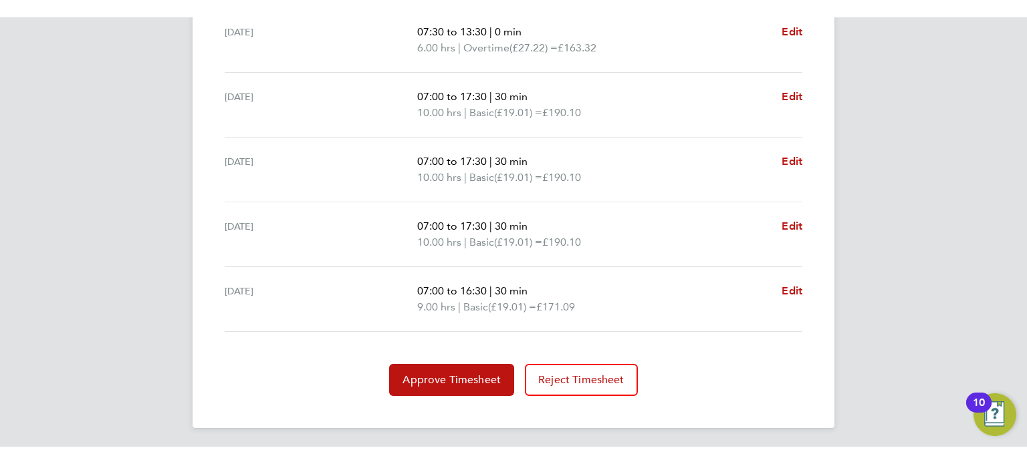
scroll to position [539, 0]
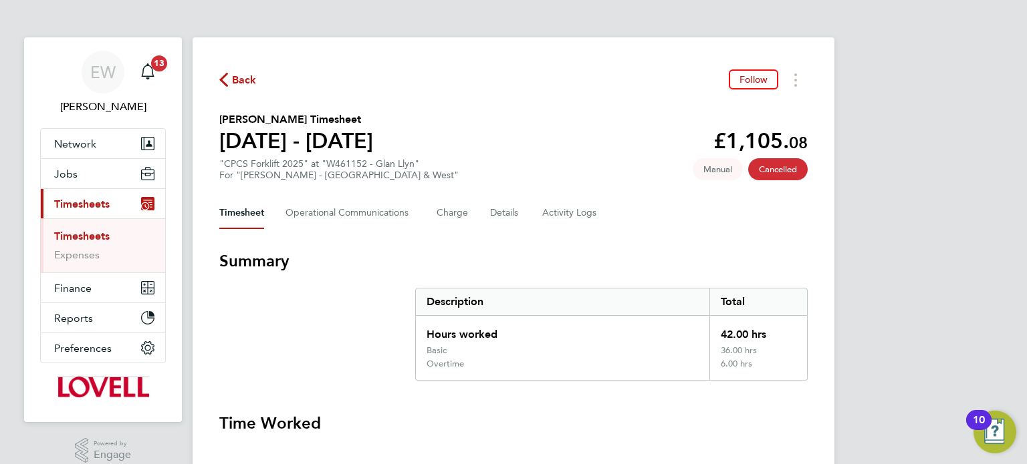
scroll to position [501, 0]
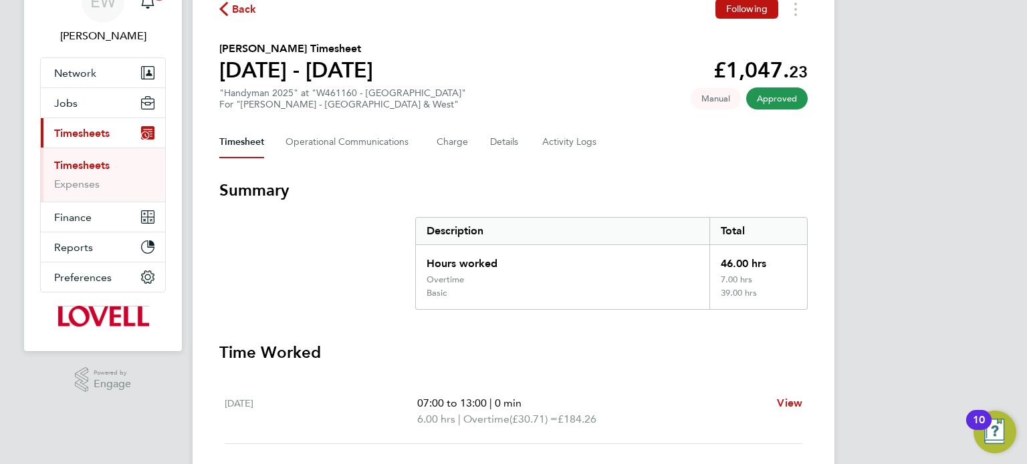
scroll to position [70, 0]
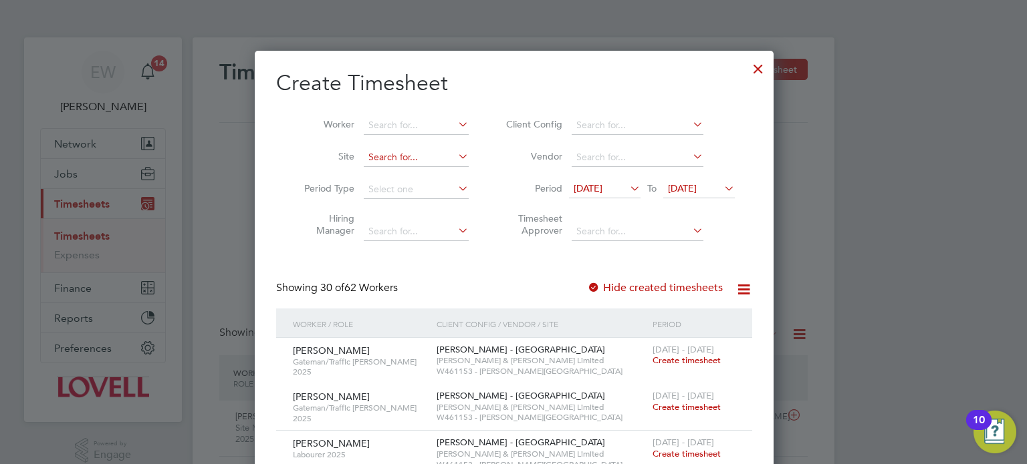
click at [392, 154] on input at bounding box center [416, 157] width 105 height 19
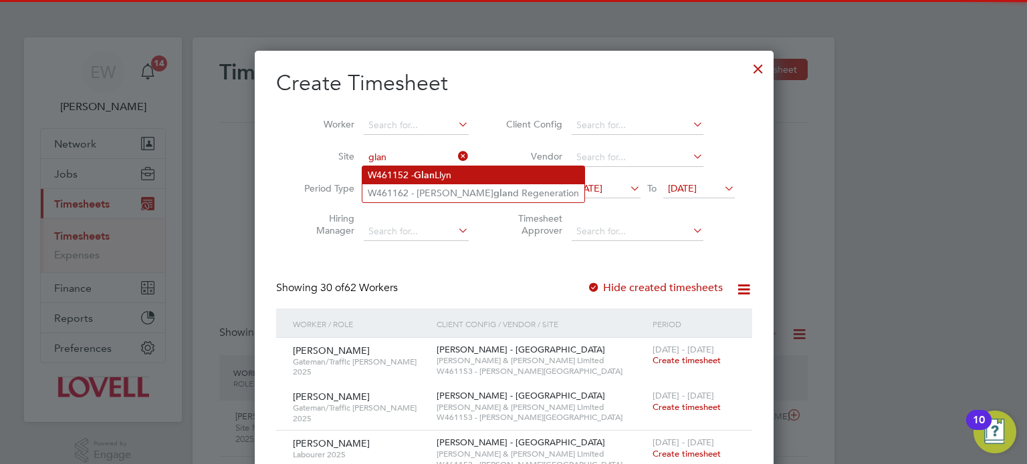
click at [433, 176] on b "Glan" at bounding box center [424, 175] width 21 height 11
type input "W461152 - Glan Llyn"
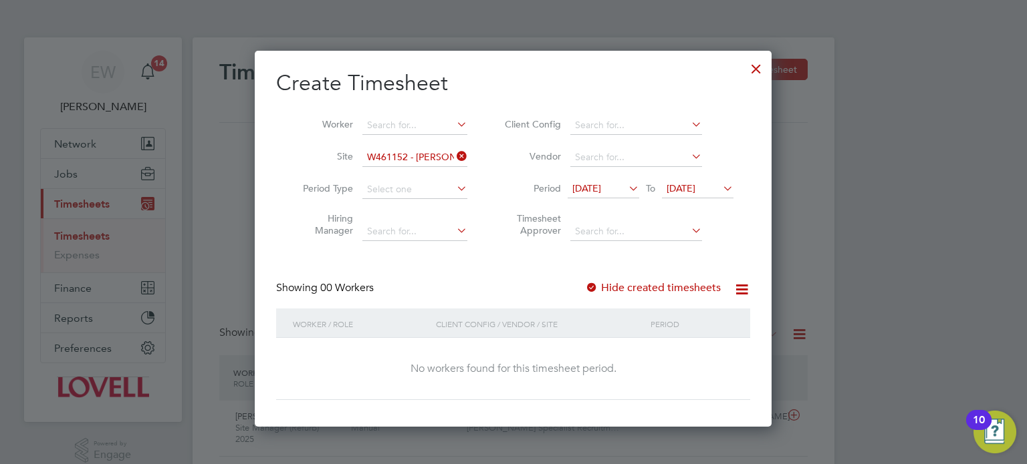
click at [601, 191] on span "21 Aug 2025" at bounding box center [586, 188] width 29 height 12
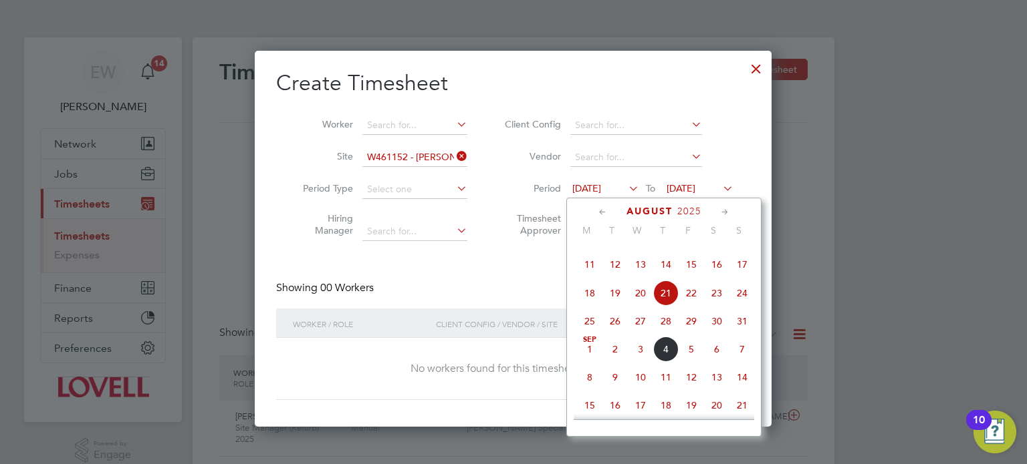
click at [720, 306] on span "23" at bounding box center [716, 293] width 25 height 25
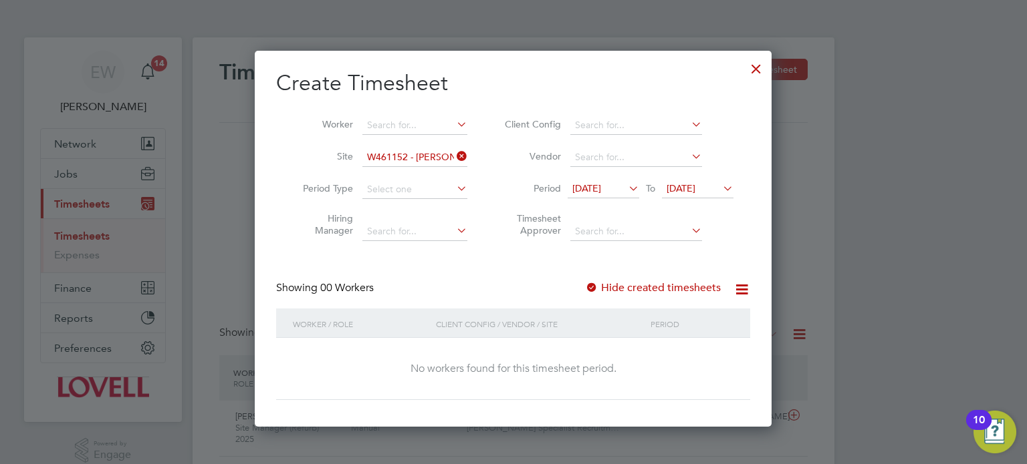
click at [410, 158] on input "W461152 - Glan Llyn" at bounding box center [414, 157] width 105 height 19
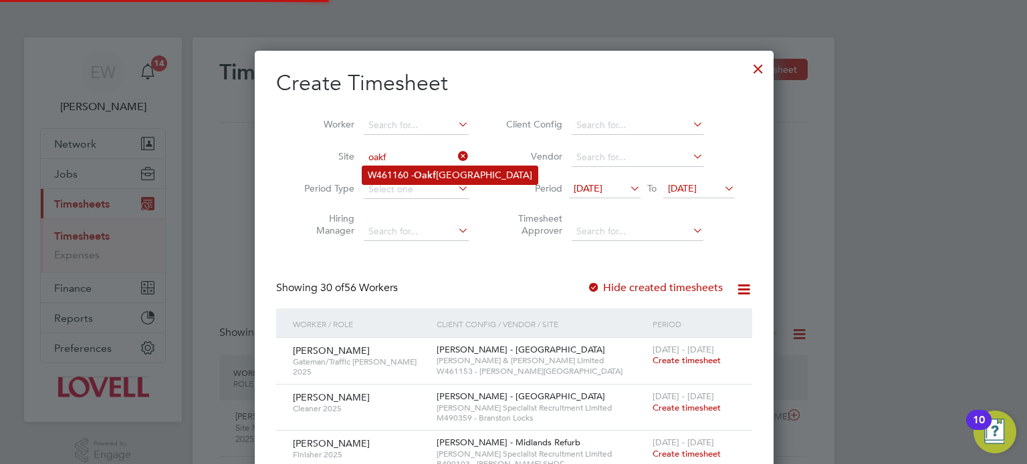
click at [422, 170] on b "Oakf" at bounding box center [425, 175] width 22 height 11
type input "W461160 - Oakfield Campus"
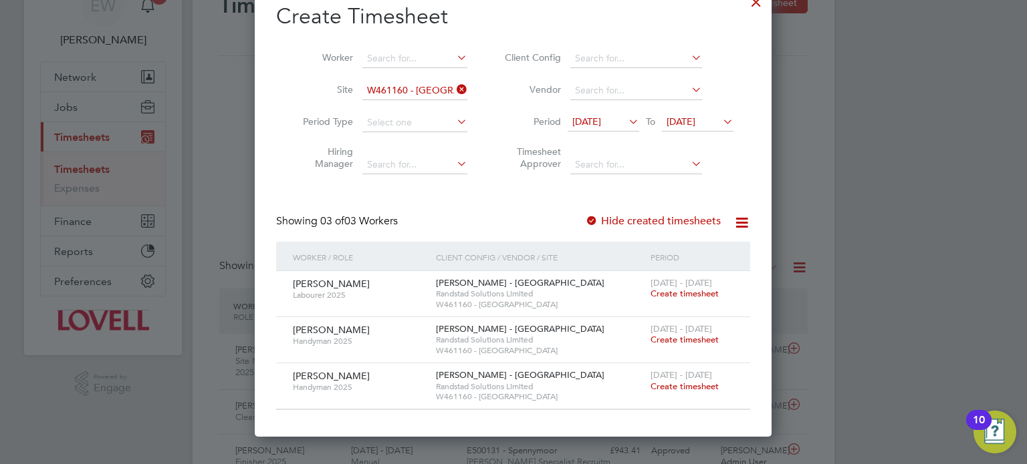
click at [685, 386] on span "Create timesheet" at bounding box center [684, 386] width 68 height 11
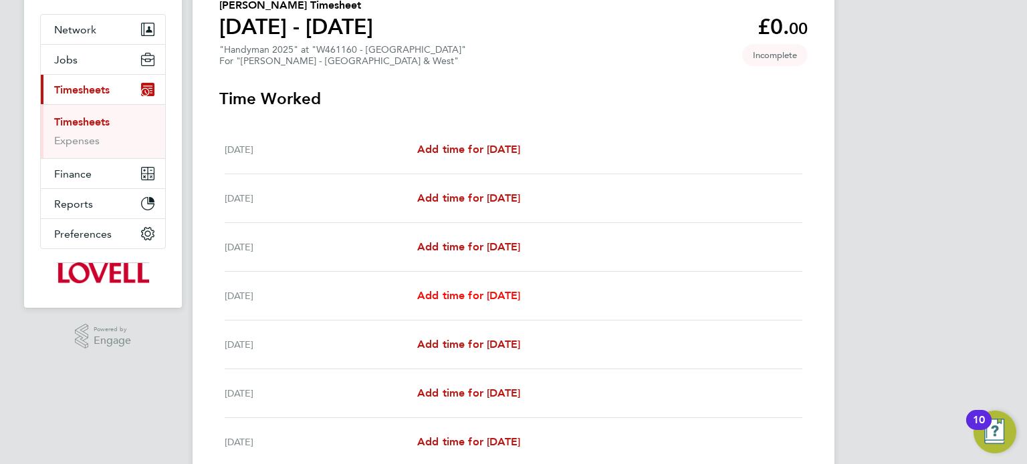
click at [469, 296] on span "Add time for Tue 26 Aug" at bounding box center [468, 295] width 103 height 13
select select "60"
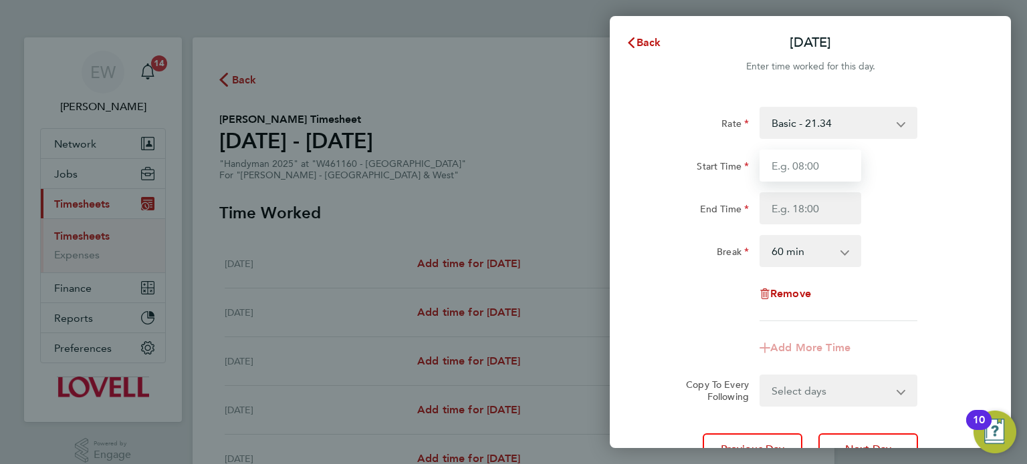
click at [817, 174] on input "Start Time" at bounding box center [810, 166] width 102 height 32
type input "07:30"
click at [811, 202] on input "End Time" at bounding box center [810, 208] width 102 height 32
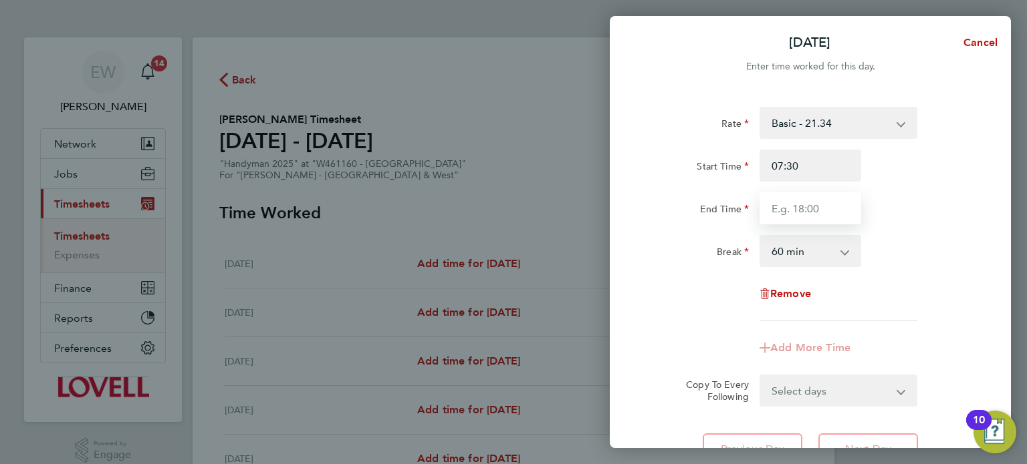
type input "18:00"
click at [785, 248] on select "0 min 15 min 30 min 45 min 60 min 75 min 90 min" at bounding box center [802, 251] width 83 height 29
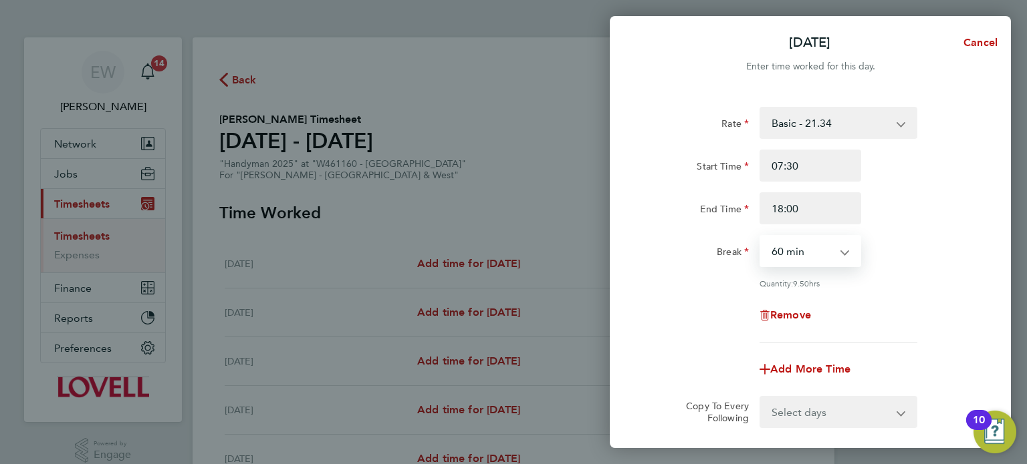
select select "30"
click at [761, 237] on select "0 min 15 min 30 min 45 min 60 min 75 min 90 min" at bounding box center [802, 251] width 83 height 29
click at [708, 304] on div "Remove" at bounding box center [810, 315] width 337 height 32
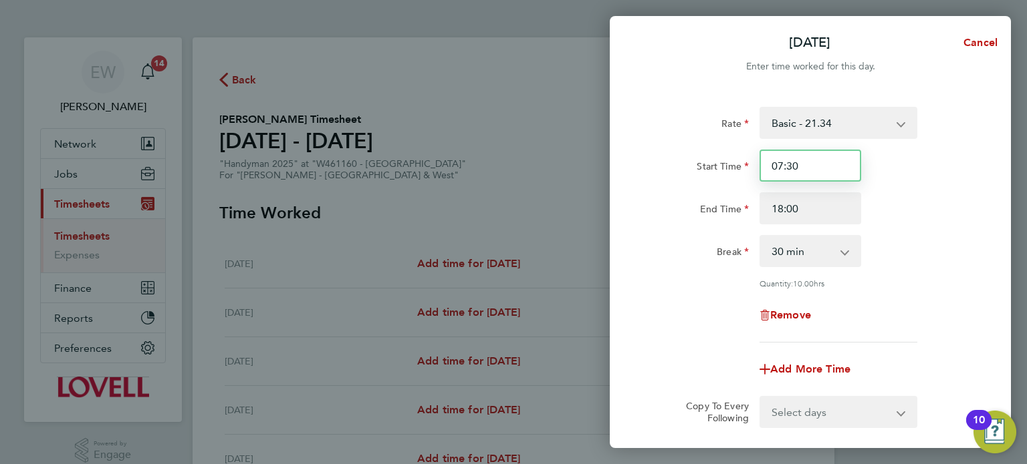
drag, startPoint x: 816, startPoint y: 159, endPoint x: 791, endPoint y: 162, distance: 25.5
click at [791, 162] on input "07:30" at bounding box center [810, 166] width 102 height 32
click at [857, 156] on input "07" at bounding box center [810, 166] width 102 height 32
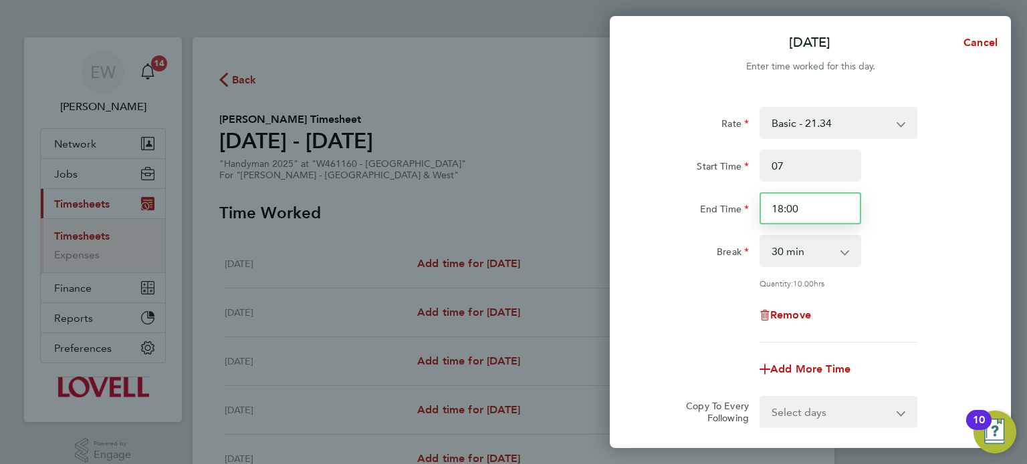
click at [792, 201] on input "18:00" at bounding box center [810, 208] width 102 height 32
type input "07:00"
click at [810, 203] on input "18:00" at bounding box center [810, 208] width 102 height 32
type input "1"
type input "17:30"
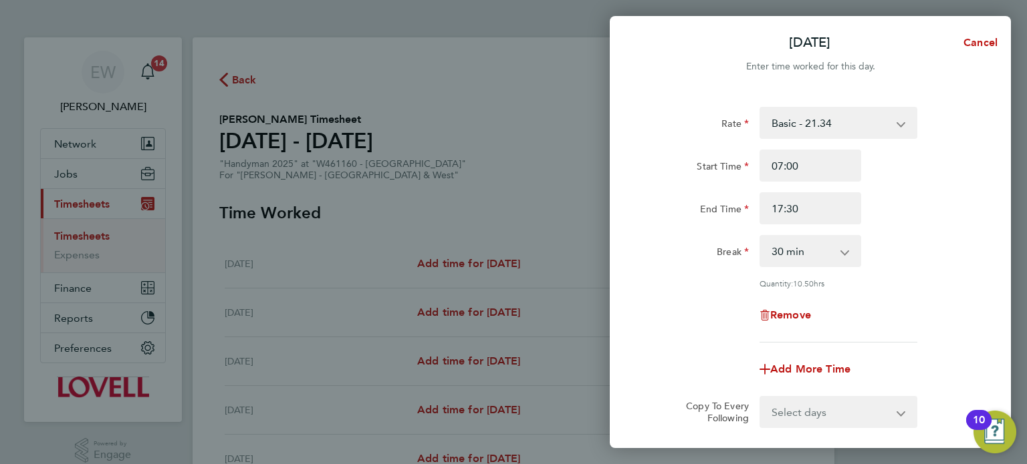
click at [913, 254] on div "Break 0 min 15 min 30 min 45 min 60 min 75 min 90 min" at bounding box center [810, 251] width 337 height 32
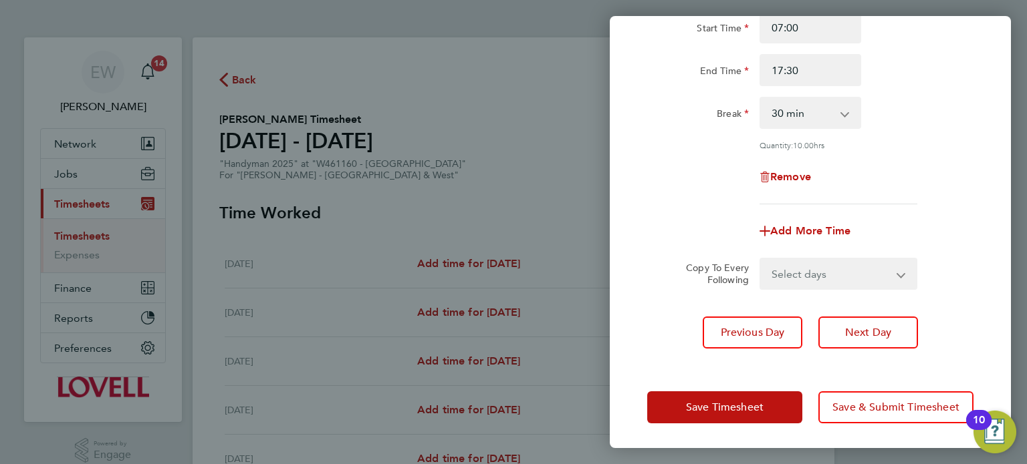
click at [799, 275] on select "Select days Day Wednesday Thursday Friday" at bounding box center [831, 273] width 140 height 29
select select "DAY"
click at [761, 259] on select "Select days Day Wednesday Thursday Friday" at bounding box center [831, 273] width 140 height 29
select select "2025-08-29"
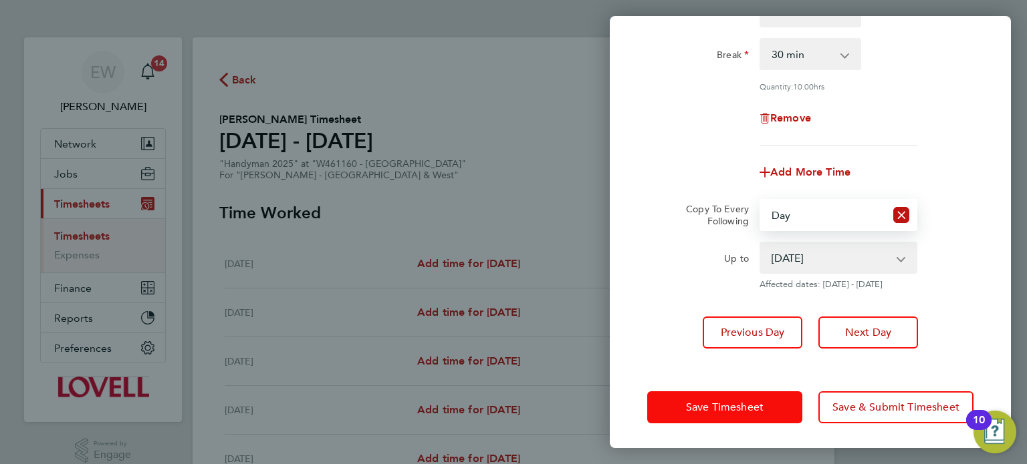
click at [751, 410] on span "Save Timesheet" at bounding box center [725, 407] width 78 height 13
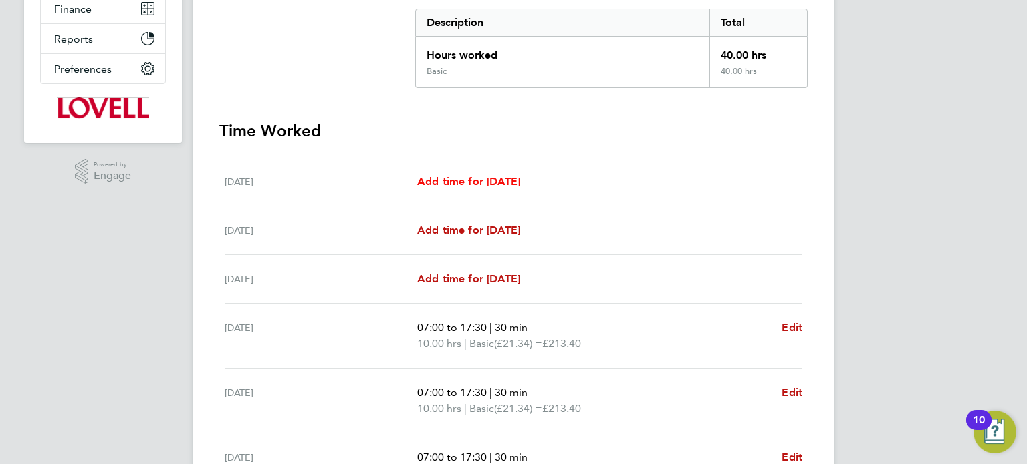
click at [467, 178] on span "Add time for Sat 23 Aug" at bounding box center [468, 181] width 103 height 13
select select "60"
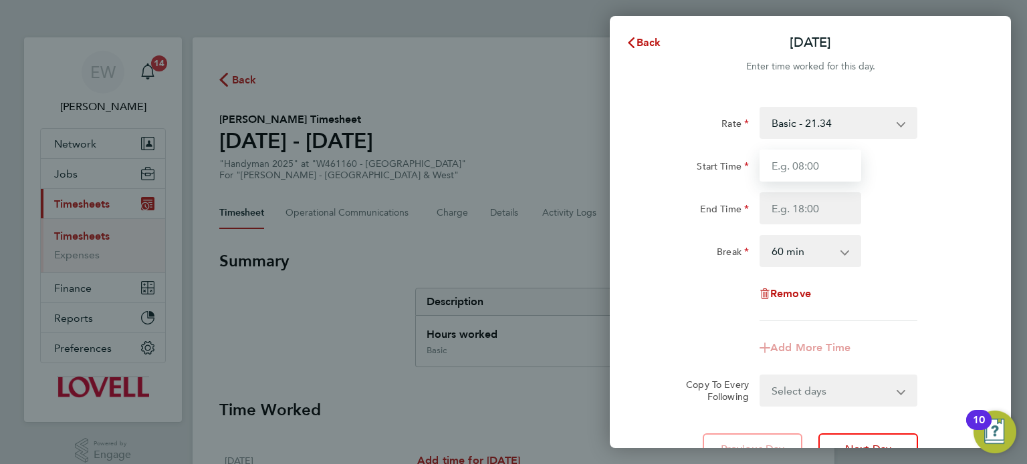
click at [801, 166] on input "Start Time" at bounding box center [810, 166] width 102 height 32
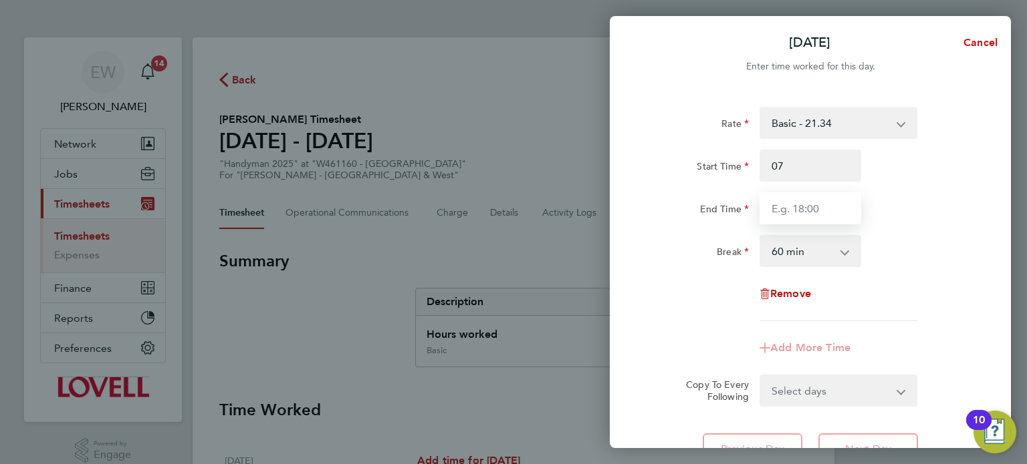
click at [786, 205] on input "End Time" at bounding box center [810, 208] width 102 height 32
type input "07:00"
type input "13:00"
click at [805, 255] on select "0 min 15 min 30 min 45 min 60 min 75 min 90 min" at bounding box center [802, 251] width 83 height 29
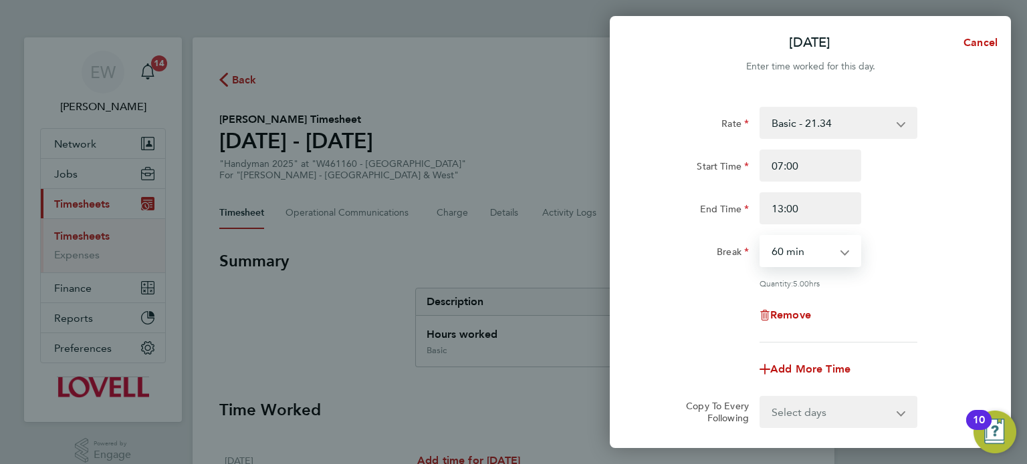
select select "30"
click at [761, 237] on select "0 min 15 min 30 min 45 min 60 min 75 min 90 min" at bounding box center [802, 251] width 83 height 29
click at [853, 293] on div "Rate Basic - 21.34 Overtime - 30.71 Start Time 07:00 End Time 13:00 Break 0 min…" at bounding box center [810, 225] width 326 height 236
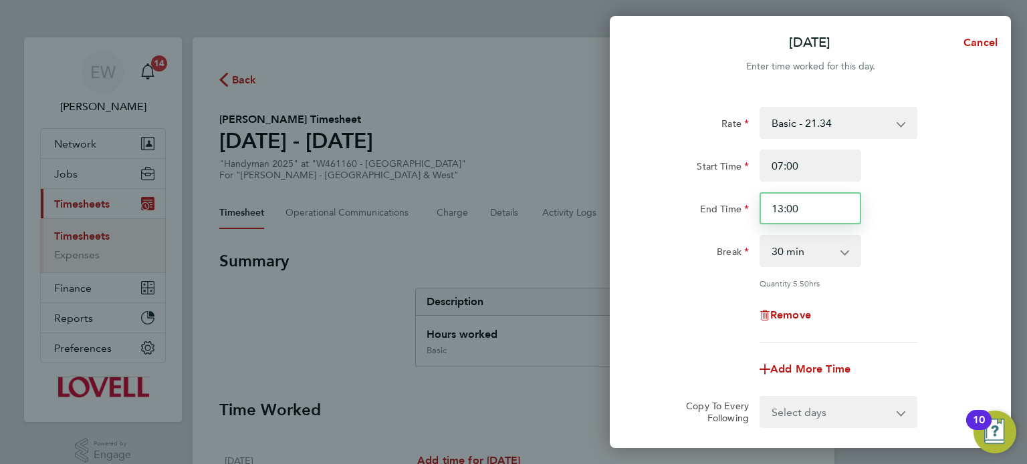
click at [807, 215] on input "13:00" at bounding box center [810, 208] width 102 height 32
type input "13:30"
click at [660, 262] on div "Break" at bounding box center [698, 248] width 102 height 27
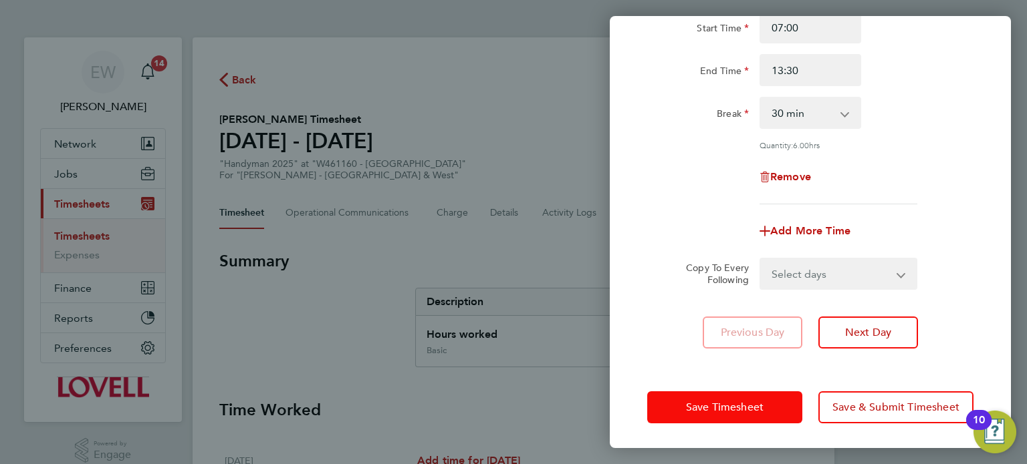
click at [759, 403] on span "Save Timesheet" at bounding box center [725, 407] width 78 height 13
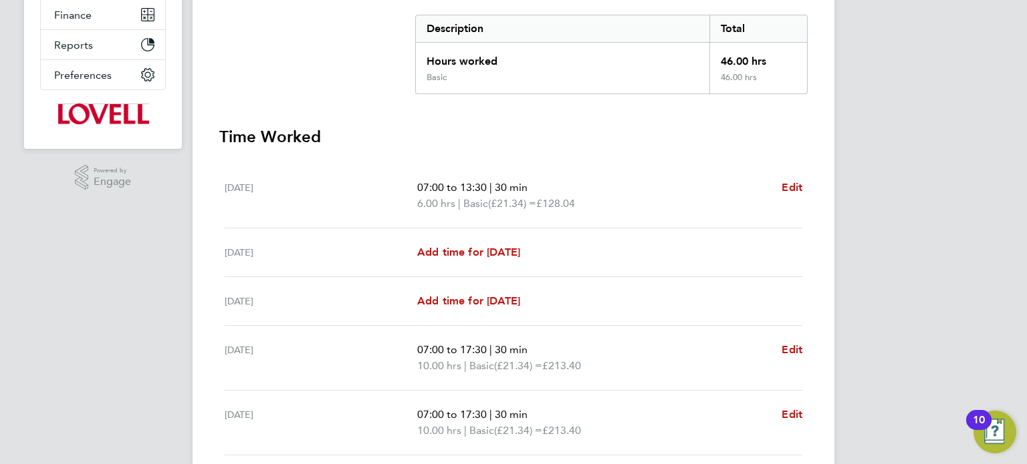
scroll to position [266, 0]
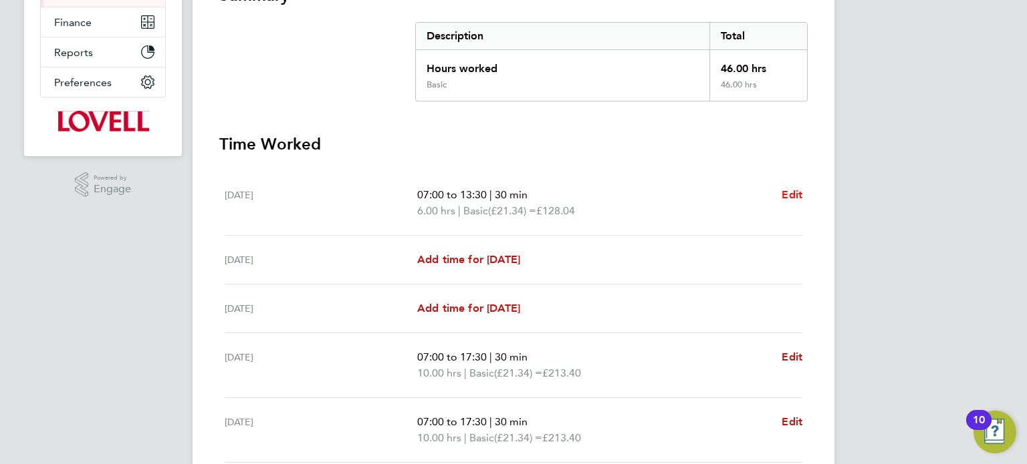
click at [798, 188] on span "Edit" at bounding box center [791, 194] width 21 height 13
select select "30"
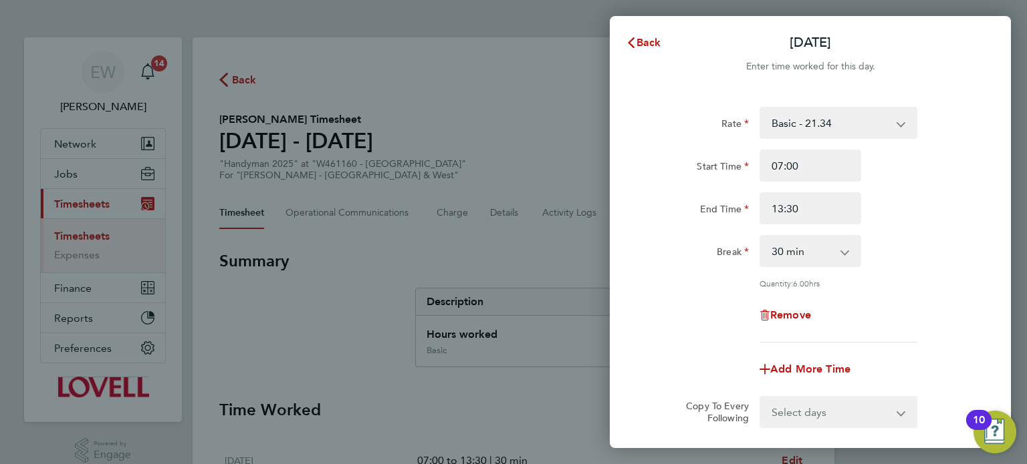
click at [833, 126] on select "Basic - 21.34 Overtime - 30.71" at bounding box center [830, 122] width 139 height 29
select select "30"
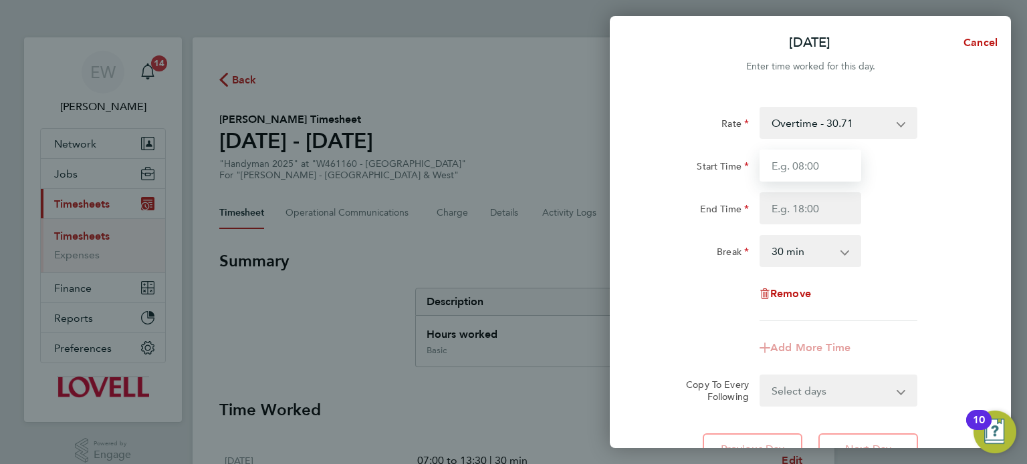
click at [814, 168] on input "Start Time" at bounding box center [810, 166] width 102 height 32
type input "07:00"
click at [804, 215] on input "End Time" at bounding box center [810, 208] width 102 height 32
type input "13:30"
click at [867, 301] on div "Remove" at bounding box center [810, 294] width 337 height 32
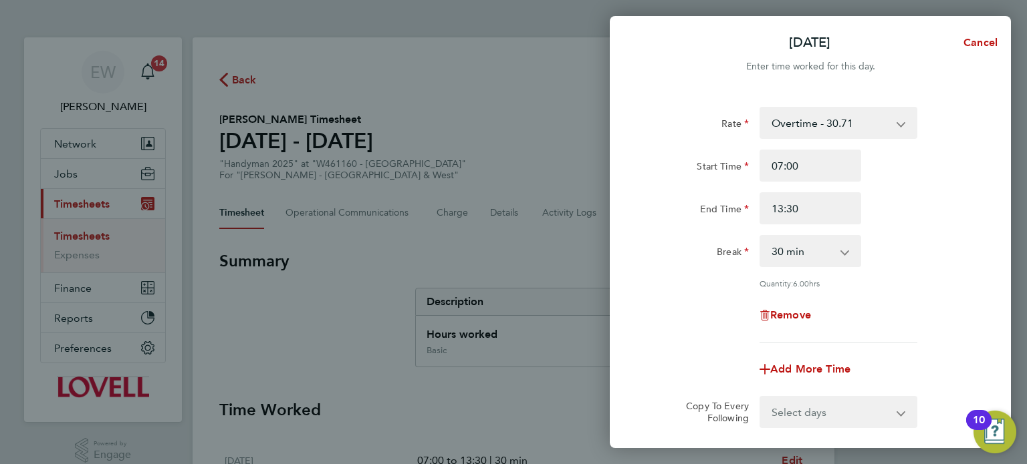
scroll to position [138, 0]
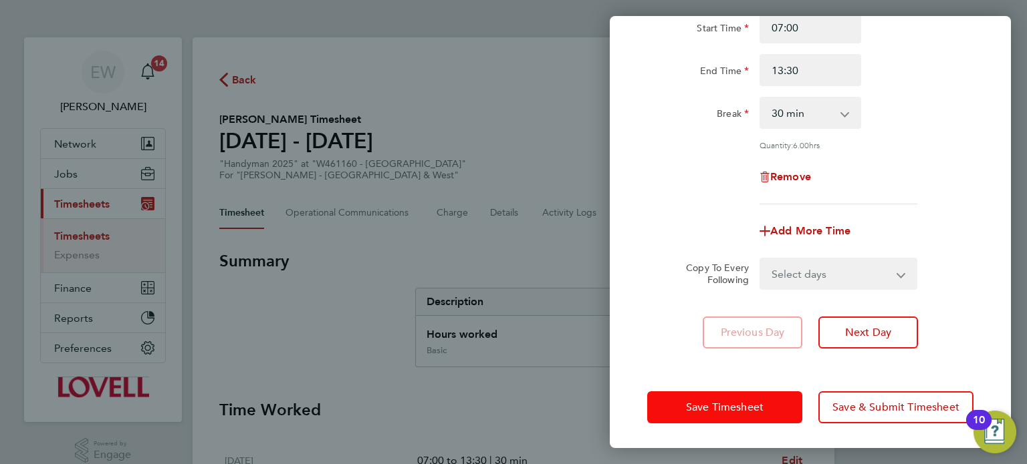
click at [721, 412] on button "Save Timesheet" at bounding box center [724, 408] width 155 height 32
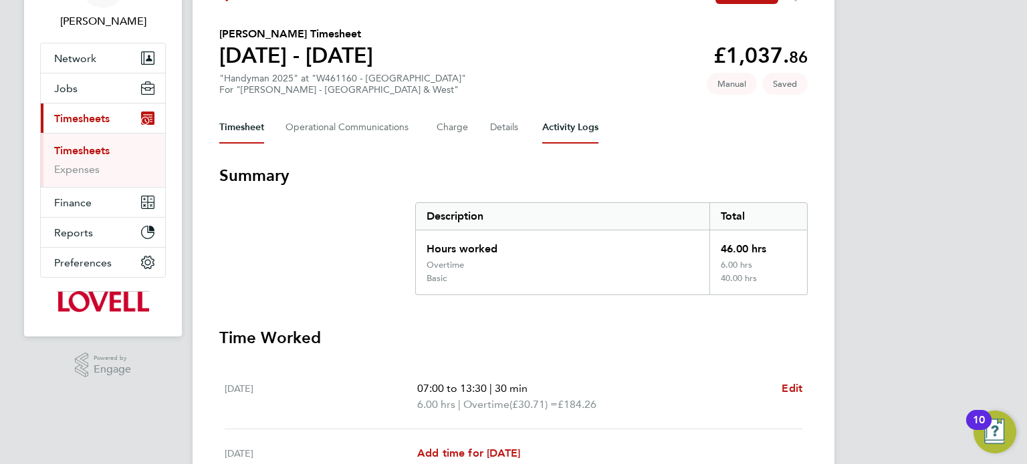
scroll to position [523, 0]
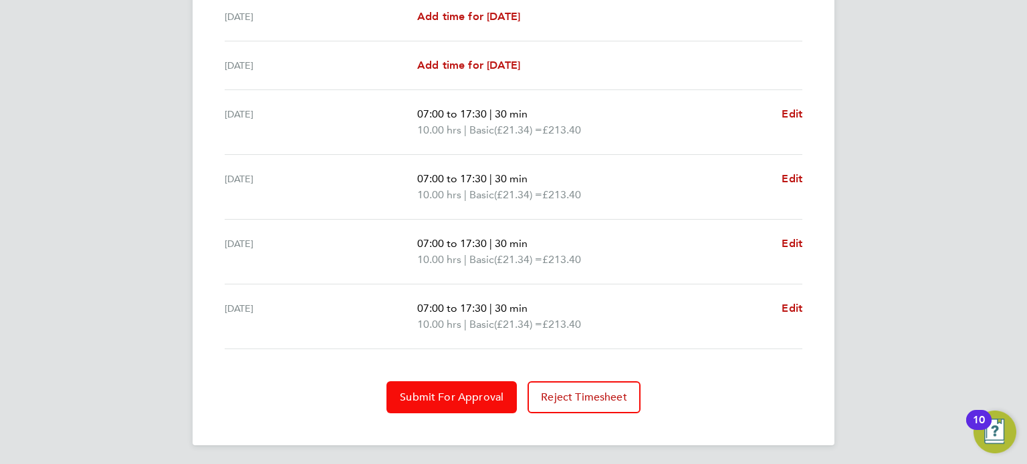
click at [471, 391] on span "Submit For Approval" at bounding box center [452, 397] width 104 height 13
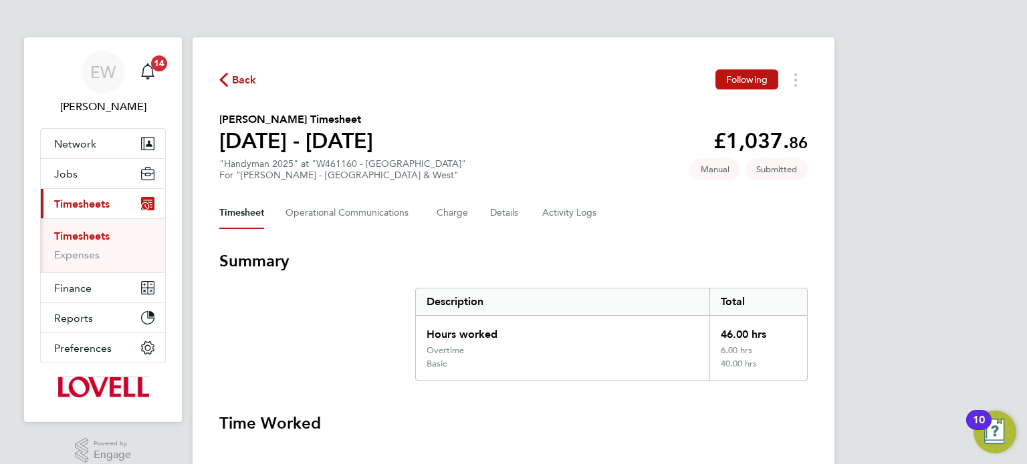
click at [86, 233] on link "Timesheets" at bounding box center [81, 236] width 55 height 13
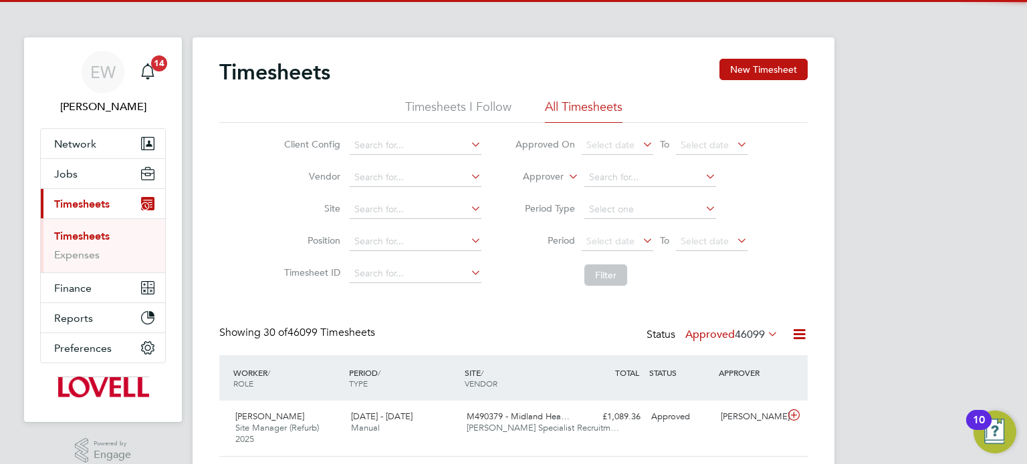
scroll to position [33, 116]
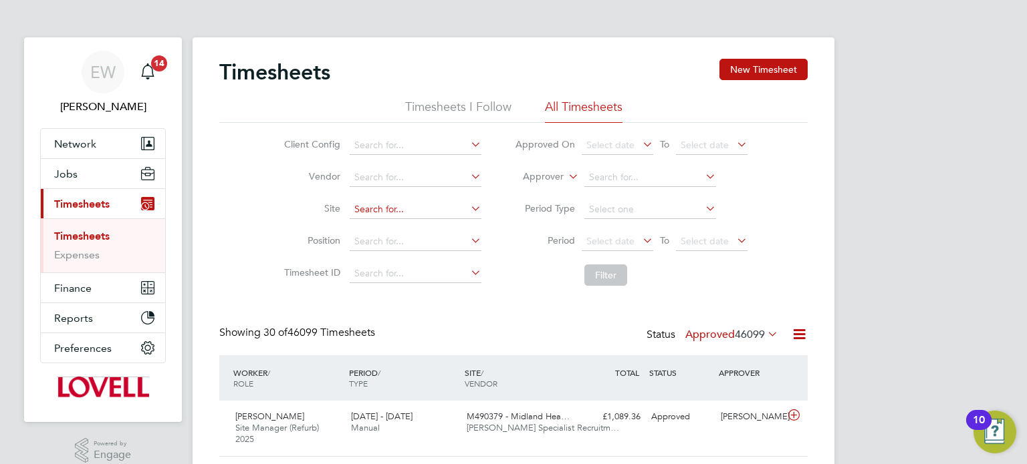
click at [401, 215] on input at bounding box center [416, 210] width 132 height 19
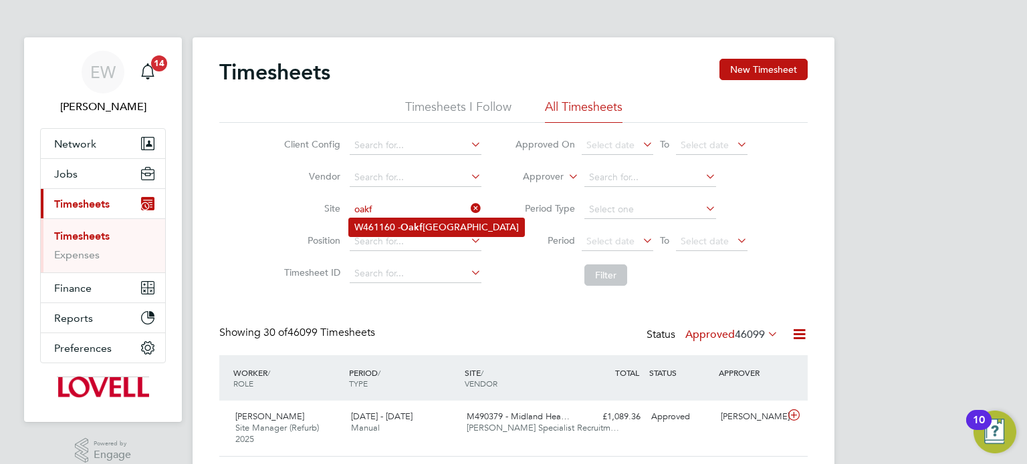
click at [432, 229] on li "W461160 - Oakf ield Campus" at bounding box center [436, 228] width 175 height 18
type input "W461160 - Oakfield Campus"
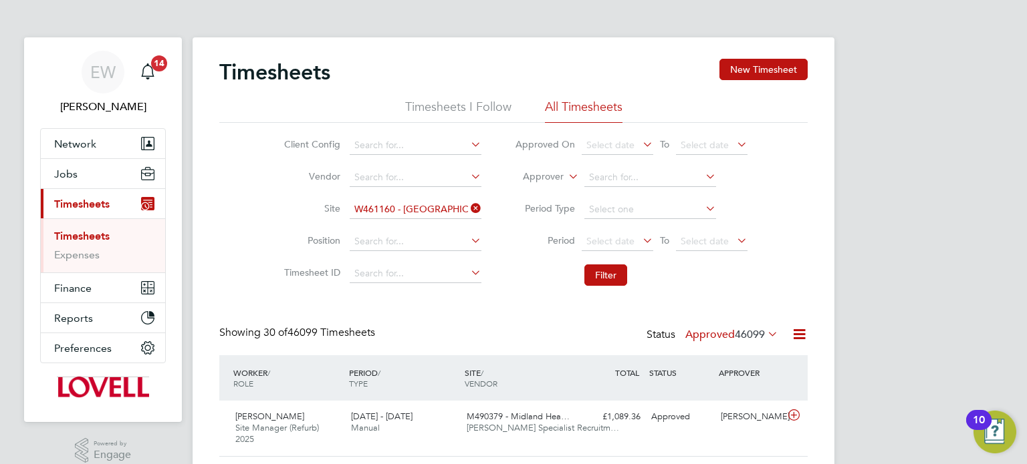
click at [616, 251] on div "Select date To Select date" at bounding box center [664, 242] width 166 height 19
click at [617, 245] on span "Select date" at bounding box center [610, 241] width 48 height 12
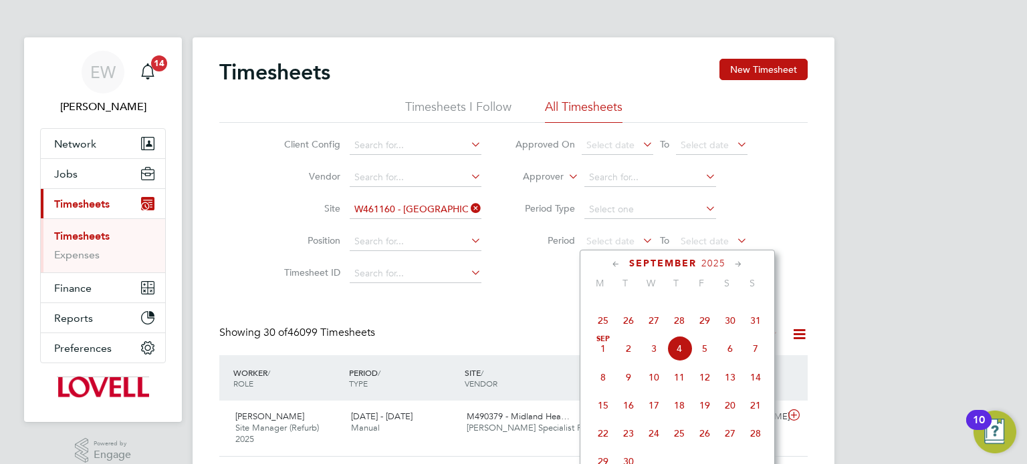
click at [727, 305] on span "23" at bounding box center [729, 292] width 25 height 25
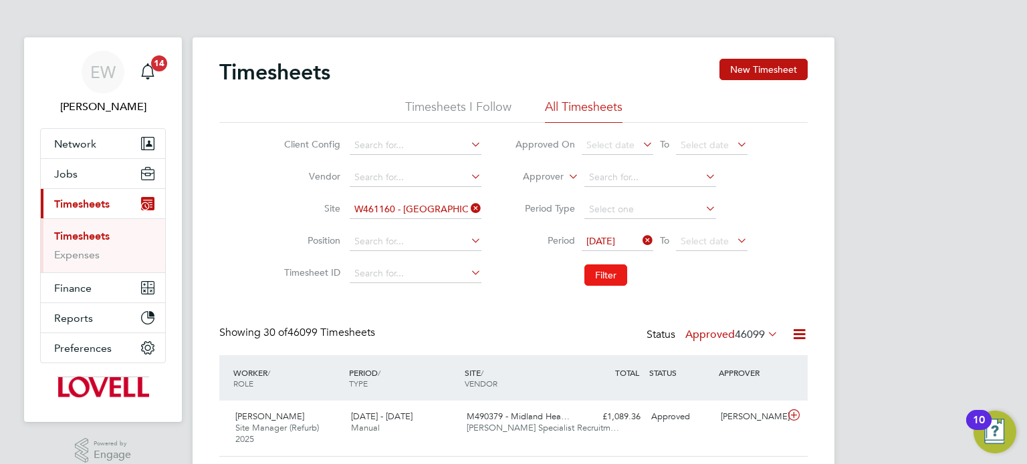
click at [591, 276] on button "Filter" at bounding box center [605, 275] width 43 height 21
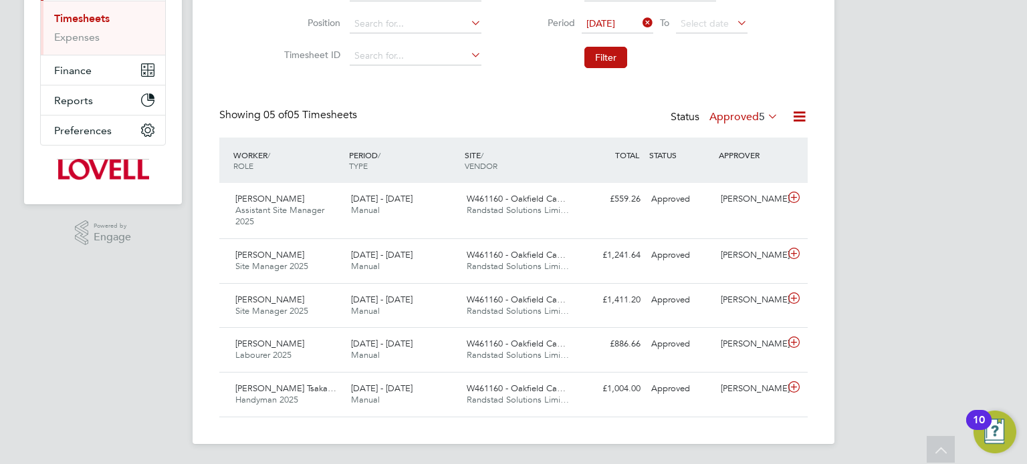
click at [734, 120] on label "Approved 5" at bounding box center [743, 116] width 69 height 13
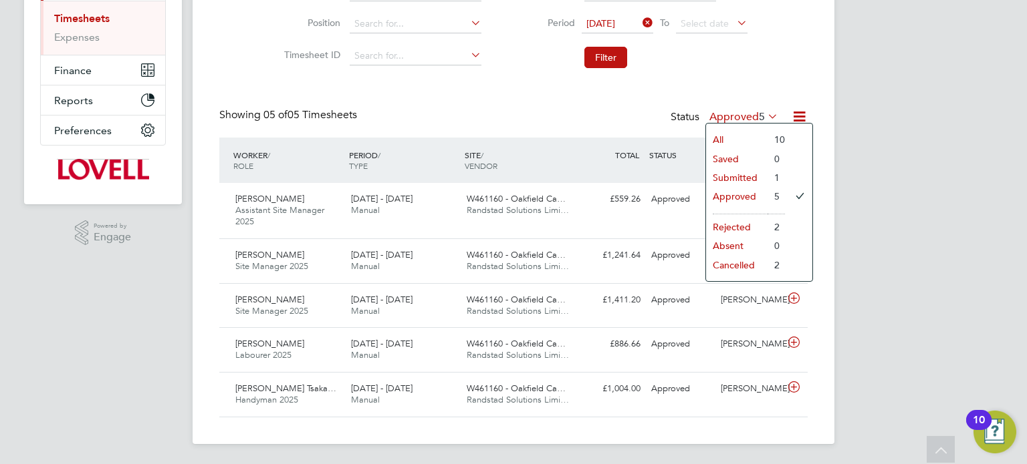
click at [737, 229] on li "Rejected" at bounding box center [736, 227] width 61 height 19
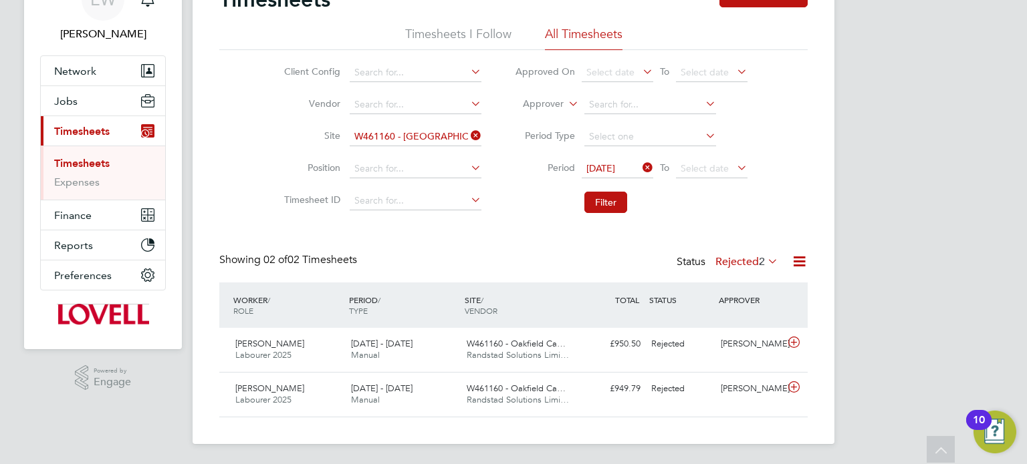
click at [739, 259] on label "Rejected 2" at bounding box center [746, 261] width 63 height 13
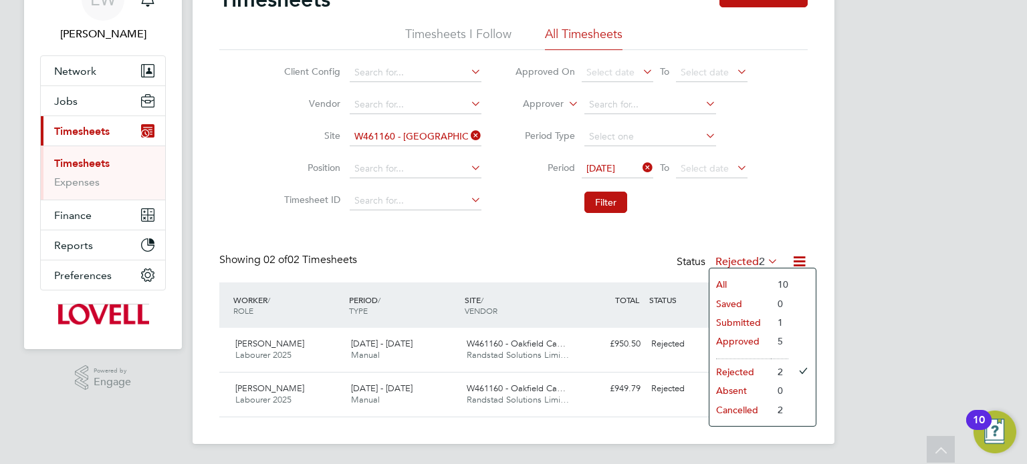
click at [741, 411] on li "Cancelled" at bounding box center [739, 410] width 61 height 19
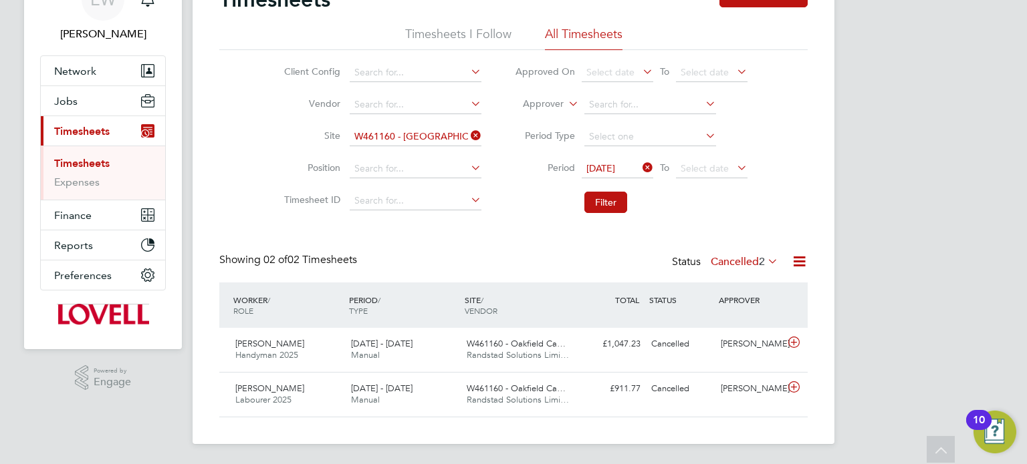
click at [726, 261] on label "Cancelled 2" at bounding box center [744, 261] width 68 height 13
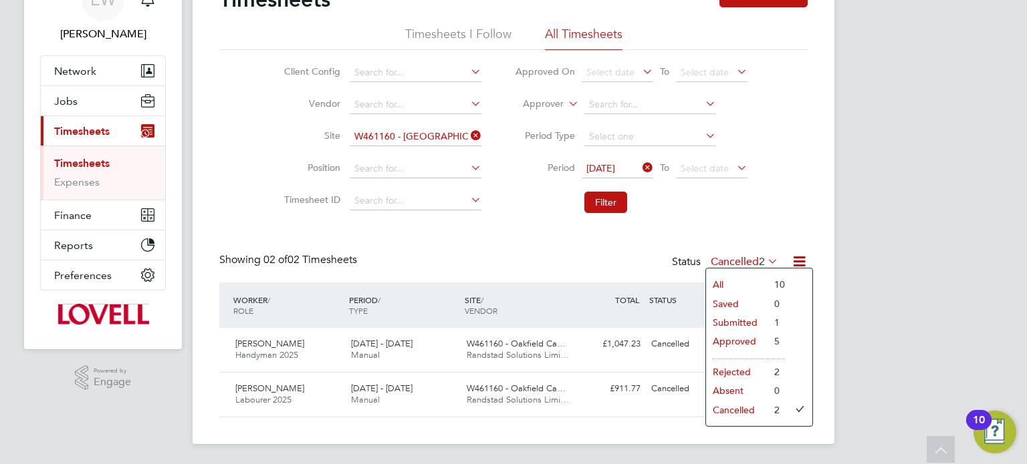
click at [726, 321] on li "Submitted" at bounding box center [736, 322] width 61 height 19
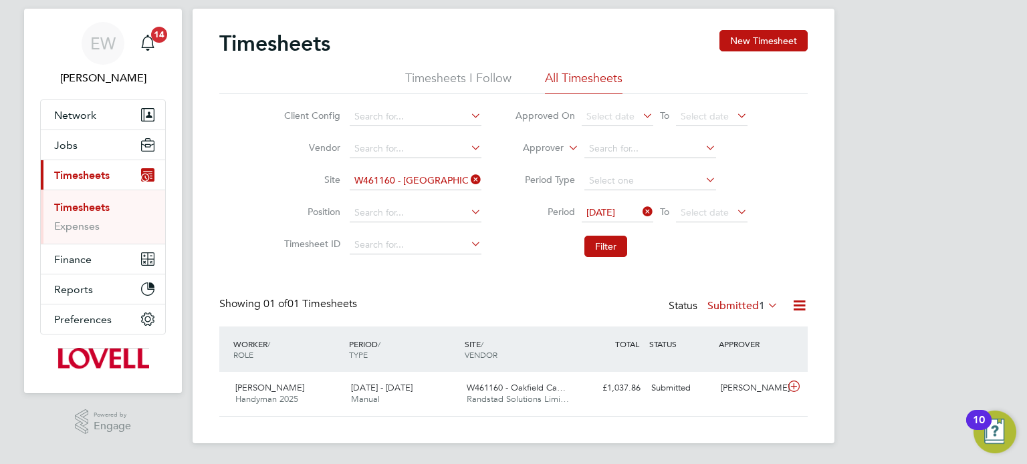
click at [468, 176] on icon at bounding box center [468, 179] width 0 height 19
click at [377, 180] on input at bounding box center [416, 181] width 132 height 19
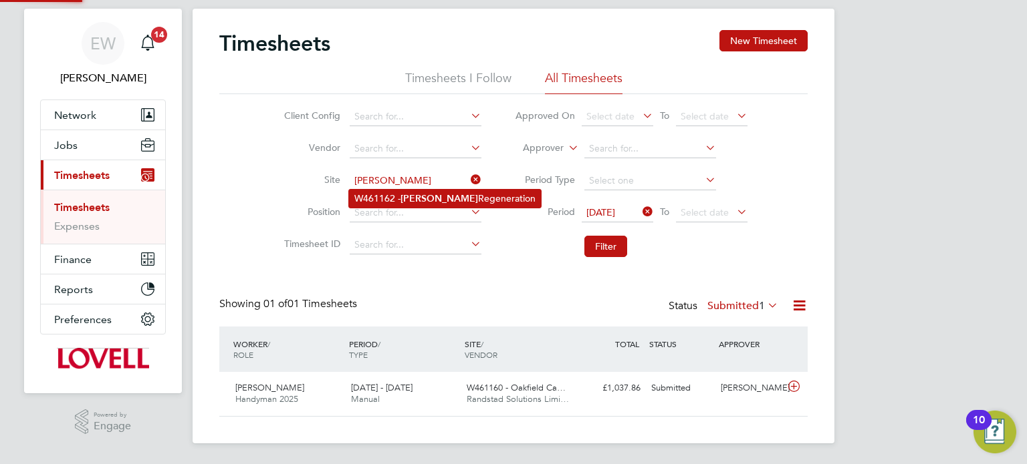
click at [406, 193] on b "Ringland" at bounding box center [439, 198] width 78 height 11
type input "W461162 - Ringland Regeneration"
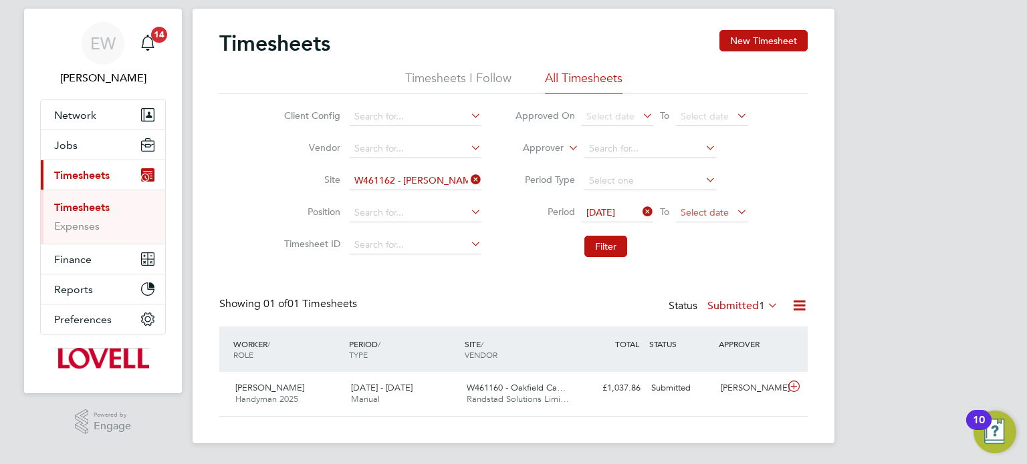
click at [691, 207] on span "Select date" at bounding box center [704, 213] width 48 height 12
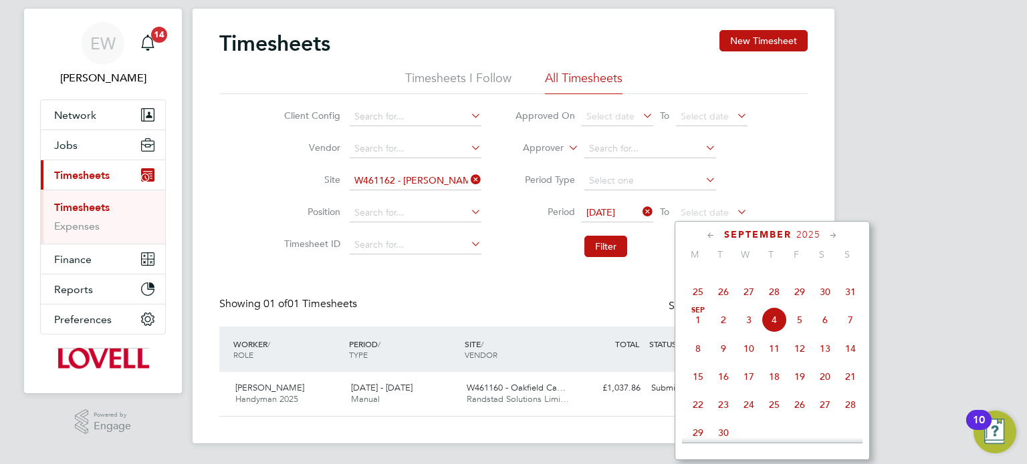
click at [798, 305] on span "29" at bounding box center [799, 291] width 25 height 25
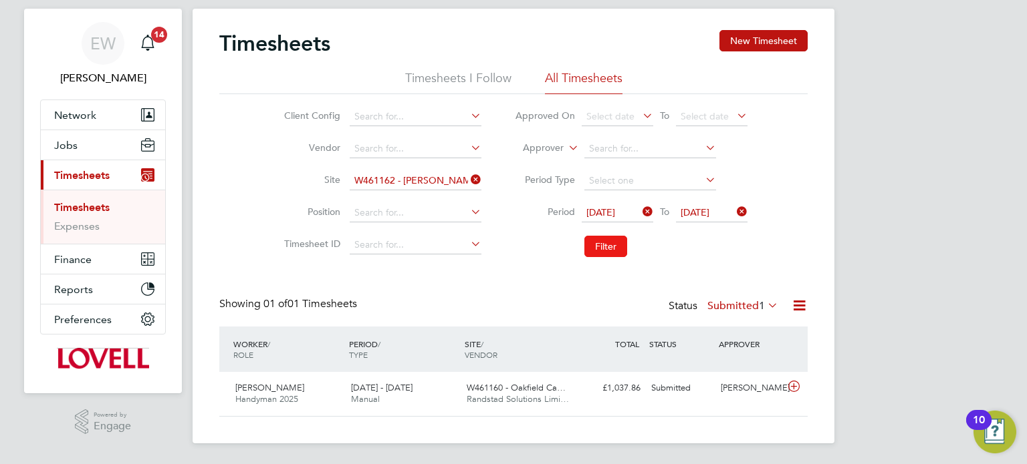
click at [600, 245] on button "Filter" at bounding box center [605, 246] width 43 height 21
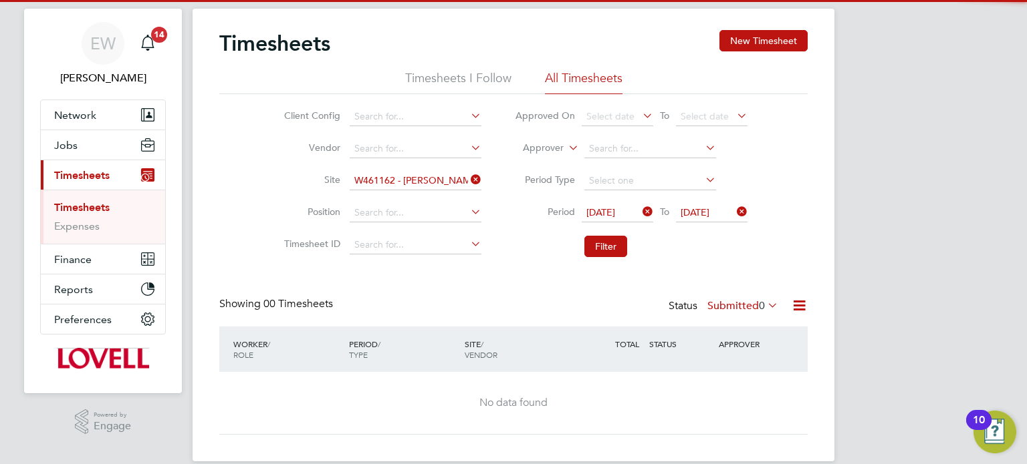
click at [741, 301] on label "Submitted 0" at bounding box center [742, 305] width 71 height 13
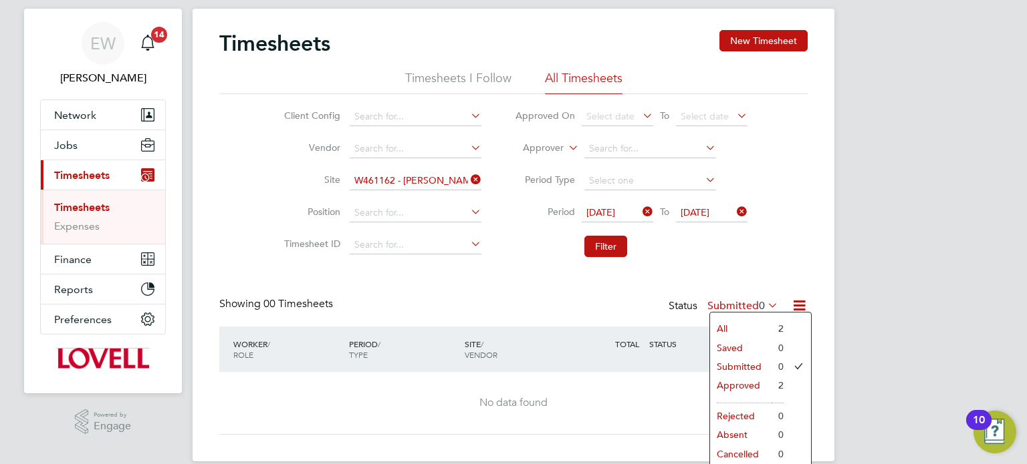
click at [741, 388] on li "Approved" at bounding box center [740, 385] width 61 height 19
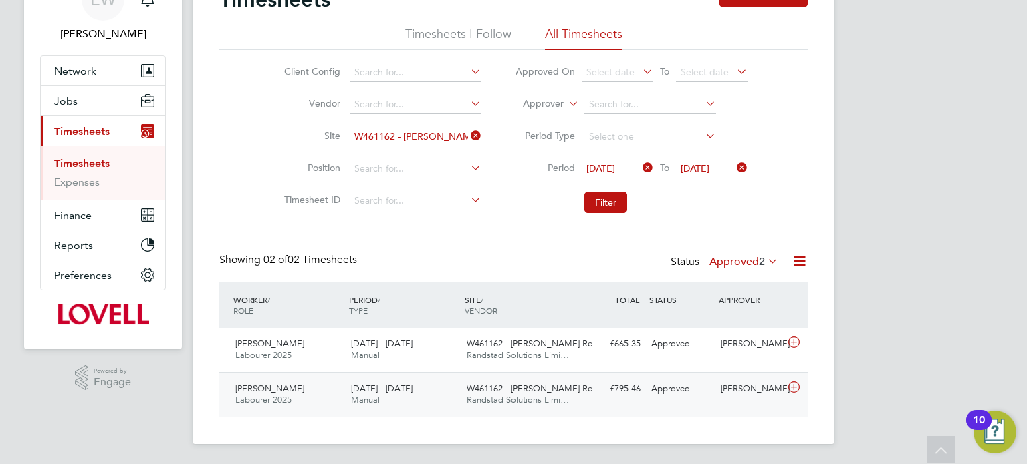
click at [705, 378] on div "Approved" at bounding box center [681, 389] width 70 height 22
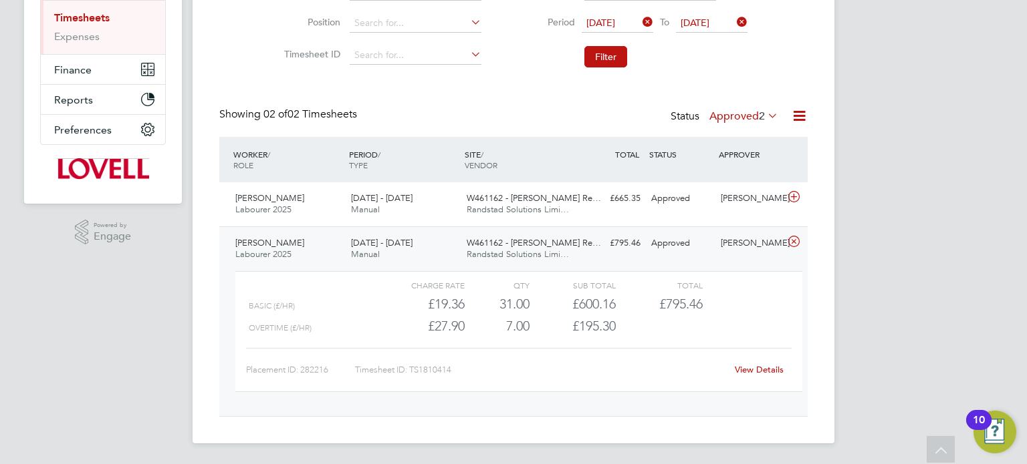
click at [751, 368] on link "View Details" at bounding box center [759, 369] width 49 height 11
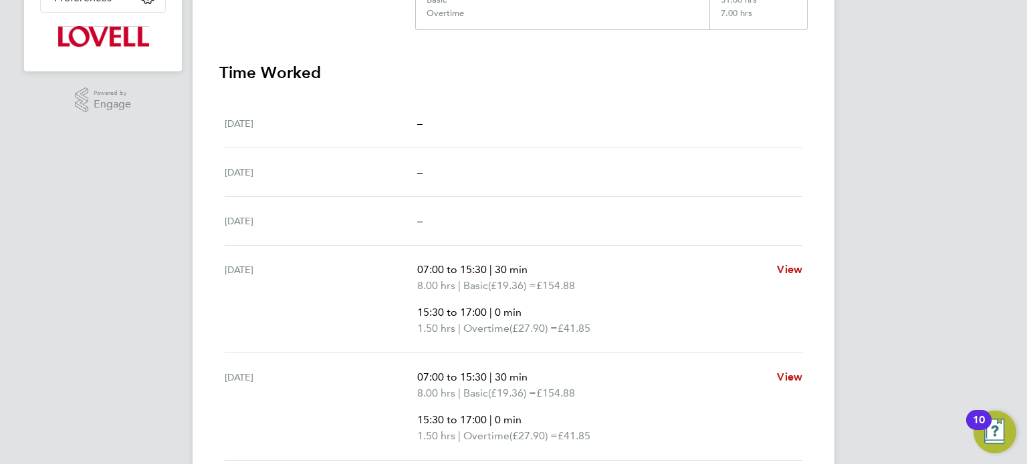
scroll to position [677, 0]
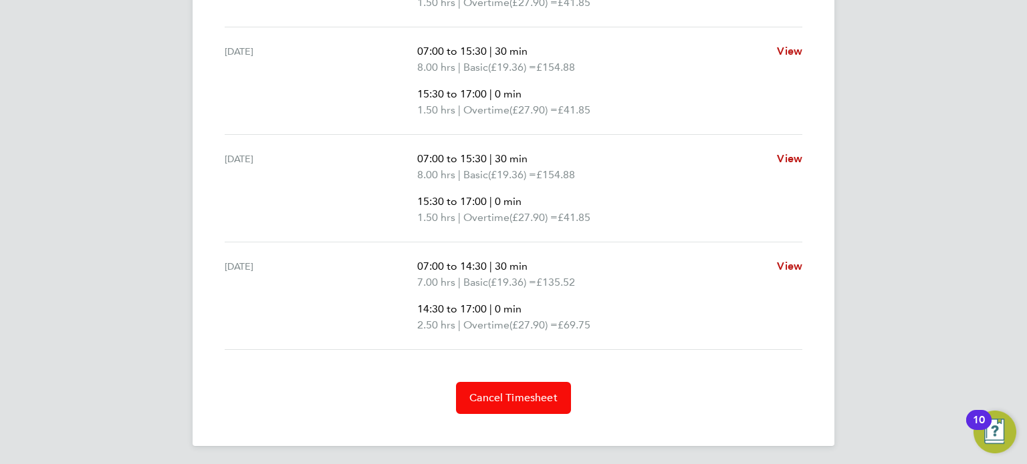
click at [534, 399] on span "Cancel Timesheet" at bounding box center [513, 398] width 88 height 13
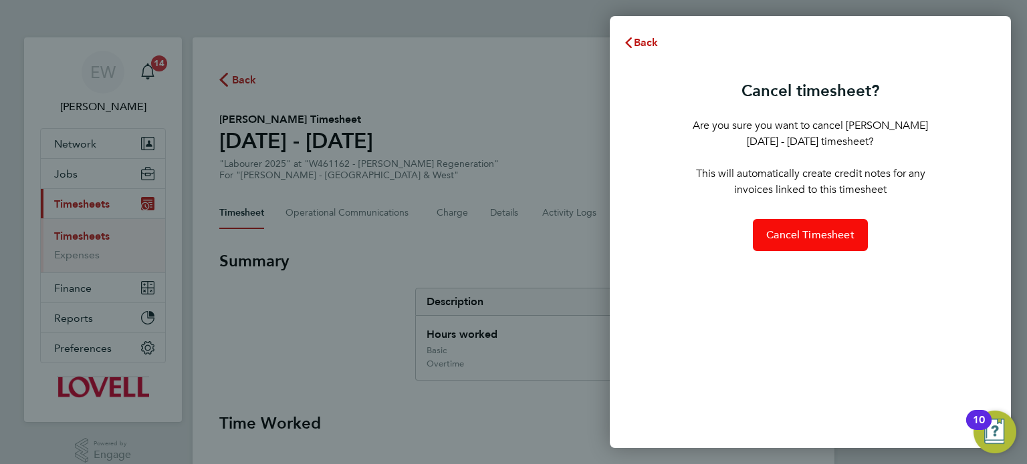
click at [820, 235] on span "Cancel Timesheet" at bounding box center [810, 235] width 88 height 13
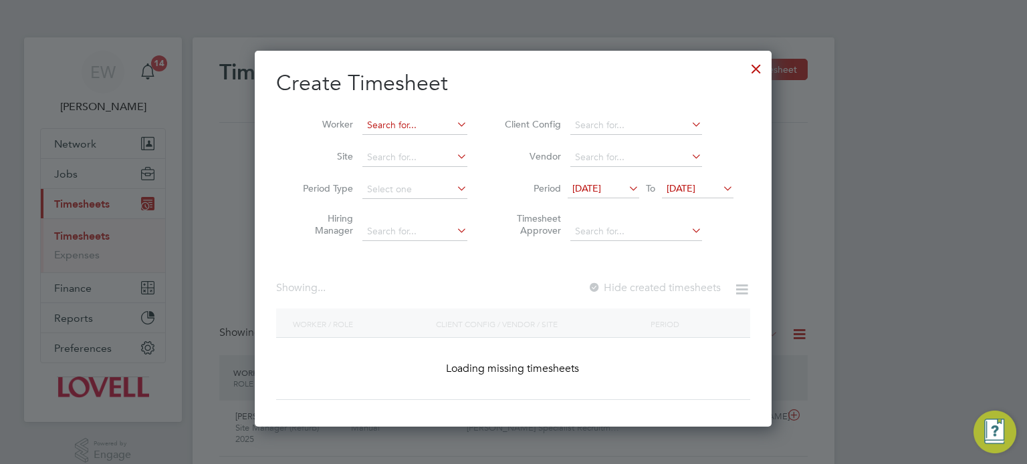
click at [420, 116] on input at bounding box center [414, 125] width 105 height 19
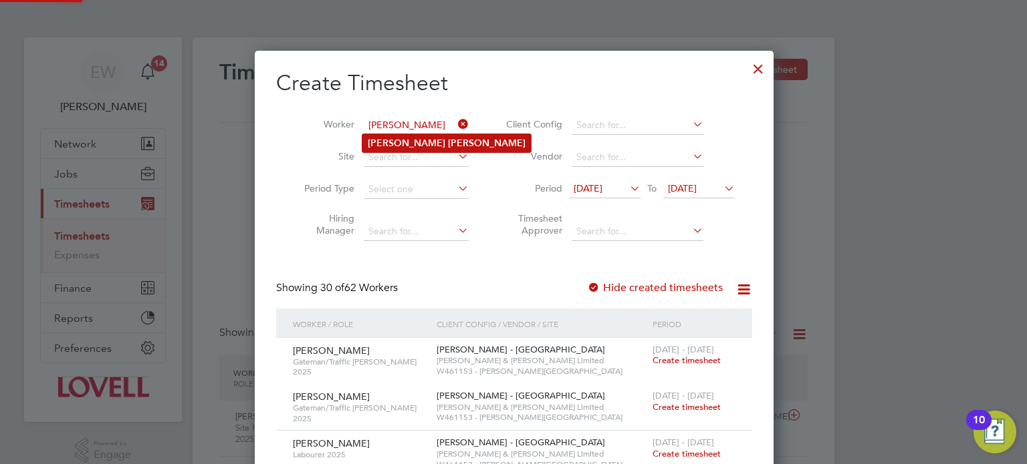
click at [432, 140] on li "[PERSON_NAME]" at bounding box center [446, 143] width 168 height 18
type input "[PERSON_NAME]"
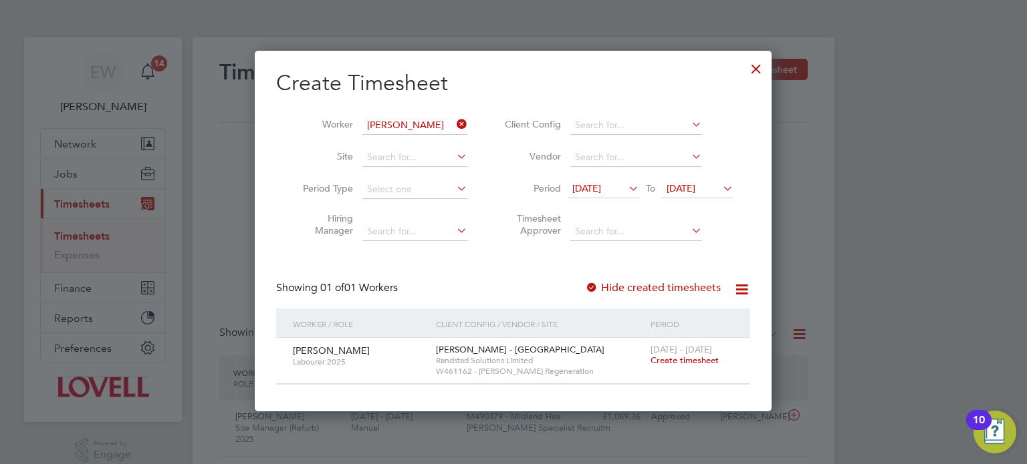
click at [694, 366] on div "23 - 29 Aug 2025 Create timesheet" at bounding box center [692, 356] width 90 height 36
click at [694, 363] on span "Create timesheet" at bounding box center [684, 360] width 68 height 11
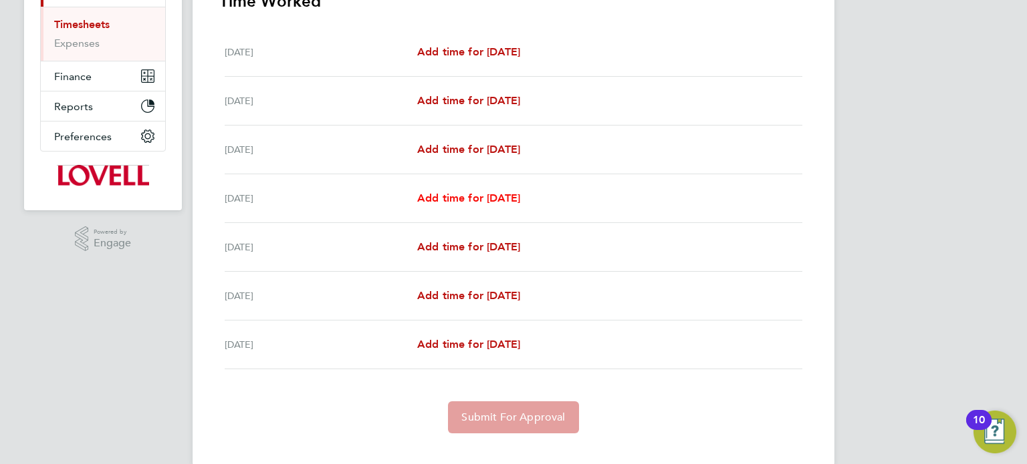
click at [510, 190] on link "Add time for Tue 26 Aug" at bounding box center [468, 198] width 103 height 16
select select "60"
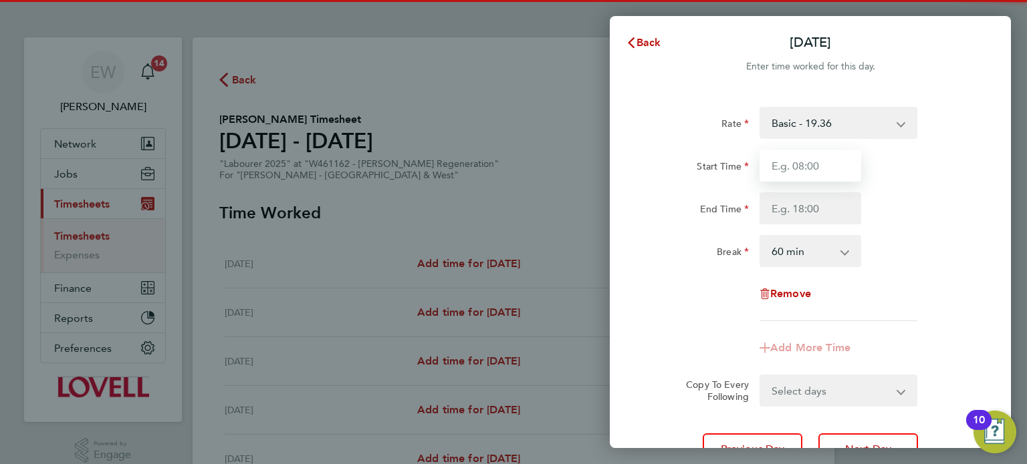
click at [801, 162] on input "Start Time" at bounding box center [810, 166] width 102 height 32
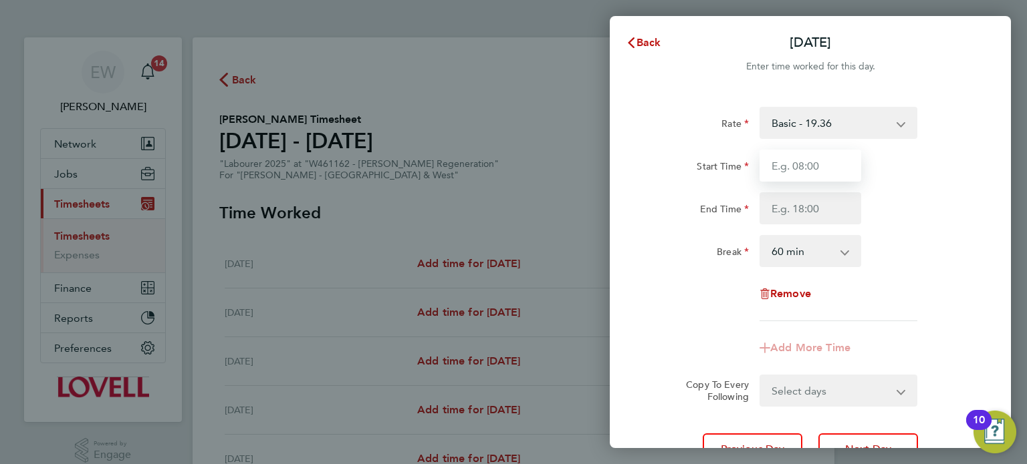
type input "07:30"
click at [819, 206] on input "End Time" at bounding box center [810, 208] width 102 height 32
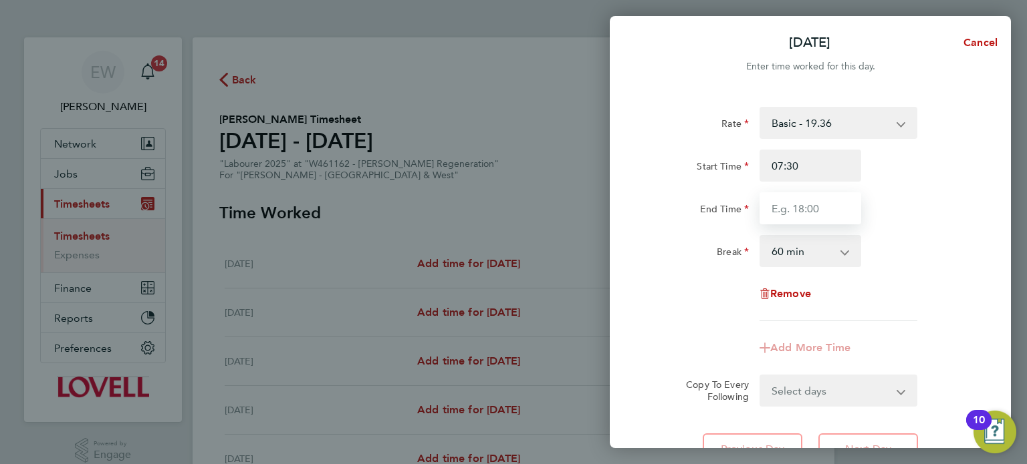
type input "17:00"
click at [821, 247] on select "0 min 15 min 30 min 45 min 60 min 75 min 90 min" at bounding box center [802, 251] width 83 height 29
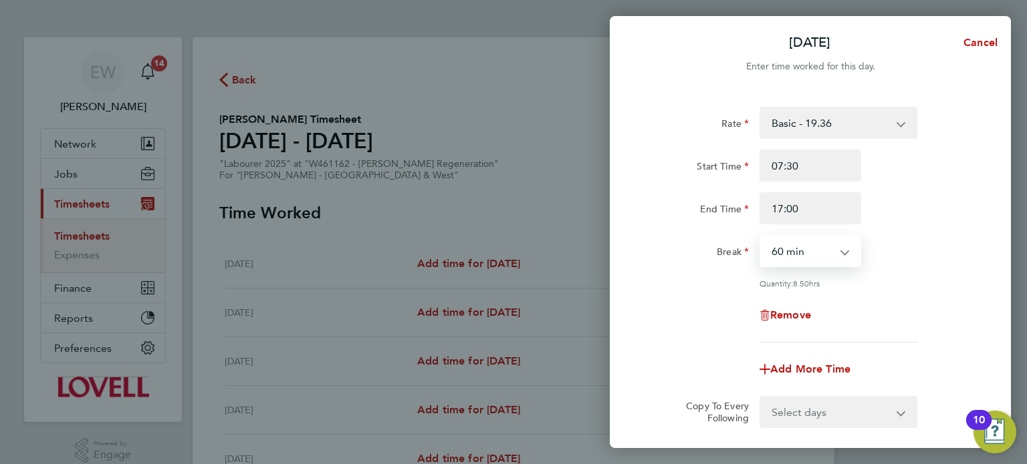
select select "30"
click at [761, 237] on select "0 min 15 min 30 min 45 min 60 min 75 min 90 min" at bounding box center [802, 251] width 83 height 29
click at [682, 318] on div "Remove" at bounding box center [810, 315] width 337 height 32
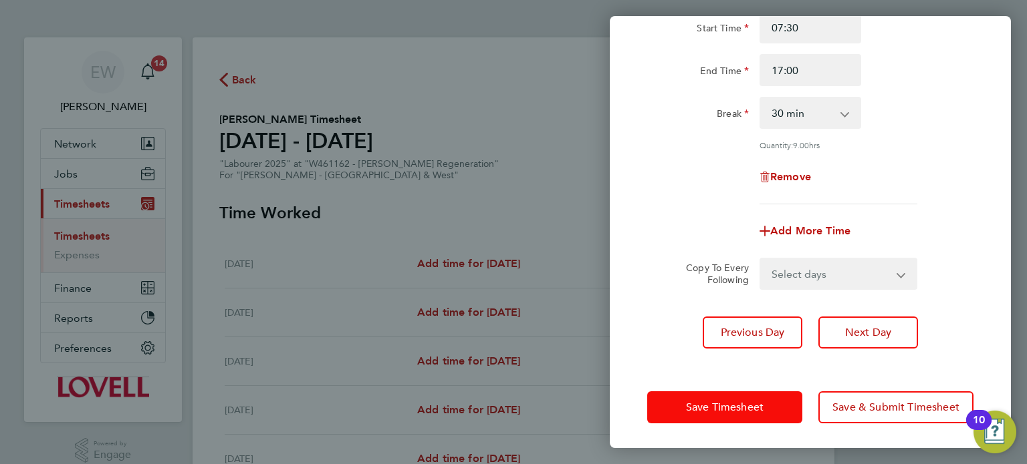
click at [749, 397] on button "Save Timesheet" at bounding box center [724, 408] width 155 height 32
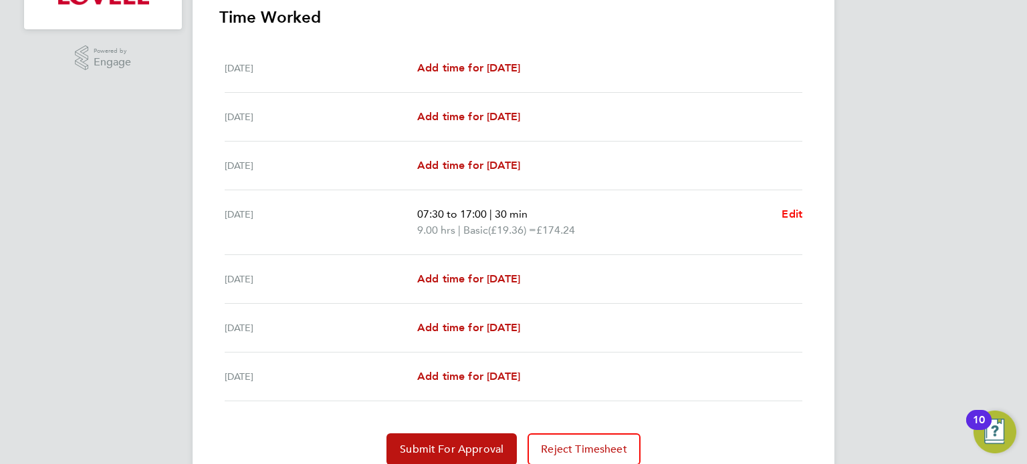
click at [793, 210] on span "Edit" at bounding box center [791, 214] width 21 height 13
select select "30"
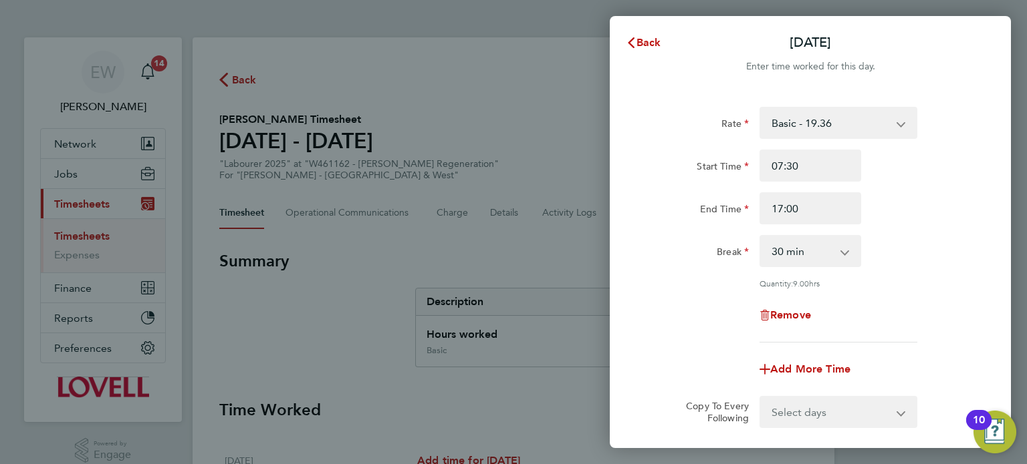
click at [799, 401] on select "Select days Day Wednesday Thursday Friday" at bounding box center [831, 412] width 140 height 29
select select "DAY"
click at [761, 398] on select "Select days Day Wednesday Thursday Friday" at bounding box center [831, 412] width 140 height 29
select select "2025-08-29"
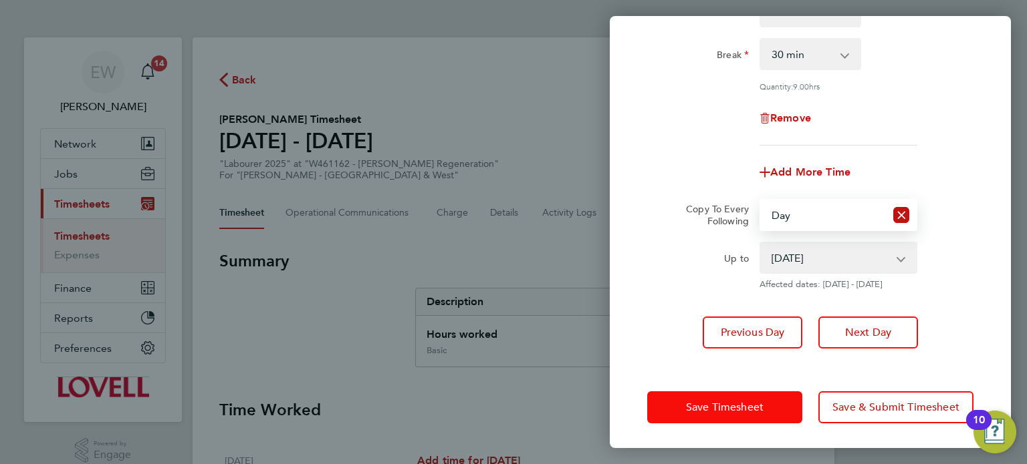
click at [755, 412] on button "Save Timesheet" at bounding box center [724, 408] width 155 height 32
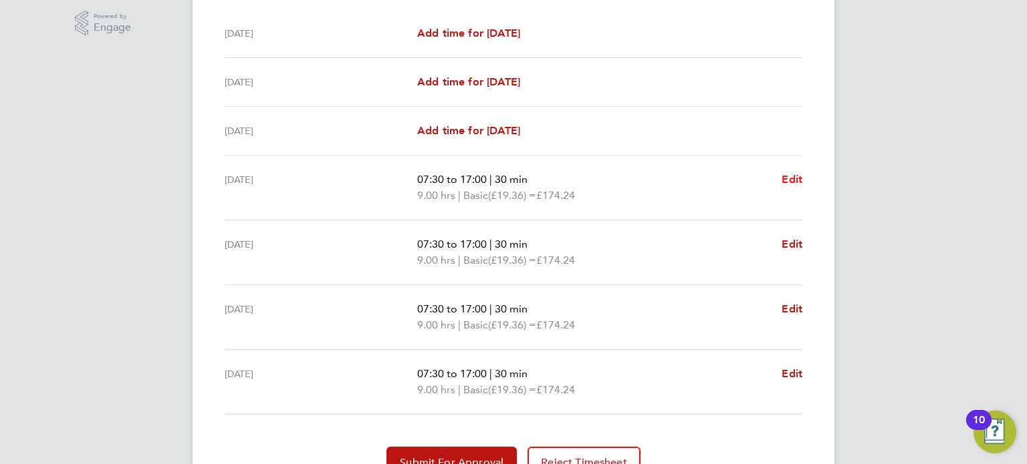
click at [789, 172] on link "Edit" at bounding box center [791, 180] width 21 height 16
select select "30"
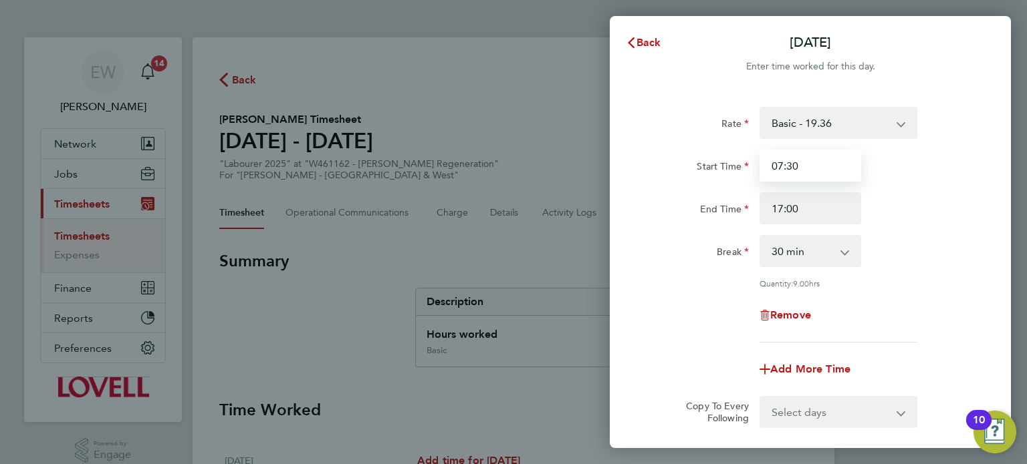
click at [811, 164] on input "07:30" at bounding box center [810, 166] width 102 height 32
type input "07:00"
click at [954, 140] on div "Rate Basic - 19.36 Overtime 2 - 36.44 Overtime - 27.90 Start Time 07:00 End Tim…" at bounding box center [810, 225] width 326 height 236
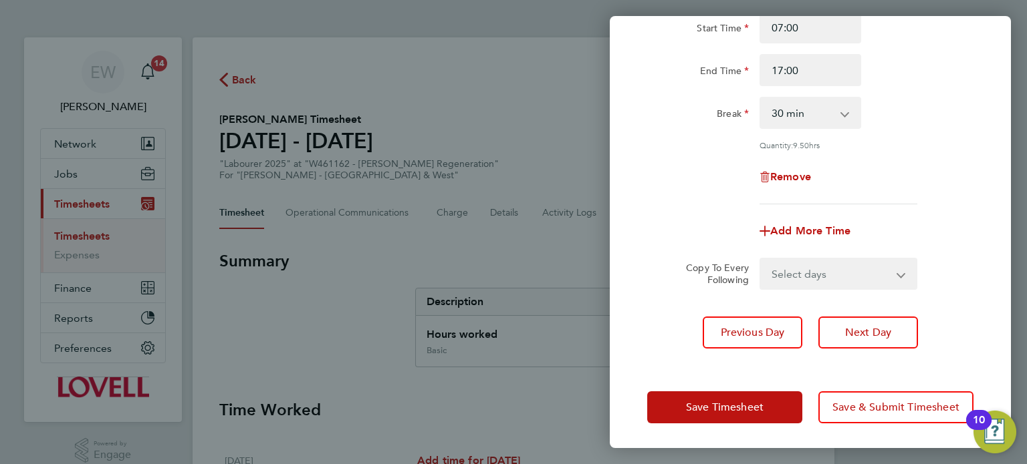
click at [805, 281] on select "Select days Day Wednesday Thursday Friday" at bounding box center [831, 273] width 140 height 29
select select "DAY"
click at [761, 259] on select "Select days Day Wednesday Thursday Friday" at bounding box center [831, 273] width 140 height 29
select select "2025-08-29"
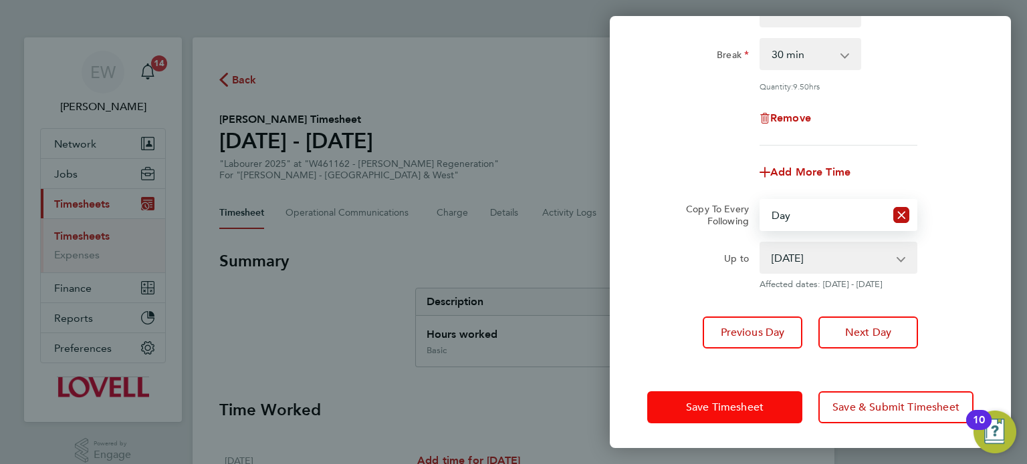
click at [751, 410] on span "Save Timesheet" at bounding box center [725, 407] width 78 height 13
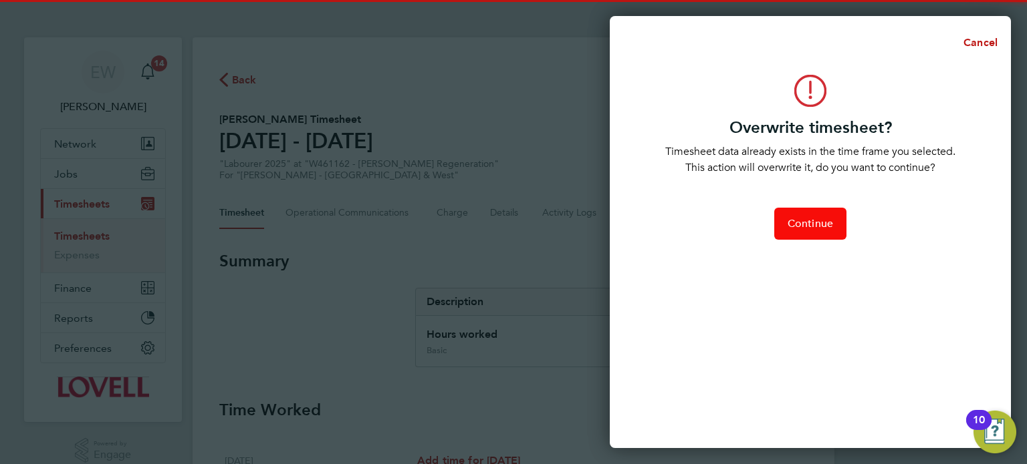
click at [819, 229] on span "Continue" at bounding box center [809, 223] width 45 height 13
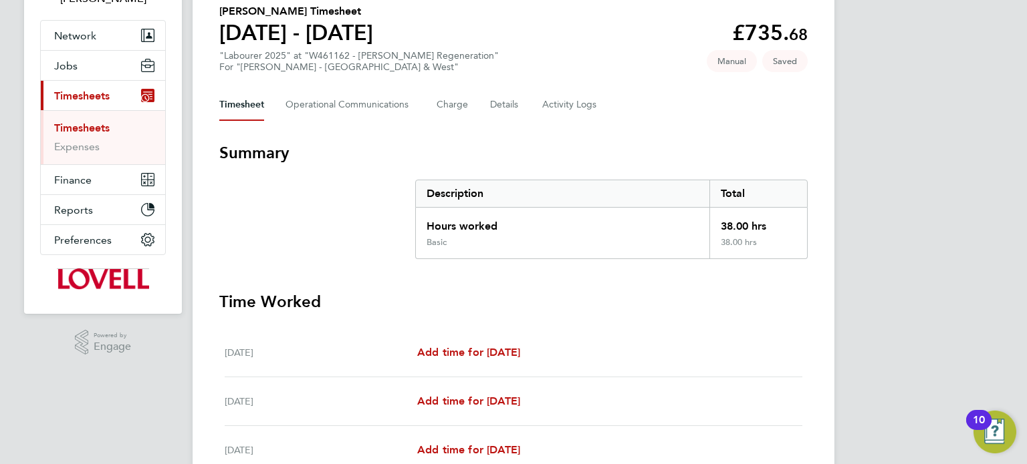
scroll to position [493, 0]
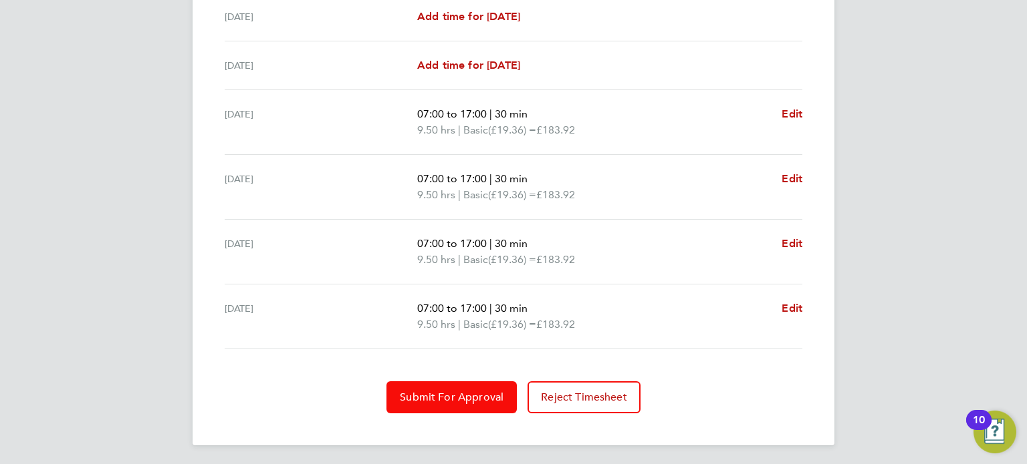
click at [450, 393] on span "Submit For Approval" at bounding box center [452, 397] width 104 height 13
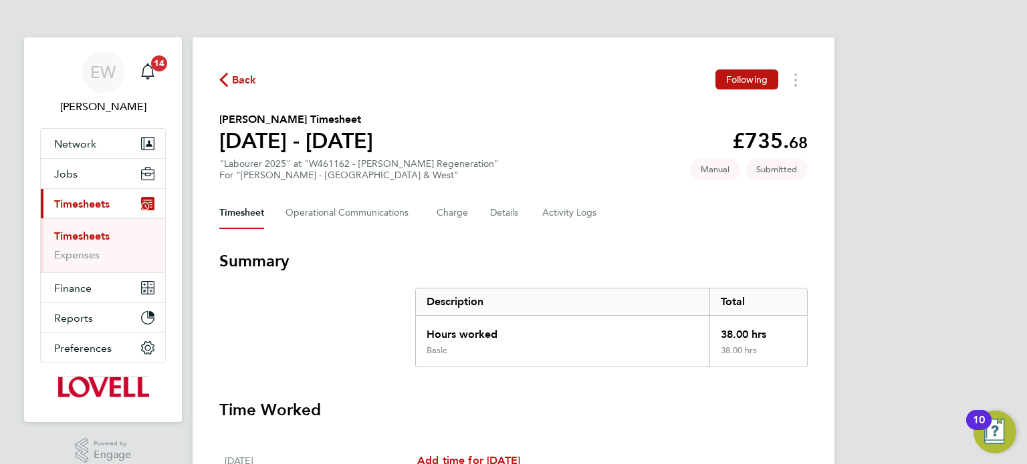
click at [90, 233] on link "Timesheets" at bounding box center [81, 236] width 55 height 13
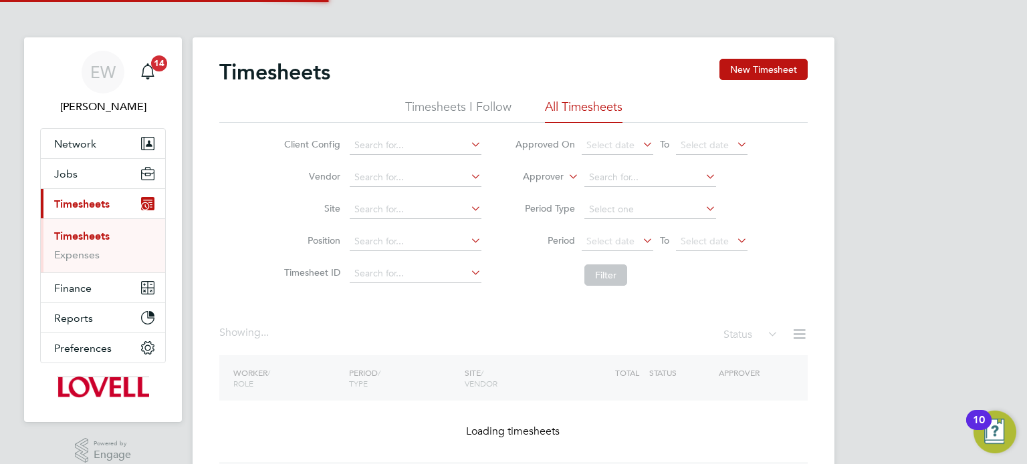
click at [528, 178] on label "Approver" at bounding box center [533, 176] width 60 height 13
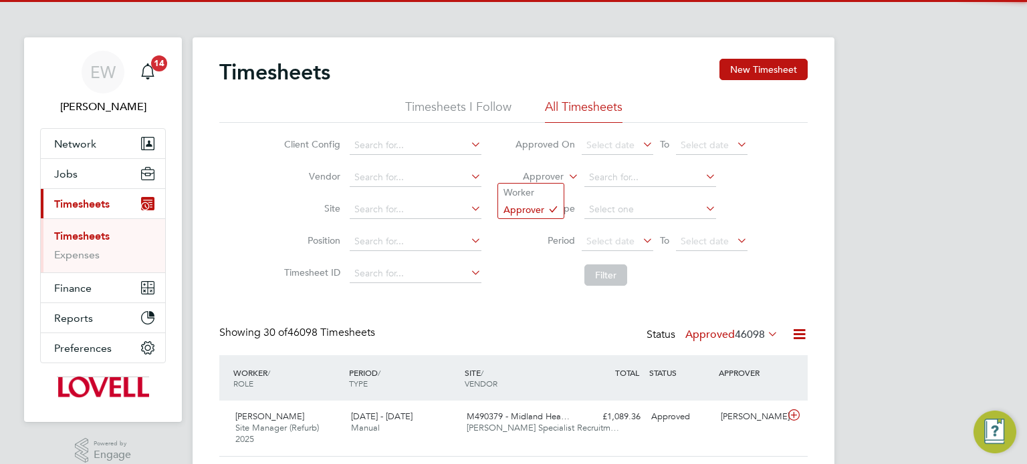
scroll to position [33, 116]
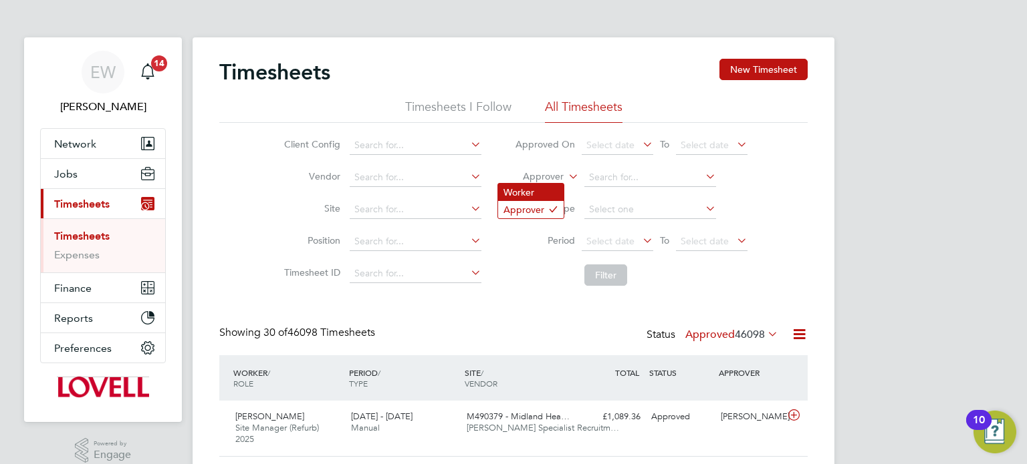
click at [539, 185] on li "Worker" at bounding box center [530, 192] width 65 height 17
click at [614, 176] on input at bounding box center [650, 177] width 132 height 19
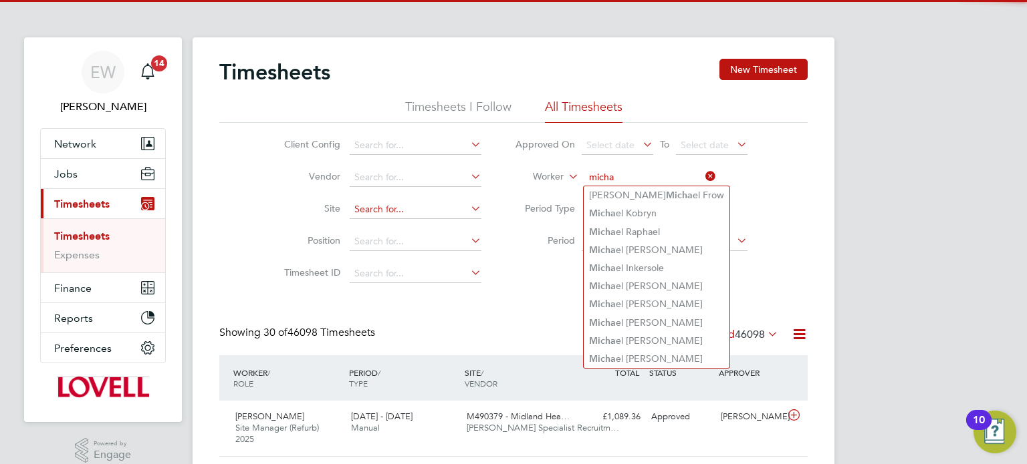
type input "micha"
click at [388, 210] on input at bounding box center [416, 210] width 132 height 19
type input "s"
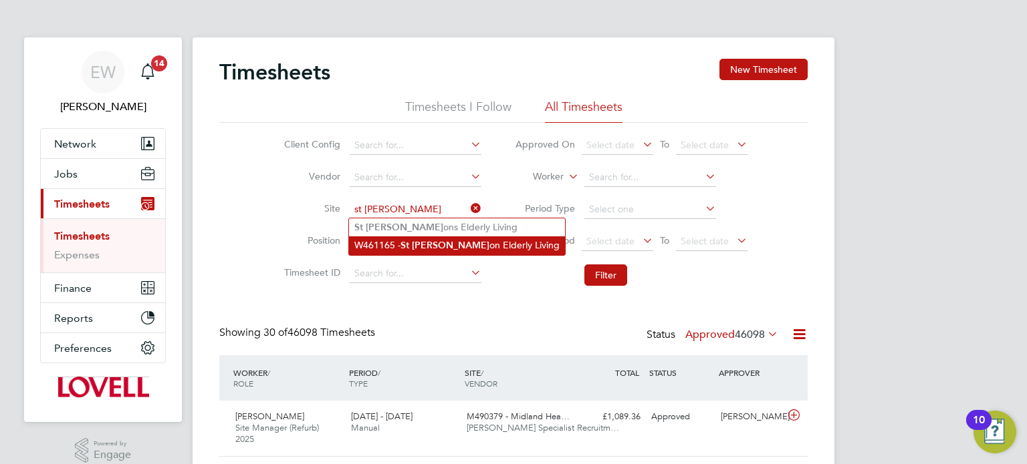
click at [418, 241] on b "Mell" at bounding box center [451, 245] width 78 height 11
type input "W461165 - St Mellon Elderly Living"
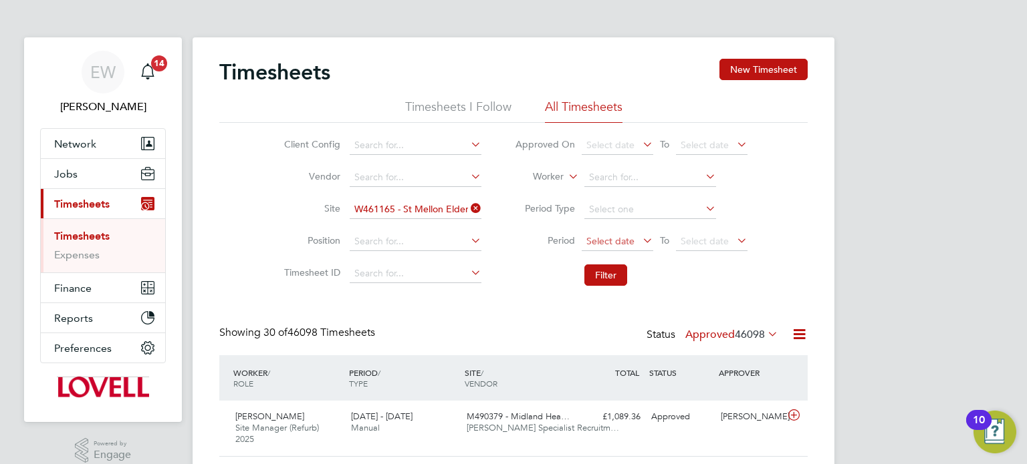
click at [583, 237] on span "Select date" at bounding box center [617, 242] width 72 height 18
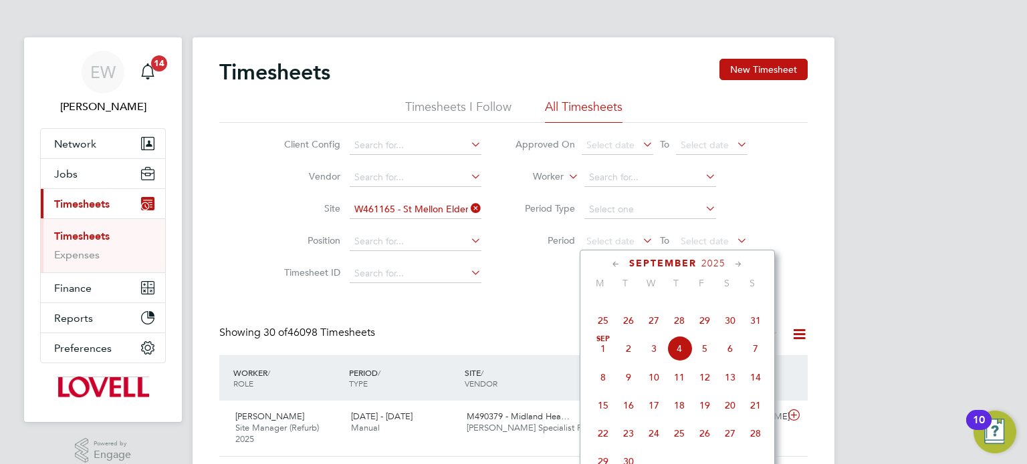
click at [725, 295] on div "September 2025 M T W T F S S Jun 1 2 3 4 5 6 7 8 9 10 11 12 13 14 15 16 17 18 1…" at bounding box center [676, 369] width 195 height 239
click at [730, 305] on span "23" at bounding box center [729, 292] width 25 height 25
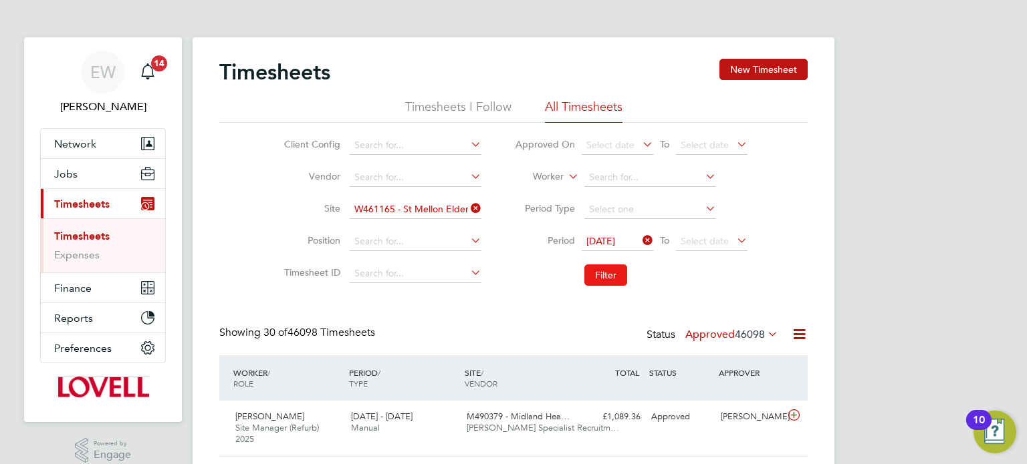
click at [603, 267] on button "Filter" at bounding box center [605, 275] width 43 height 21
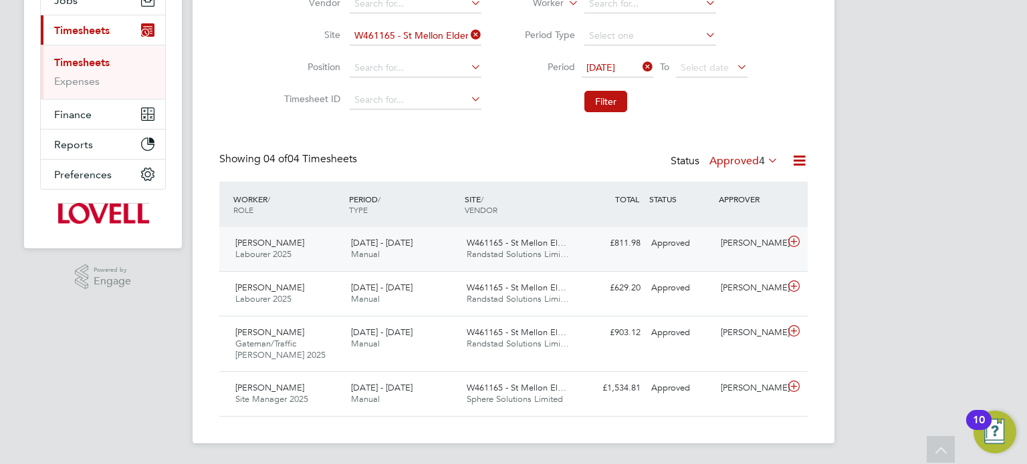
click at [630, 247] on div "£811.98 Approved" at bounding box center [611, 244] width 70 height 22
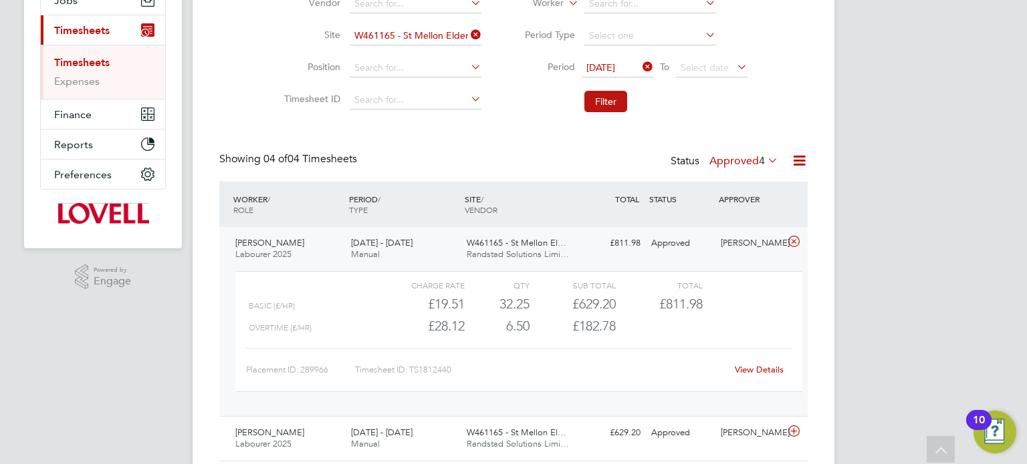
click at [749, 368] on link "View Details" at bounding box center [759, 369] width 49 height 11
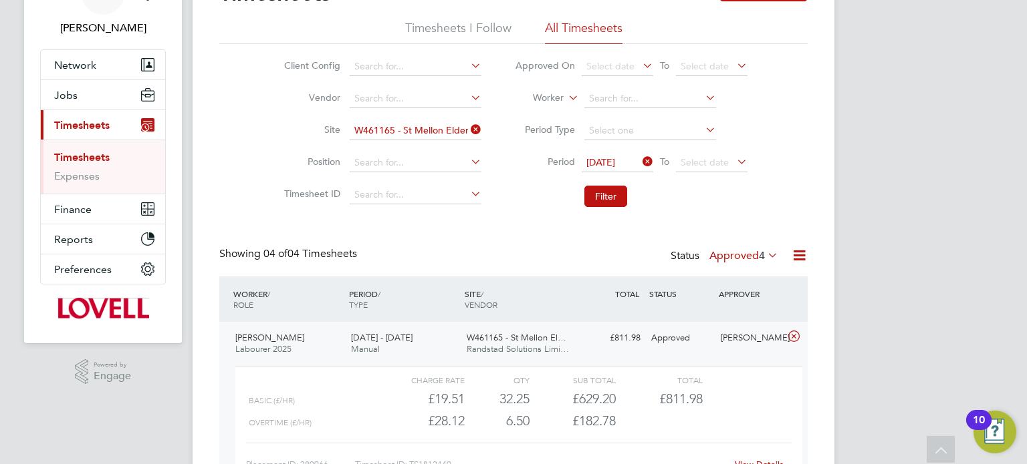
click at [468, 132] on icon at bounding box center [468, 129] width 0 height 19
click at [612, 92] on input at bounding box center [650, 99] width 132 height 19
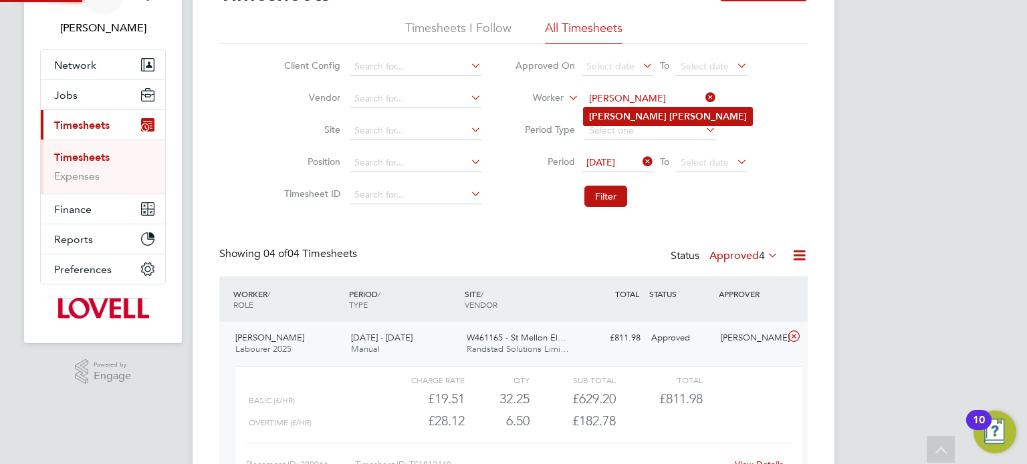
click at [669, 111] on b "John" at bounding box center [708, 116] width 78 height 11
type input "Michael John"
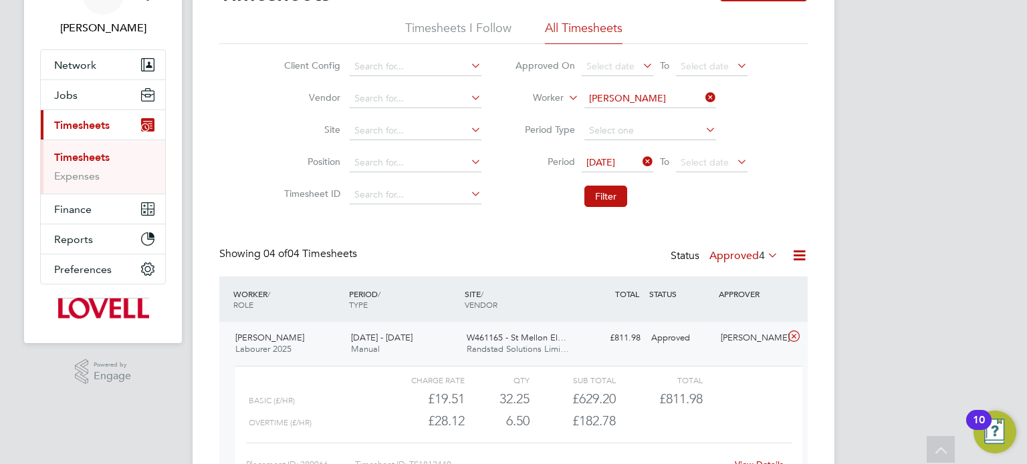
click at [640, 162] on icon at bounding box center [640, 161] width 0 height 19
click at [612, 188] on button "Filter" at bounding box center [605, 196] width 43 height 21
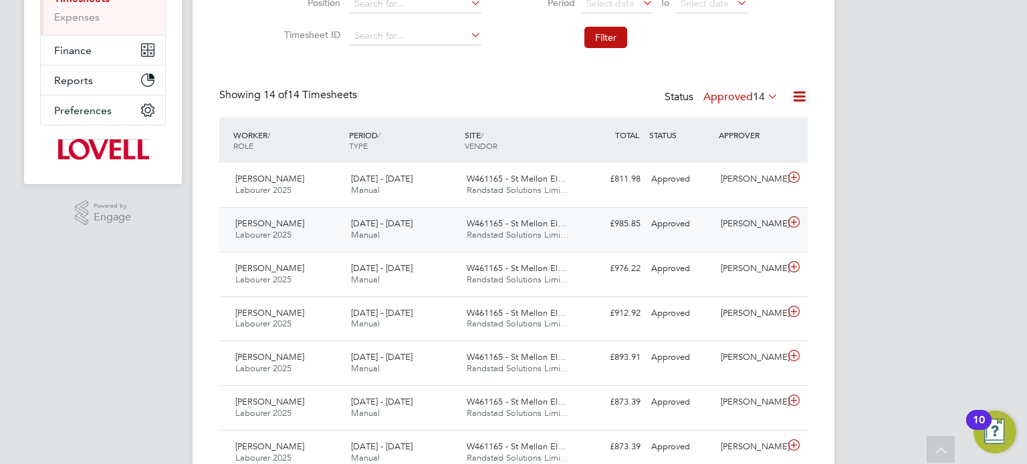
click at [731, 231] on div "Neil Burman" at bounding box center [750, 224] width 70 height 22
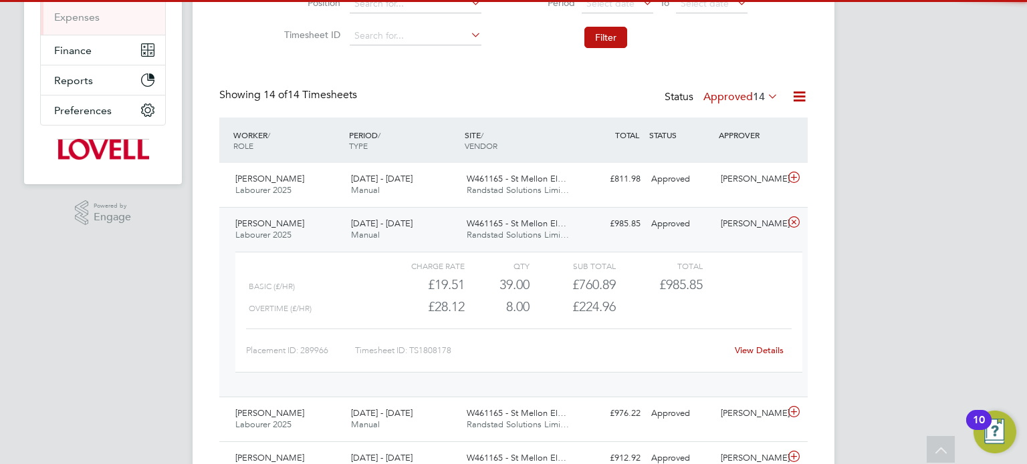
click at [731, 231] on div "Neil Burman" at bounding box center [750, 224] width 70 height 22
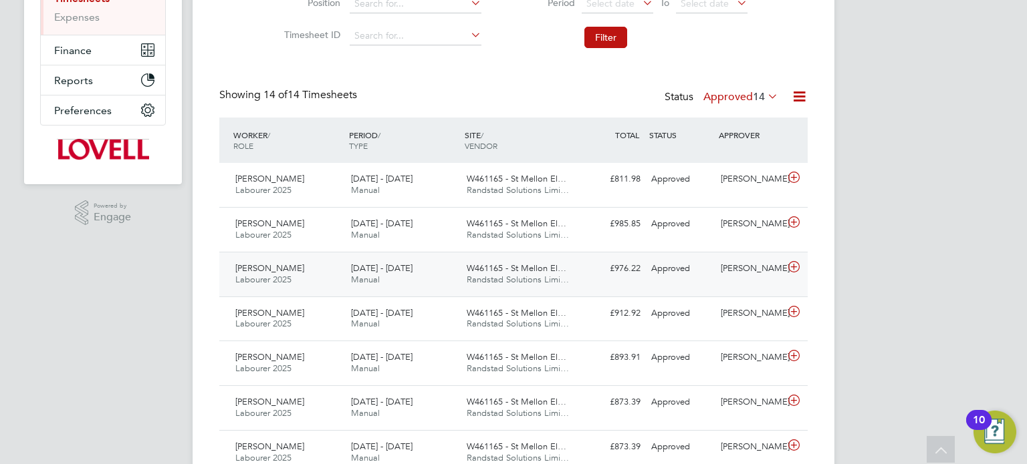
click at [739, 269] on div "Daniel Bevan" at bounding box center [750, 269] width 70 height 22
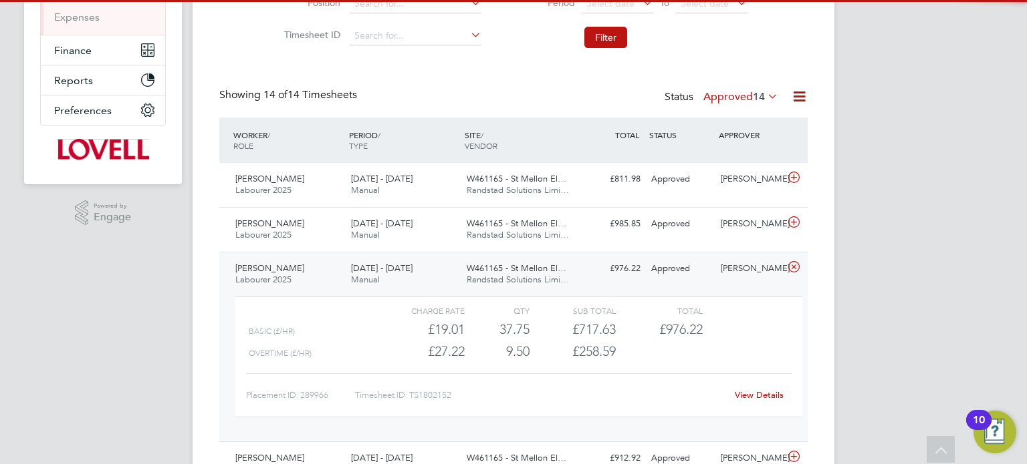
click at [739, 269] on div "Daniel Bevan" at bounding box center [750, 269] width 70 height 22
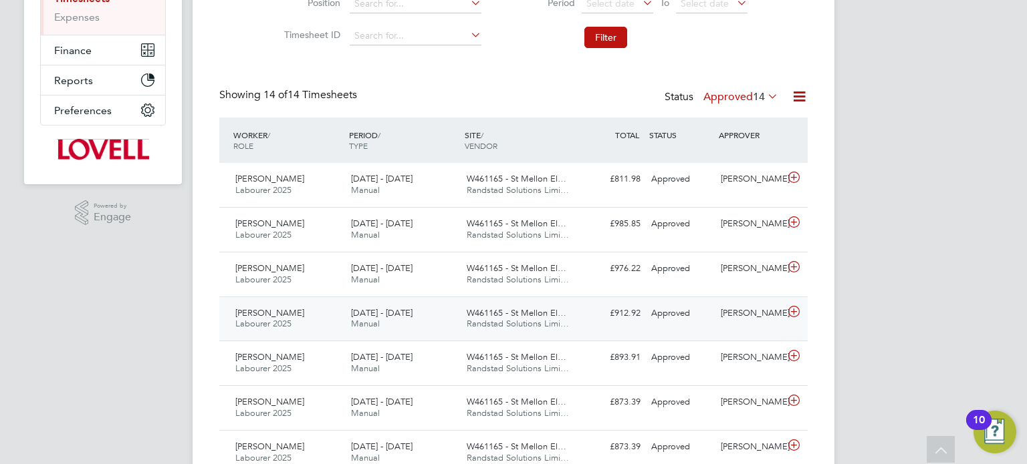
click at [740, 318] on div "Daniel Bevan" at bounding box center [750, 314] width 70 height 22
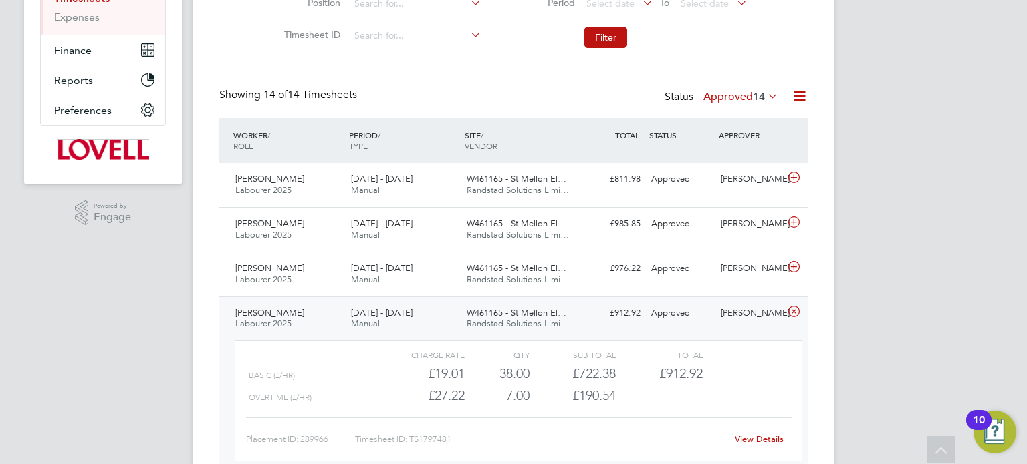
click at [740, 318] on div "Daniel Bevan" at bounding box center [750, 314] width 70 height 22
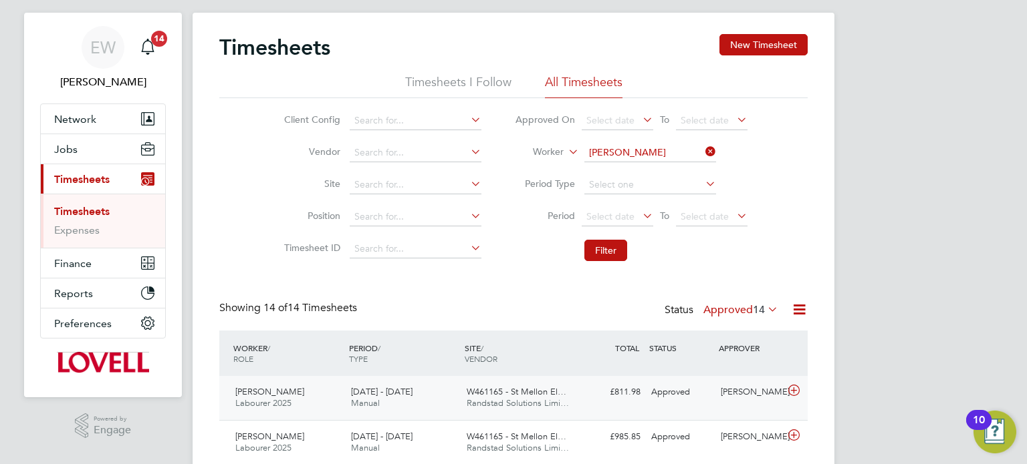
click at [625, 391] on div "£811.98 Approved" at bounding box center [611, 393] width 70 height 22
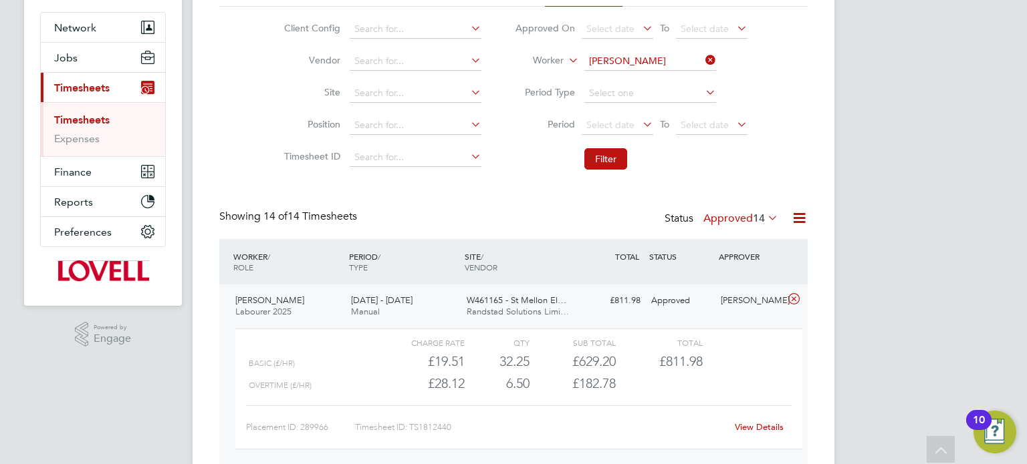
click at [751, 422] on link "View Details" at bounding box center [759, 427] width 49 height 11
click at [756, 432] on link "View Details" at bounding box center [759, 427] width 49 height 11
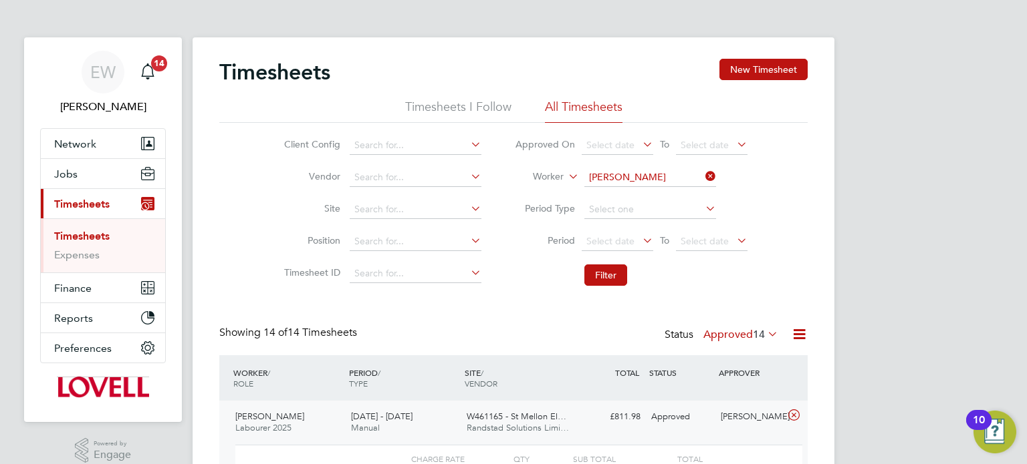
click at [702, 174] on icon at bounding box center [702, 176] width 0 height 19
click at [408, 205] on input at bounding box center [416, 210] width 132 height 19
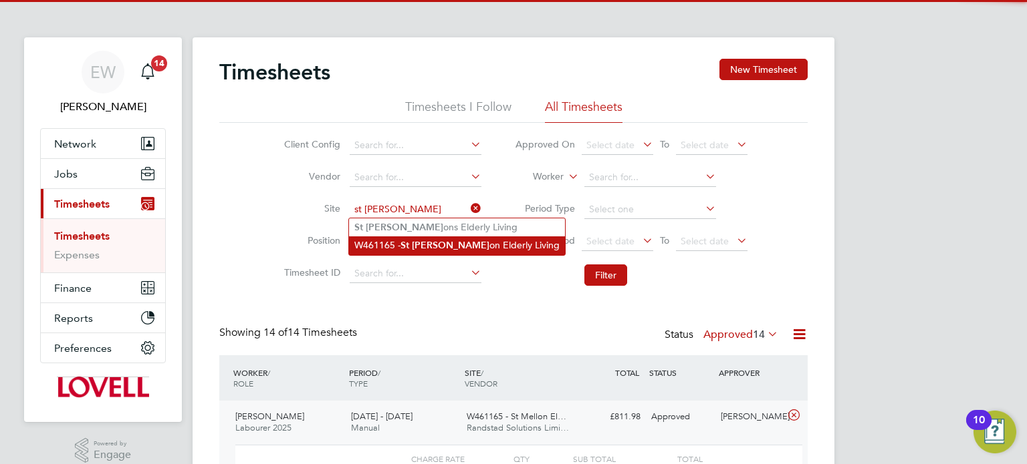
click at [432, 243] on b "Mell" at bounding box center [451, 245] width 78 height 11
type input "W461165 - St Mellon Elderly Living"
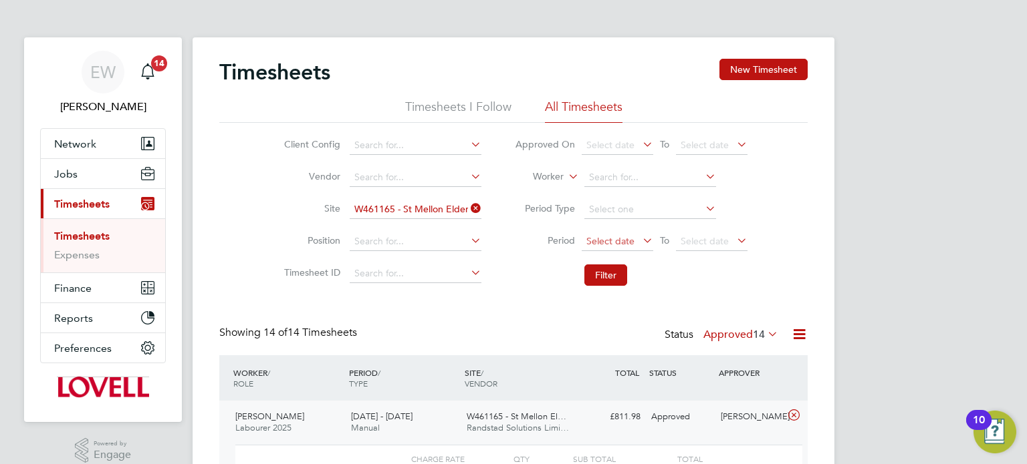
click at [618, 245] on span "Select date" at bounding box center [610, 241] width 48 height 12
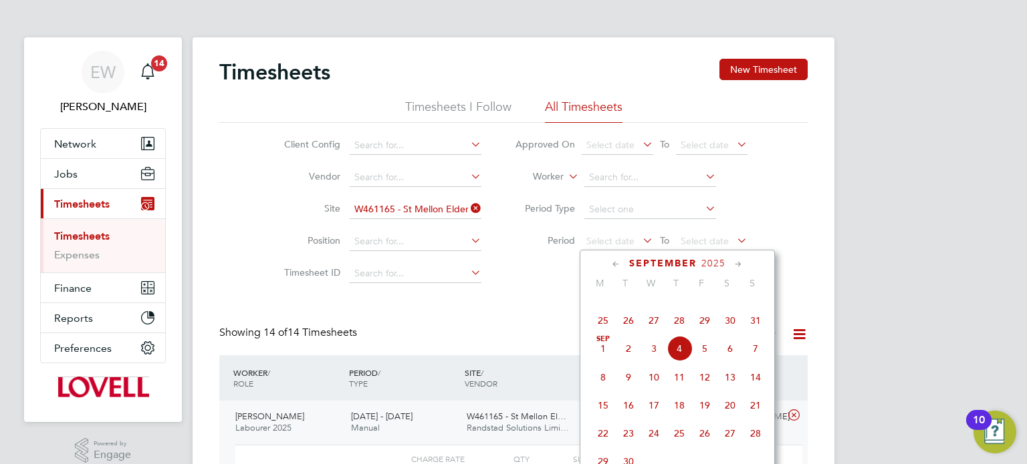
click at [734, 305] on span "23" at bounding box center [729, 292] width 25 height 25
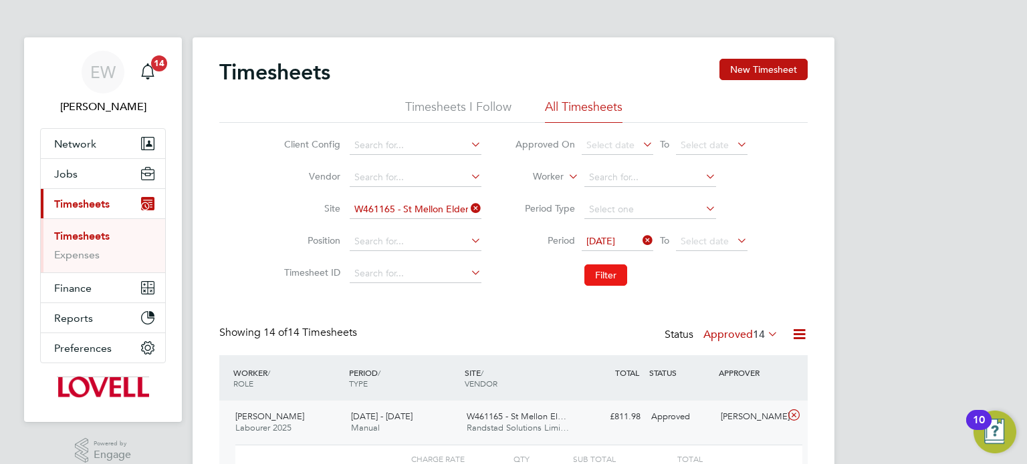
click at [612, 278] on button "Filter" at bounding box center [605, 275] width 43 height 21
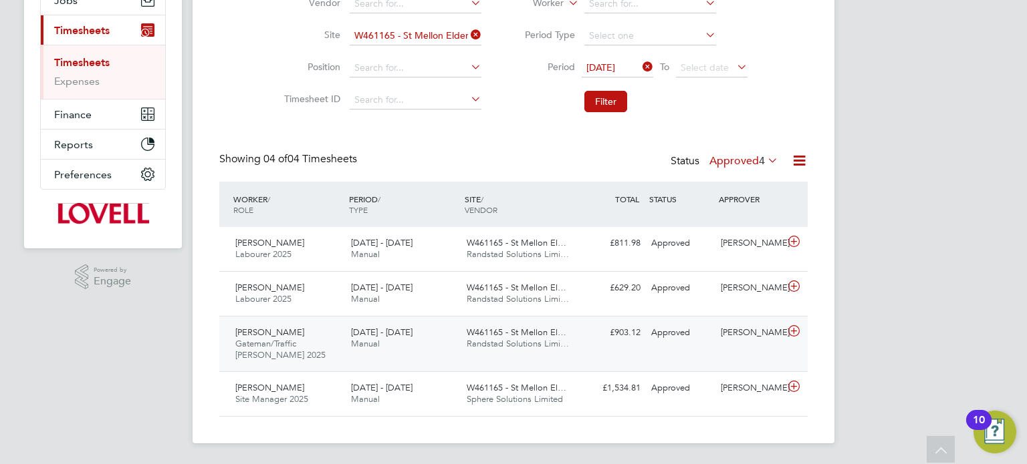
click at [658, 367] on div "Raymon Sanusi Gateman/Traffic Marshall 2025 23 - 29 Aug 2025 23 - 29 Aug 2025 M…" at bounding box center [513, 344] width 588 height 56
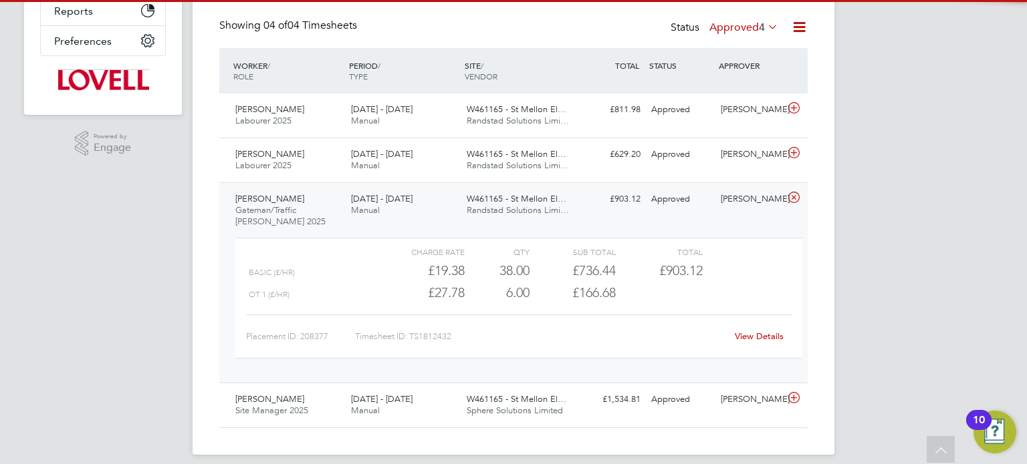
scroll to position [310, 0]
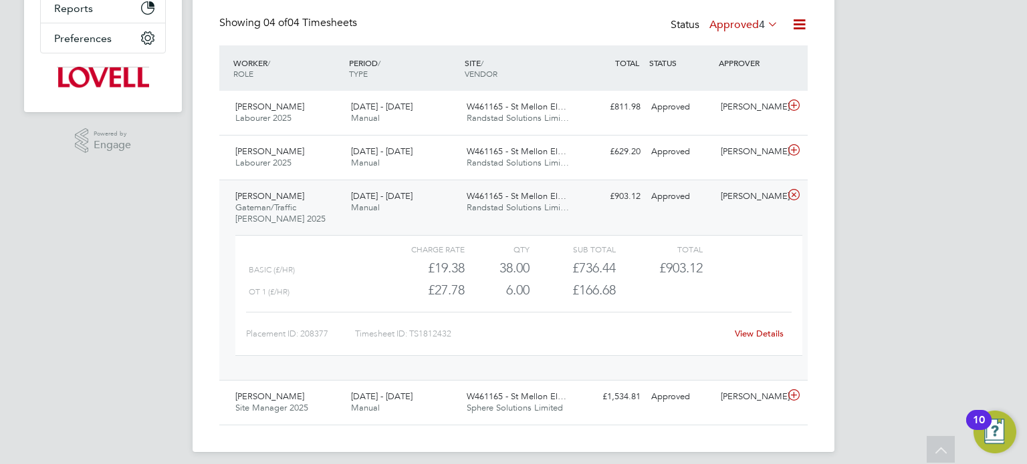
click at [759, 325] on div "View Details" at bounding box center [758, 333] width 65 height 21
click at [761, 331] on link "View Details" at bounding box center [759, 333] width 49 height 11
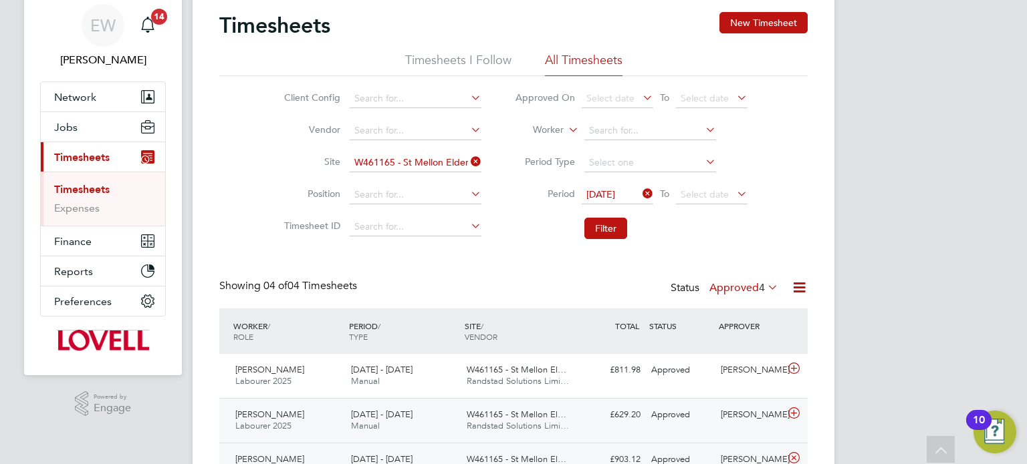
scroll to position [0, 0]
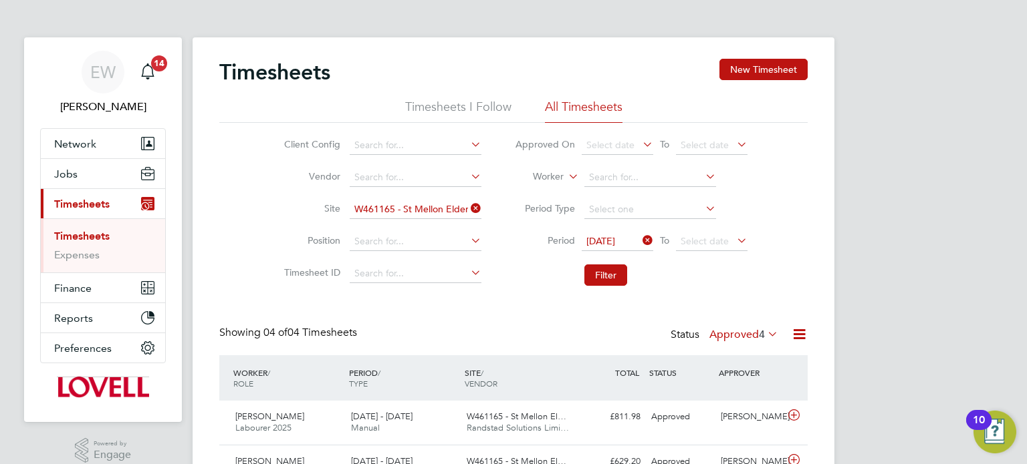
click at [468, 209] on icon at bounding box center [468, 208] width 0 height 19
click at [374, 208] on input at bounding box center [416, 210] width 132 height 19
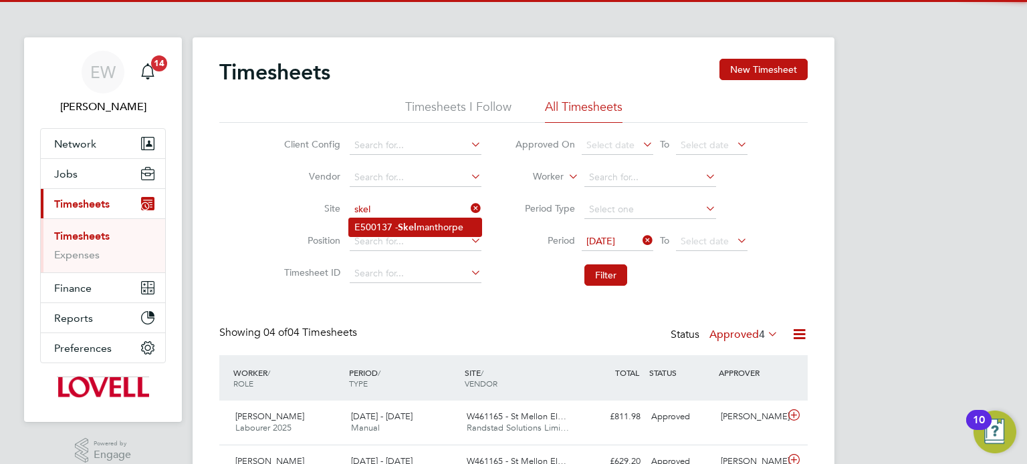
click at [398, 225] on li "E500137 - Skel manthorpe" at bounding box center [415, 228] width 132 height 18
type input "E500137 - Skelmanthorpe"
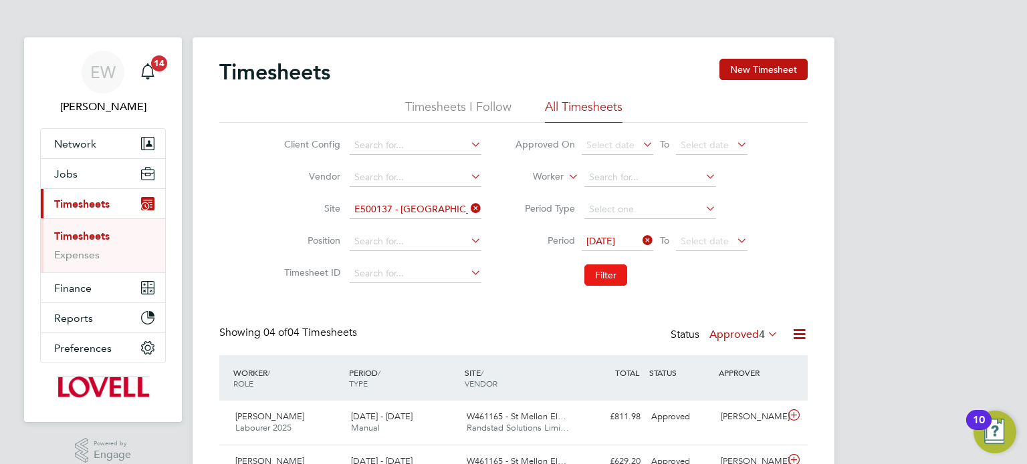
click at [610, 280] on button "Filter" at bounding box center [605, 275] width 43 height 21
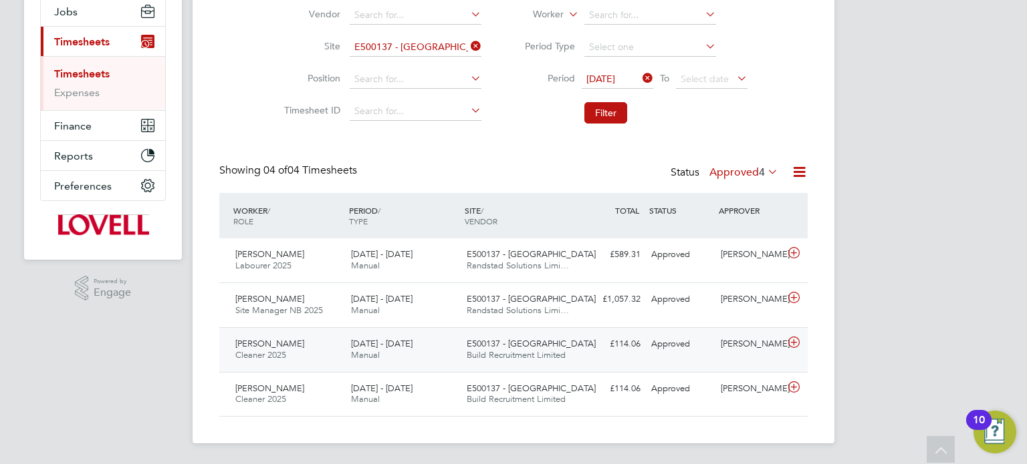
click at [706, 344] on div "Approved" at bounding box center [681, 345] width 70 height 22
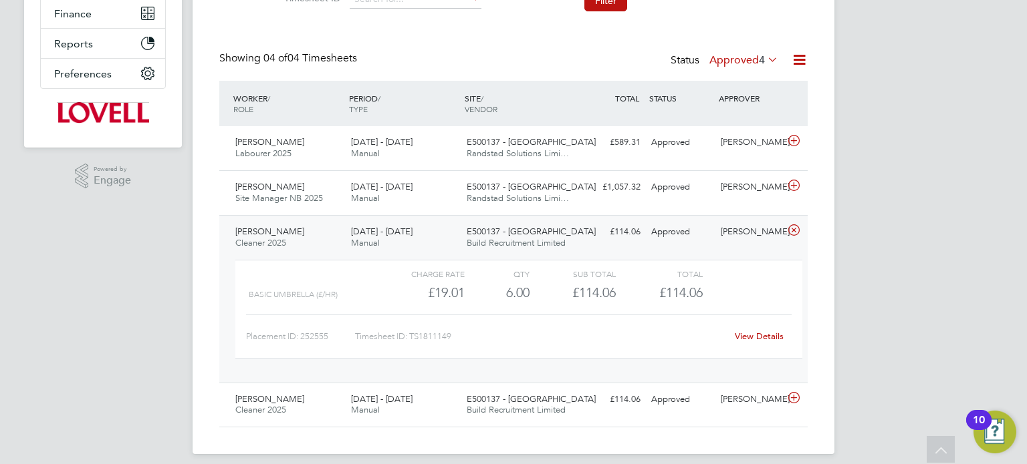
scroll to position [285, 0]
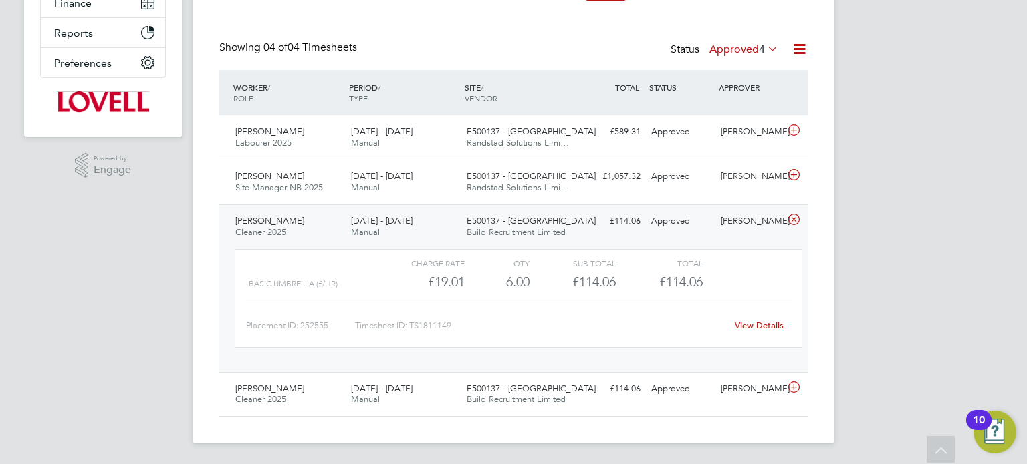
click at [703, 211] on div "Approved" at bounding box center [681, 222] width 70 height 22
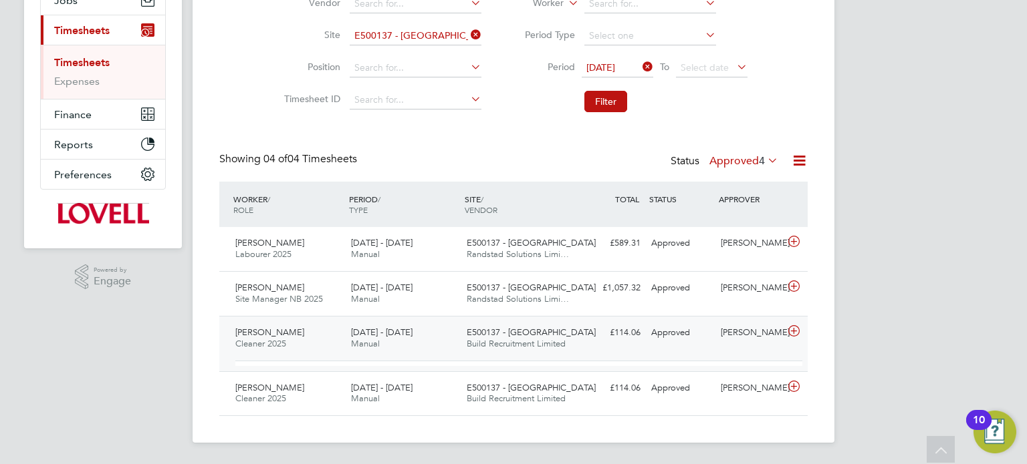
scroll to position [162, 0]
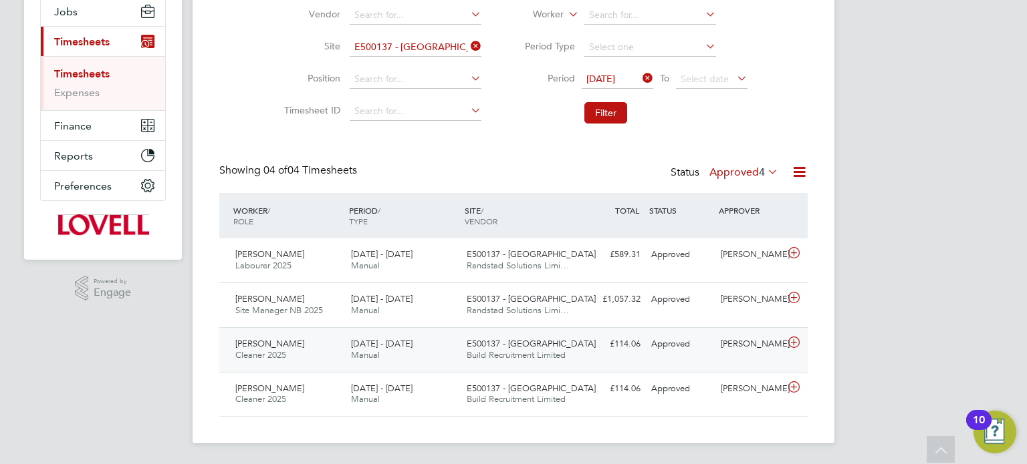
click at [738, 358] on div "Toni Mcmanus Cleaner 2025 23 - 29 Aug 2025 23 - 29 Aug 2025 Manual E500137 - Sk…" at bounding box center [513, 349] width 588 height 45
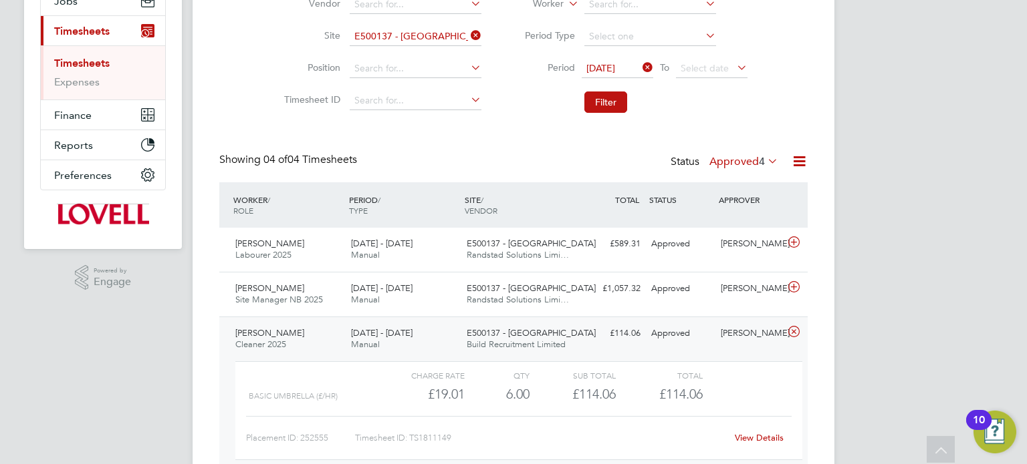
scroll to position [22, 130]
click at [758, 434] on link "View Details" at bounding box center [759, 437] width 49 height 11
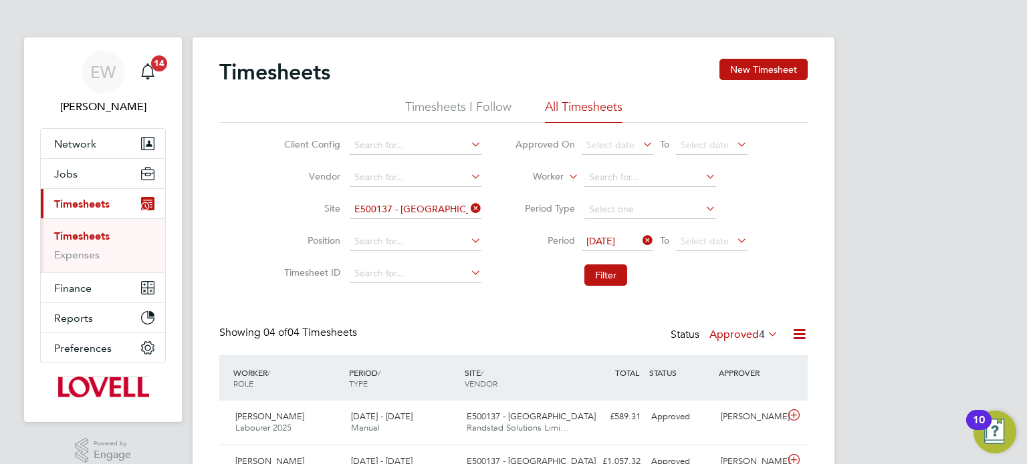
click at [468, 207] on icon at bounding box center [468, 208] width 0 height 19
click at [375, 203] on input at bounding box center [416, 210] width 132 height 19
click at [408, 231] on b "North" at bounding box center [410, 227] width 25 height 11
type input "K480010 - North Bersted"
click at [692, 241] on span "Select date" at bounding box center [704, 241] width 48 height 12
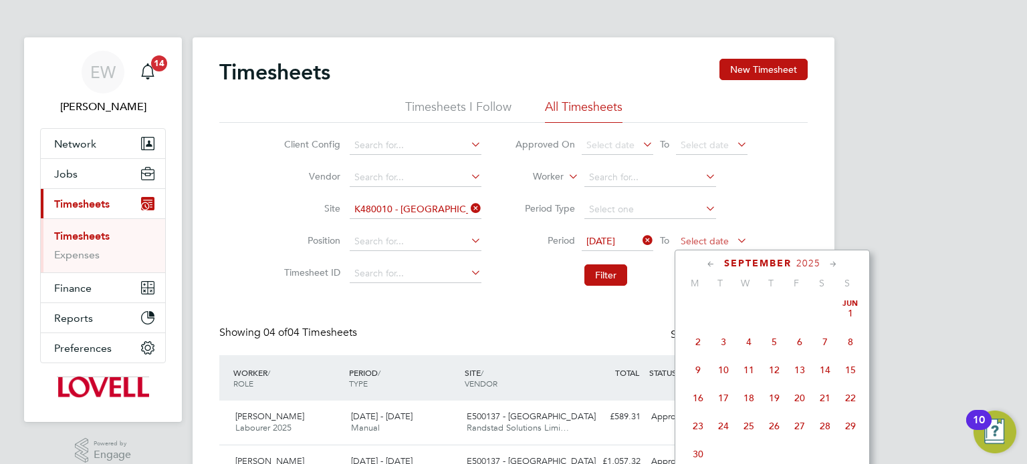
scroll to position [416, 0]
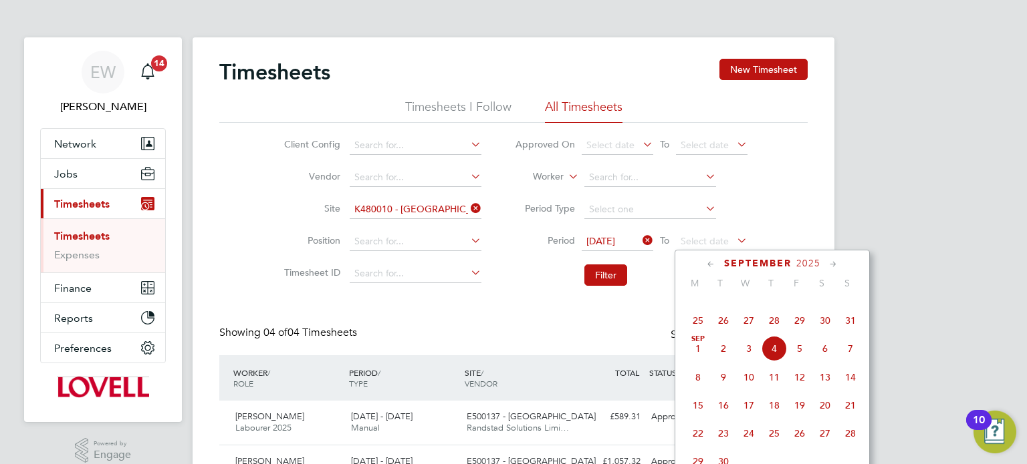
click at [796, 334] on span "29" at bounding box center [799, 320] width 25 height 25
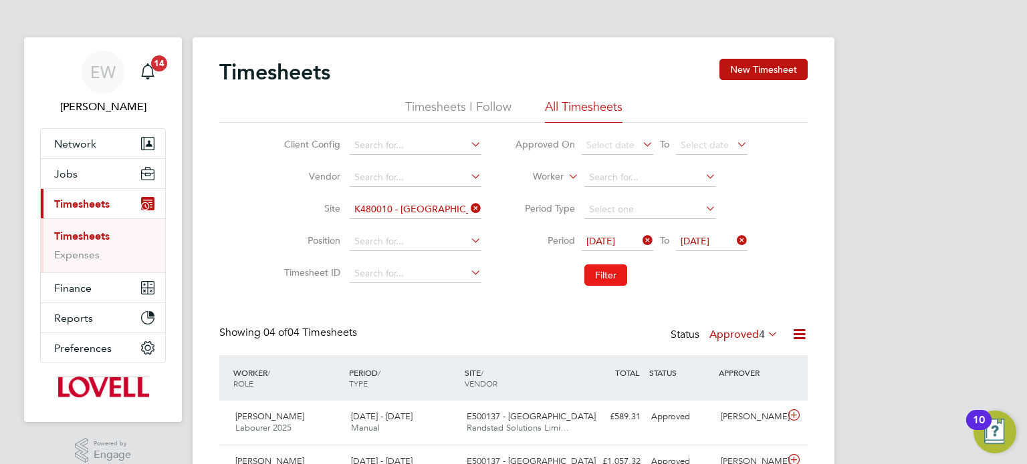
click at [609, 277] on button "Filter" at bounding box center [605, 275] width 43 height 21
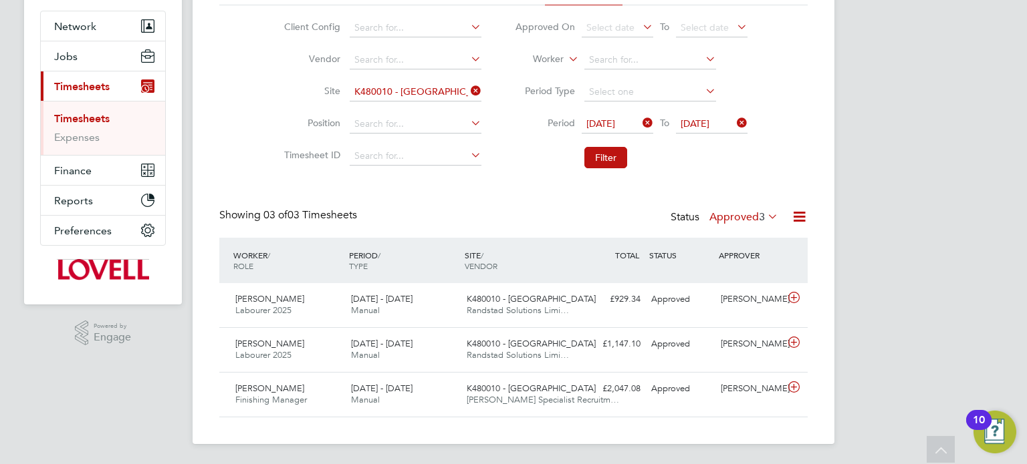
click at [746, 211] on label "Approved 3" at bounding box center [743, 217] width 69 height 13
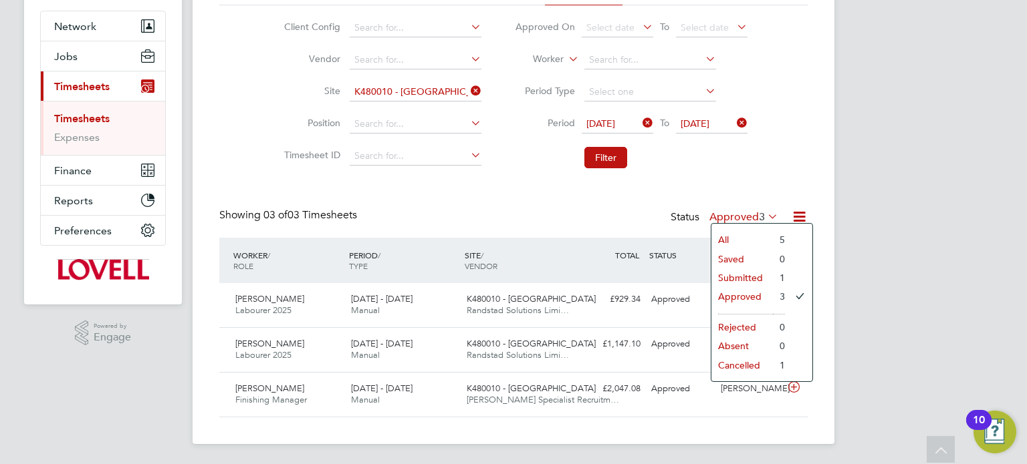
click at [740, 367] on li "Cancelled" at bounding box center [741, 365] width 61 height 19
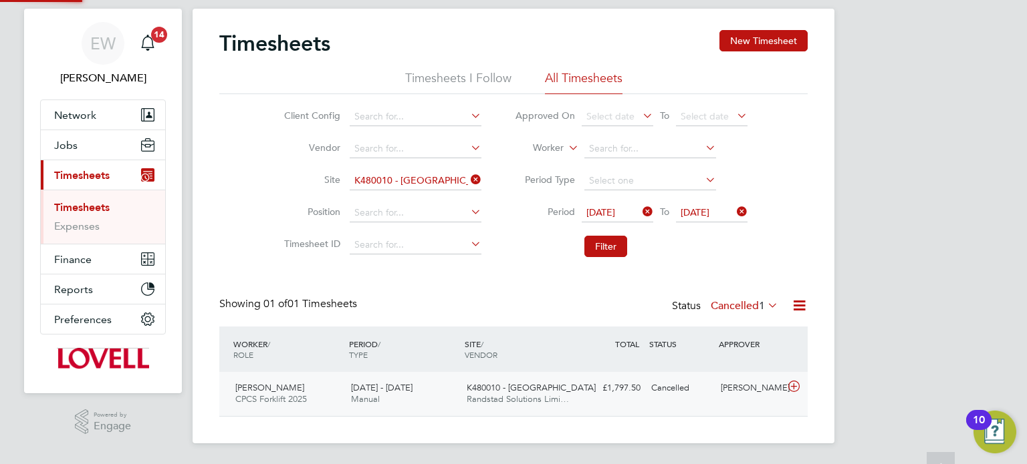
scroll to position [33, 116]
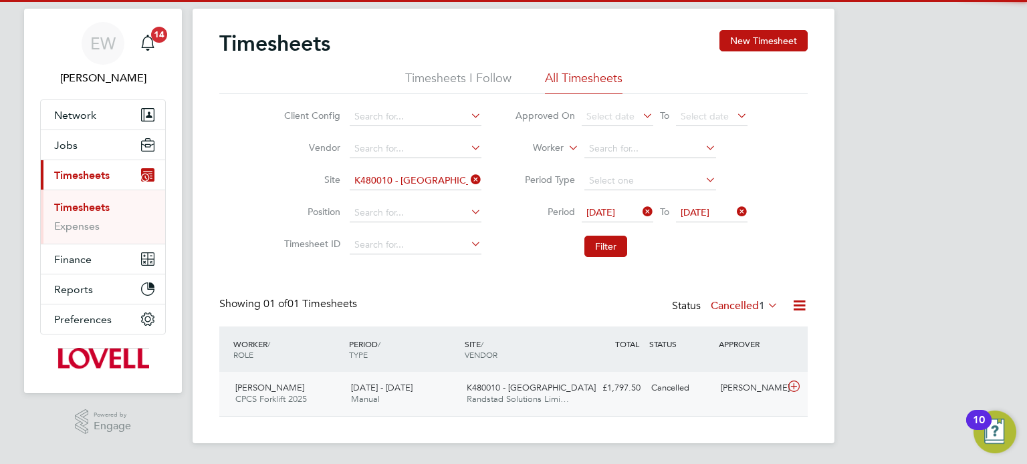
click at [640, 385] on div "£1,797.50 Cancelled" at bounding box center [611, 389] width 70 height 22
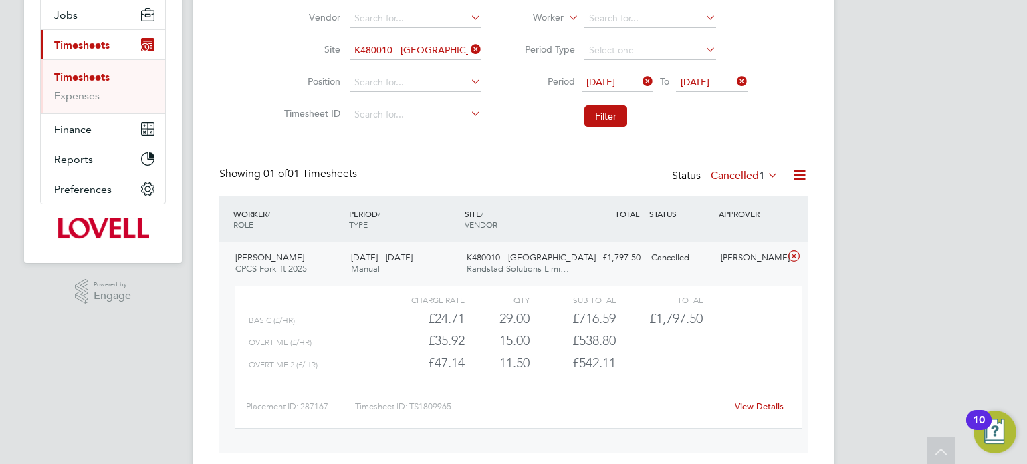
scroll to position [174, 0]
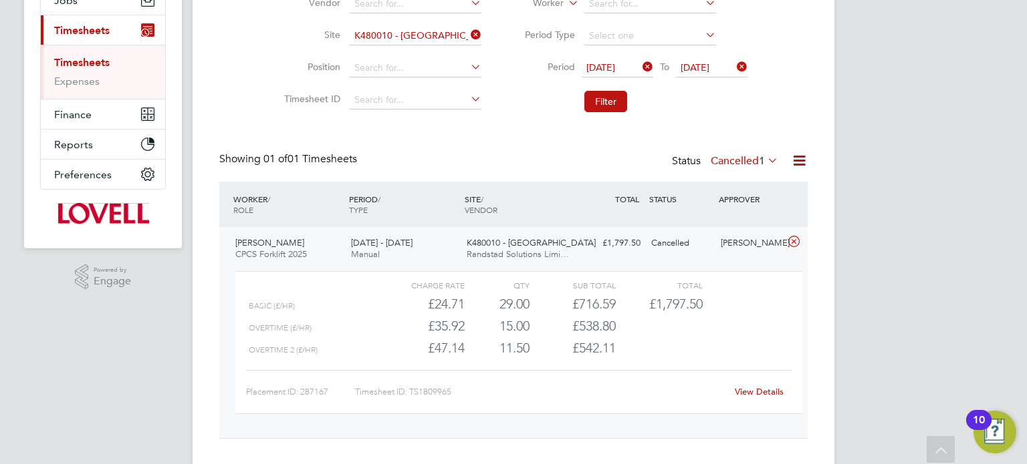
click at [728, 260] on div "Daniel Grama CPCS Forklift 2025 23 - 29 Aug 2025 23 - 29 Aug 2025 Manual K48001…" at bounding box center [513, 332] width 588 height 211
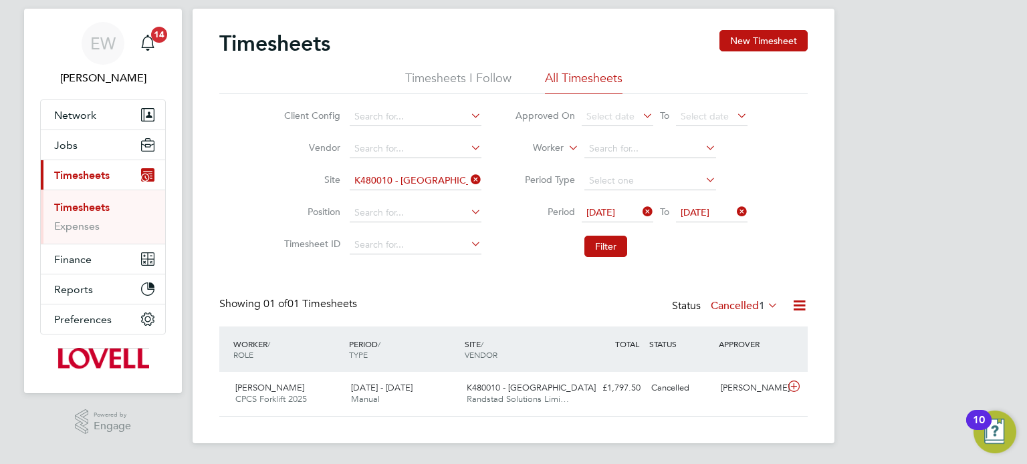
click at [733, 300] on label "Cancelled 1" at bounding box center [744, 305] width 68 height 13
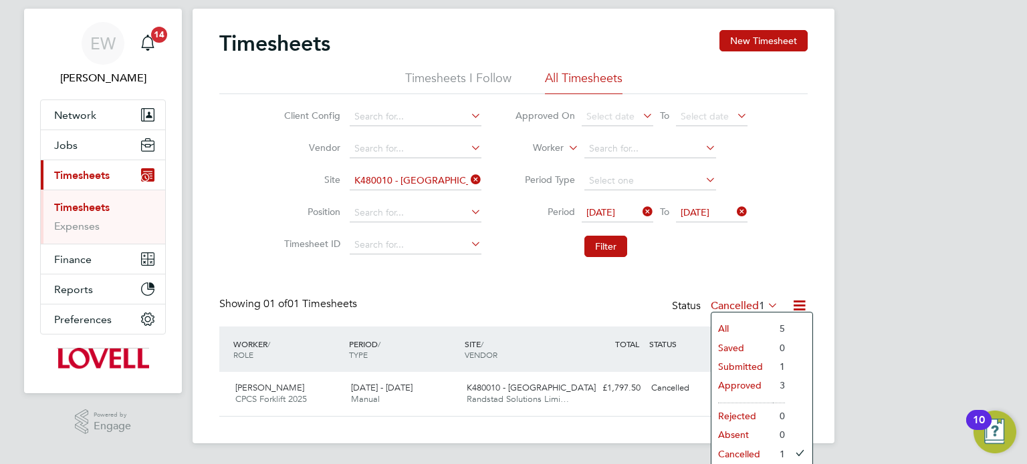
scroll to position [35, 0]
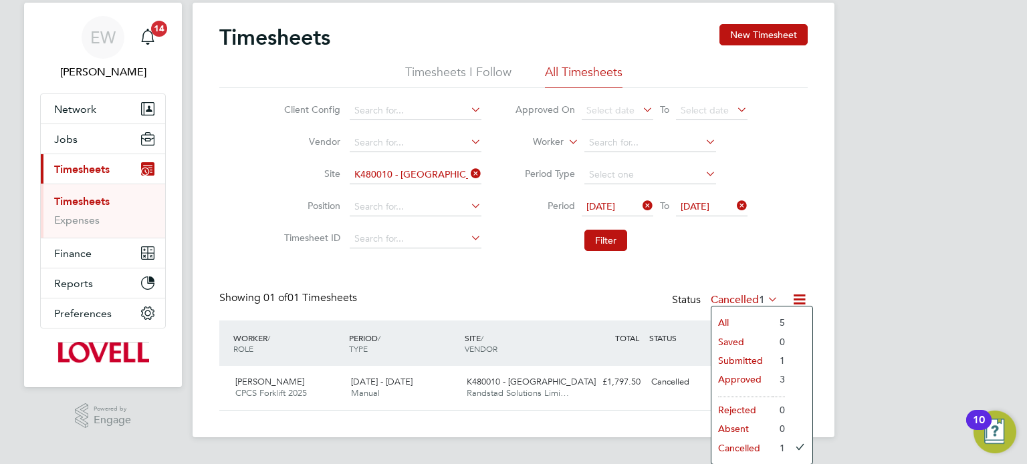
click at [744, 360] on li "Submitted" at bounding box center [741, 361] width 61 height 19
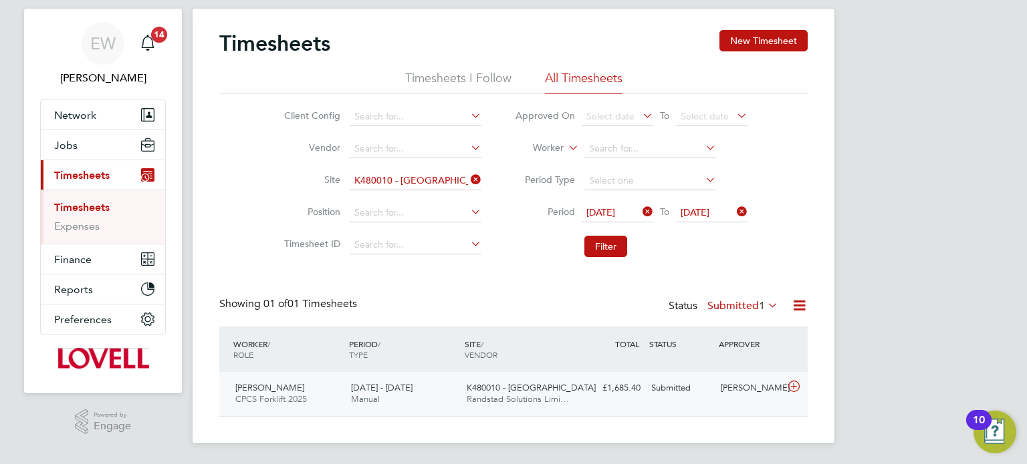
click at [715, 386] on div "Dan Byng" at bounding box center [750, 389] width 70 height 22
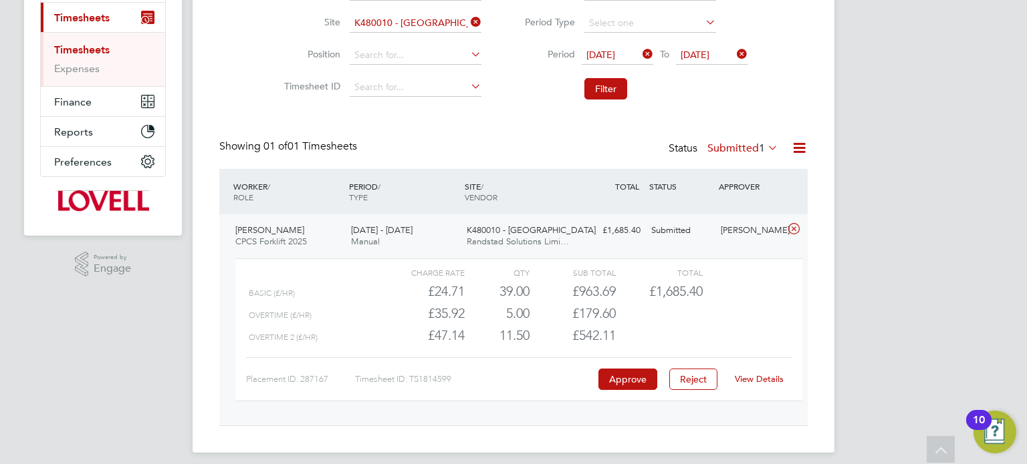
click at [771, 382] on link "View Details" at bounding box center [759, 379] width 49 height 11
click at [757, 380] on link "View Details" at bounding box center [759, 379] width 49 height 11
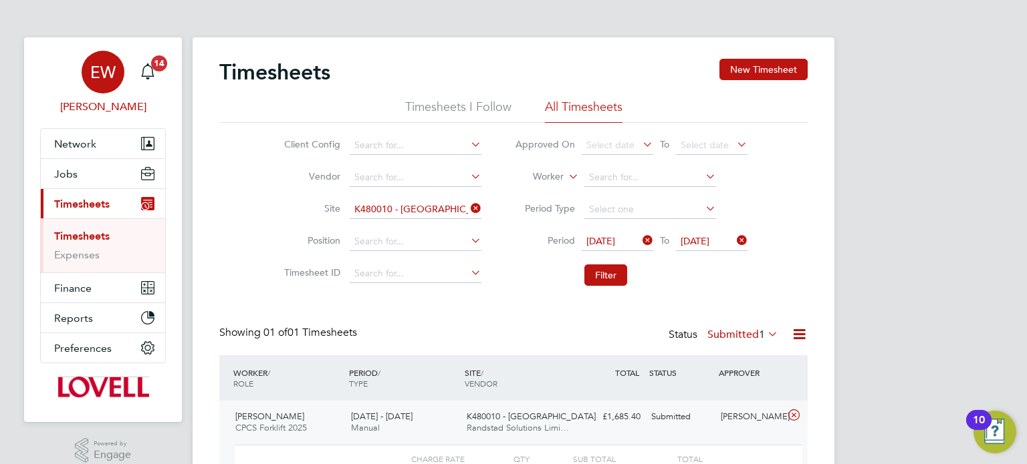
click at [103, 72] on span "EW" at bounding box center [102, 71] width 25 height 17
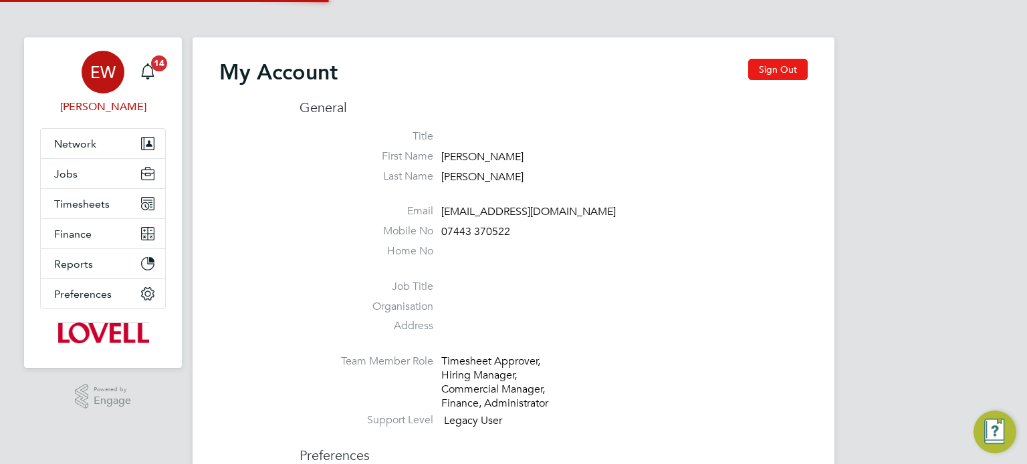
type input "labourdeskmslv@randstadcpe.com"
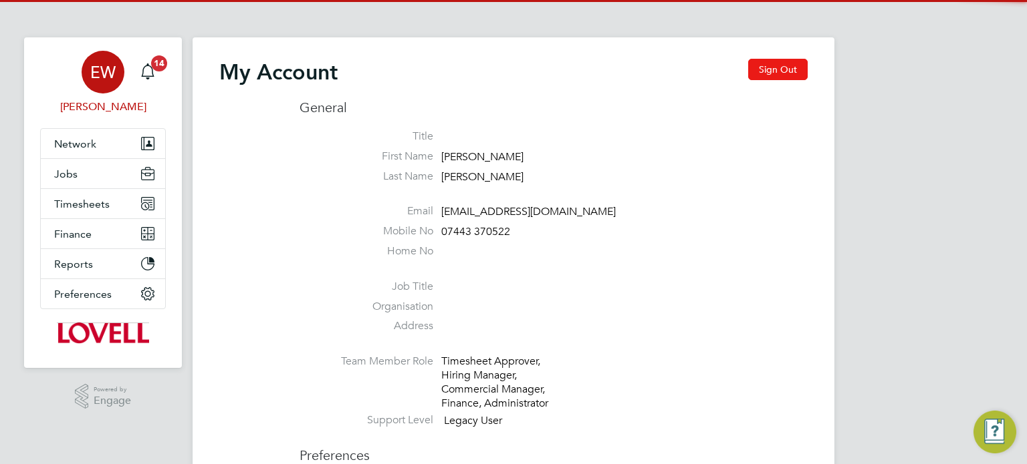
click at [780, 72] on button "Sign Out" at bounding box center [777, 69] width 59 height 21
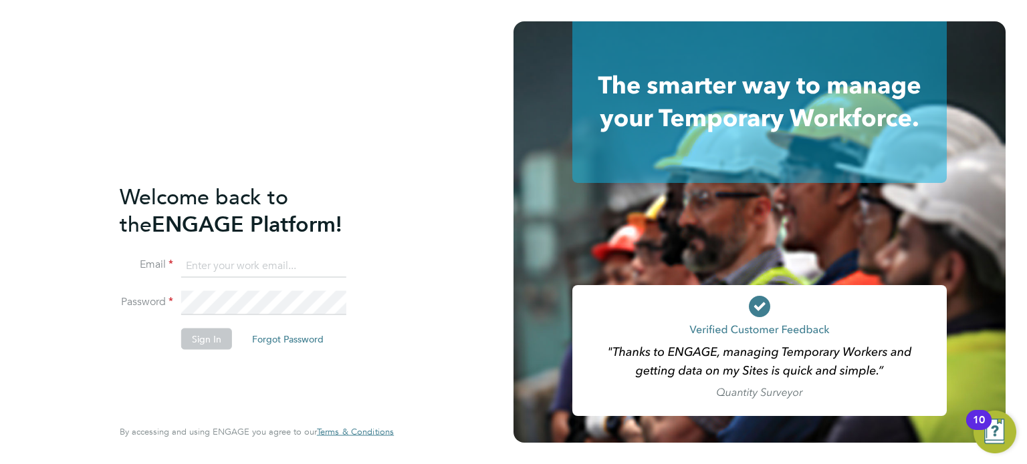
type input "labourdeskmslv@randstadcpe.com"
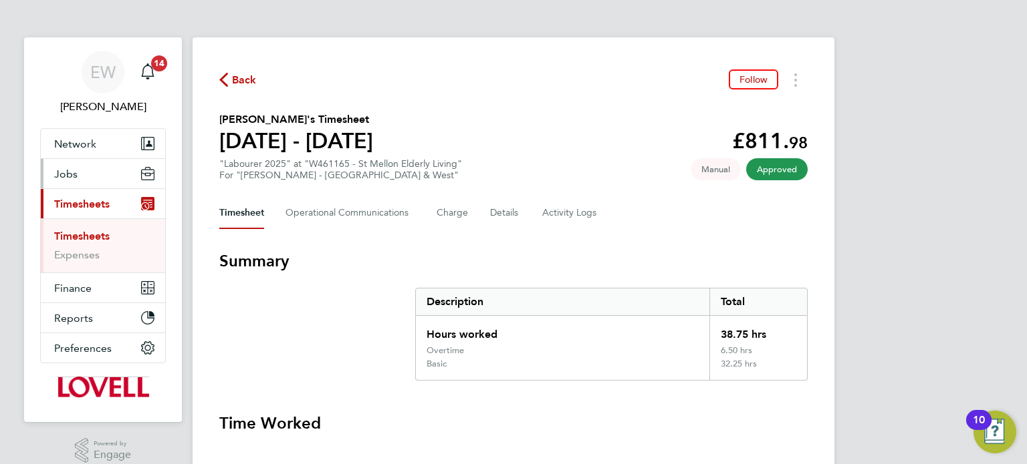
click at [84, 168] on button "Jobs" at bounding box center [103, 173] width 124 height 29
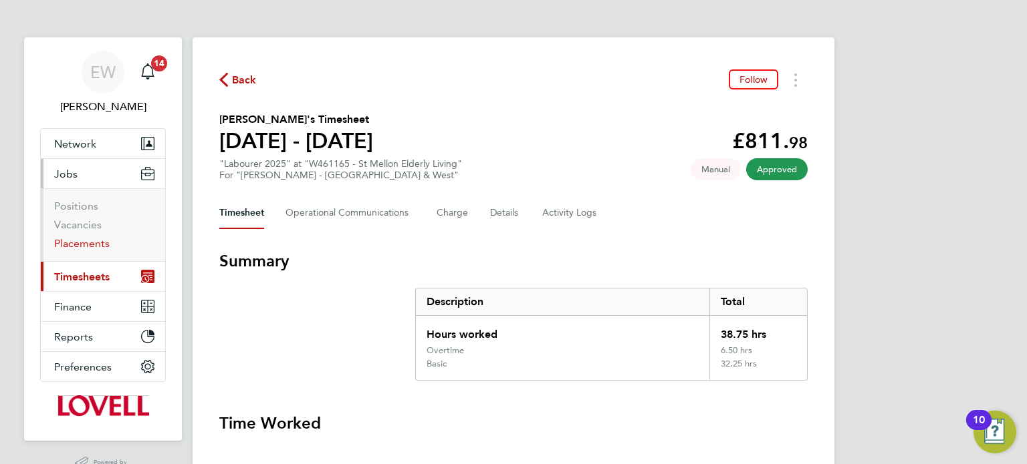
click at [93, 241] on link "Placements" at bounding box center [81, 243] width 55 height 13
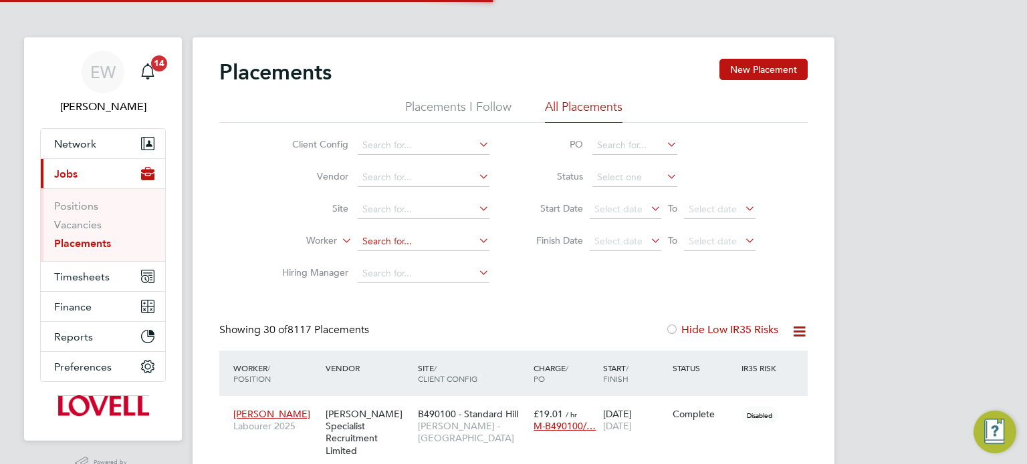
click at [393, 241] on input at bounding box center [424, 242] width 132 height 19
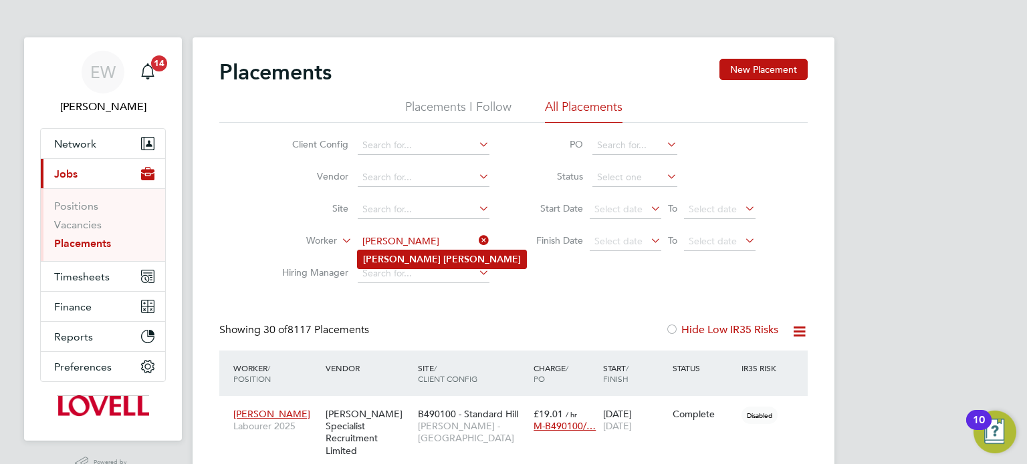
click at [432, 259] on li "[PERSON_NAME]" at bounding box center [442, 260] width 168 height 18
type input "[PERSON_NAME]"
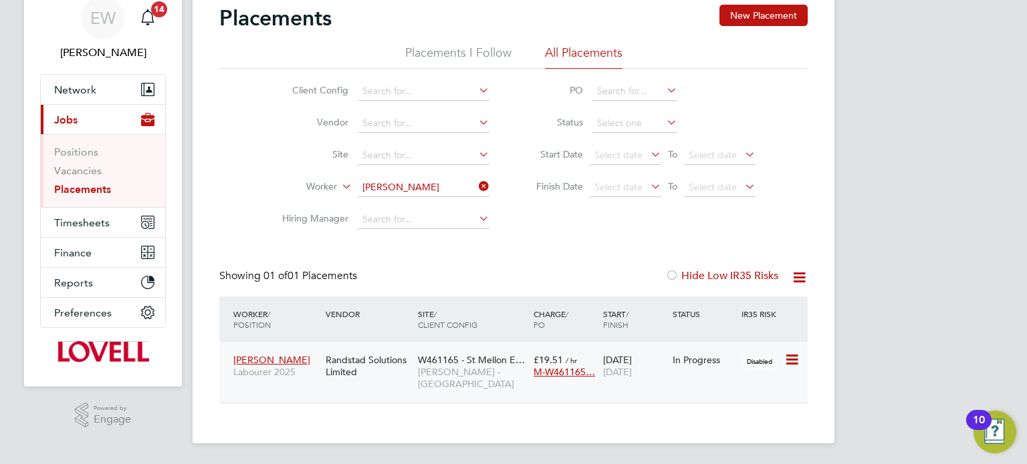
click at [473, 355] on span "W461165 - St Mellon E…" at bounding box center [471, 360] width 107 height 12
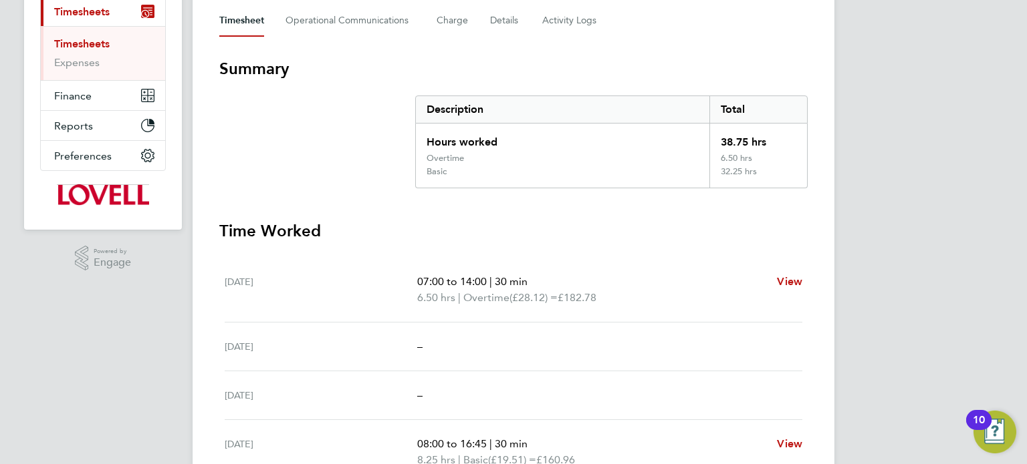
scroll to position [194, 0]
click at [783, 281] on span "View" at bounding box center [789, 280] width 25 height 13
select select "30"
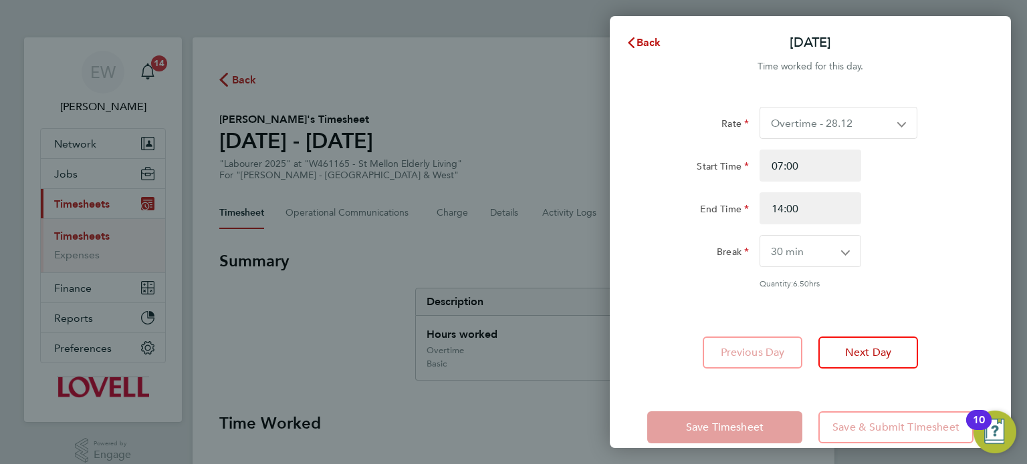
click at [901, 122] on app-icon-cross-button at bounding box center [908, 123] width 16 height 31
click at [649, 45] on span "Back" at bounding box center [648, 42] width 25 height 13
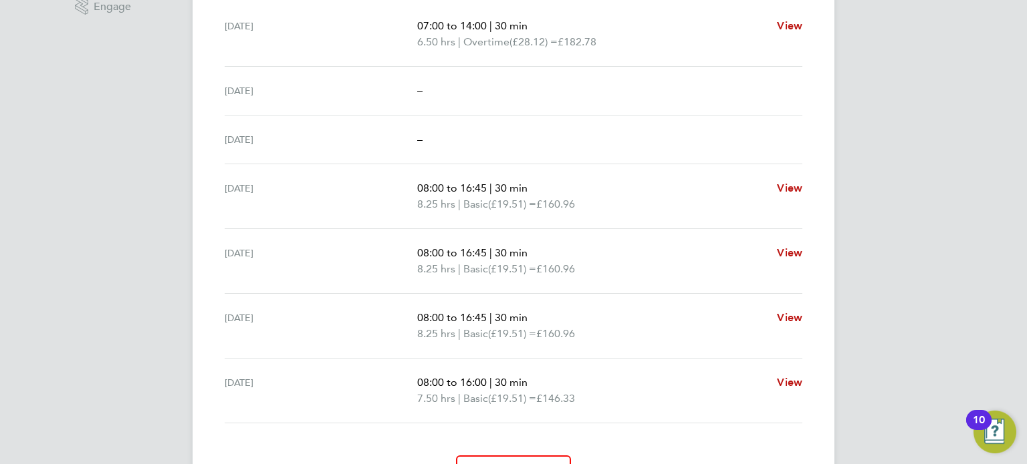
scroll to position [447, 0]
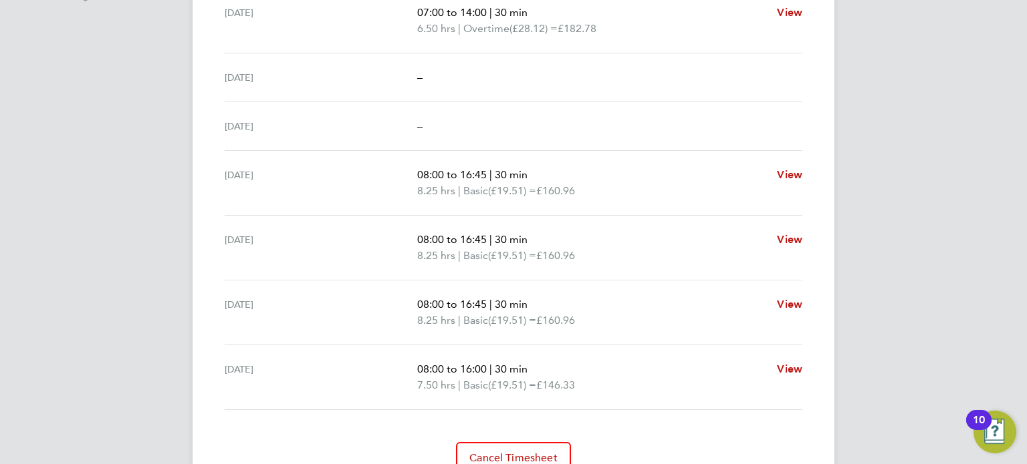
scroll to position [471, 0]
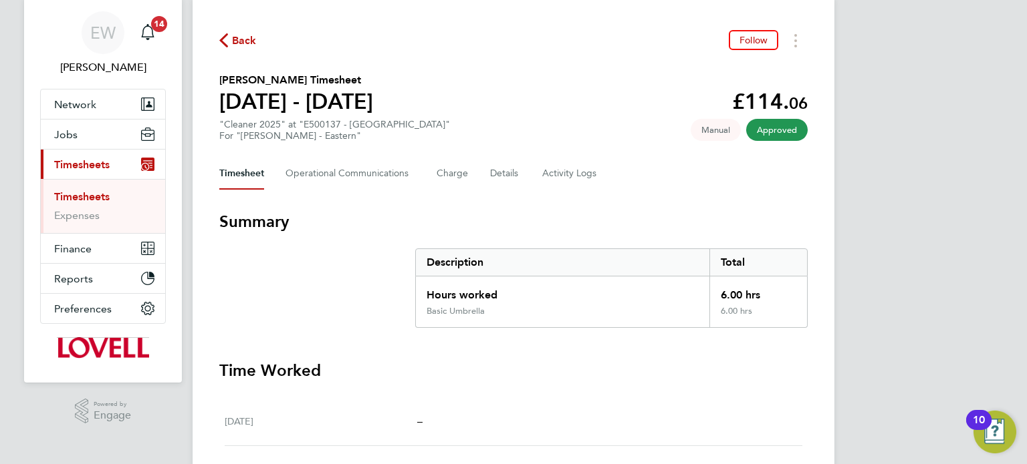
scroll to position [477, 0]
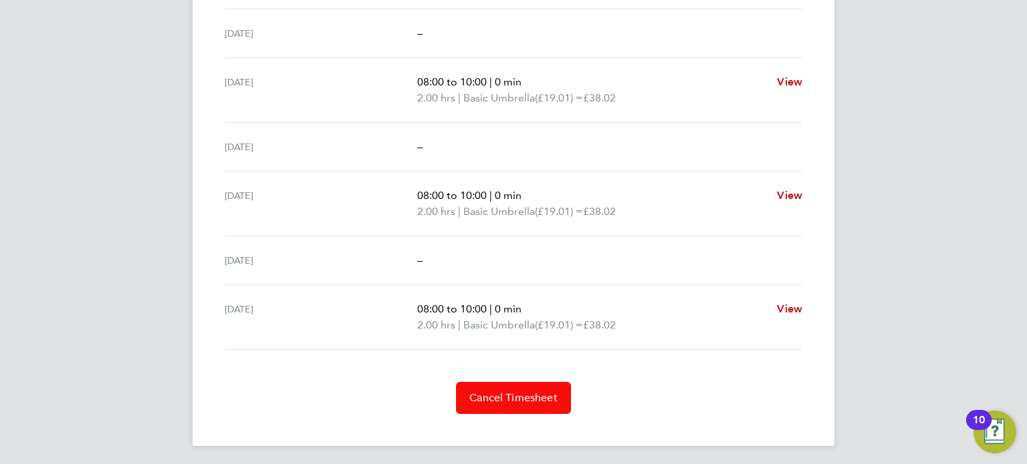
click at [508, 394] on span "Cancel Timesheet" at bounding box center [513, 398] width 88 height 13
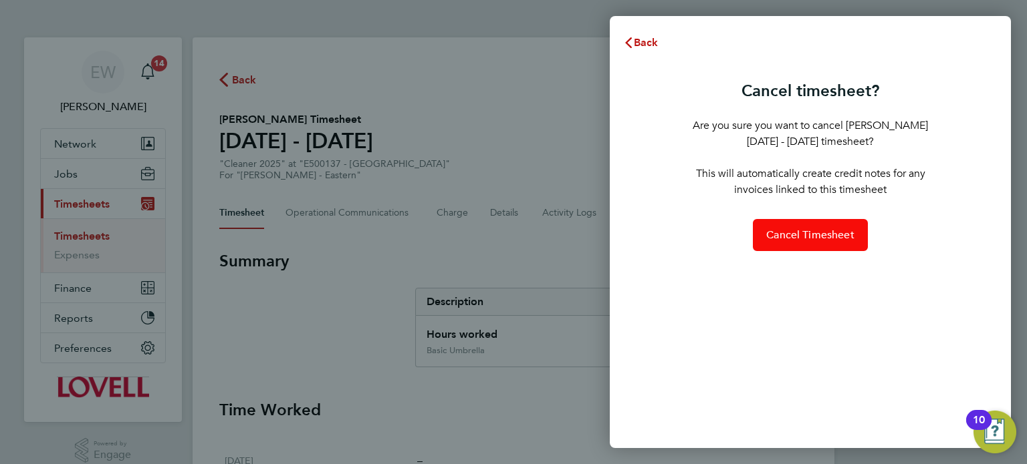
click at [828, 235] on span "Cancel Timesheet" at bounding box center [810, 235] width 88 height 13
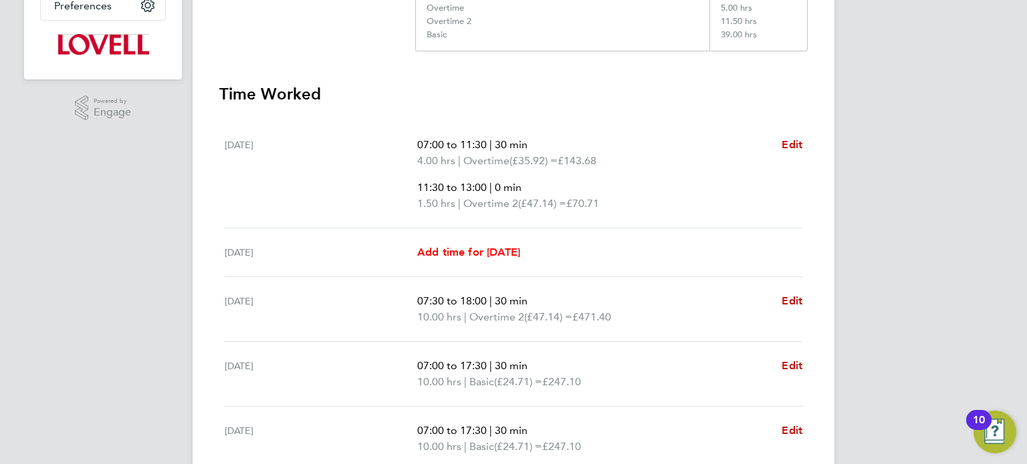
scroll to position [347, 0]
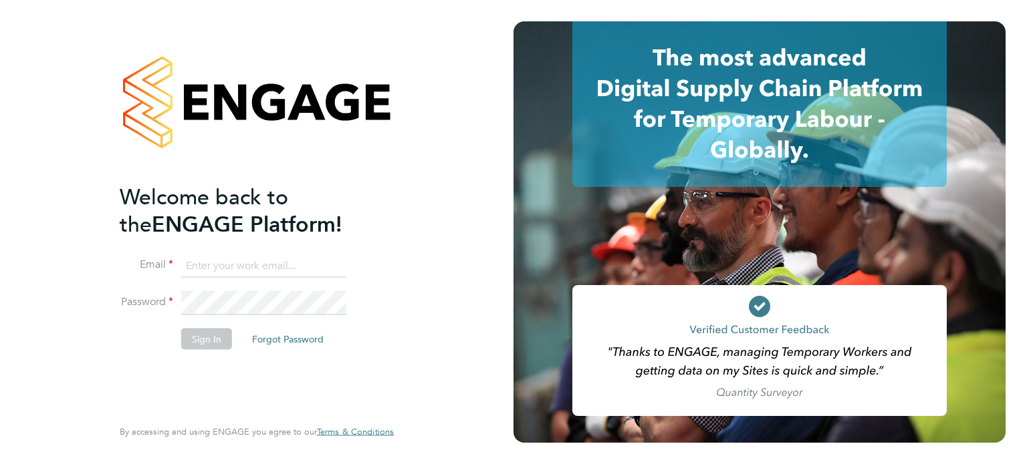
type input "labourdeskmslv@randstadcpe.com"
click at [189, 332] on button "Sign In" at bounding box center [206, 338] width 51 height 21
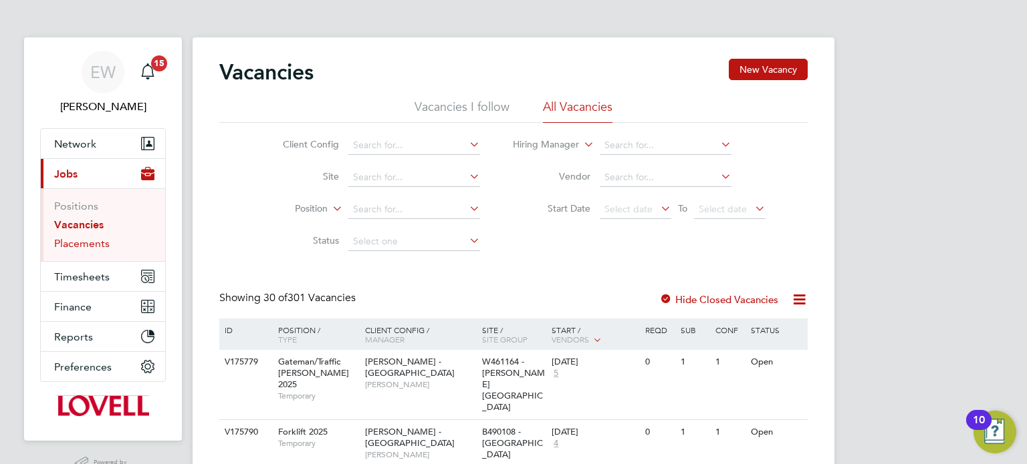
click at [93, 246] on link "Placements" at bounding box center [81, 243] width 55 height 13
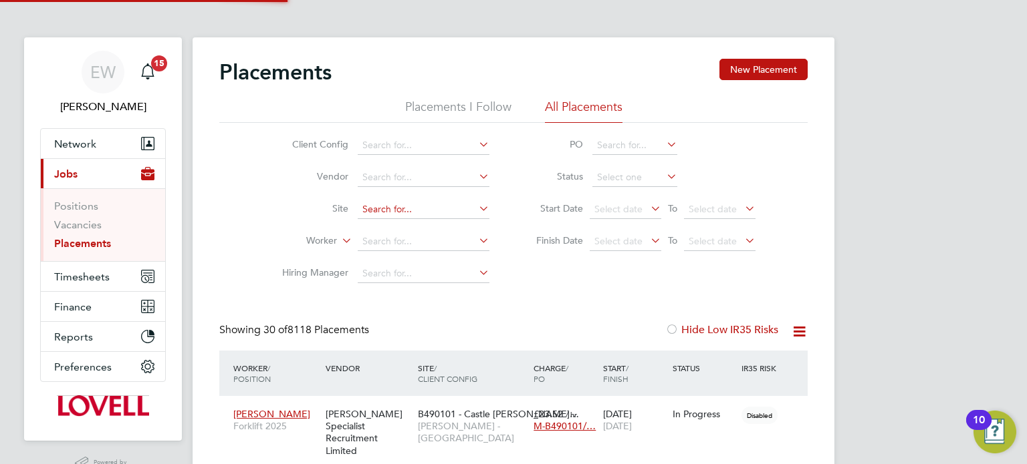
click at [408, 214] on input at bounding box center [424, 210] width 132 height 19
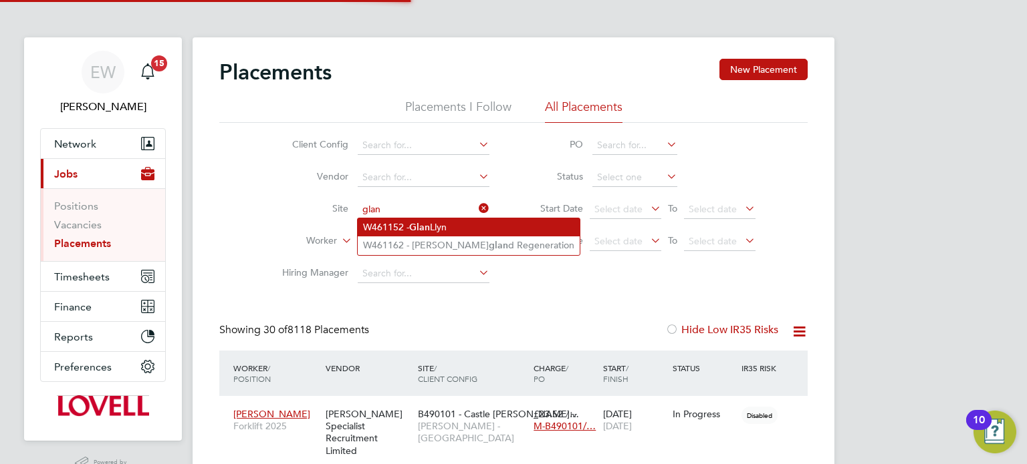
click at [424, 224] on b "Glan" at bounding box center [419, 227] width 21 height 11
type input "W461152 - Glan Llyn"
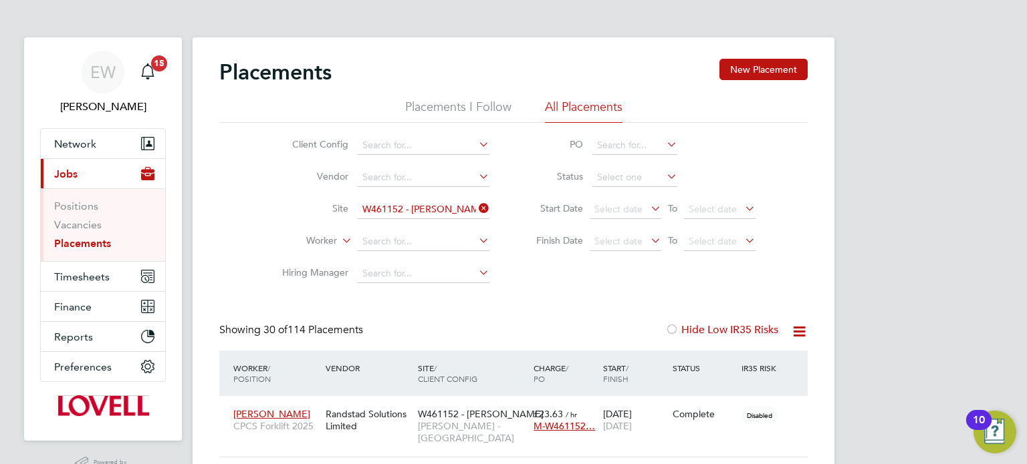
click at [476, 209] on icon at bounding box center [476, 208] width 0 height 19
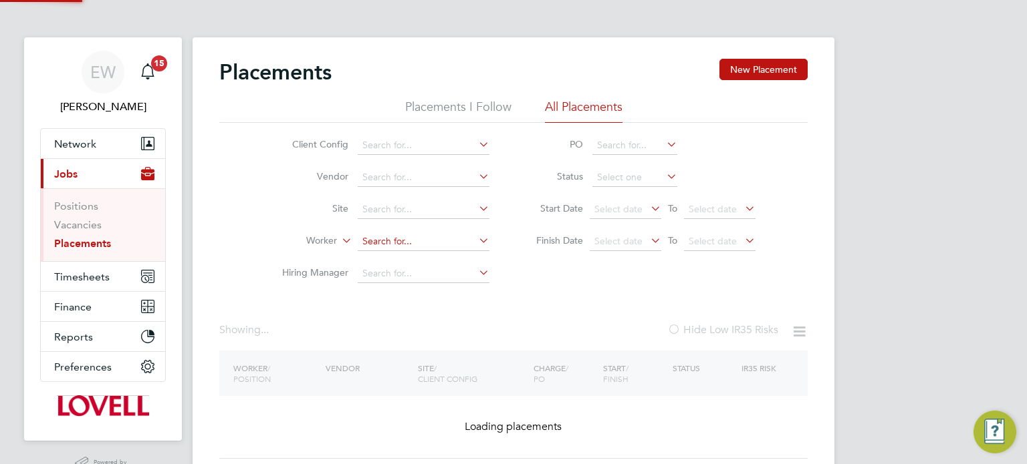
click at [407, 239] on input at bounding box center [424, 242] width 132 height 19
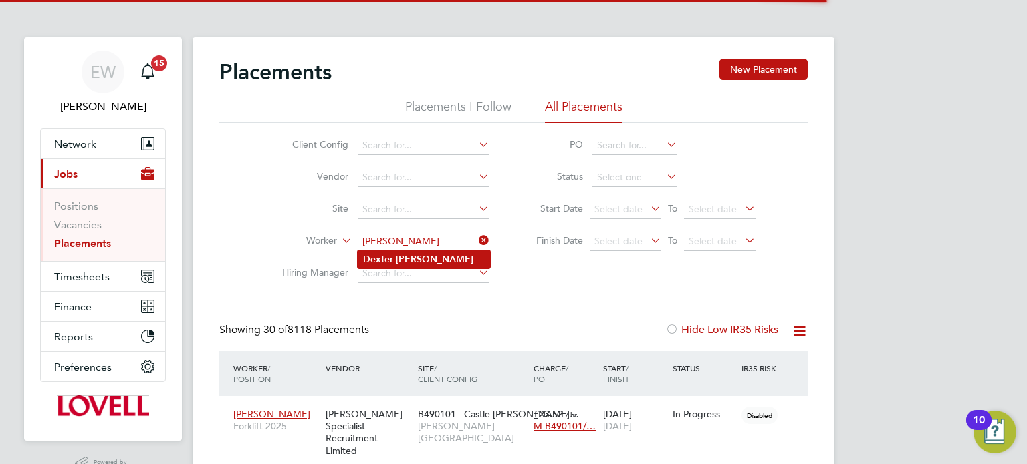
click at [415, 258] on b "Douglas" at bounding box center [435, 259] width 78 height 11
type input "Dexter Douglas"
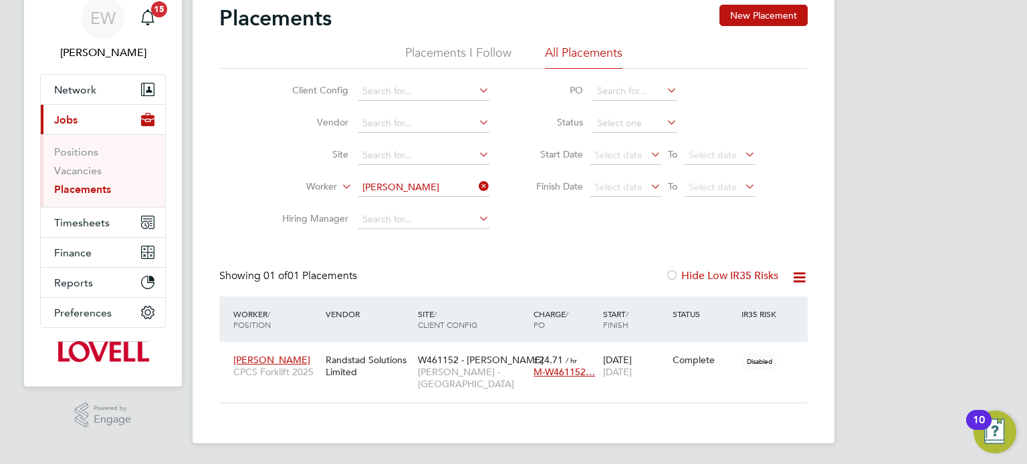
click at [900, 138] on div "EW Emma Wells Notifications 15 Applications: Network Team Members Businesses Si…" at bounding box center [513, 205] width 1027 height 519
click at [80, 170] on link "Vacancies" at bounding box center [77, 170] width 47 height 13
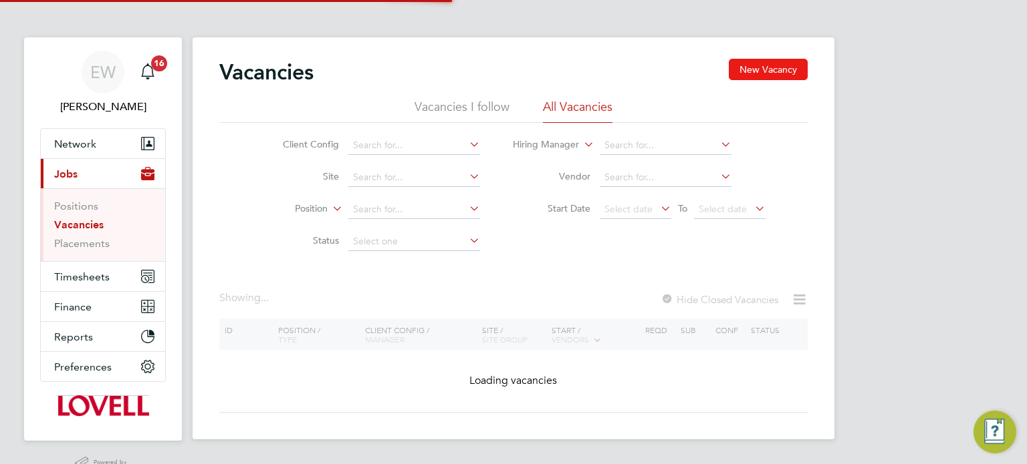
click at [771, 74] on button "New Vacancy" at bounding box center [767, 69] width 79 height 21
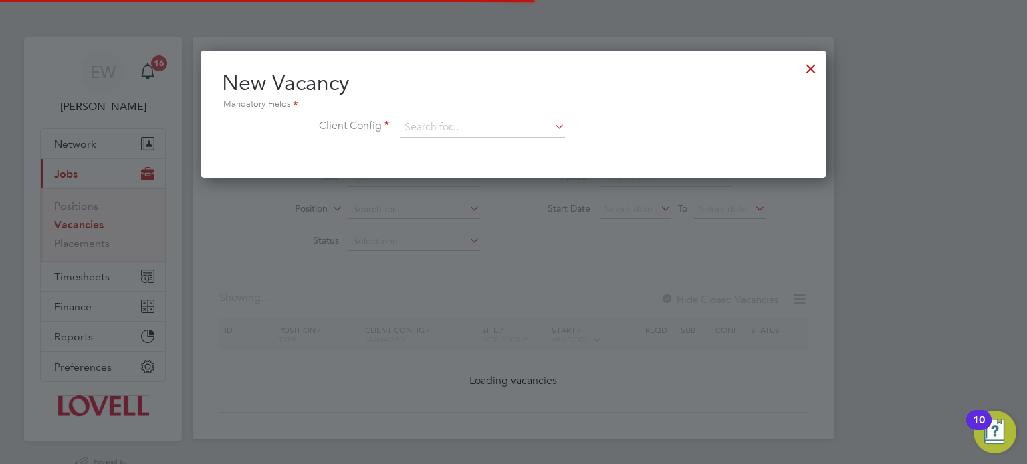
scroll to position [126, 626]
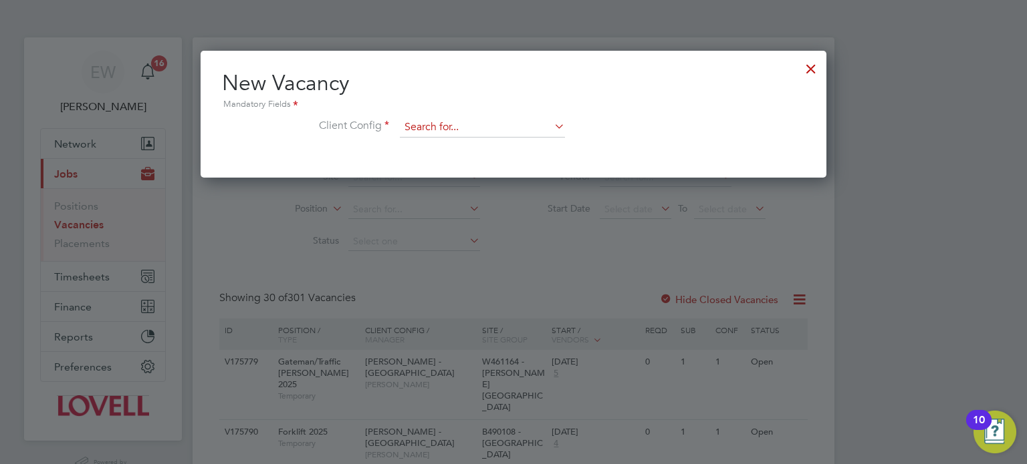
click at [499, 134] on input at bounding box center [482, 128] width 165 height 20
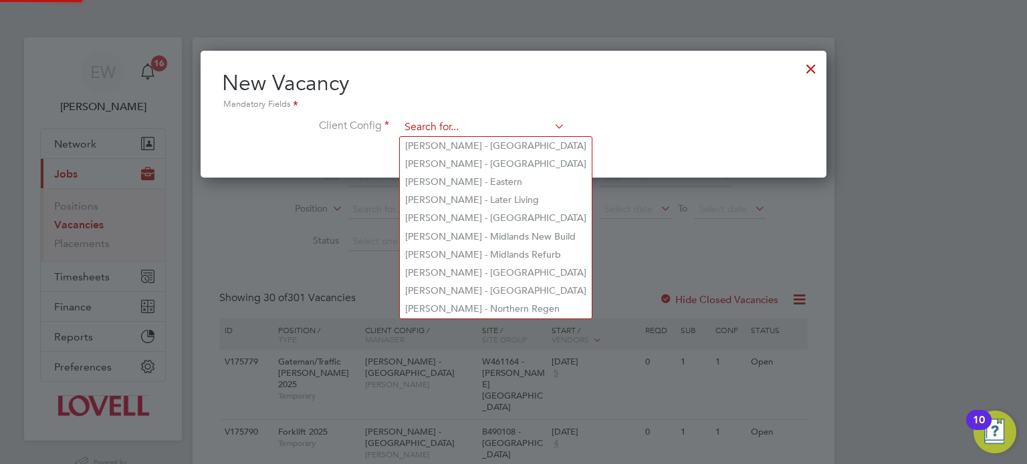
type input "i"
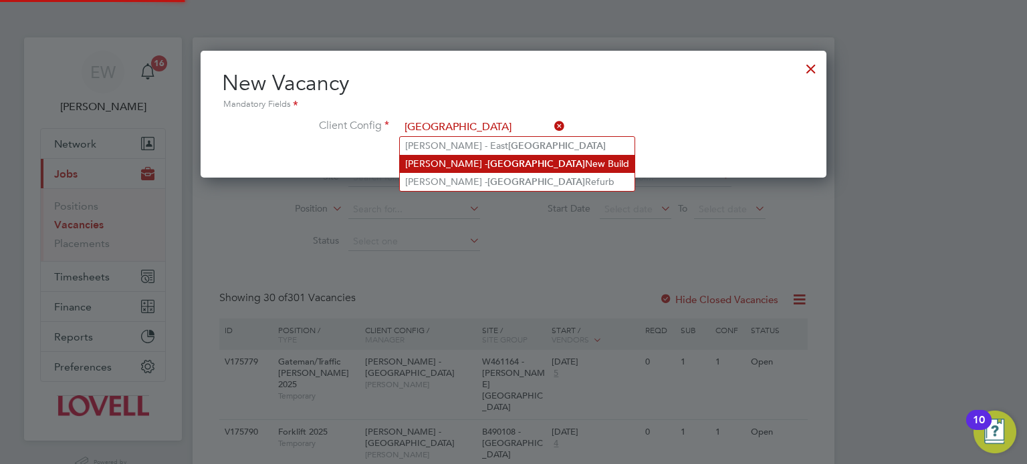
click at [497, 158] on li "Lovell - Midlands New Build" at bounding box center [517, 164] width 235 height 18
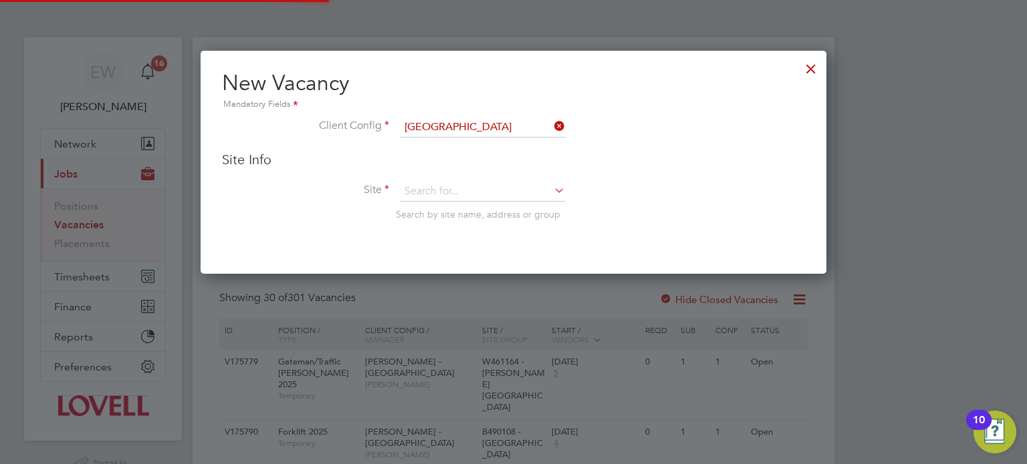
type input "Lovell - Midlands New Build"
click at [450, 190] on input at bounding box center [482, 192] width 165 height 20
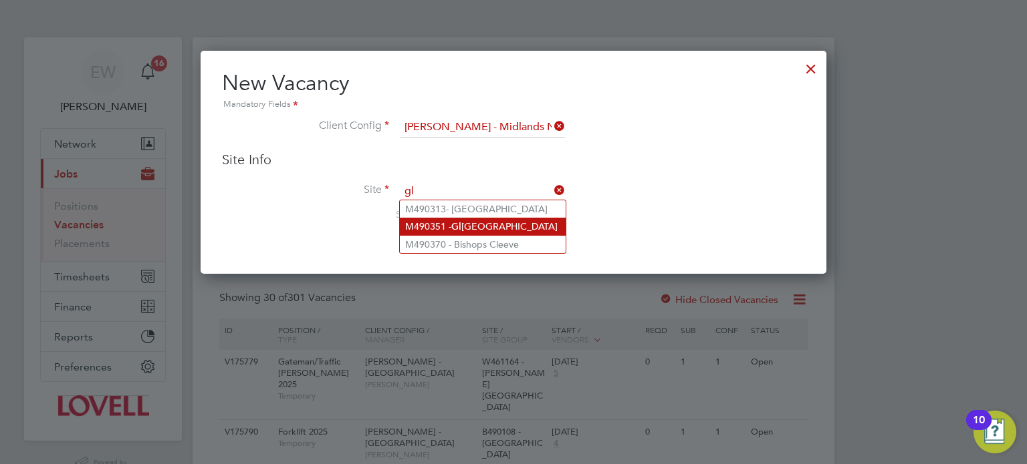
click at [469, 223] on li "M490351 - Gl ebe Street" at bounding box center [483, 227] width 166 height 18
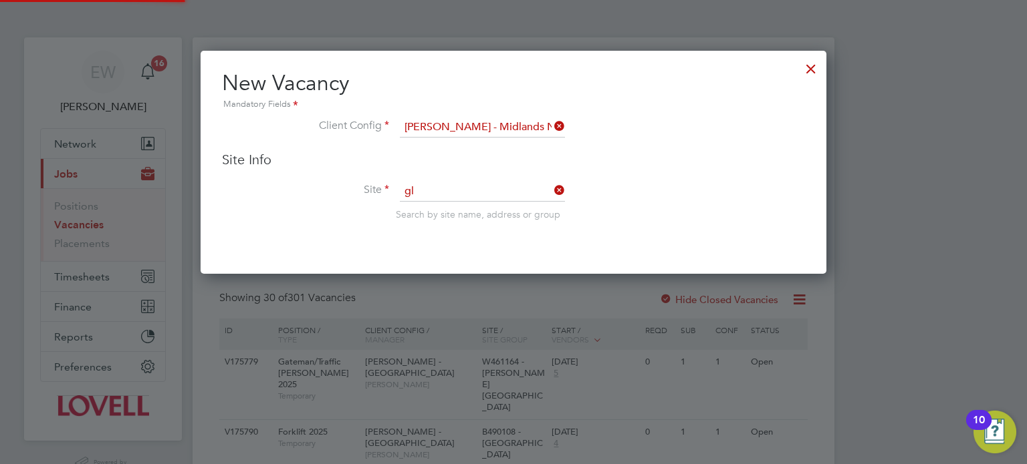
type input "M490351 - Glebe Street"
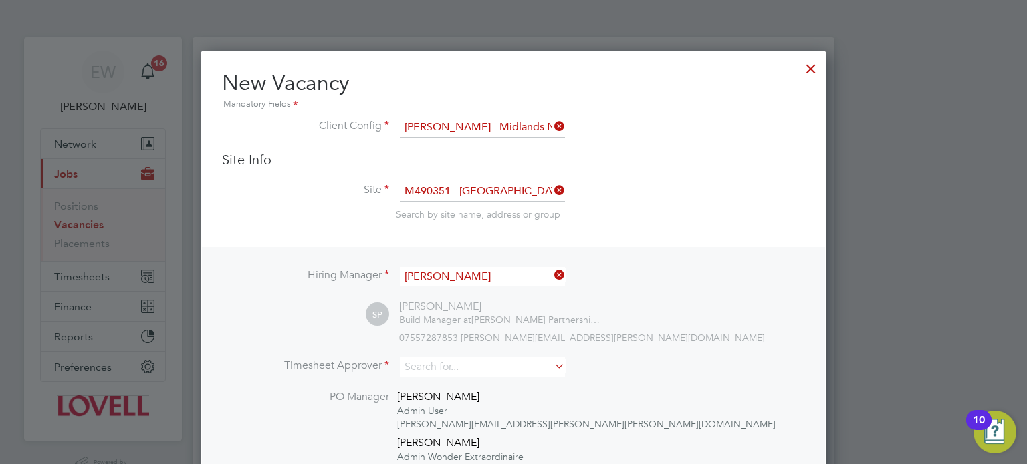
click at [474, 280] on input "Simon Penn" at bounding box center [482, 276] width 165 height 19
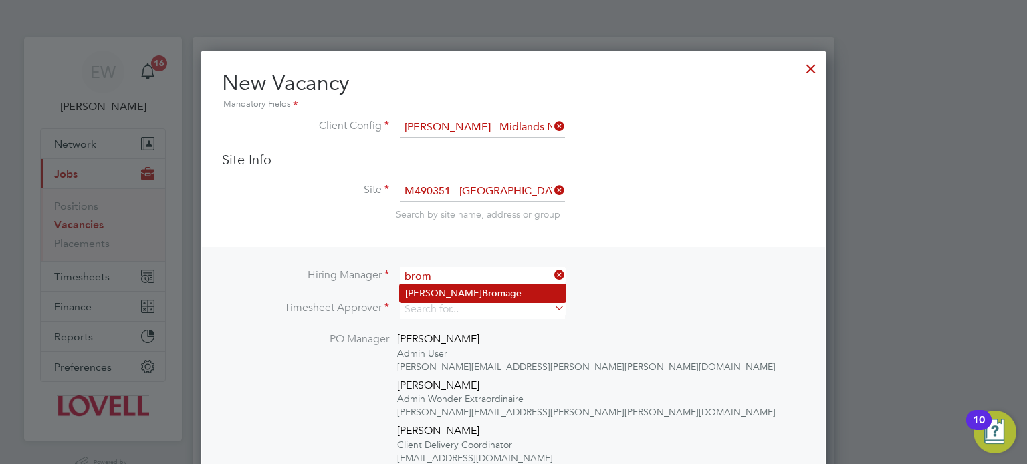
click at [481, 289] on li "Wayne Brom age" at bounding box center [483, 294] width 166 height 18
type input "Wayne Bromage"
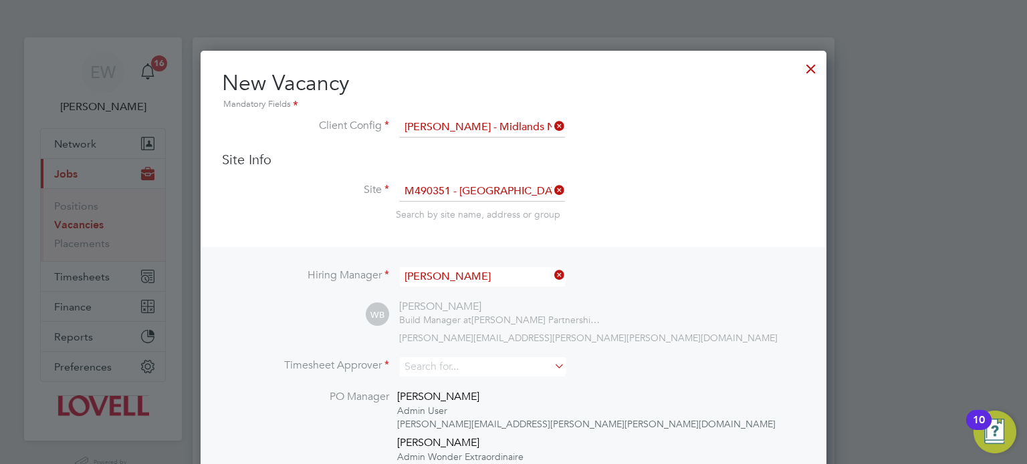
scroll to position [733, 626]
click at [439, 376] on input at bounding box center [482, 367] width 165 height 19
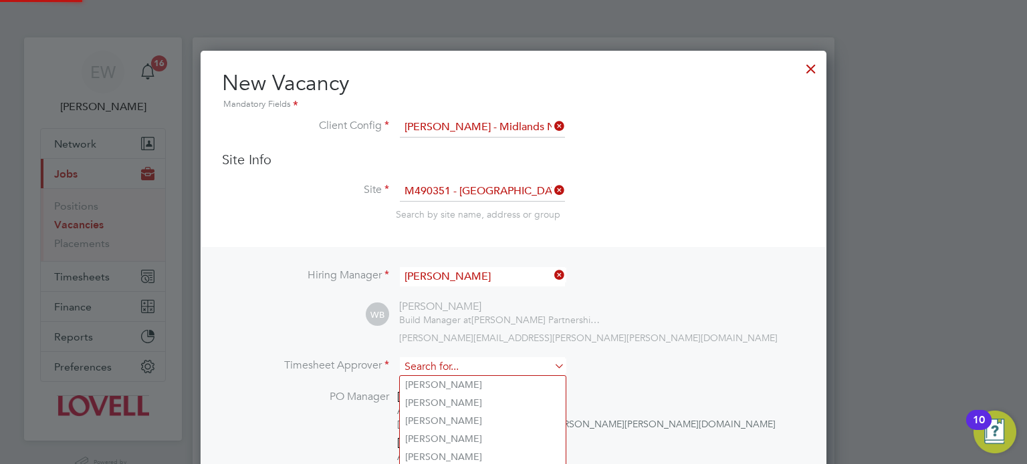
type input "n"
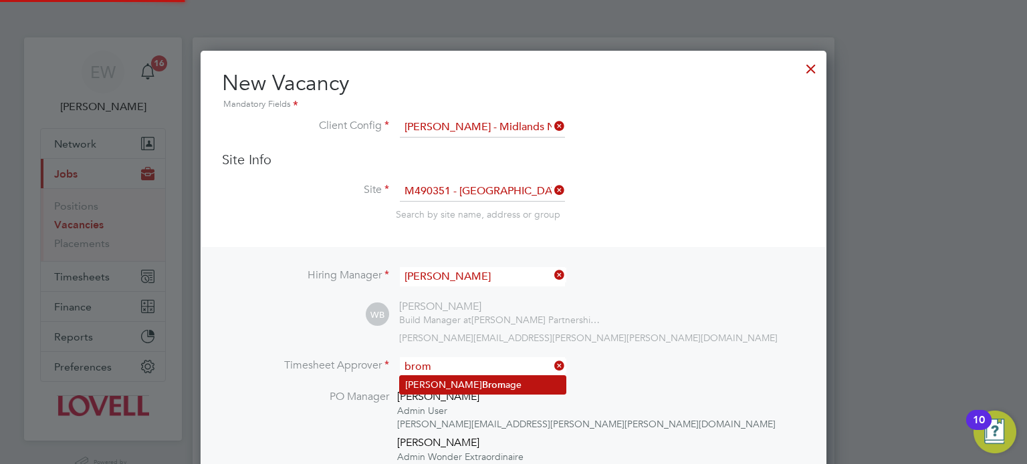
click at [482, 384] on b "Brom" at bounding box center [493, 385] width 23 height 11
type input "Wayne Bromage"
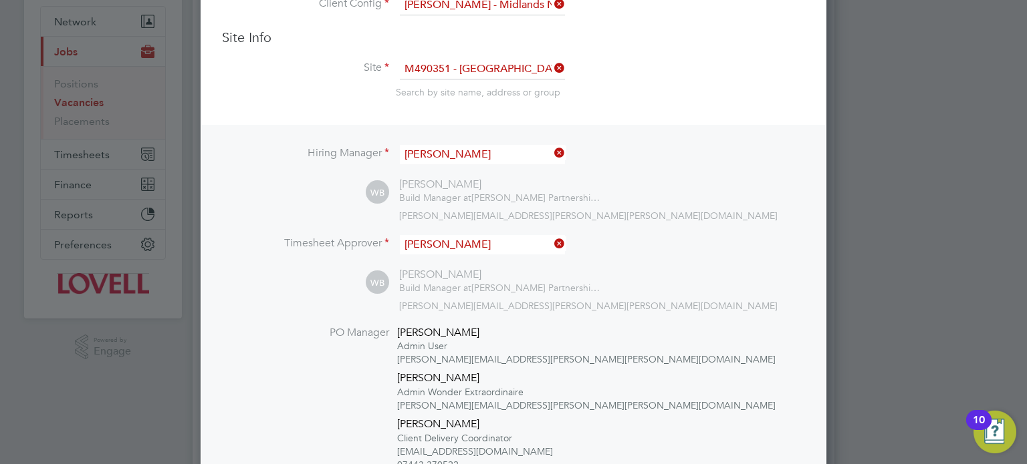
scroll to position [124, 0]
click at [599, 269] on div "WB Wayne Bromage Build Manager at Lovell Partnerships Limited wayne.bromage@lov…" at bounding box center [585, 289] width 439 height 44
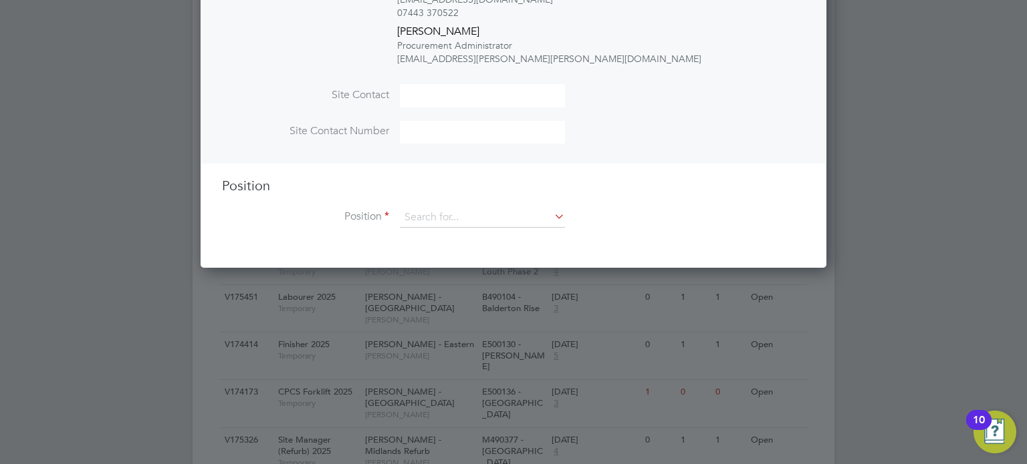
scroll to position [624, 0]
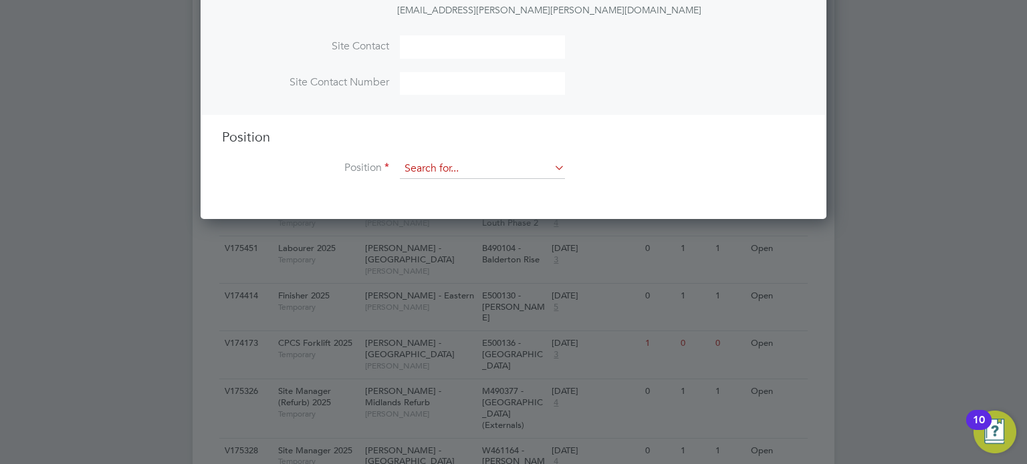
click at [426, 178] on div "Vacancies New Vacancy Vacancies I follow All Vacancies Client Config Site Posit…" at bounding box center [513, 393] width 642 height 1959
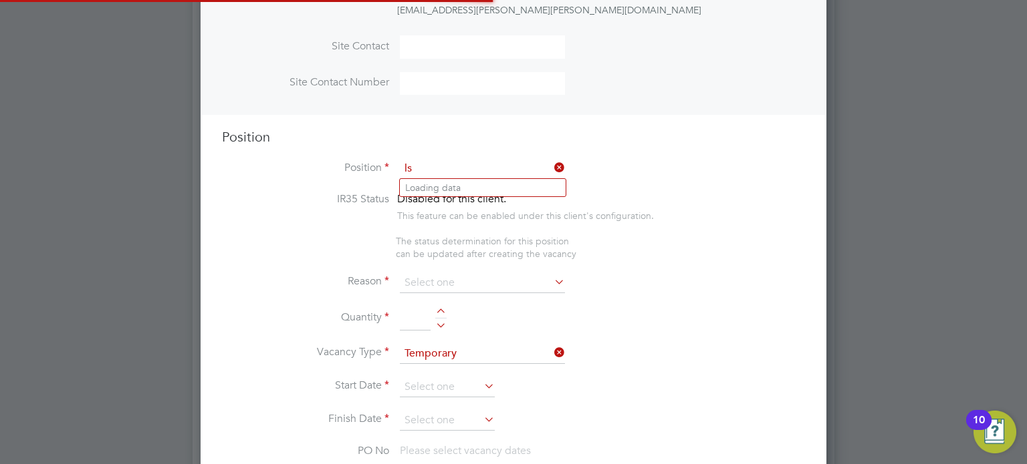
scroll to position [2240, 626]
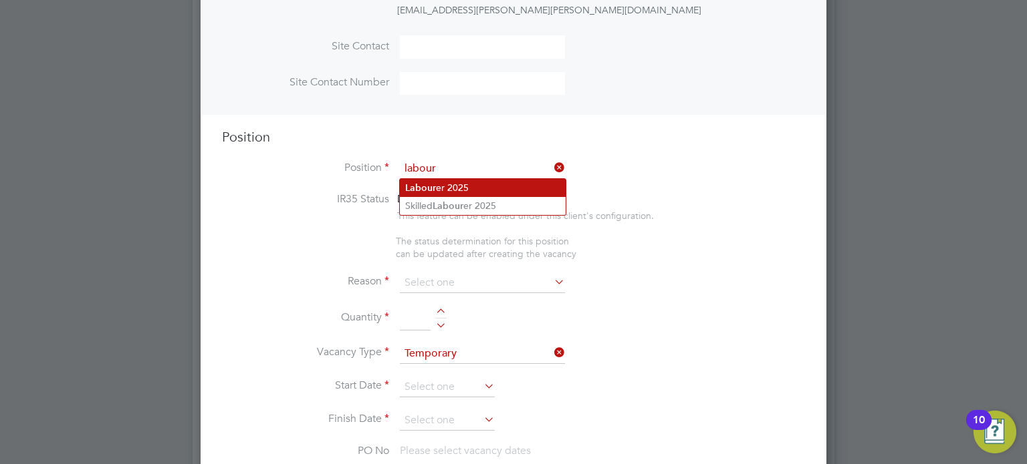
click at [446, 183] on li "Labour er 2025" at bounding box center [483, 188] width 166 height 18
type input "Labourer 2025"
type textarea "Sweeping site, removing rubbish, unloading and transporting material, equipment…"
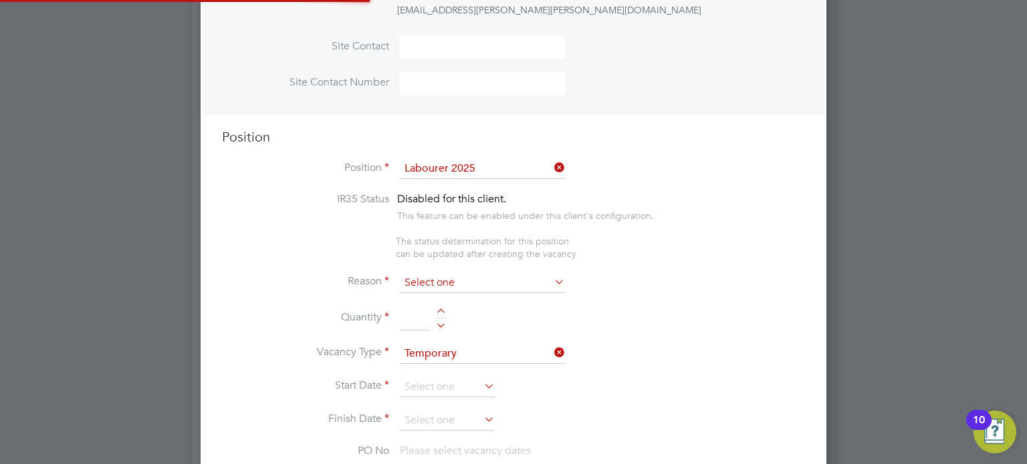
scroll to position [39, 70]
click at [457, 276] on input at bounding box center [482, 283] width 165 height 20
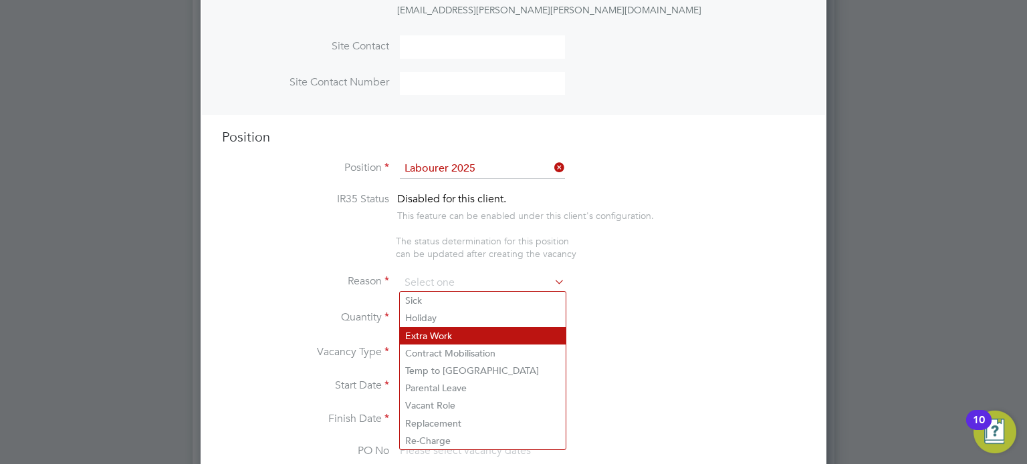
click at [445, 340] on li "Extra Work" at bounding box center [483, 335] width 166 height 17
type input "Extra Work"
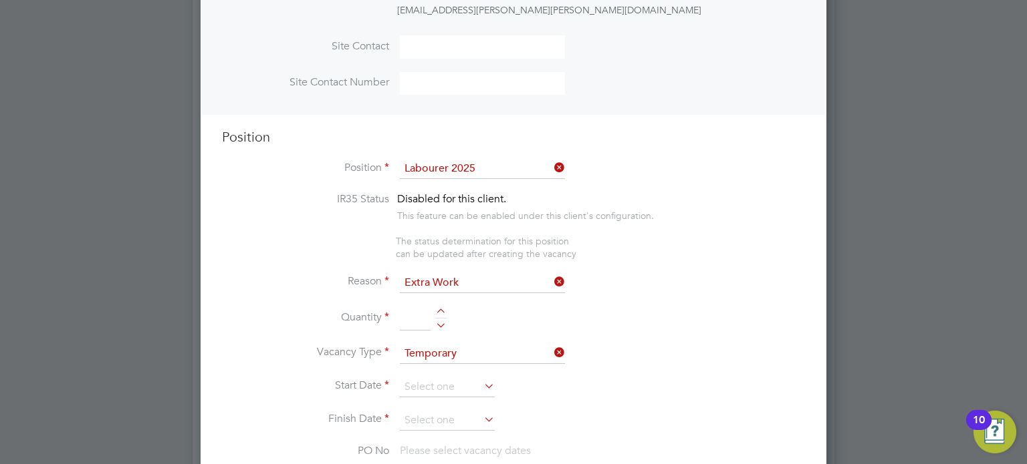
click at [440, 325] on div at bounding box center [440, 323] width 11 height 9
type input "1"
click at [430, 378] on input at bounding box center [447, 388] width 95 height 20
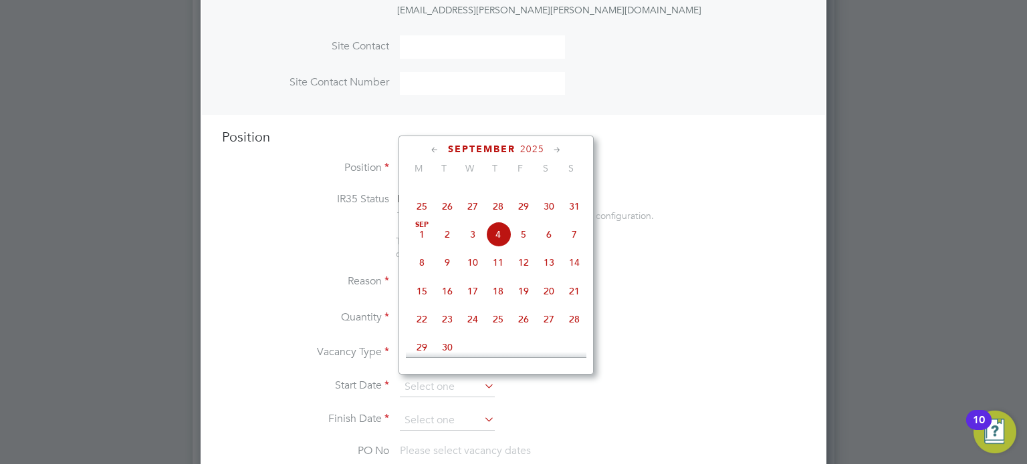
click at [494, 247] on span "4" at bounding box center [497, 234] width 25 height 25
type input "[DATE]"
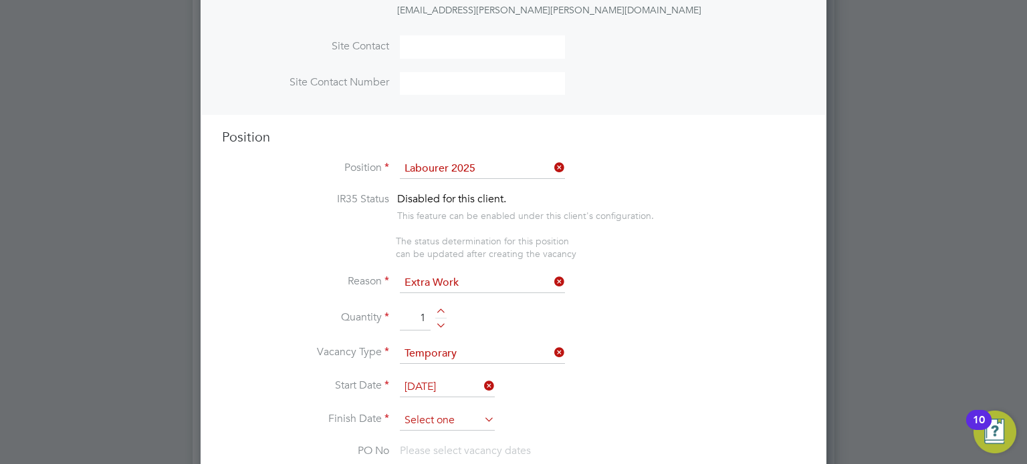
click at [422, 425] on input at bounding box center [447, 421] width 95 height 20
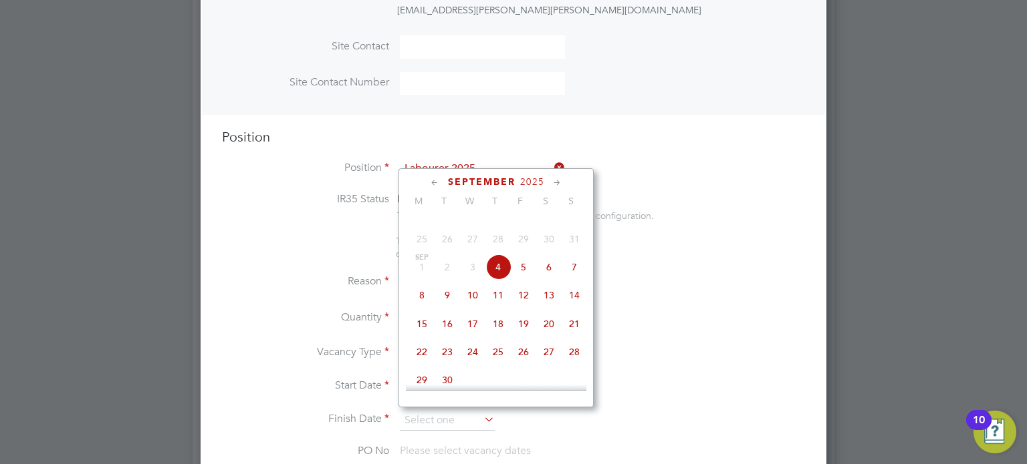
click at [529, 308] on span "12" at bounding box center [523, 295] width 25 height 25
type input "[DATE]"
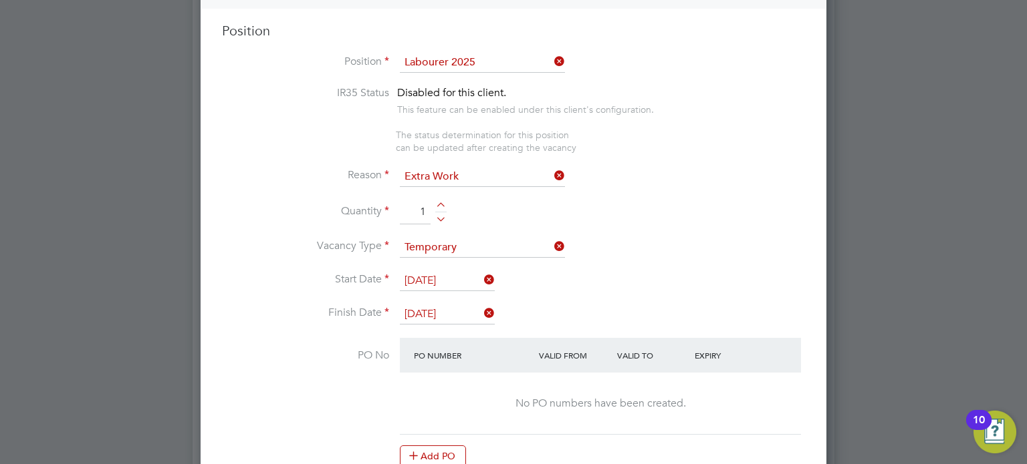
scroll to position [700, 0]
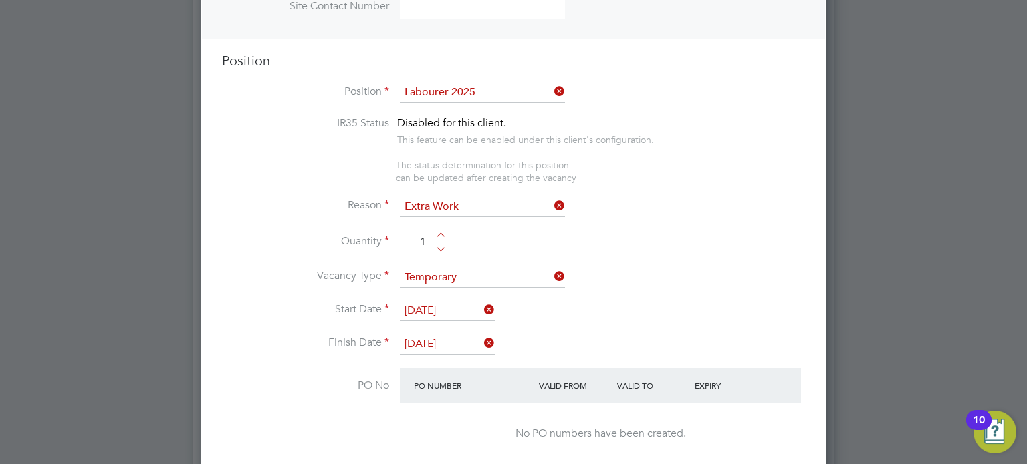
click at [426, 241] on input "1" at bounding box center [415, 243] width 31 height 24
type input "2"
click at [614, 246] on li "Quantity 2" at bounding box center [513, 249] width 583 height 37
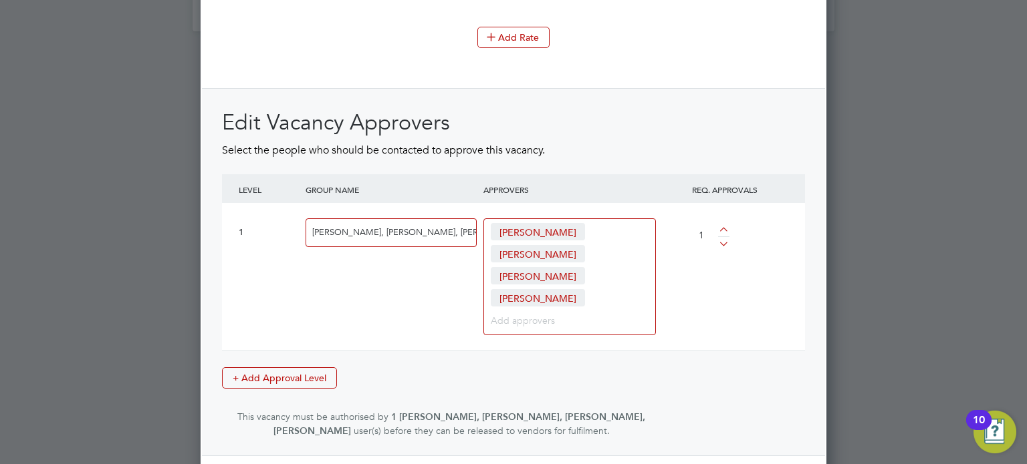
scroll to position [2024, 0]
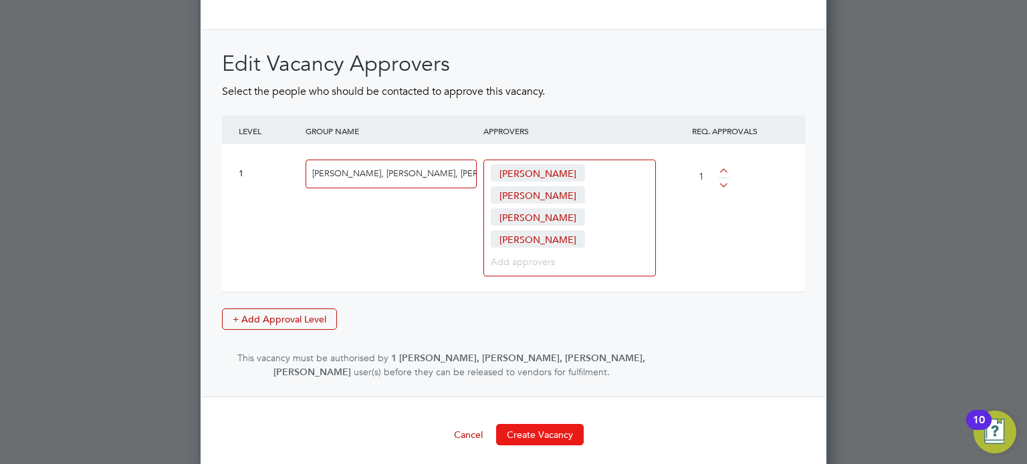
click at [535, 424] on button "Create Vacancy" at bounding box center [540, 434] width 88 height 21
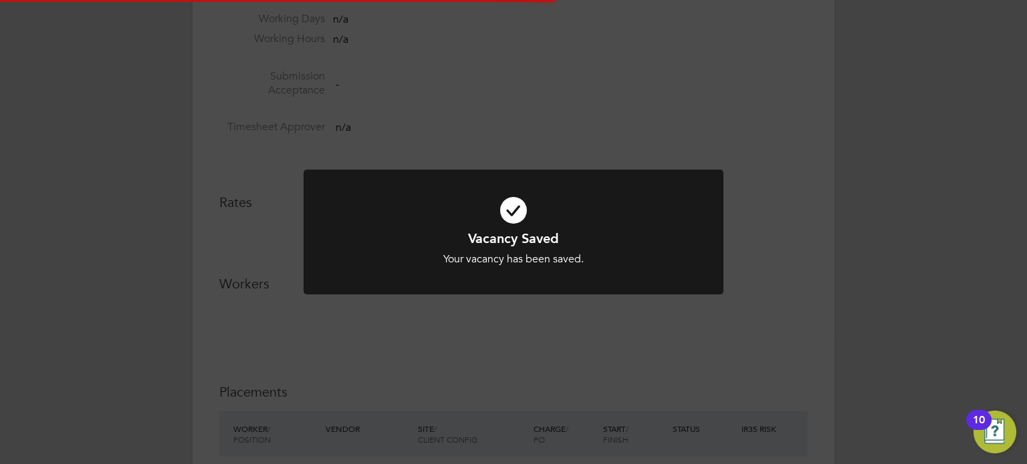
scroll to position [21, 288]
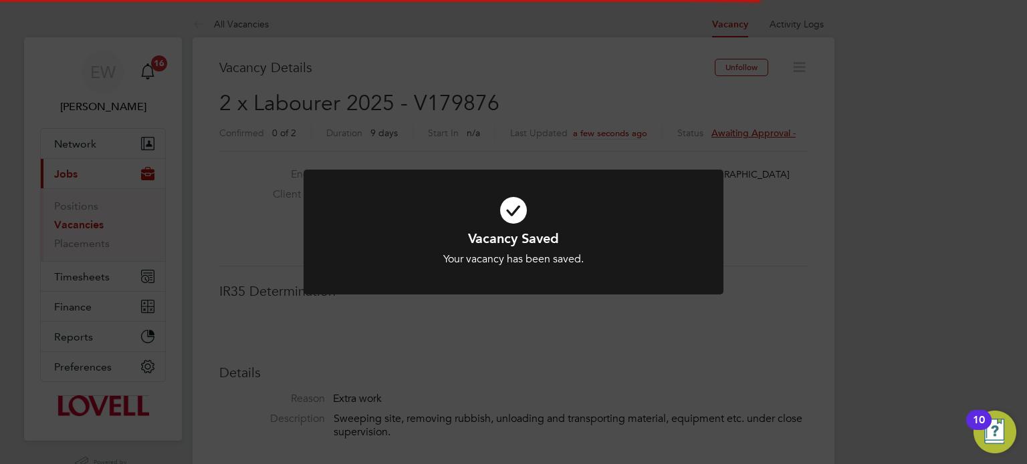
click at [884, 350] on div "Vacancy Saved Your vacancy has been saved. Cancel Okay" at bounding box center [513, 232] width 1027 height 464
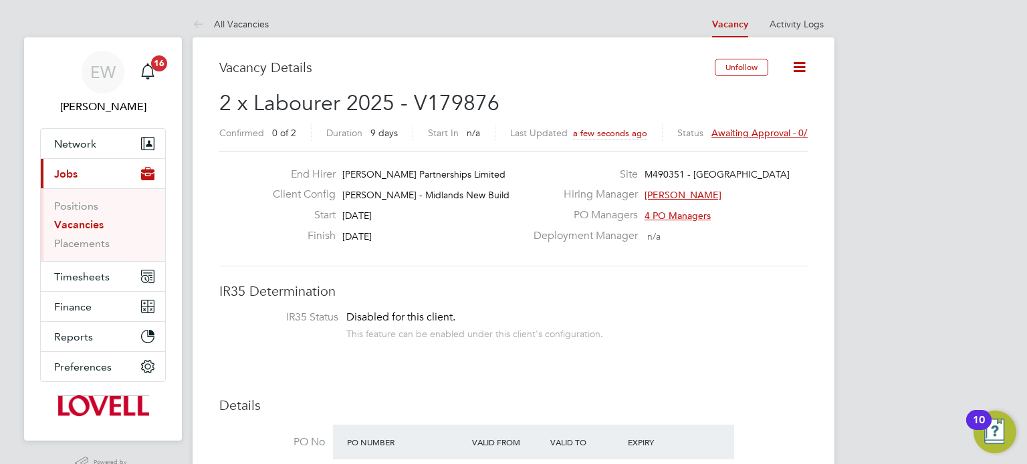
click at [777, 133] on span "Awaiting approval - 0/1" at bounding box center [761, 133] width 101 height 12
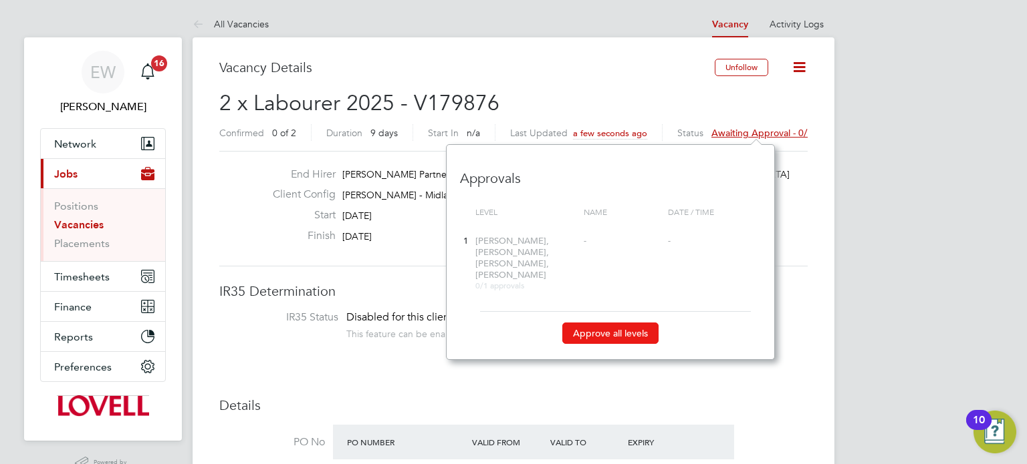
click at [598, 330] on button "Approve all levels" at bounding box center [610, 333] width 96 height 21
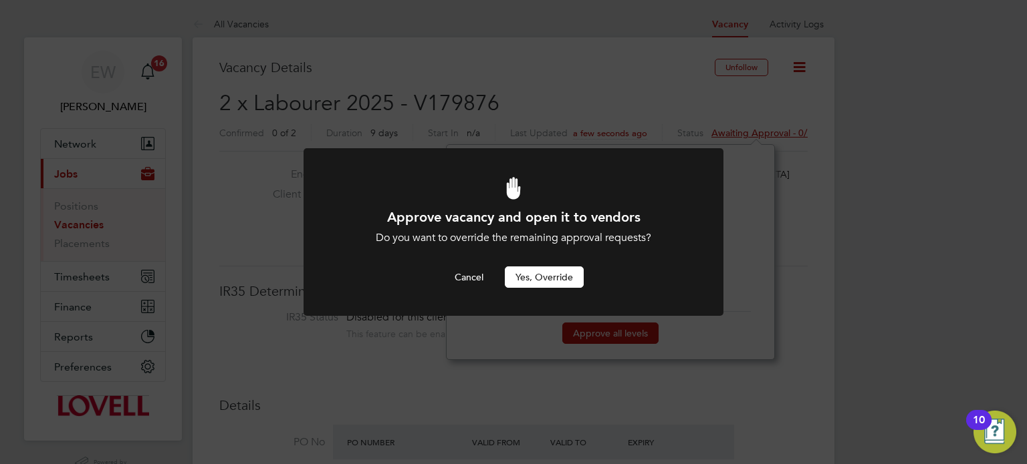
click at [545, 287] on div at bounding box center [513, 232] width 420 height 168
click at [541, 280] on button "Yes, Override" at bounding box center [544, 277] width 79 height 21
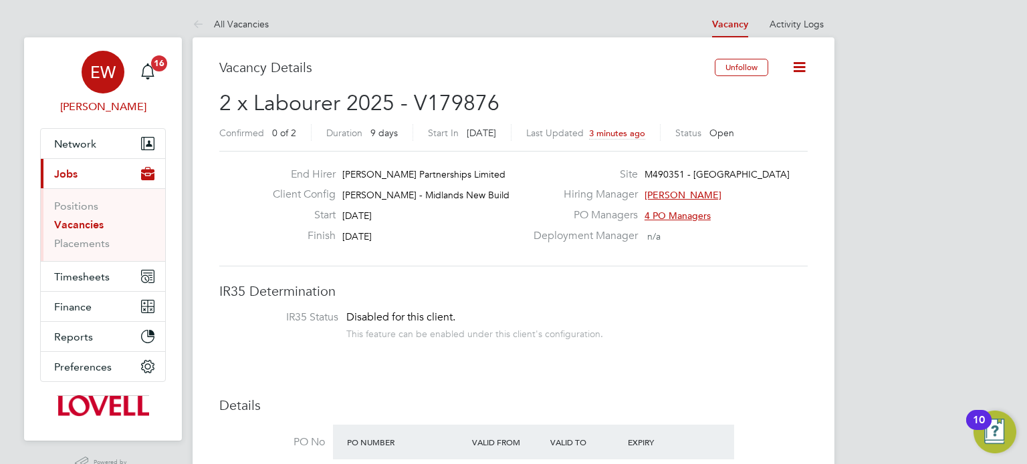
click at [107, 82] on div "EW" at bounding box center [103, 72] width 43 height 43
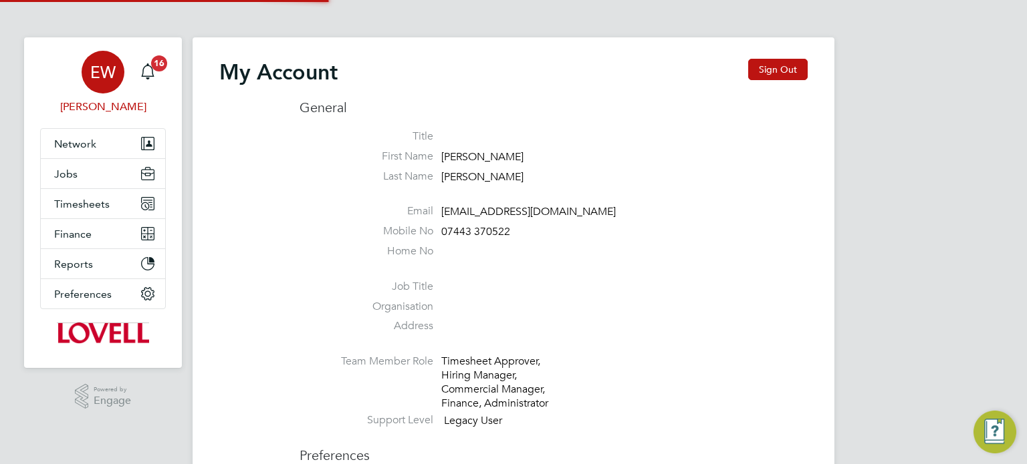
type input "labourdeskmslv@randstadcpe.com"
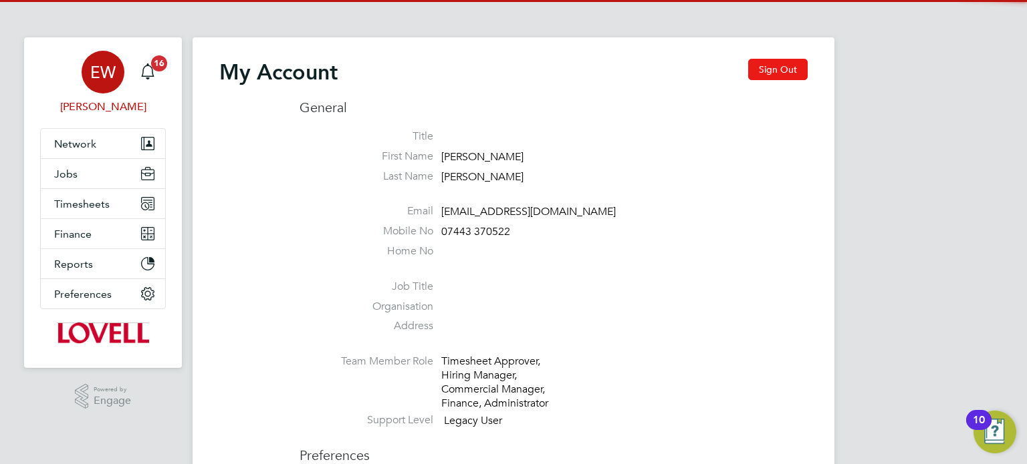
click at [762, 72] on button "Sign Out" at bounding box center [777, 69] width 59 height 21
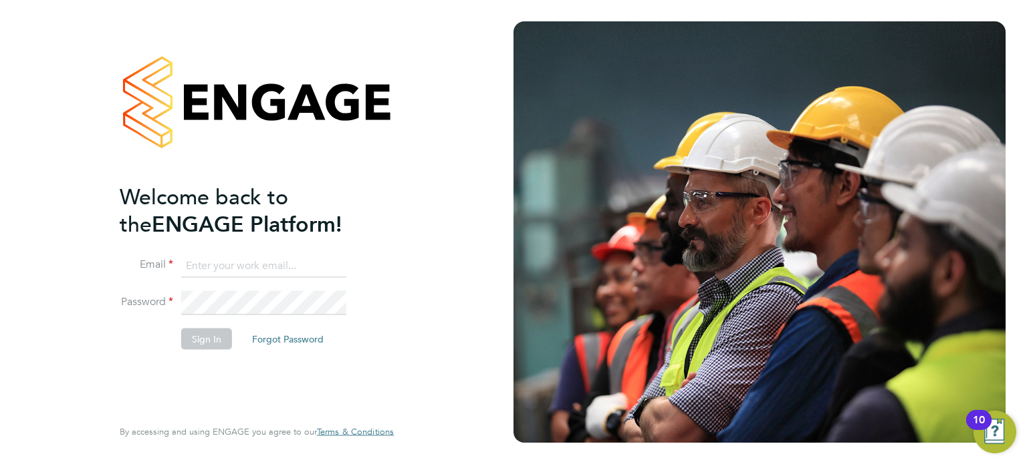
type input "labourdeskmslv@randstadcpe.com"
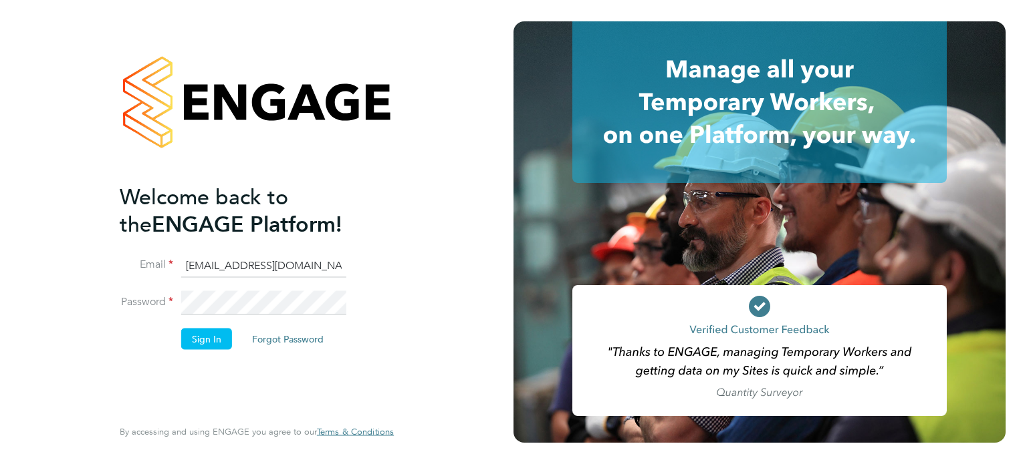
type input "[EMAIL_ADDRESS][PERSON_NAME][DOMAIN_NAME]"
click at [200, 344] on button "Sign In" at bounding box center [206, 338] width 51 height 21
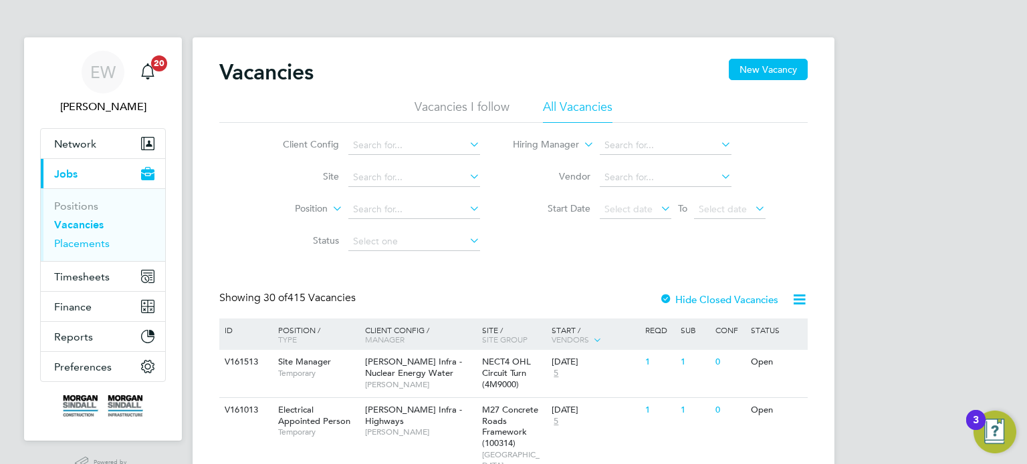
click at [81, 241] on link "Placements" at bounding box center [81, 243] width 55 height 13
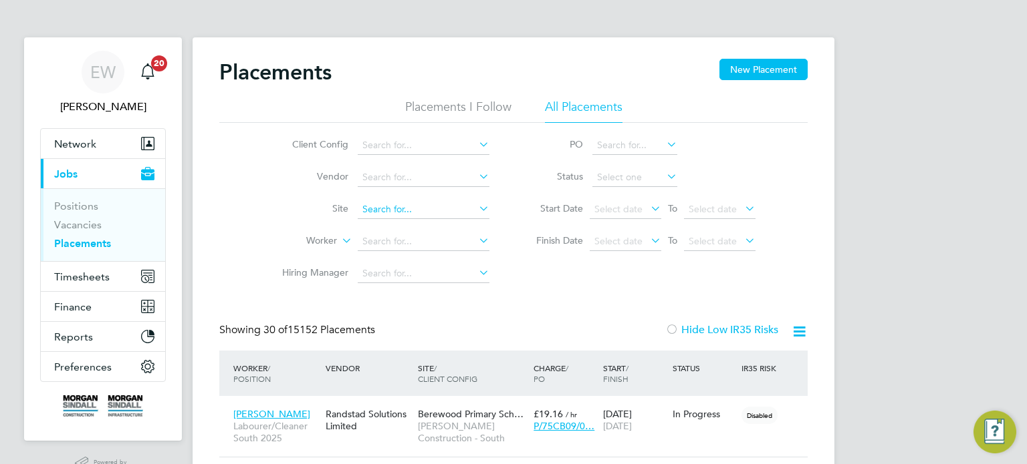
click at [395, 213] on input at bounding box center [424, 210] width 132 height 19
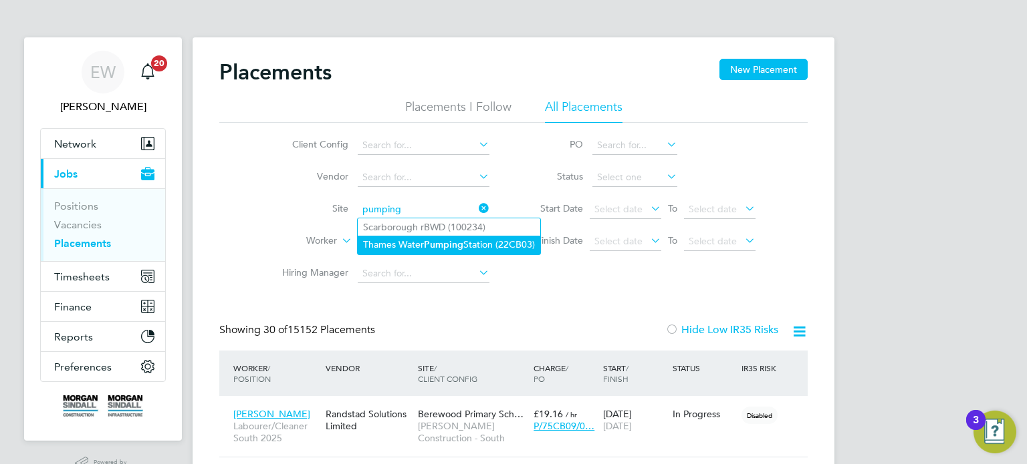
click at [423, 239] on li "[GEOGRAPHIC_DATA] (22CB03)" at bounding box center [449, 245] width 182 height 18
type input "[GEOGRAPHIC_DATA] (22CB03)"
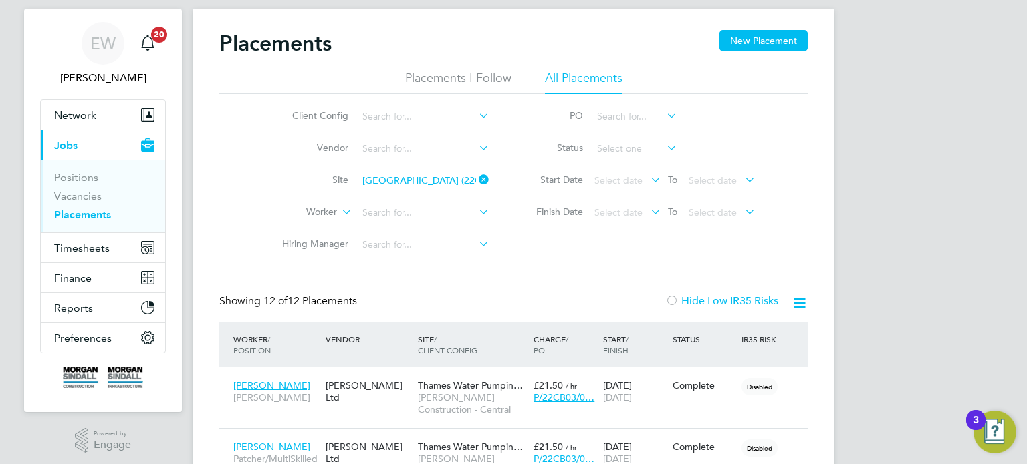
click at [476, 173] on icon at bounding box center [476, 179] width 0 height 19
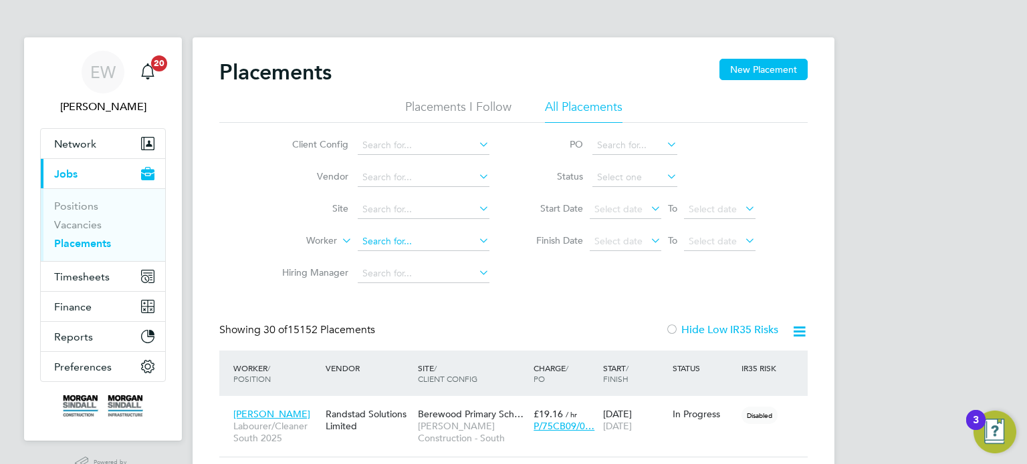
click at [389, 238] on input at bounding box center [424, 242] width 132 height 19
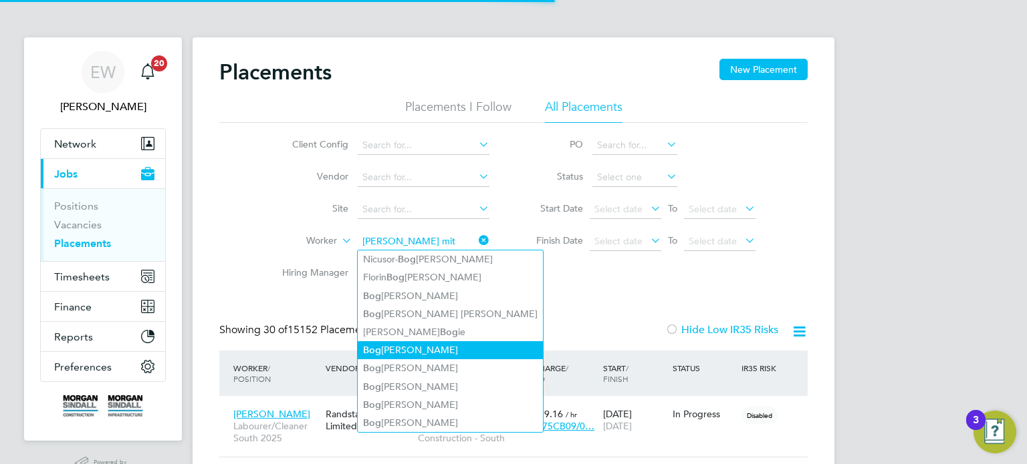
click at [418, 352] on li "Bog [PERSON_NAME]" at bounding box center [450, 351] width 185 height 18
type input "[PERSON_NAME]"
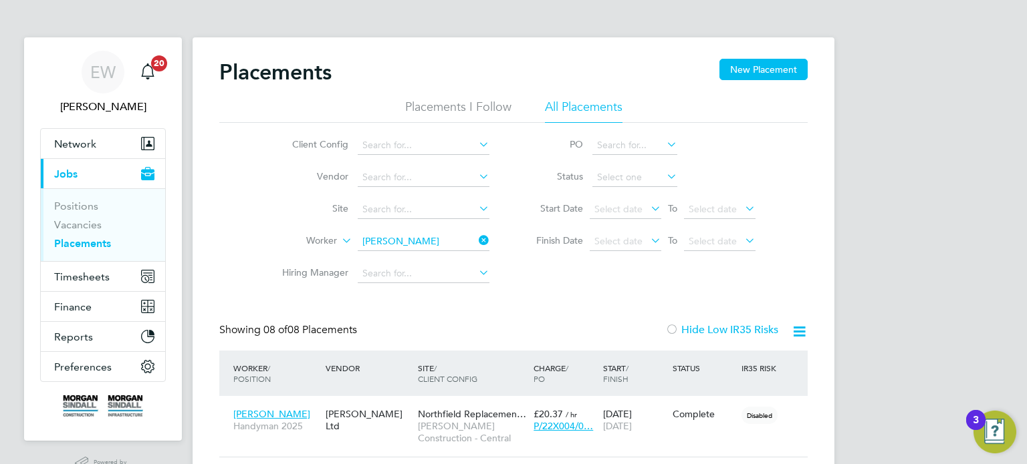
click at [94, 244] on link "Placements" at bounding box center [82, 243] width 57 height 13
click at [391, 235] on input at bounding box center [424, 242] width 132 height 19
click at [417, 253] on li "[PERSON_NAME]" at bounding box center [480, 260] width 245 height 18
type input "[PERSON_NAME]"
